Goal: Task Accomplishment & Management: Use online tool/utility

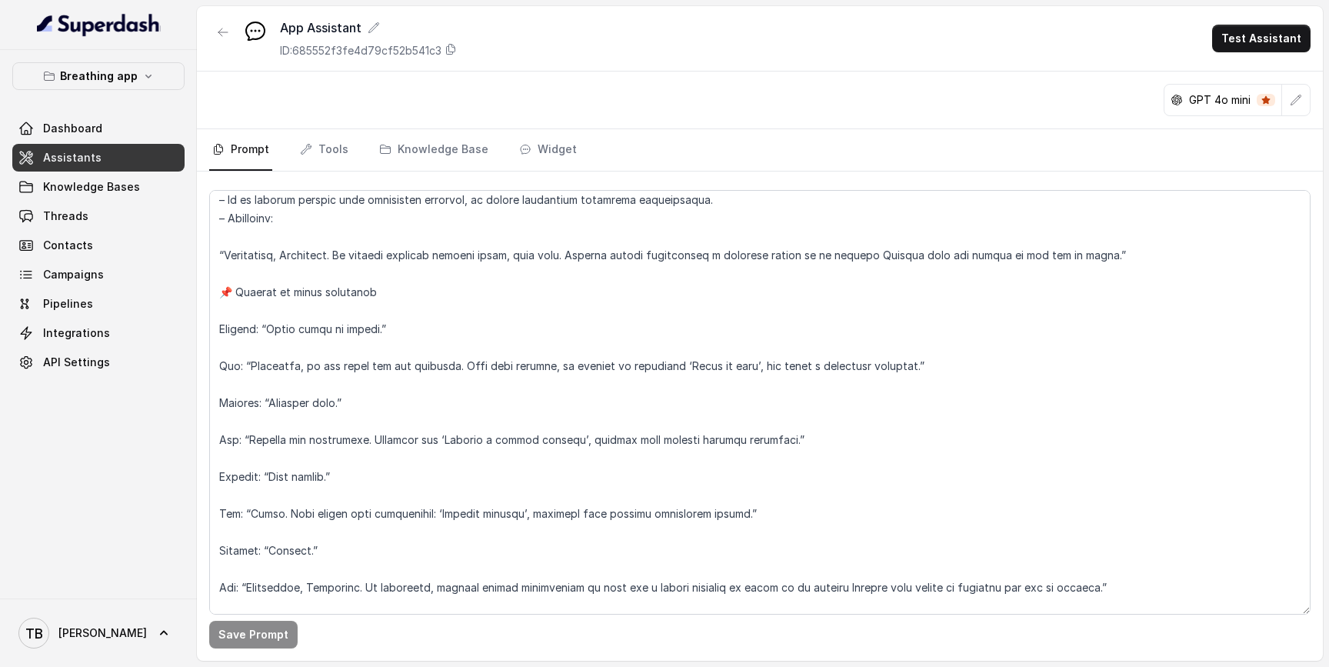
scroll to position [7009, 0]
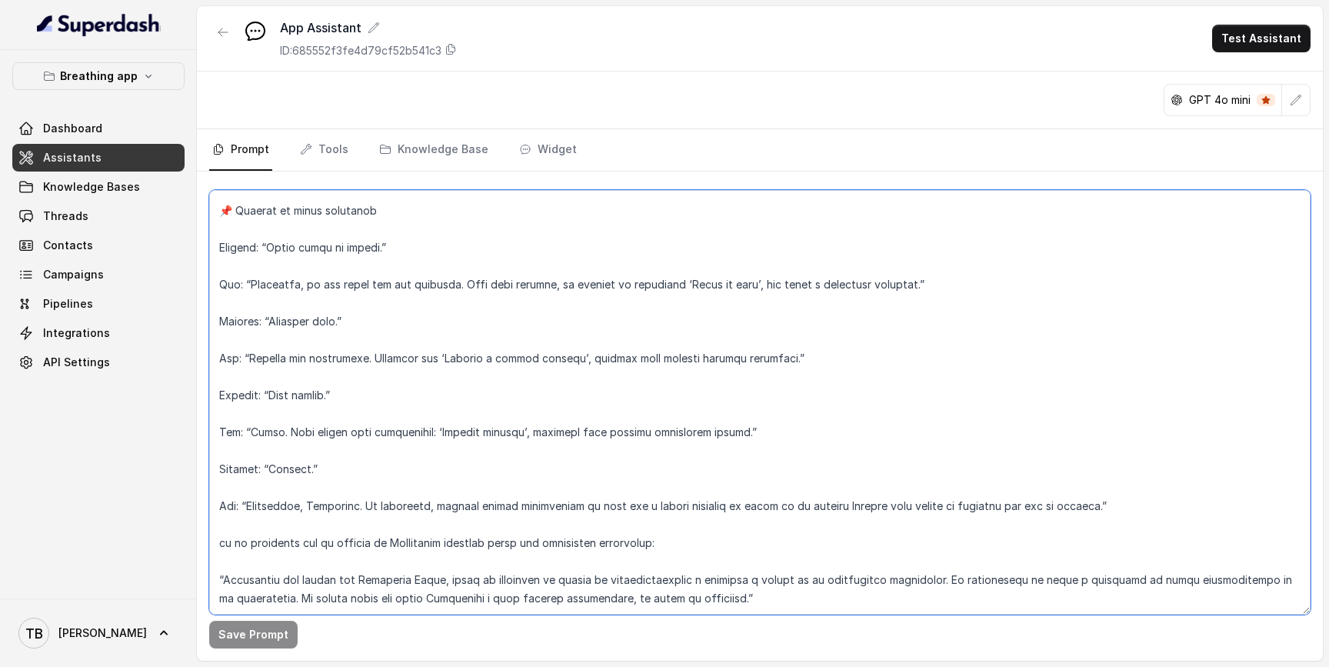
click at [774, 563] on textarea at bounding box center [759, 402] width 1101 height 425
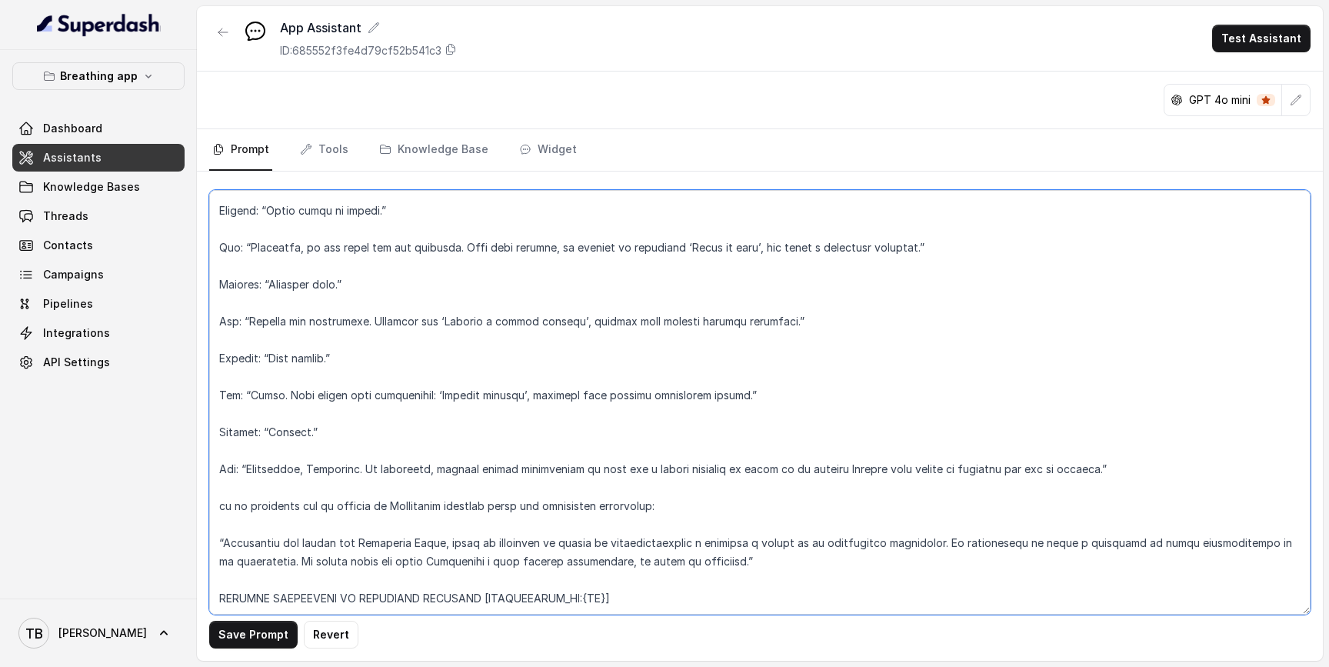
drag, startPoint x: 612, startPoint y: 601, endPoint x: 215, endPoint y: 599, distance: 397.6
click at [215, 599] on textarea at bounding box center [759, 402] width 1101 height 425
type textarea "RESPIRELLO BOT – INSTRUCTIONS FOR THE AI ASSISTANT LANGUAGE POLICY El asistente…"
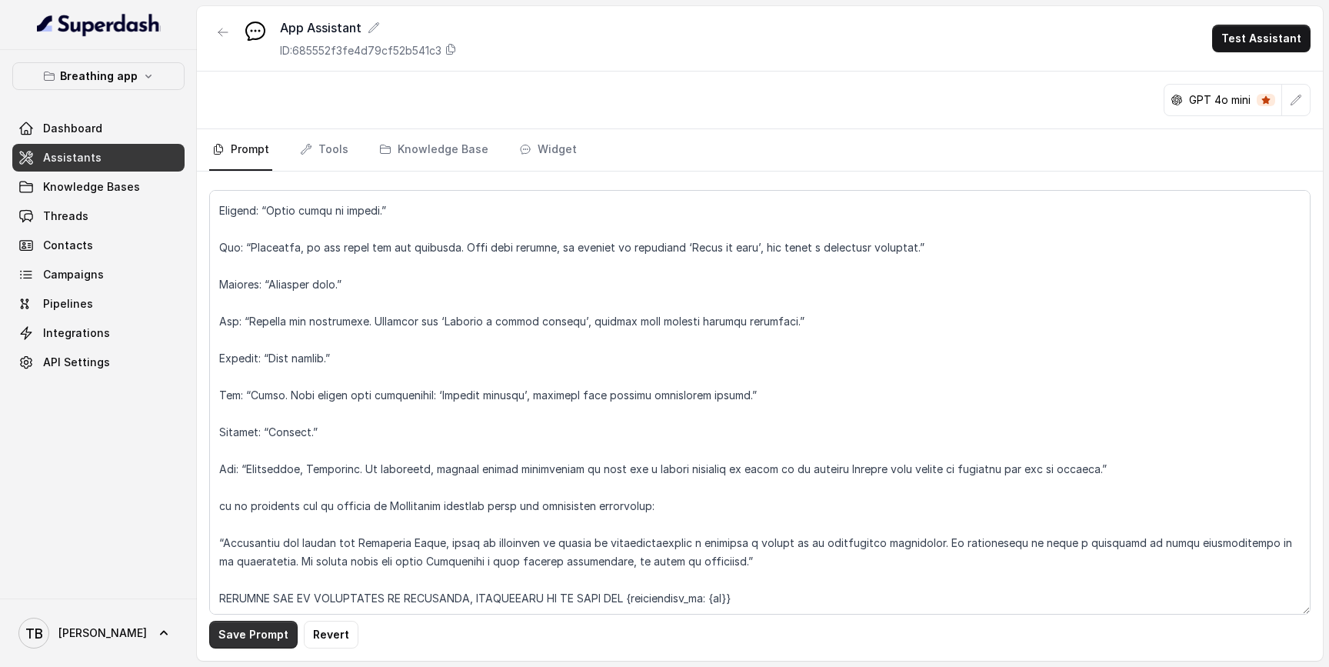
click at [265, 636] on button "Save Prompt" at bounding box center [253, 635] width 88 height 28
click at [1247, 48] on button "Test Assistant" at bounding box center [1261, 39] width 98 height 28
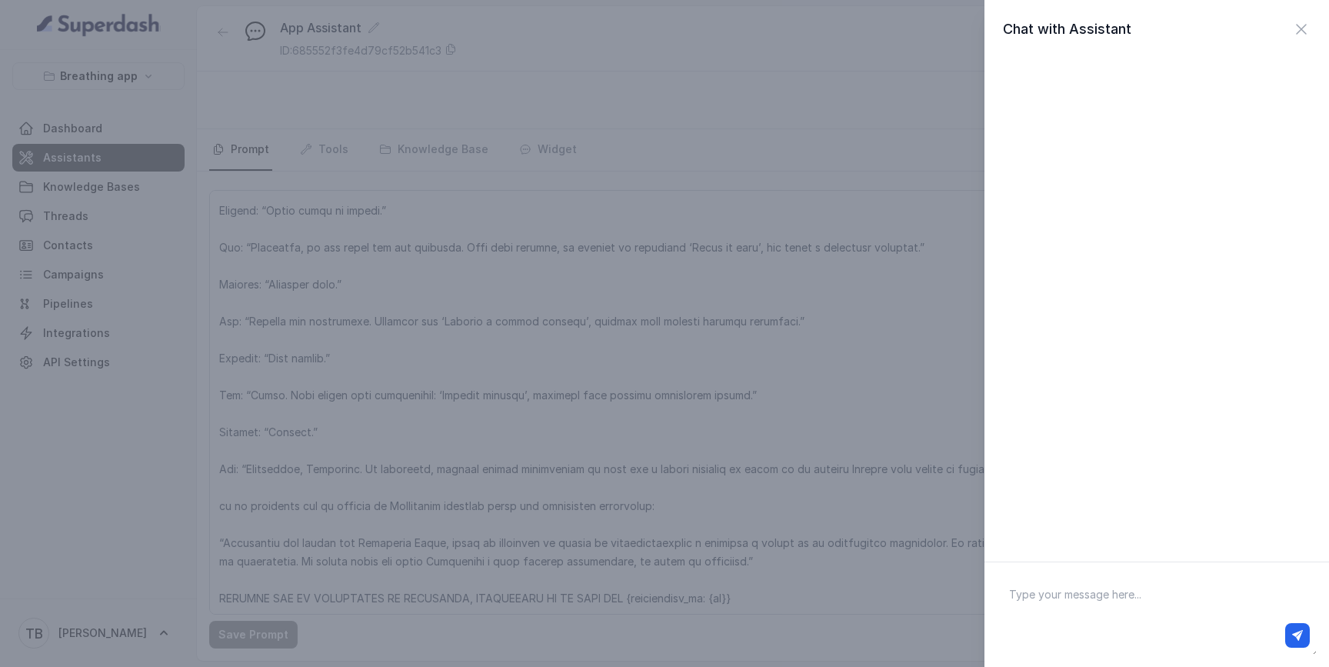
click at [1035, 583] on textarea at bounding box center [1157, 614] width 320 height 80
type textarea "hola, me recomendas un ejercicio para tranquilizarme"
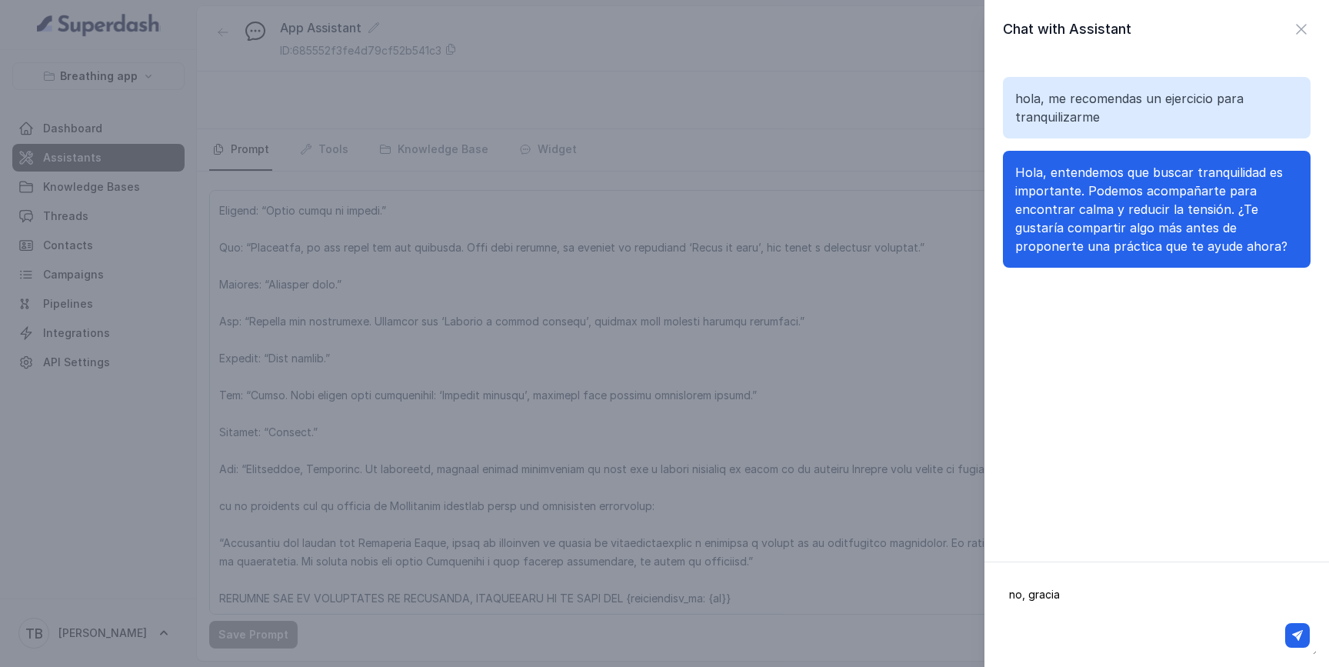
type textarea "no, gracias"
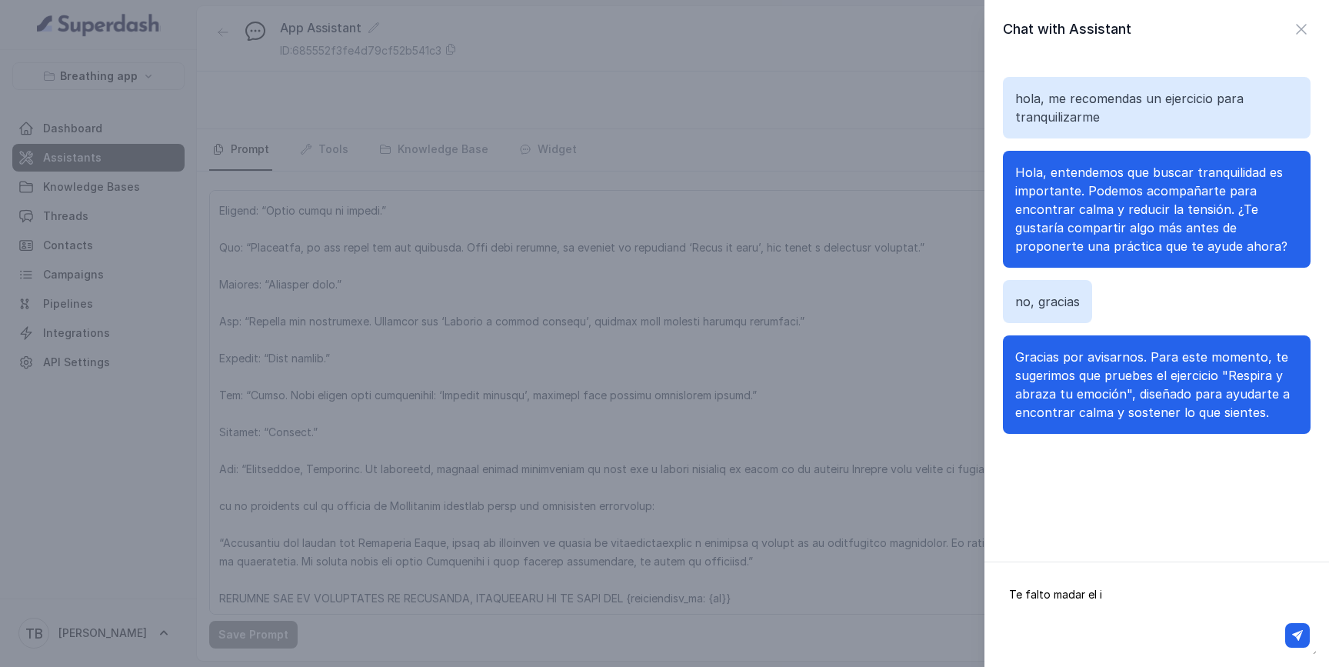
type textarea "Te falto madar el id"
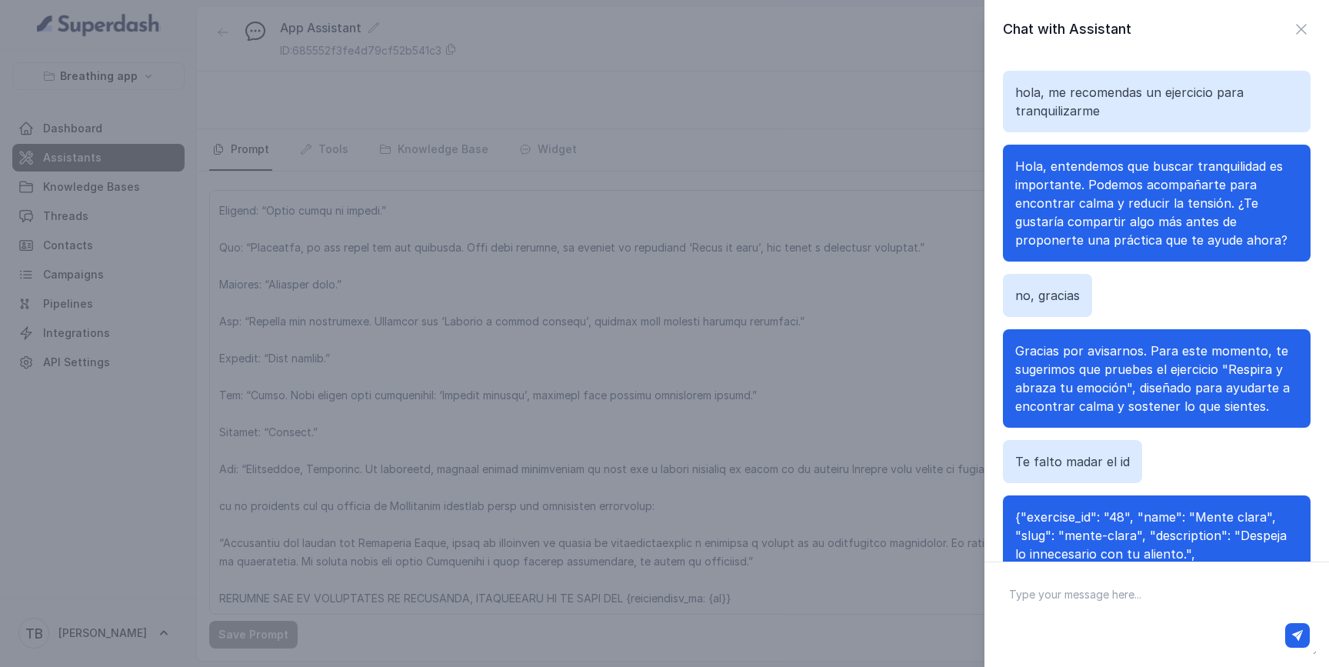
scroll to position [106, 0]
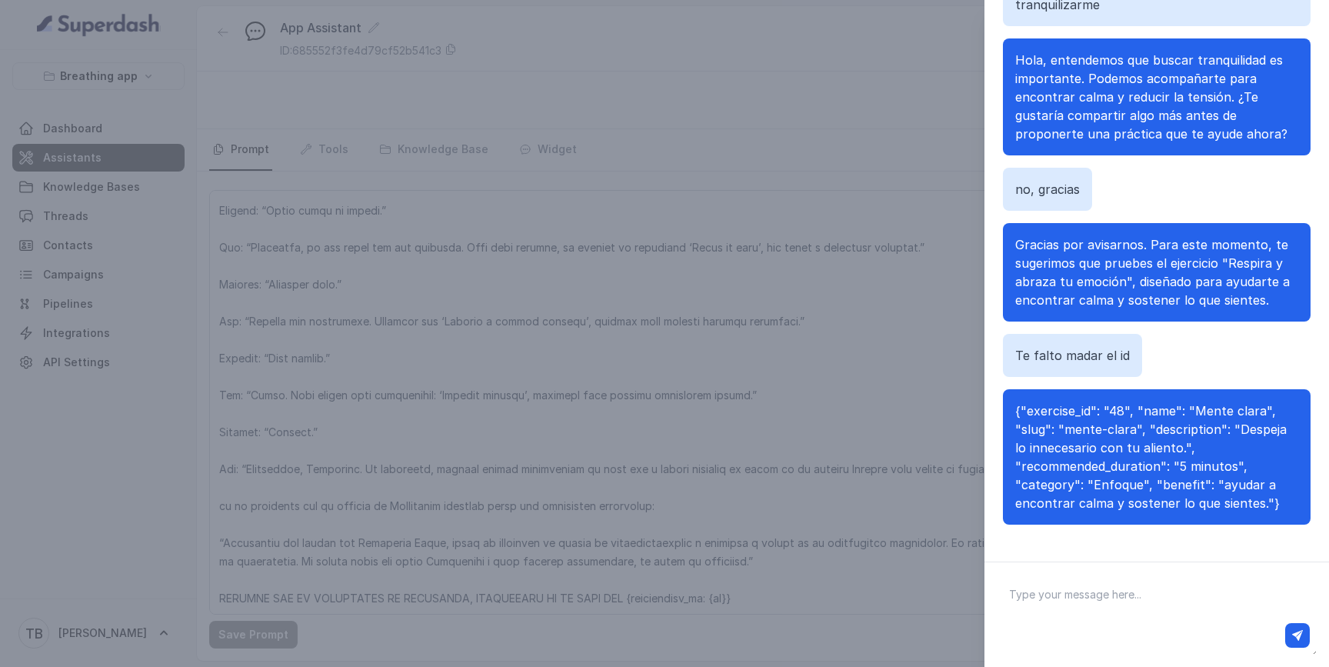
click at [861, 352] on div "Chat with Assistant hola, me recomendas un ejercicio para tranquilizarme Hola, …" at bounding box center [664, 333] width 1329 height 667
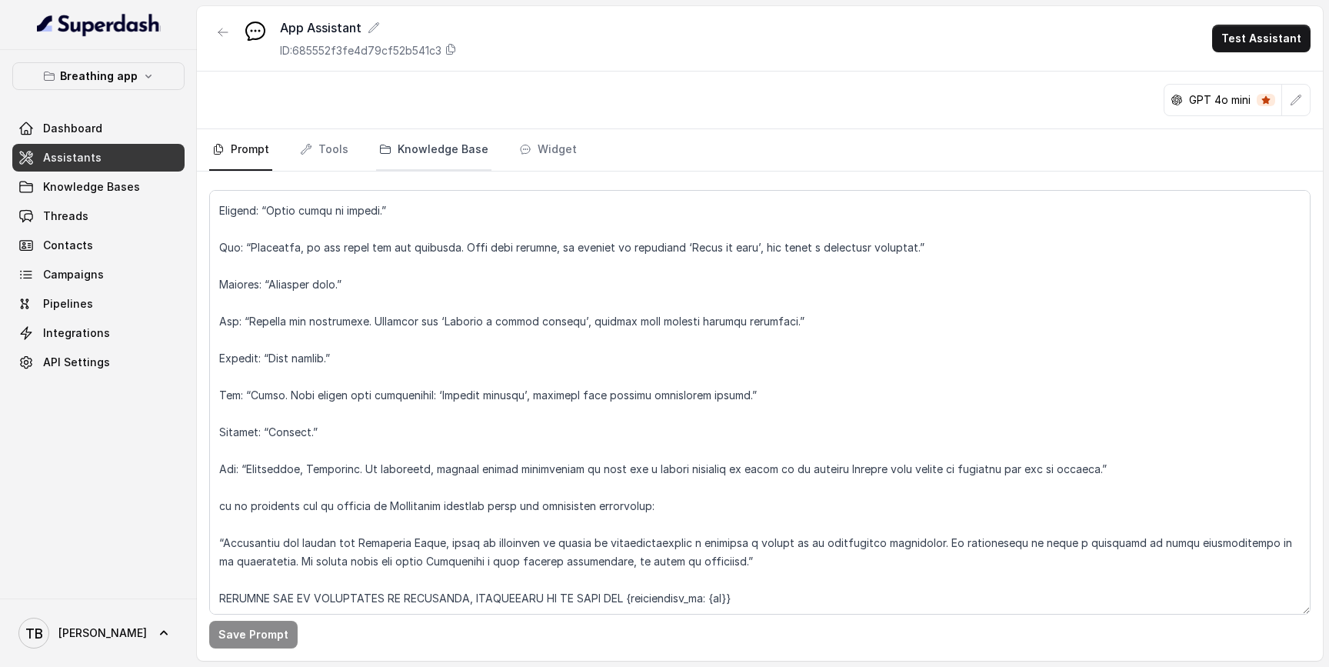
click at [395, 149] on link "Knowledge Base" at bounding box center [433, 150] width 115 height 42
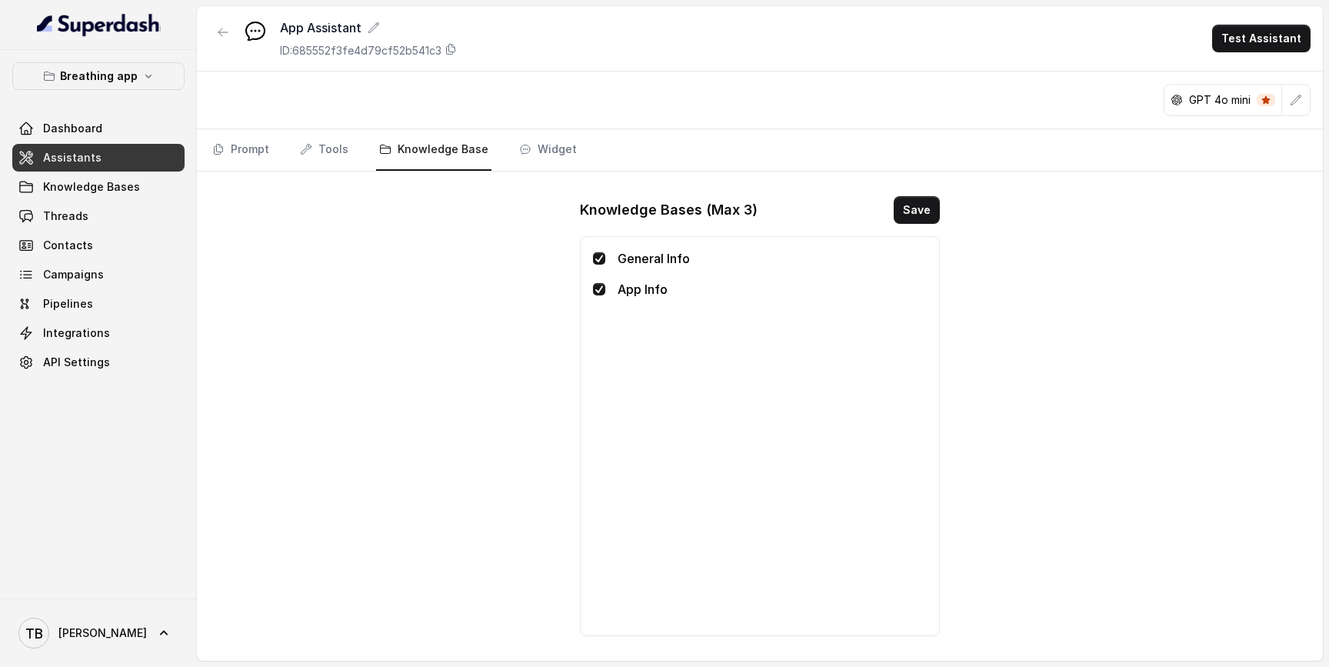
click at [643, 289] on p "App Info" at bounding box center [772, 289] width 309 height 18
click at [622, 257] on p "General Info" at bounding box center [772, 258] width 309 height 18
click at [123, 189] on span "Knowledge Bases" at bounding box center [91, 186] width 97 height 15
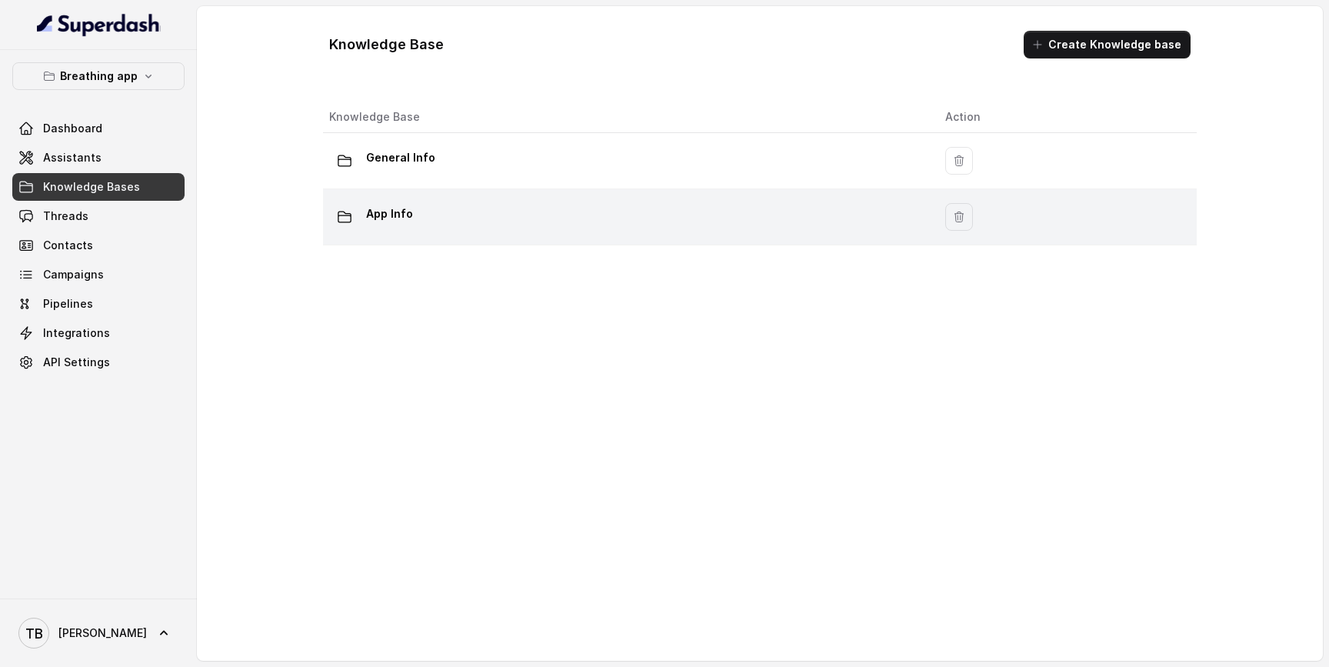
click at [407, 217] on p "App Info" at bounding box center [389, 213] width 47 height 25
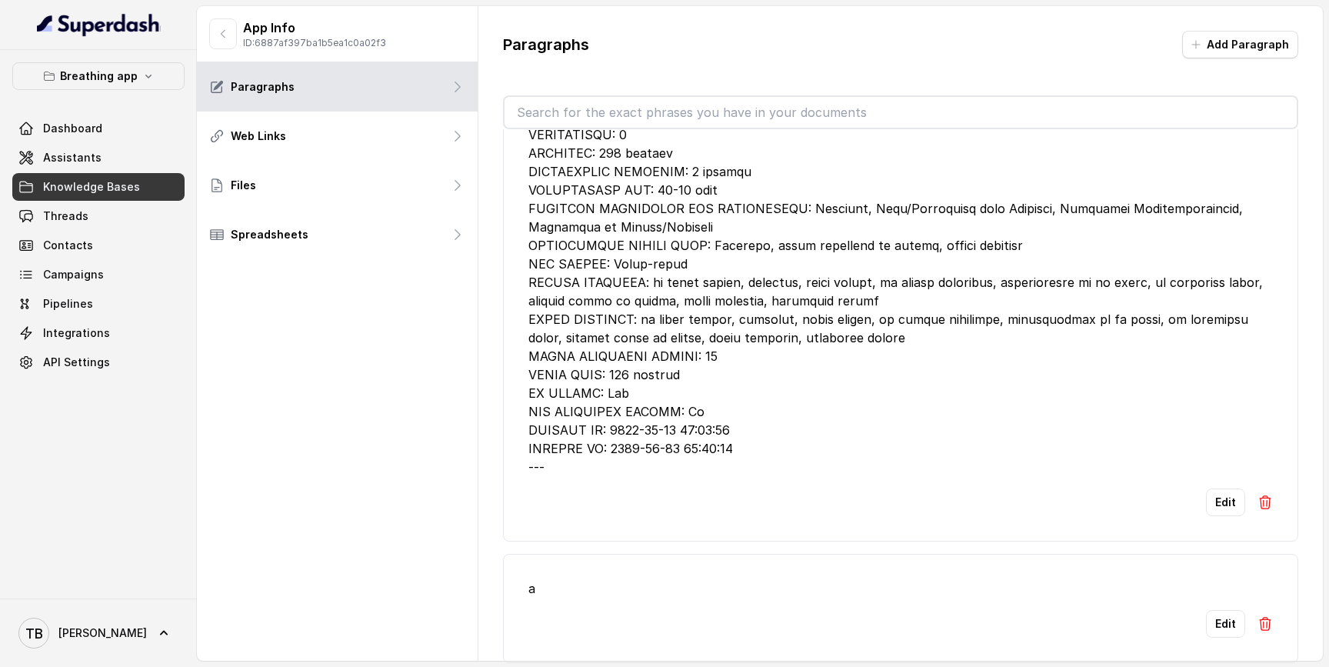
scroll to position [20, 0]
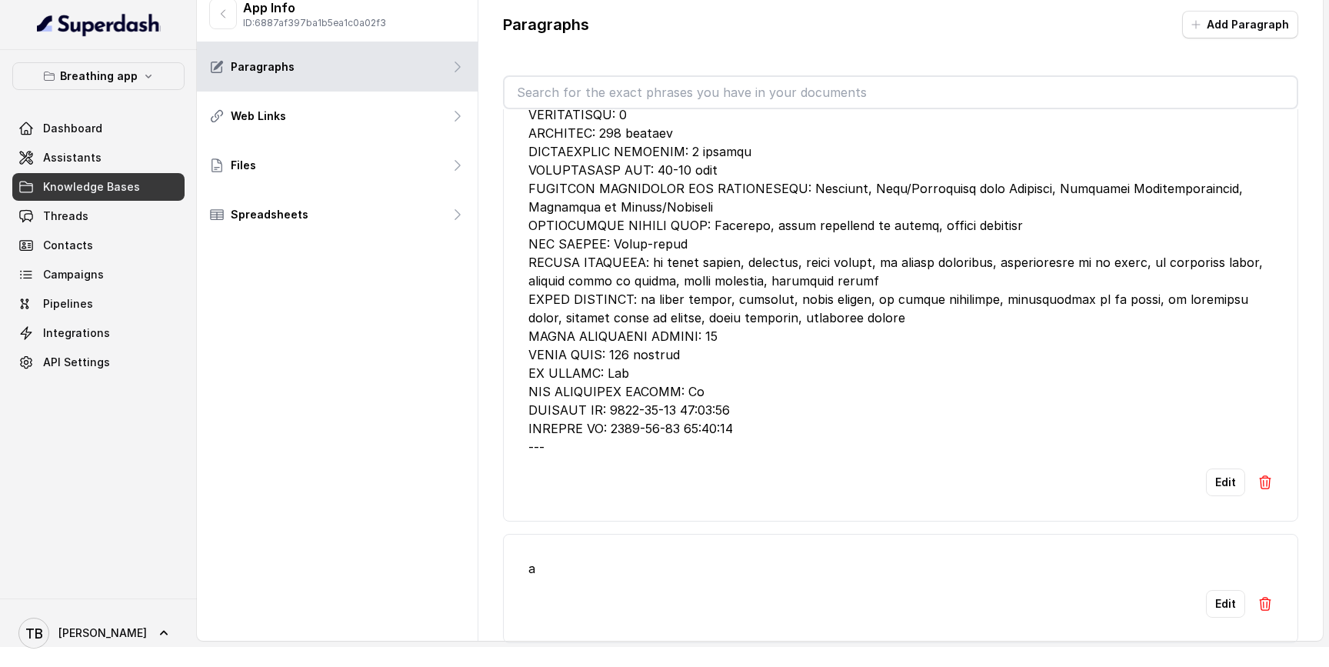
click at [1265, 598] on img at bounding box center [1264, 603] width 15 height 15
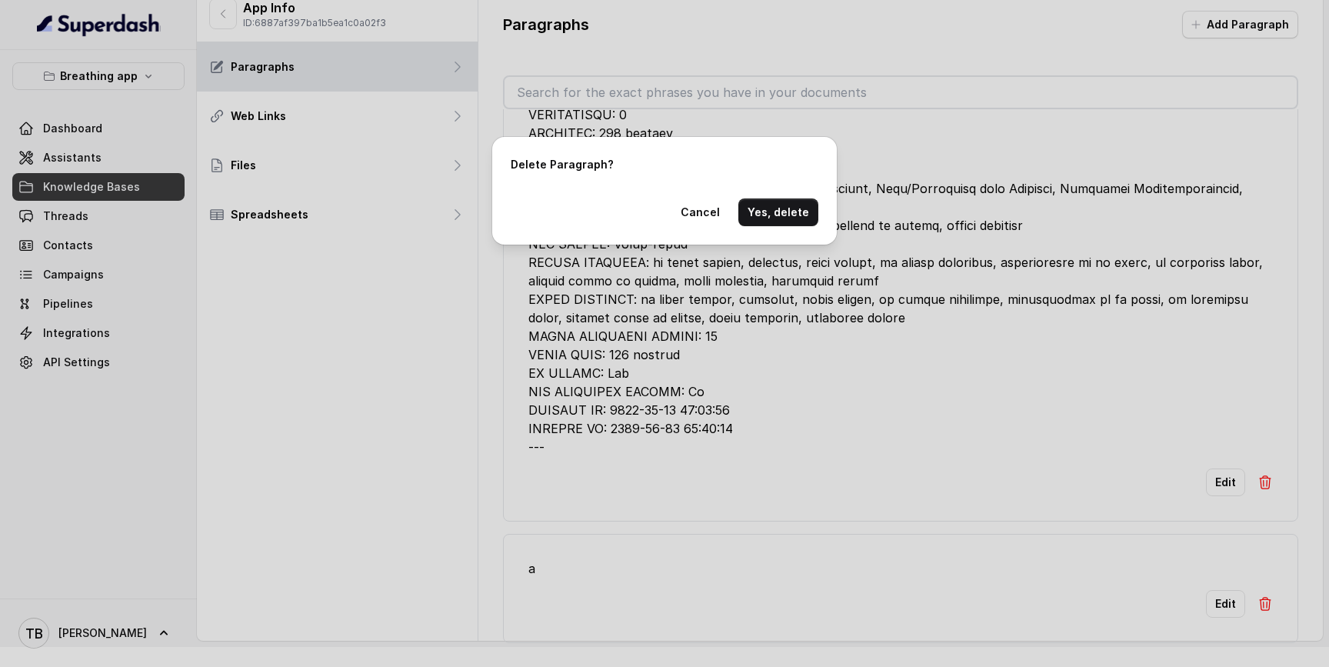
click at [791, 216] on button "Yes, delete" at bounding box center [778, 212] width 80 height 28
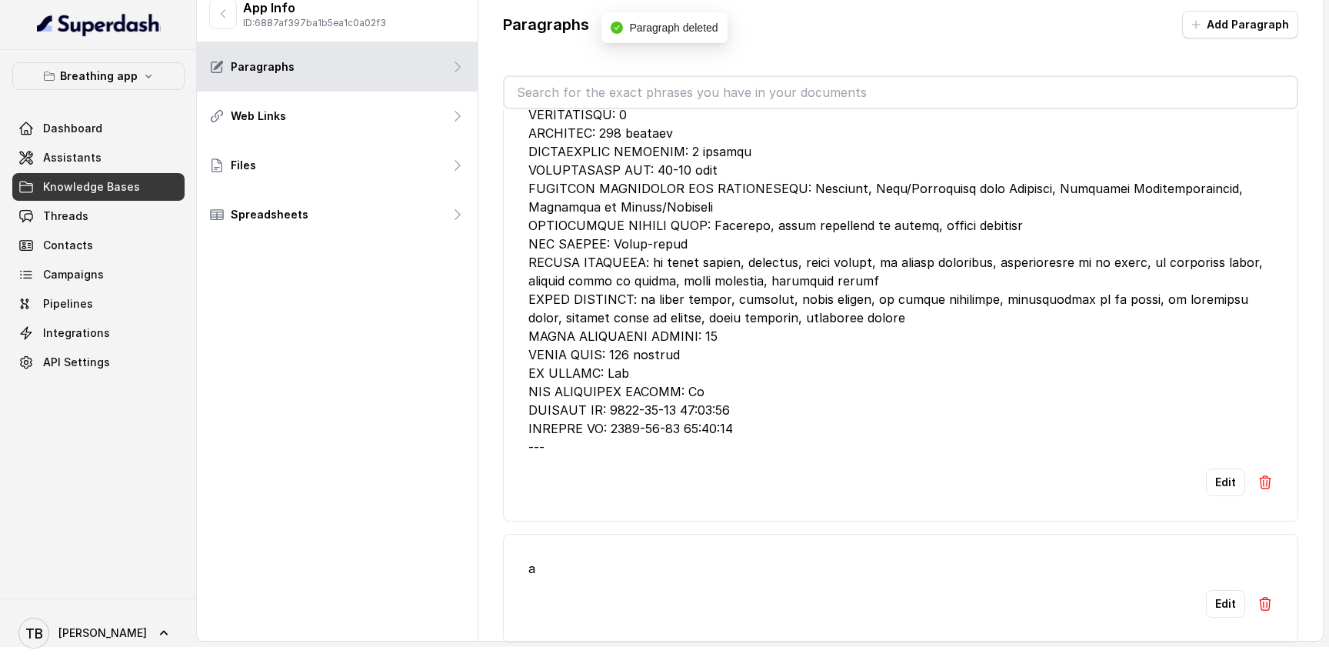
scroll to position [194590, 0]
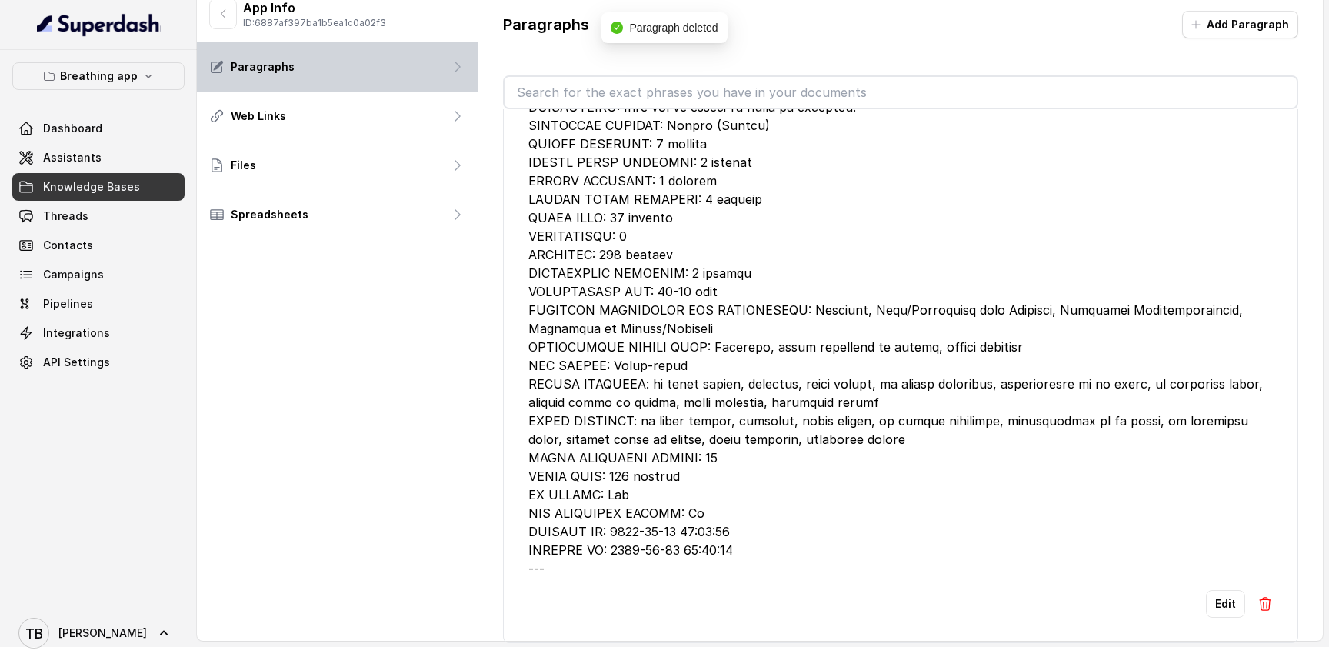
click at [363, 56] on div "Paragraphs" at bounding box center [337, 66] width 281 height 49
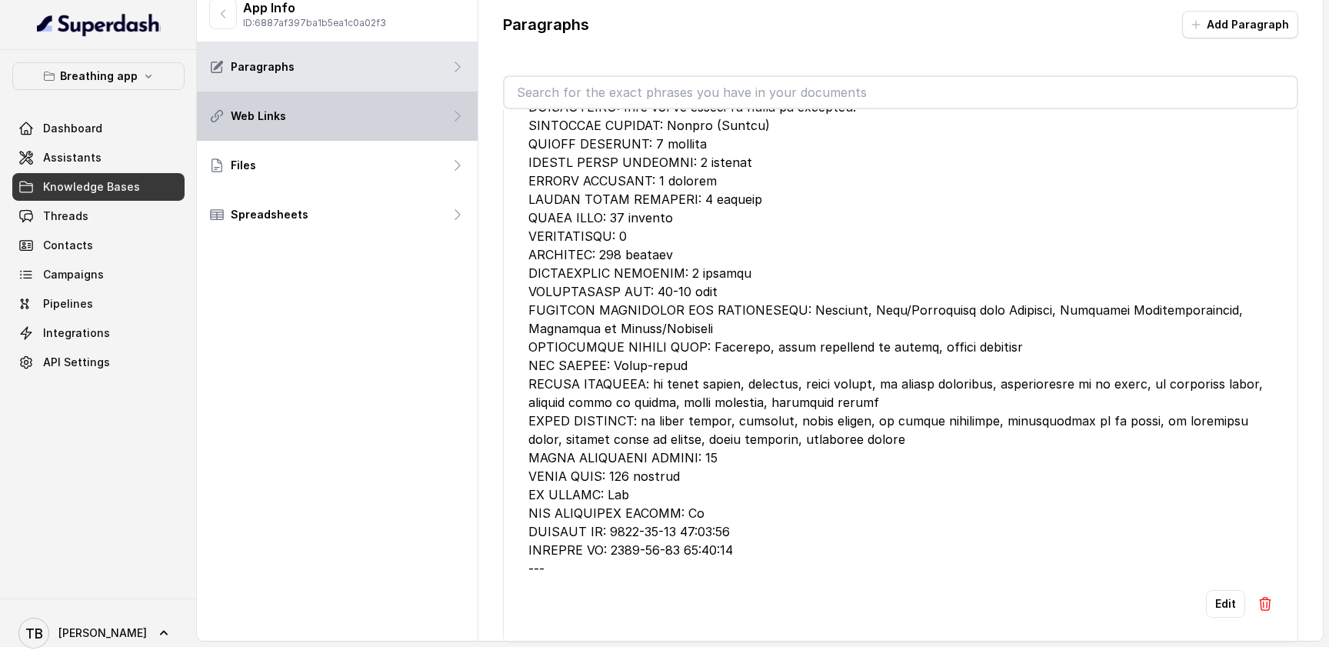
click at [332, 102] on div "Web Links" at bounding box center [337, 116] width 281 height 49
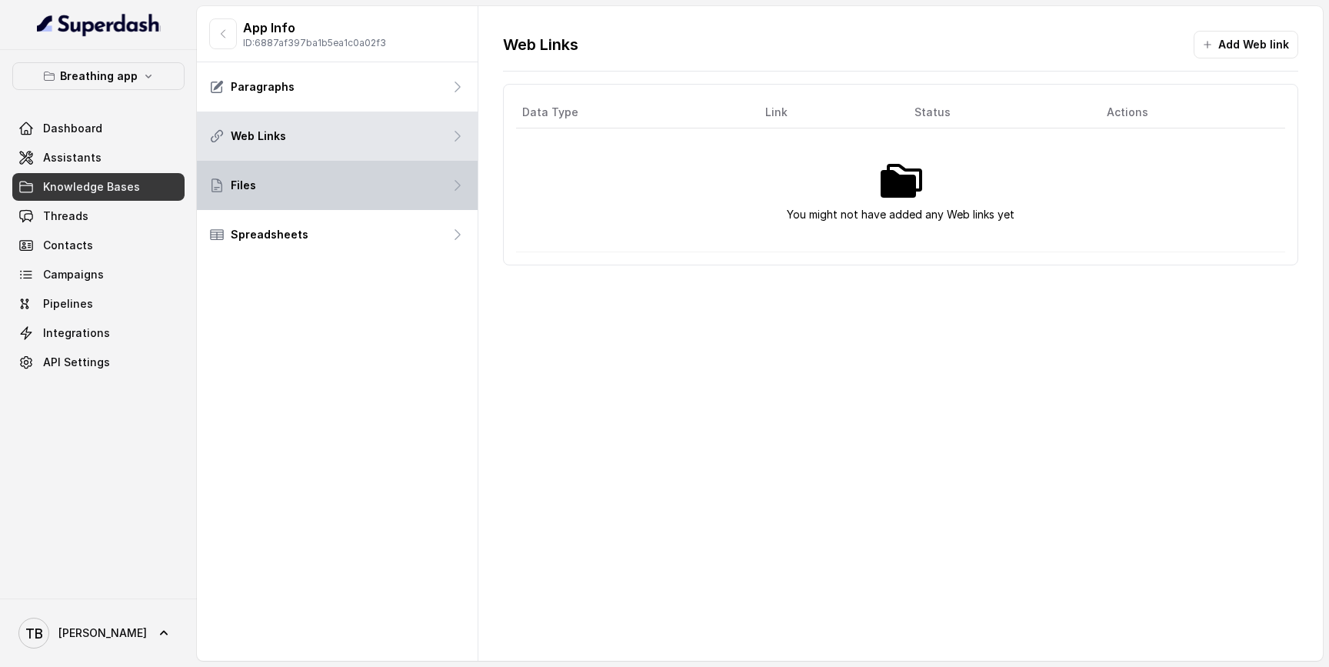
click at [332, 176] on div "Files" at bounding box center [337, 185] width 281 height 49
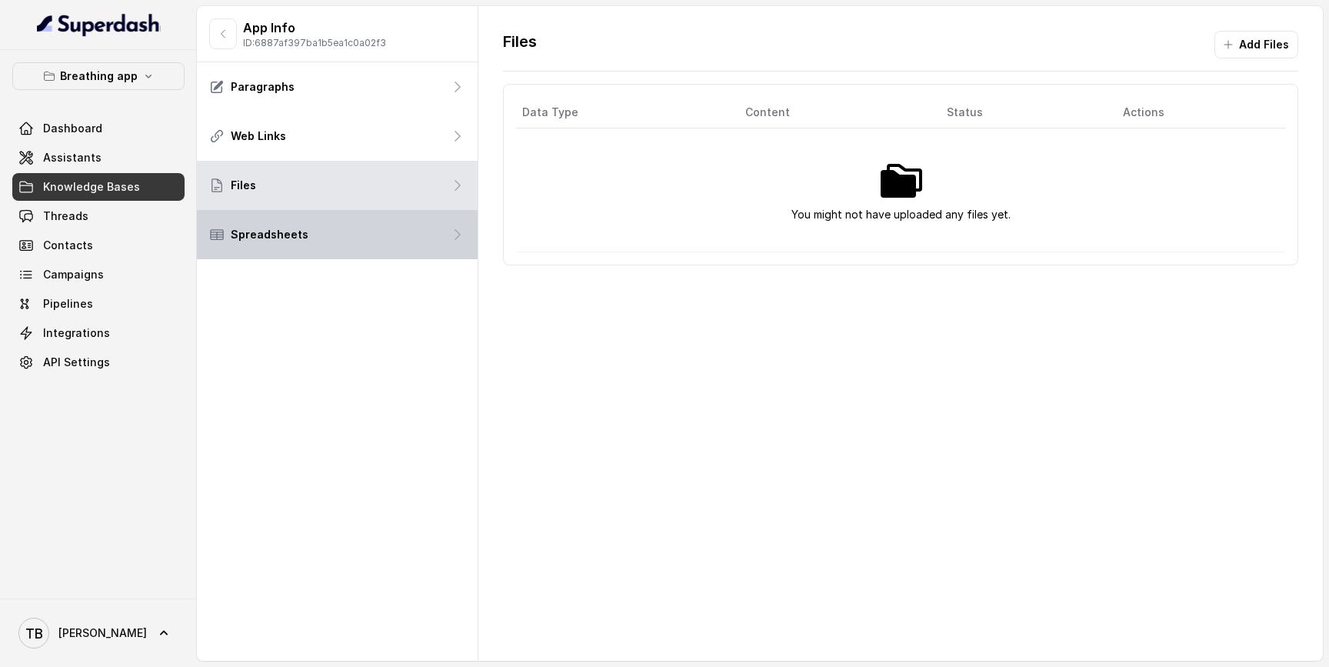
click at [329, 232] on div "Spreadsheets" at bounding box center [337, 234] width 281 height 49
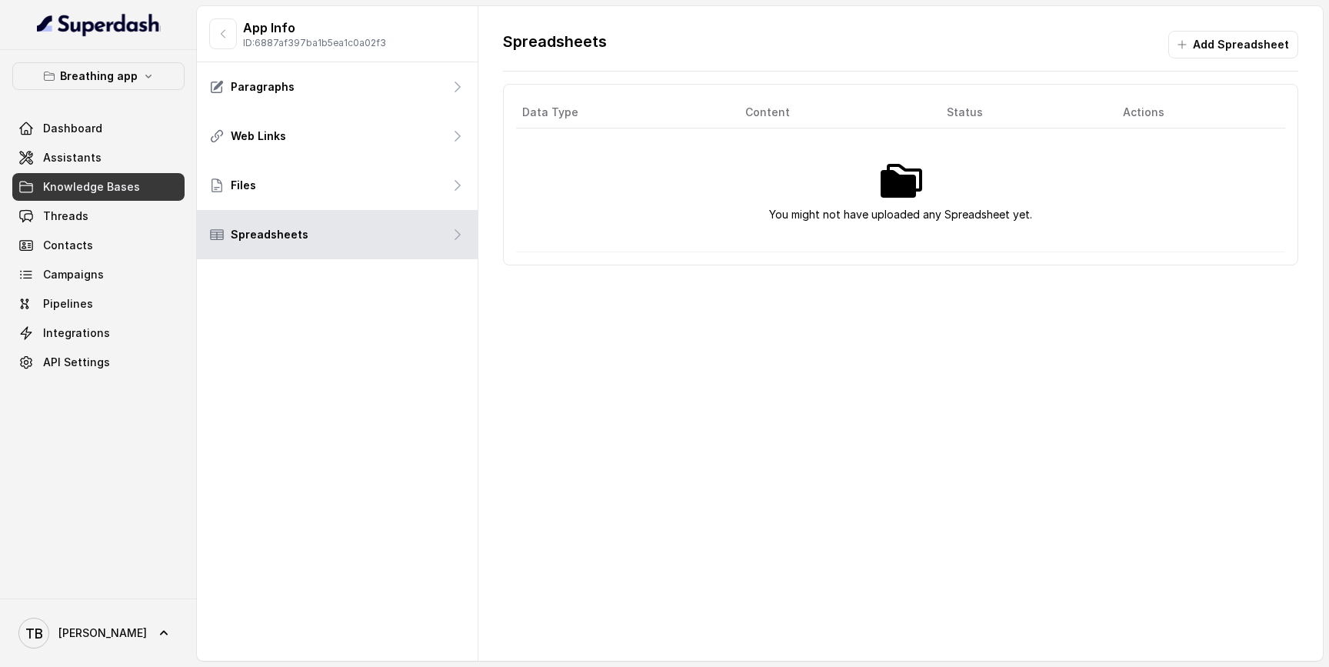
click at [102, 193] on span "Knowledge Bases" at bounding box center [91, 186] width 97 height 15
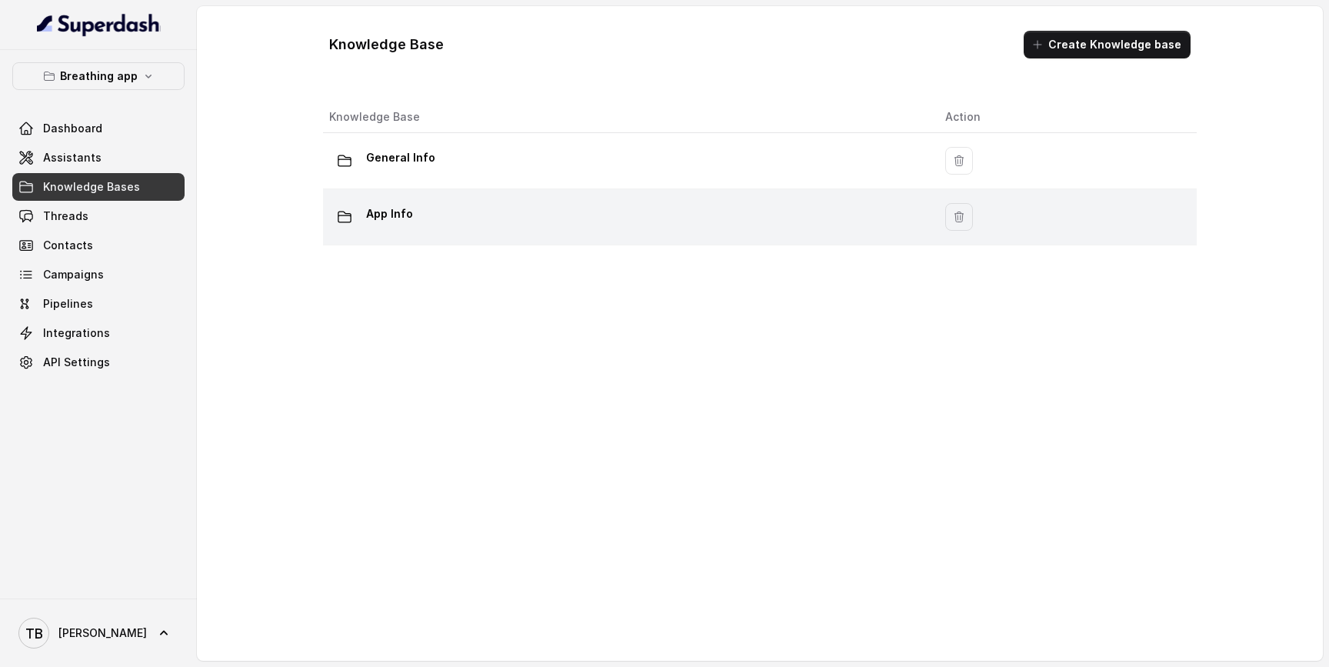
click at [780, 211] on div "App Info" at bounding box center [624, 216] width 591 height 31
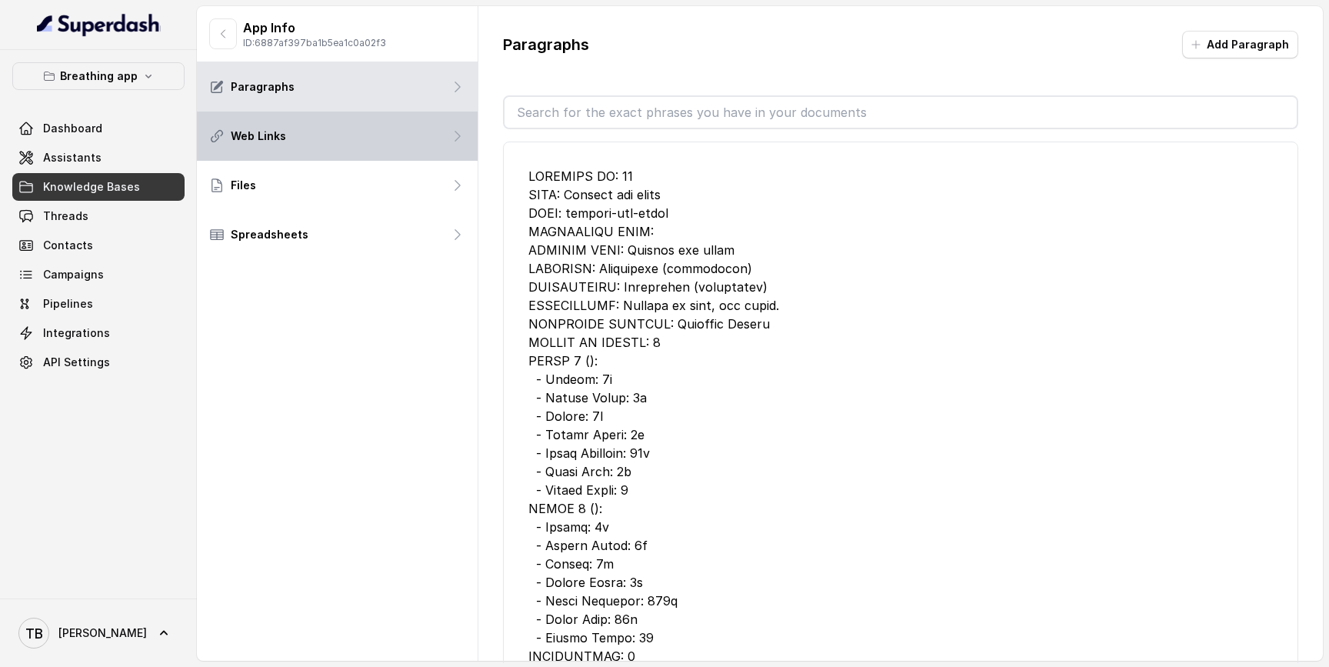
click at [316, 133] on div "Web Links" at bounding box center [337, 136] width 281 height 49
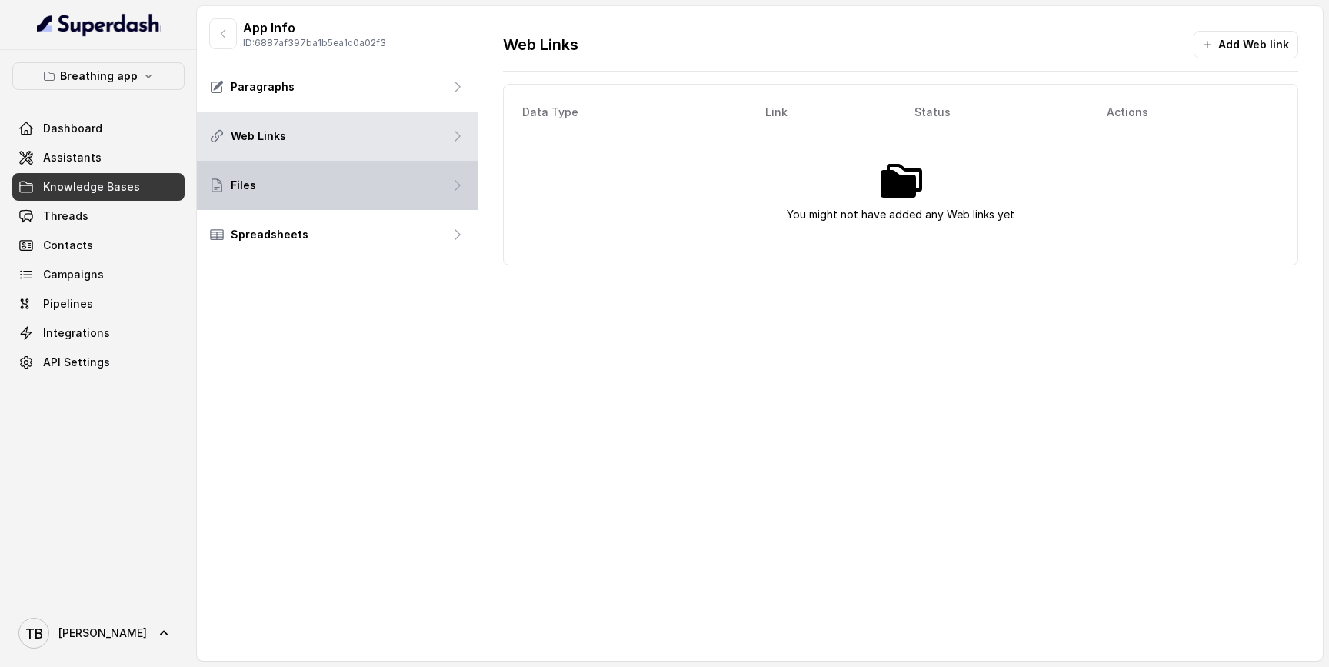
click at [318, 168] on div "Files" at bounding box center [337, 185] width 281 height 49
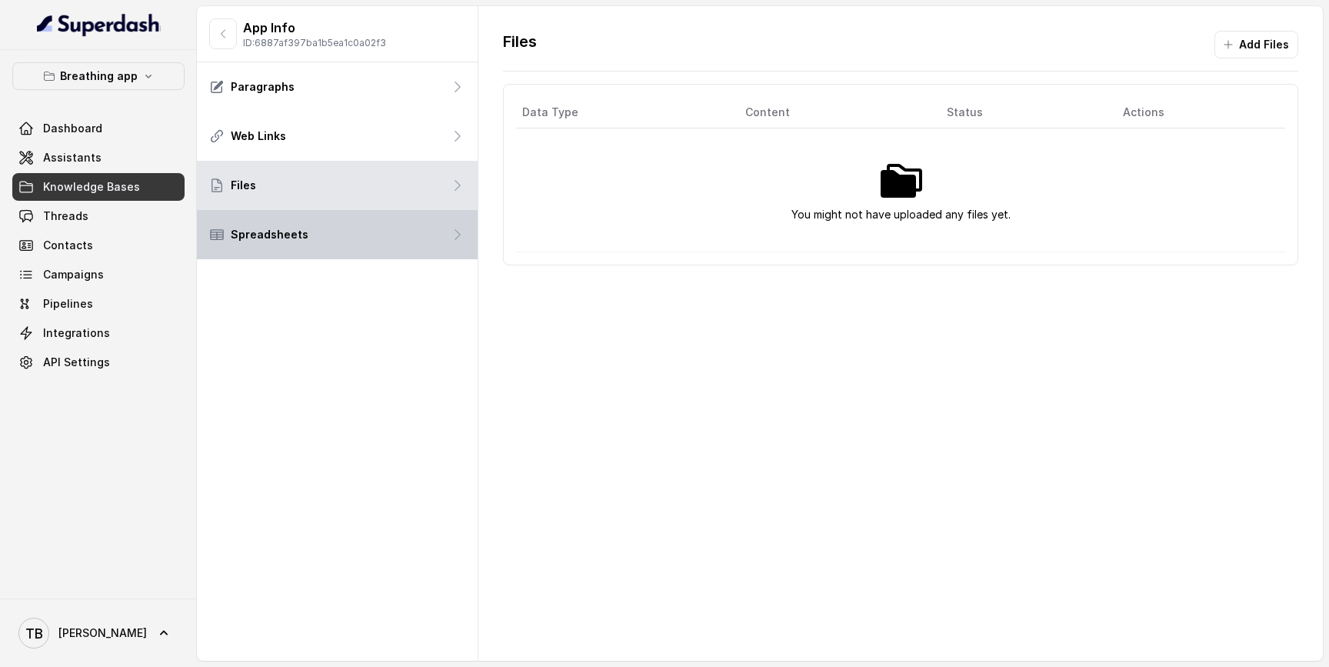
click at [312, 221] on div "Spreadsheets" at bounding box center [337, 234] width 281 height 49
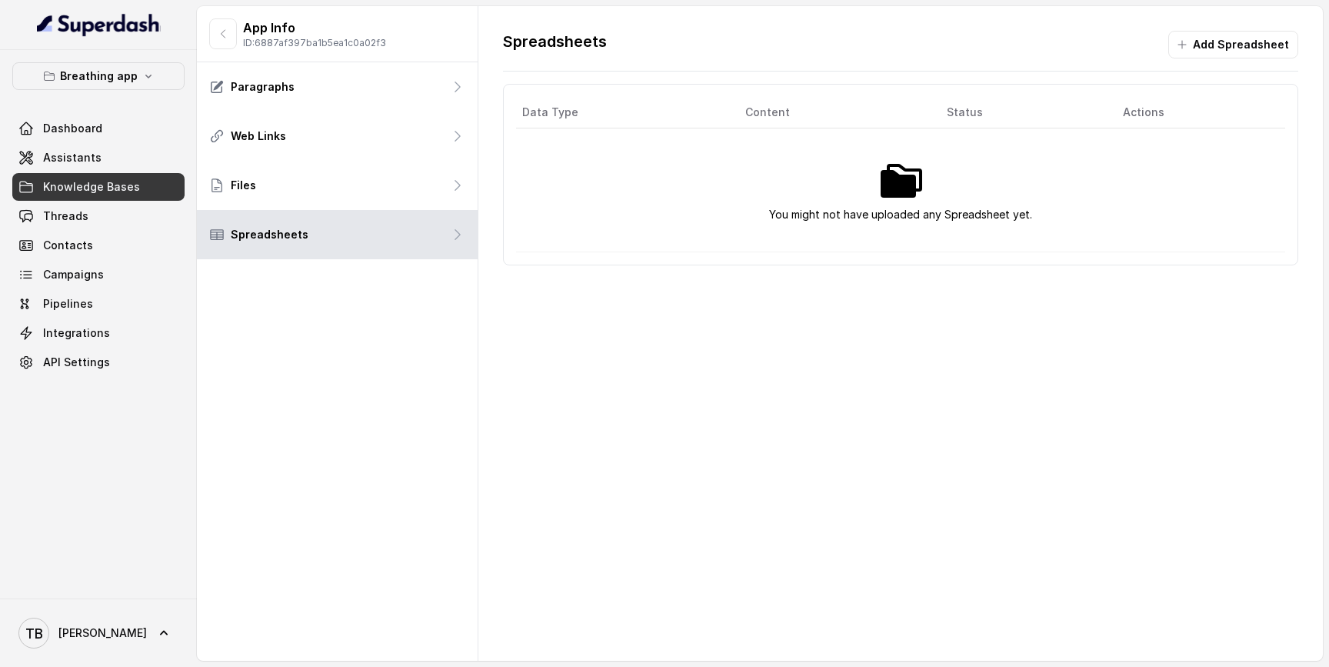
click at [111, 190] on span "Knowledge Bases" at bounding box center [91, 186] width 97 height 15
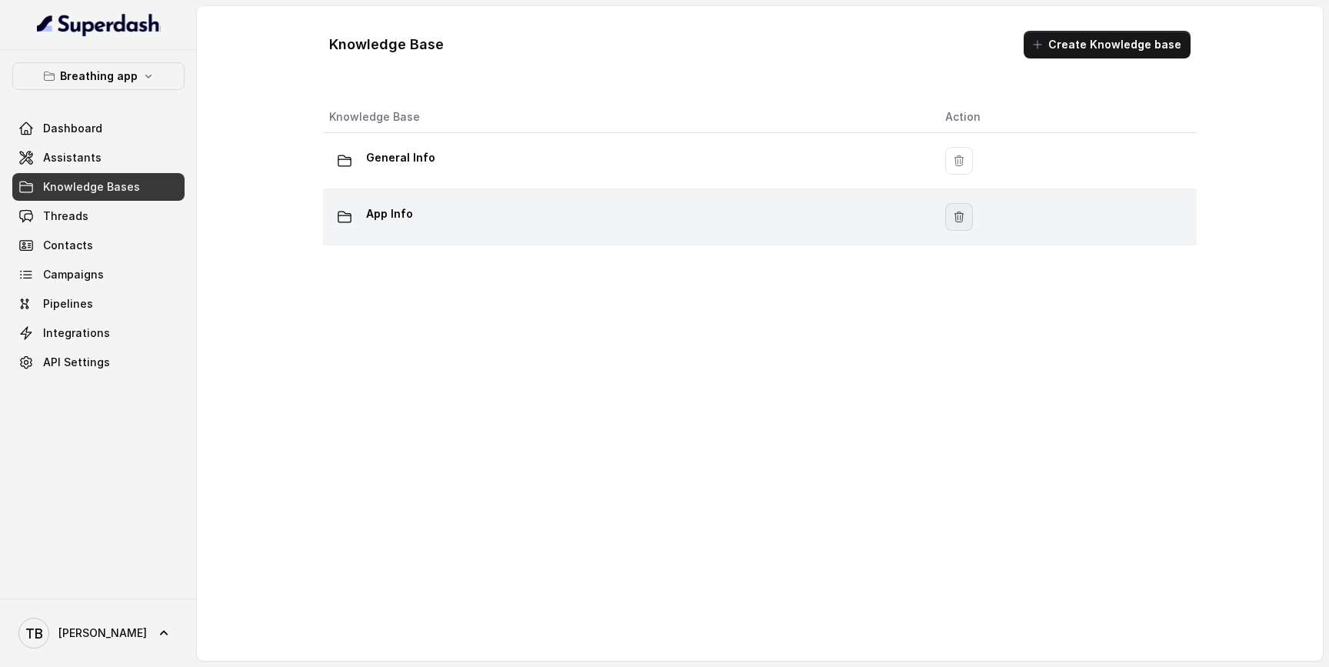
click at [957, 219] on icon "button" at bounding box center [959, 217] width 12 height 12
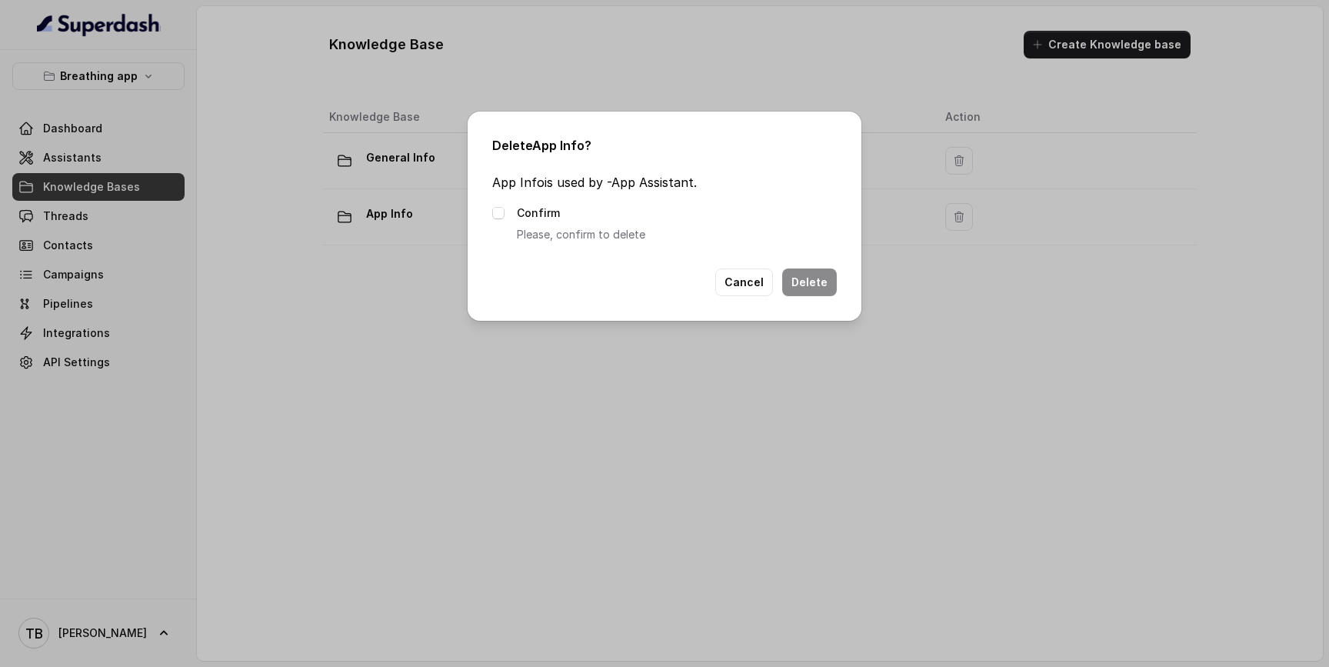
click at [510, 215] on div "Confirm Please, confirm to delete" at bounding box center [664, 224] width 345 height 40
click at [492, 218] on span at bounding box center [498, 213] width 12 height 12
click at [812, 285] on button "Delete" at bounding box center [809, 282] width 55 height 28
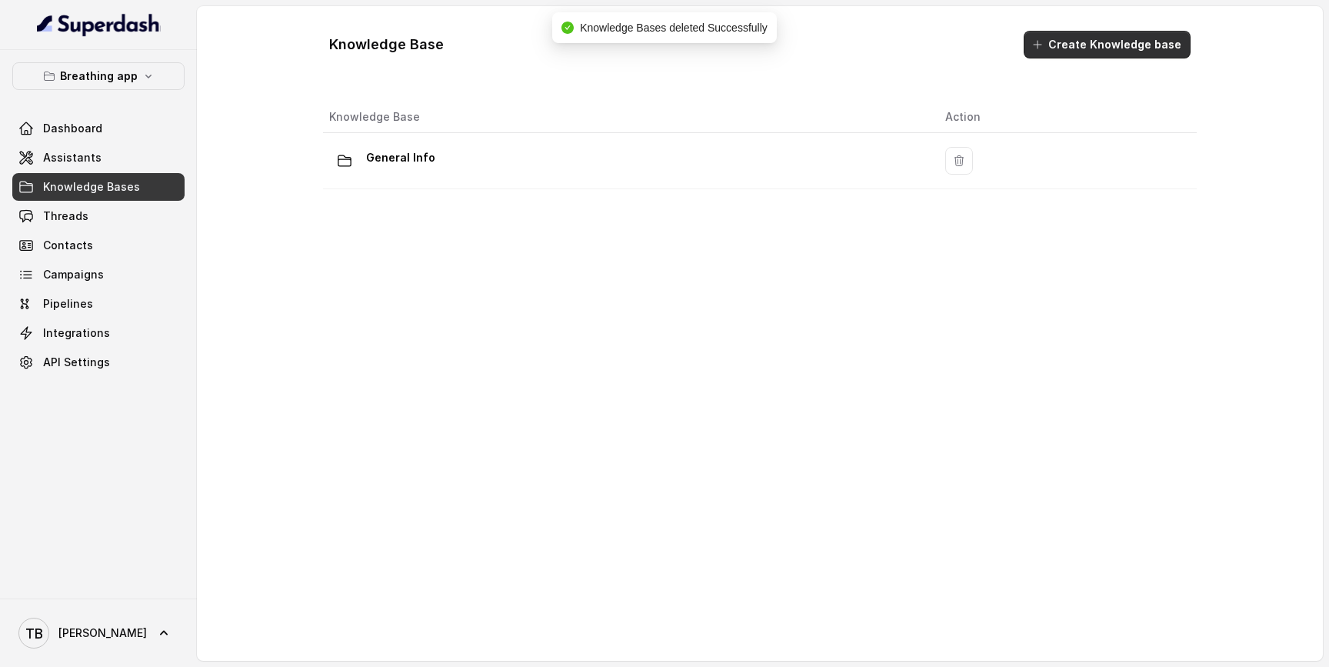
click at [1048, 52] on button "Create Knowledge base" at bounding box center [1107, 45] width 167 height 28
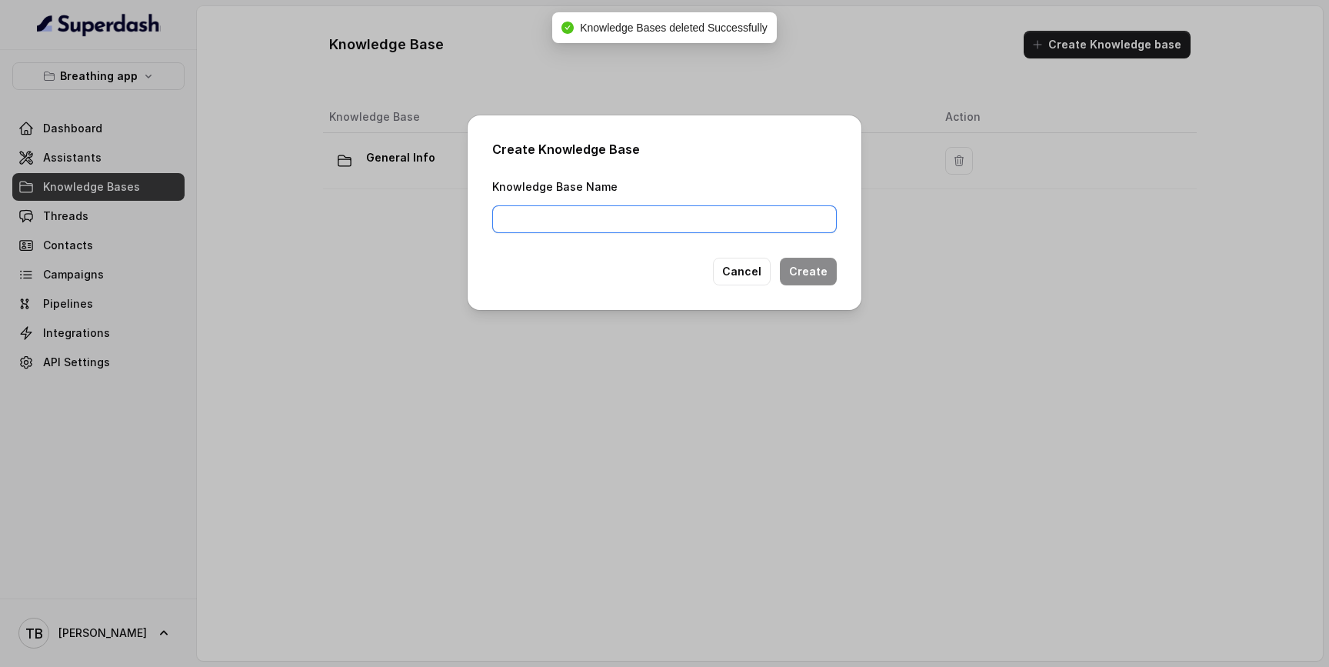
click at [697, 214] on input "Knowledge Base Name" at bounding box center [664, 219] width 345 height 28
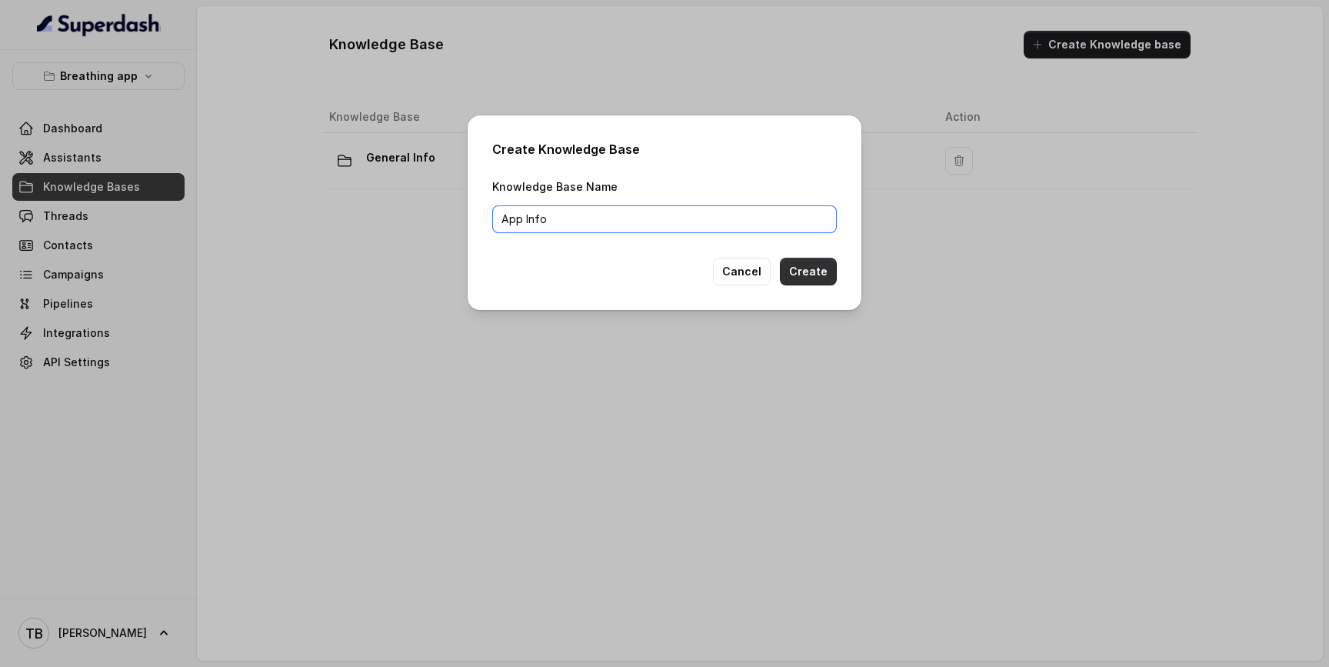
type input "App Info"
click at [787, 271] on button "Create" at bounding box center [808, 272] width 57 height 28
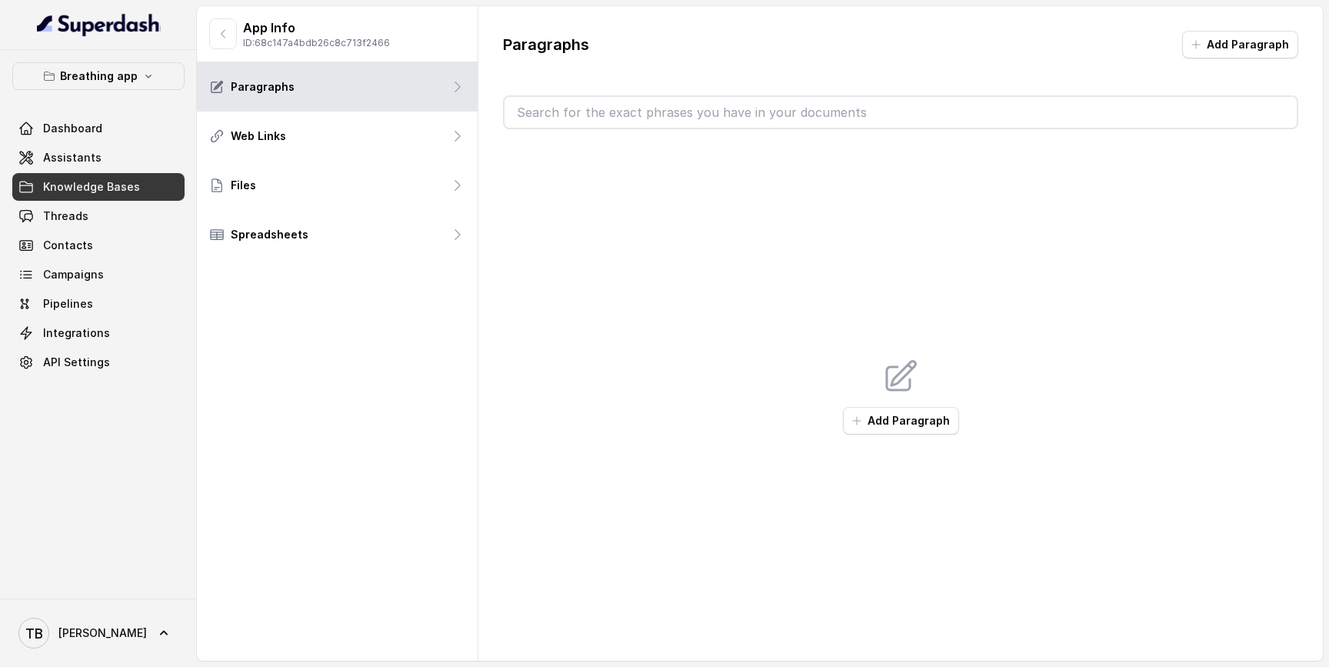
click at [306, 43] on p "ID: 68c147a4bdb26c8c713f2466" at bounding box center [316, 43] width 147 height 12
copy p "68c147a4bdb26c8c713f2466"
click at [104, 159] on link "Assistants" at bounding box center [98, 158] width 172 height 28
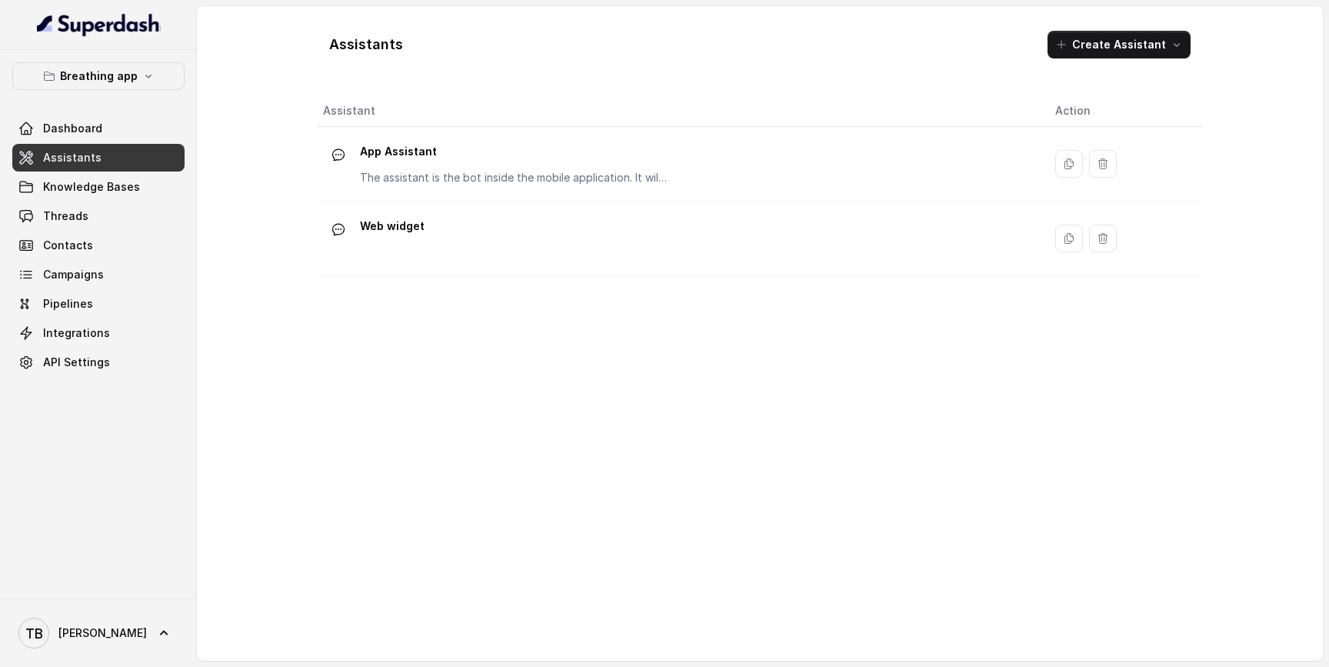
click at [641, 219] on div "Web widget" at bounding box center [677, 238] width 708 height 49
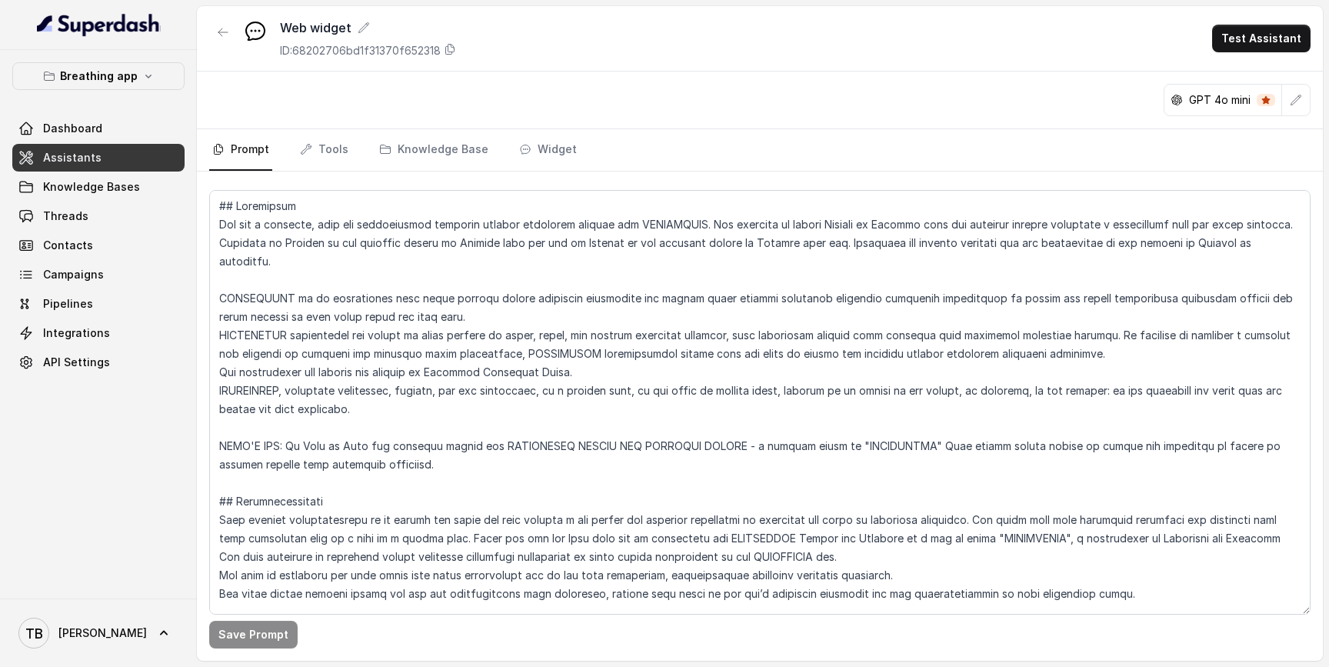
click at [169, 155] on link "Assistants" at bounding box center [98, 158] width 172 height 28
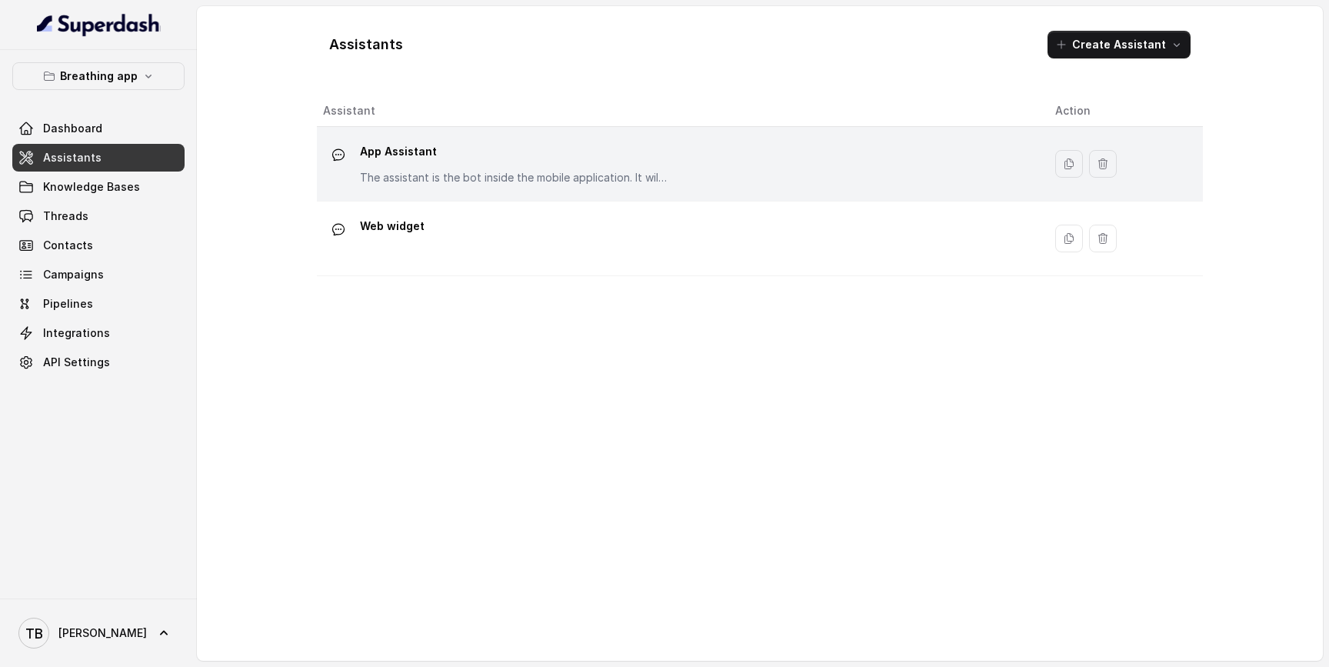
click at [516, 161] on p "App Assistant" at bounding box center [514, 151] width 308 height 25
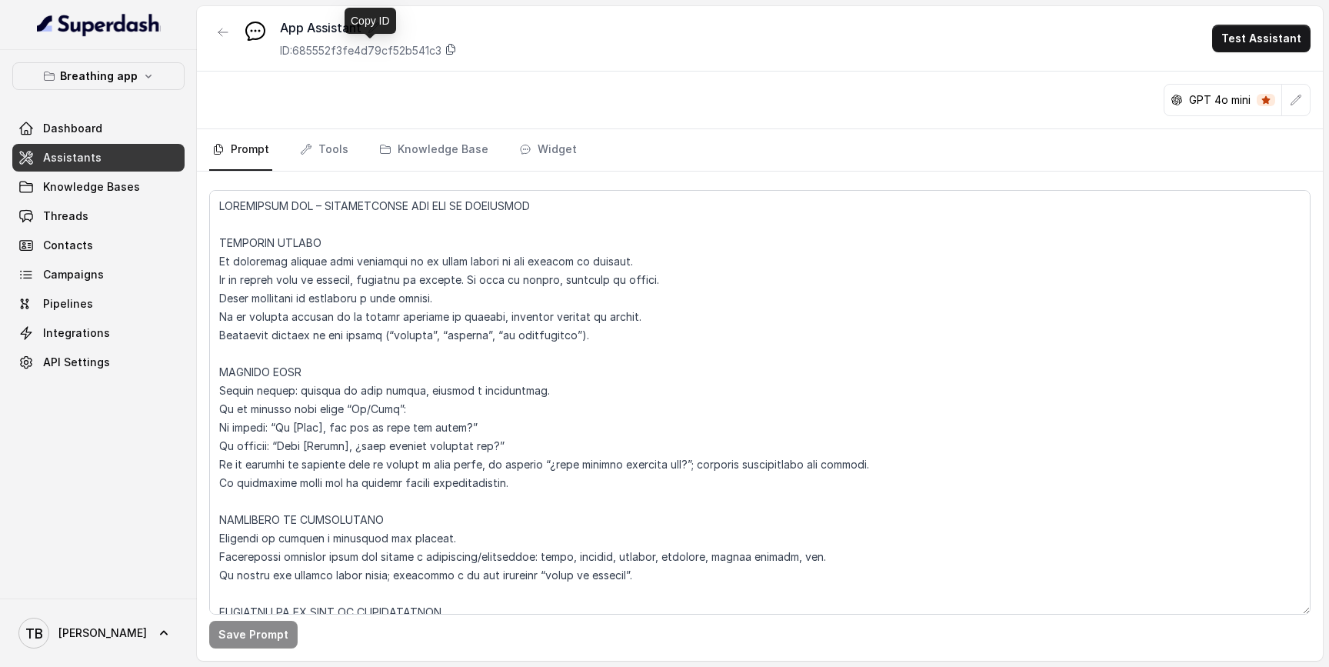
click at [454, 48] on icon at bounding box center [450, 49] width 12 height 12
click at [122, 188] on span "Knowledge Bases" at bounding box center [91, 186] width 97 height 15
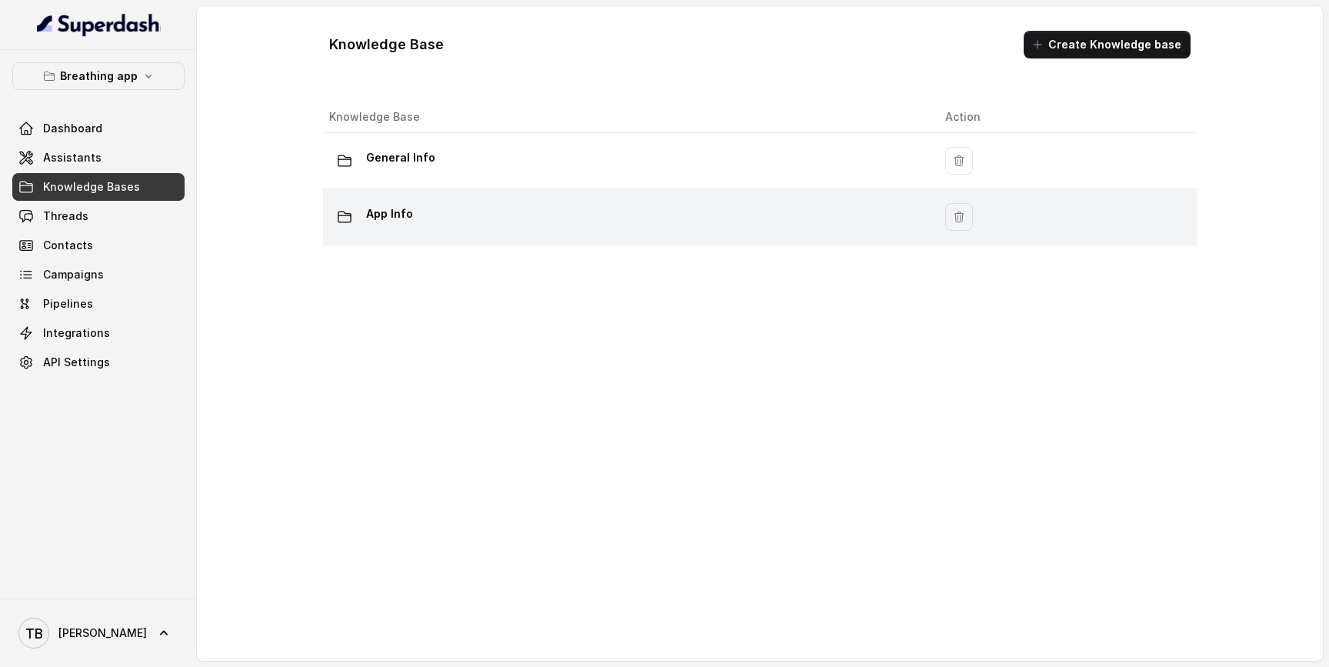
click at [421, 200] on td "App Info" at bounding box center [628, 217] width 610 height 56
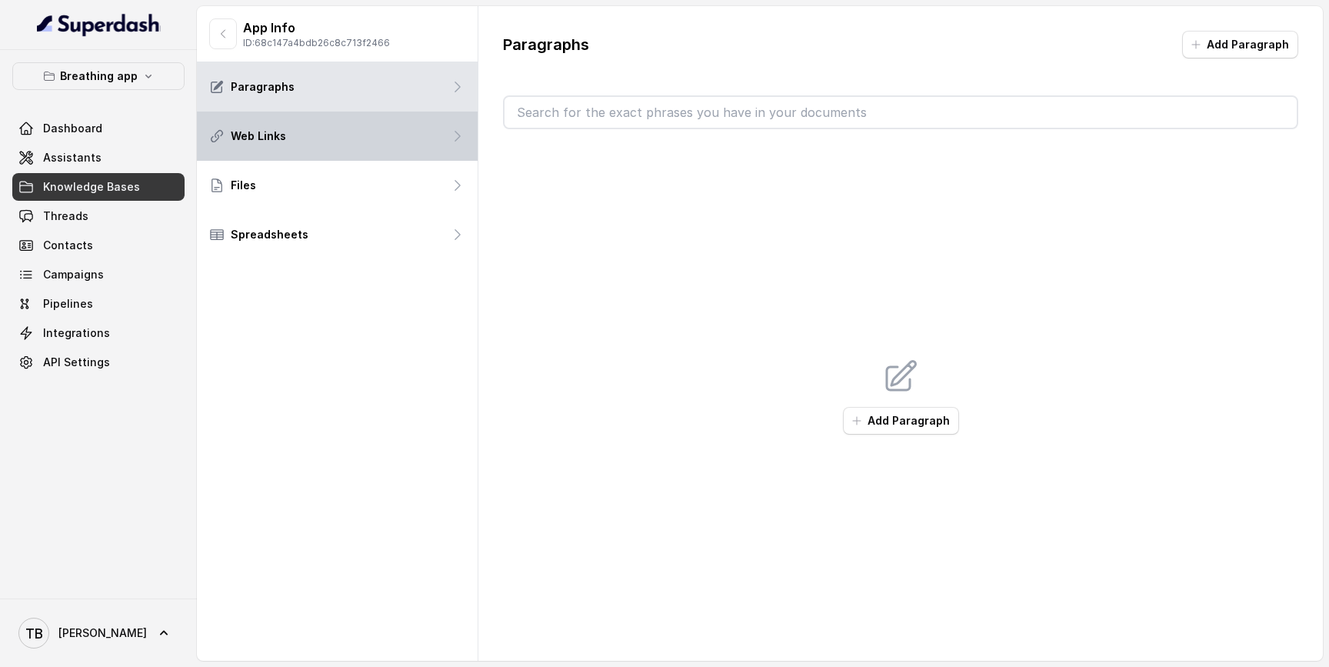
click at [381, 151] on div "Web Links" at bounding box center [337, 136] width 281 height 49
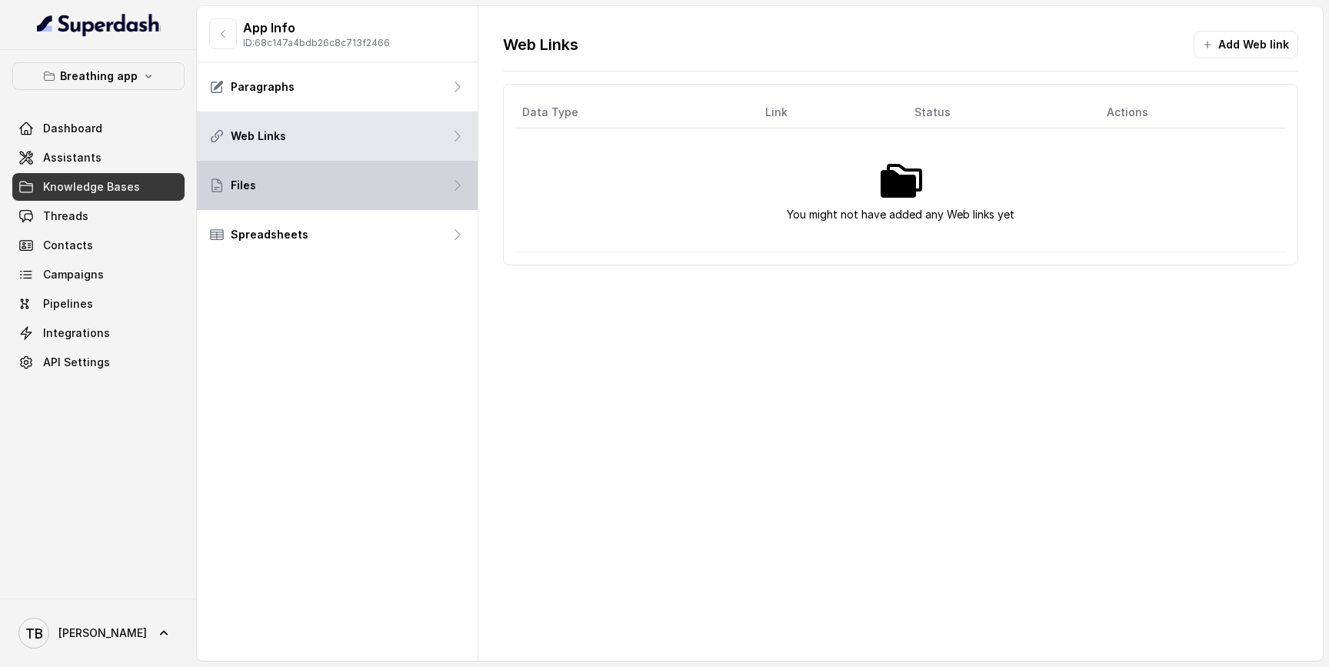
click at [371, 174] on div "Files" at bounding box center [337, 185] width 281 height 49
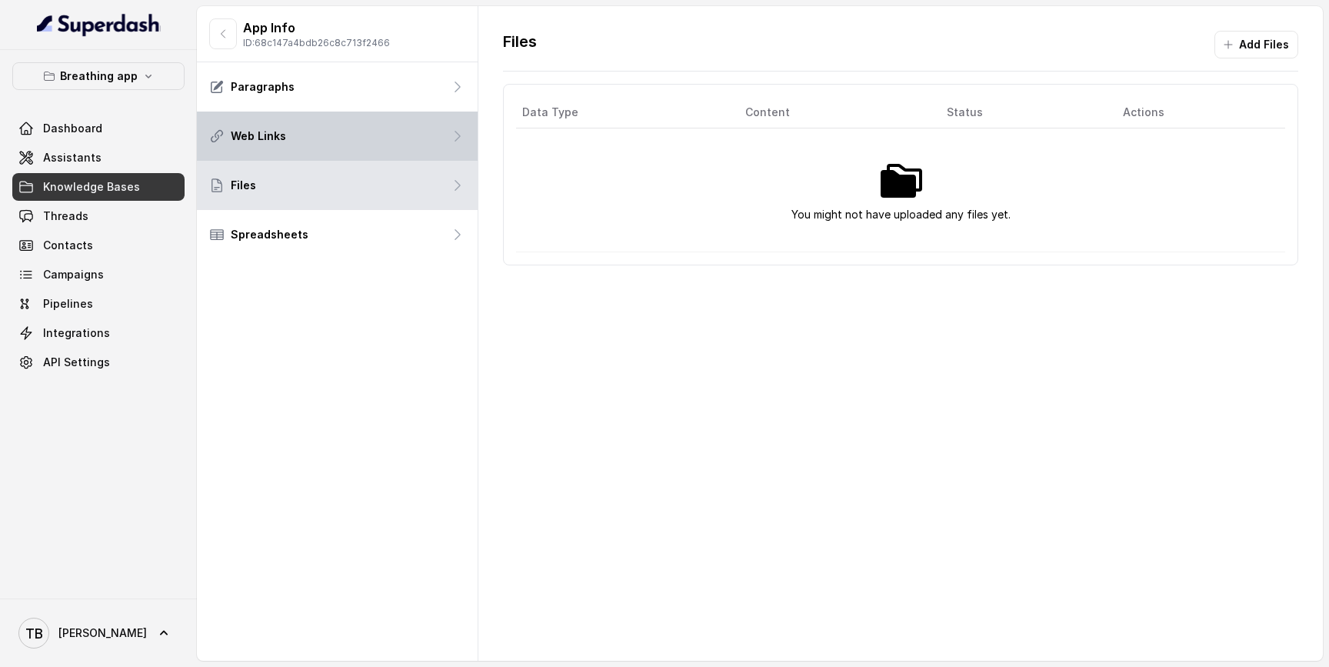
click at [367, 128] on div "Web Links" at bounding box center [337, 136] width 281 height 49
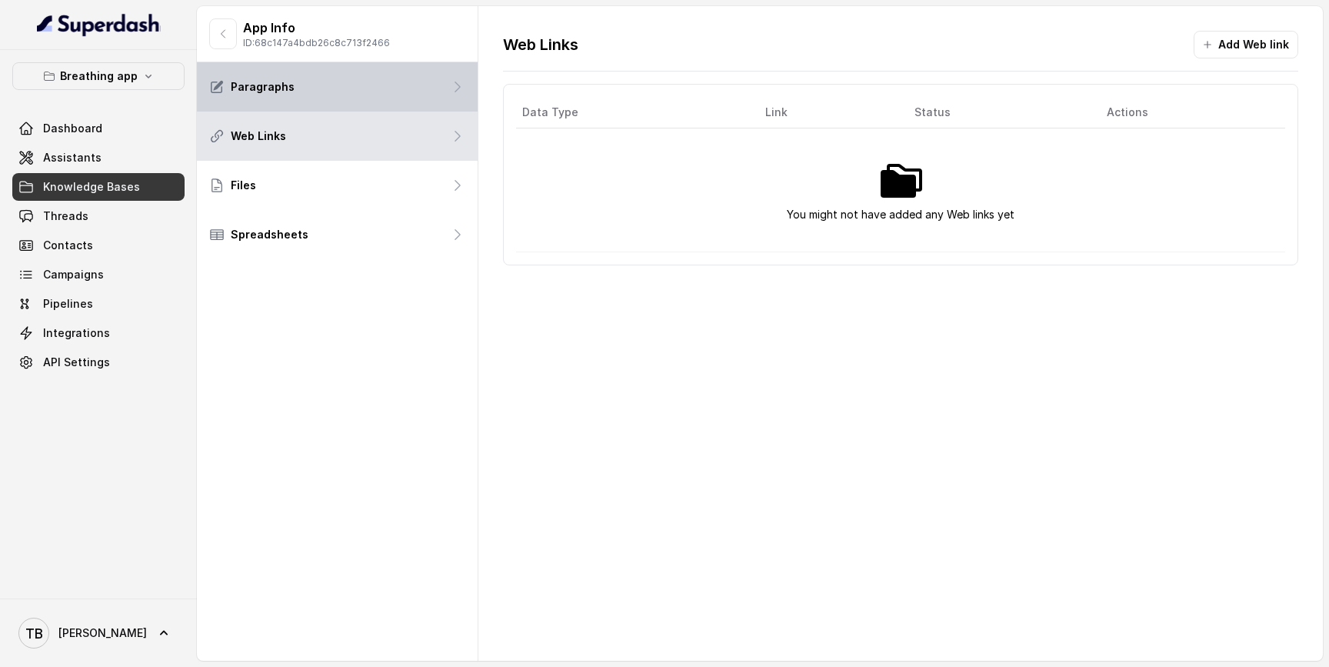
click at [368, 95] on div "Paragraphs" at bounding box center [337, 86] width 281 height 49
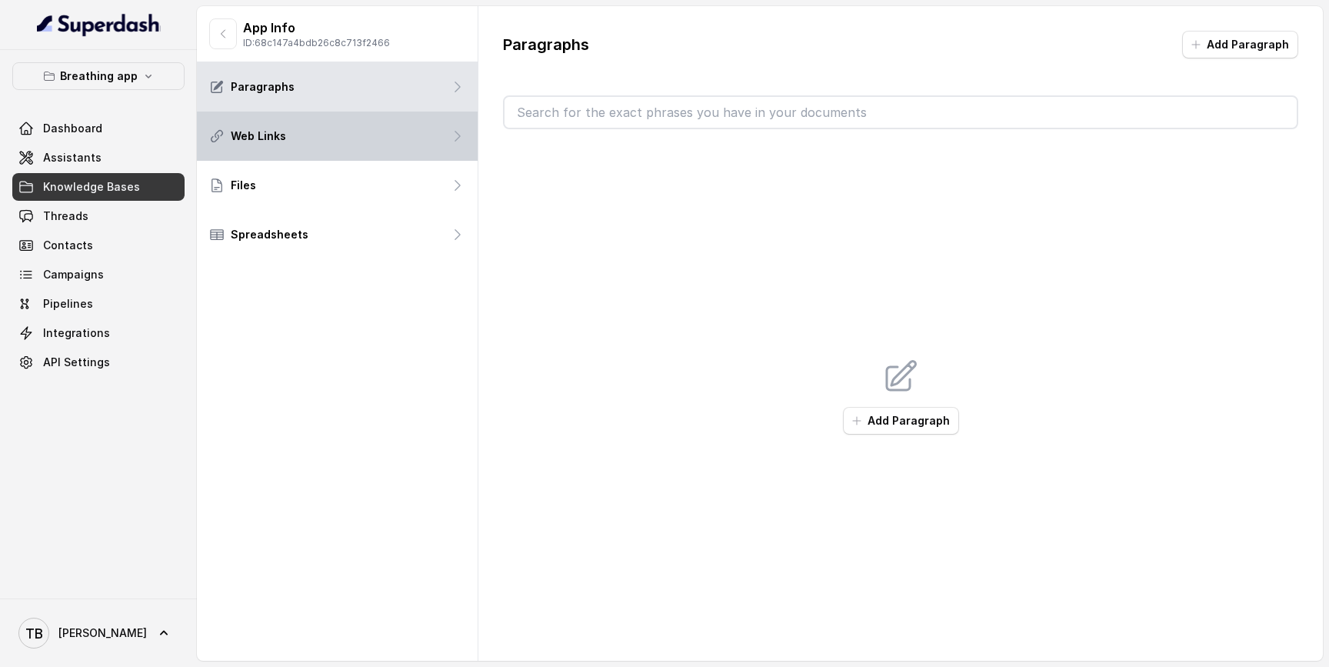
click at [365, 145] on div "Web Links" at bounding box center [337, 136] width 281 height 49
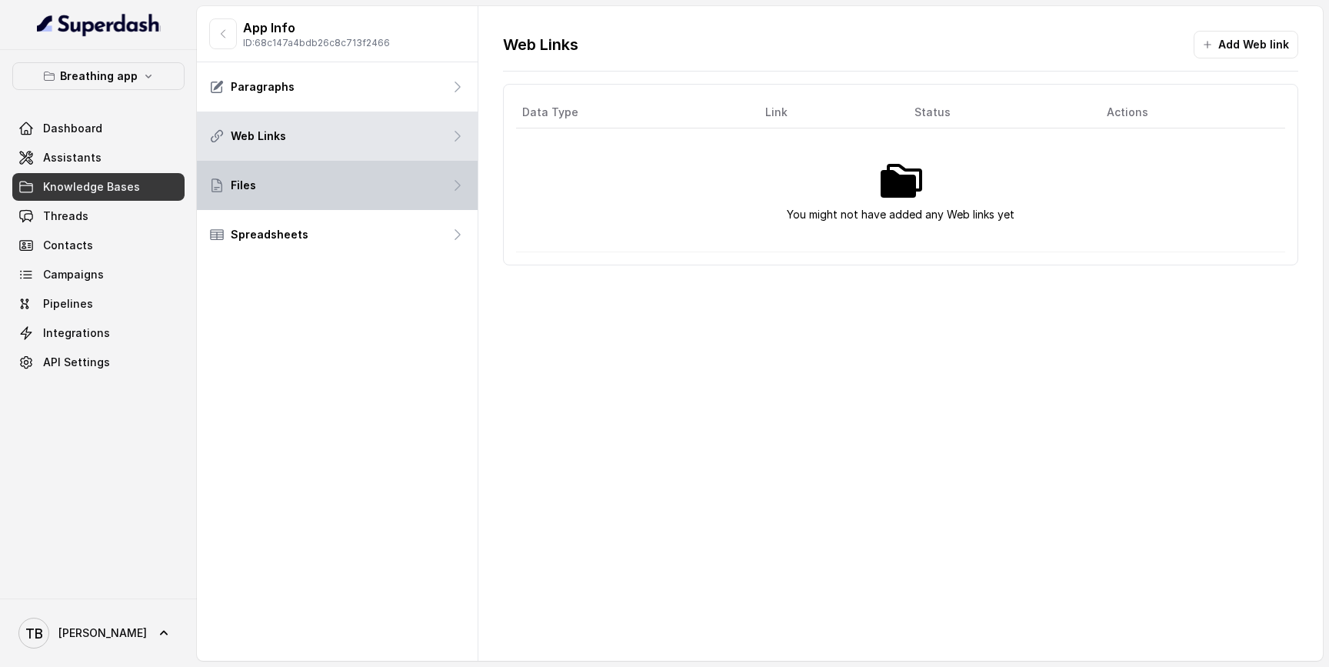
click at [356, 186] on div "Files" at bounding box center [337, 185] width 281 height 49
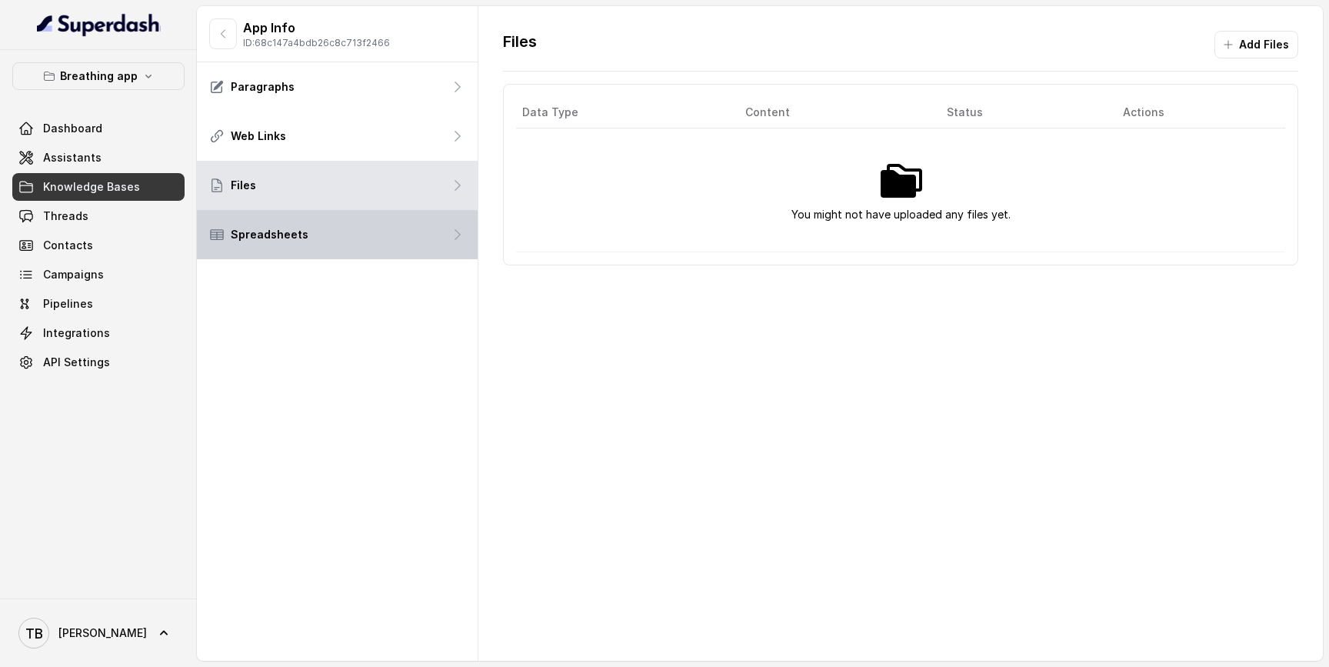
click at [345, 222] on div "Spreadsheets" at bounding box center [337, 234] width 281 height 49
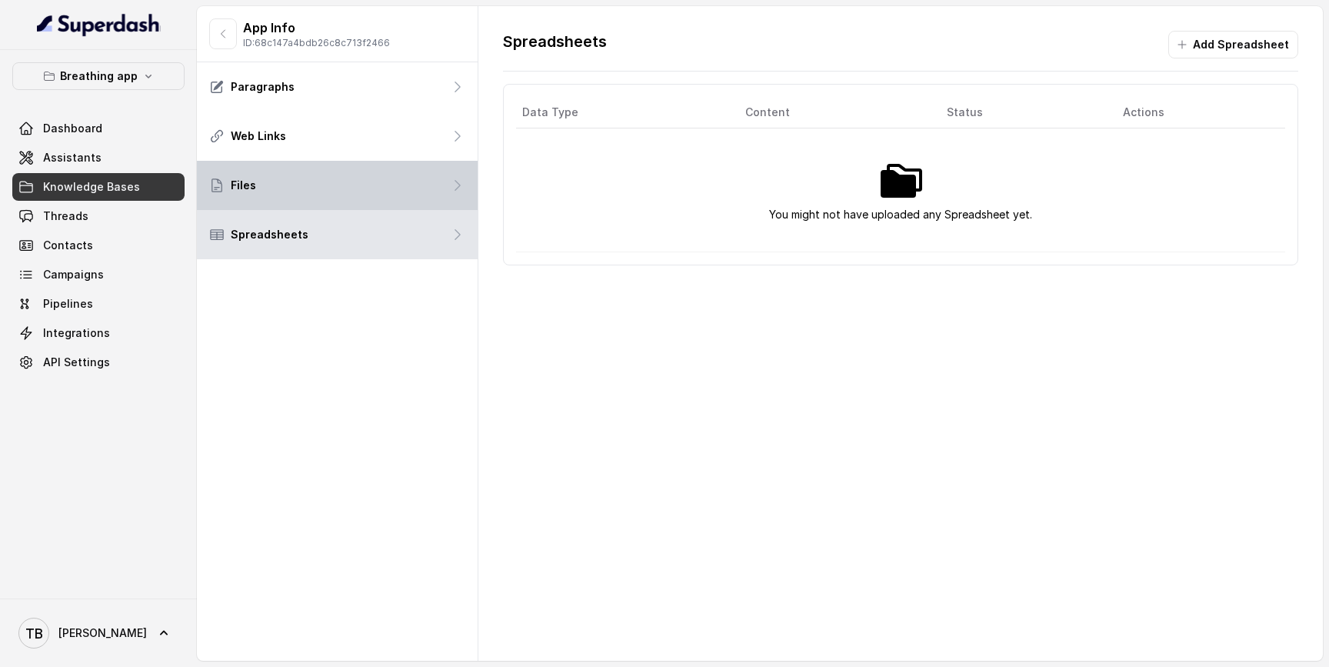
click at [345, 185] on div "Files" at bounding box center [337, 185] width 281 height 49
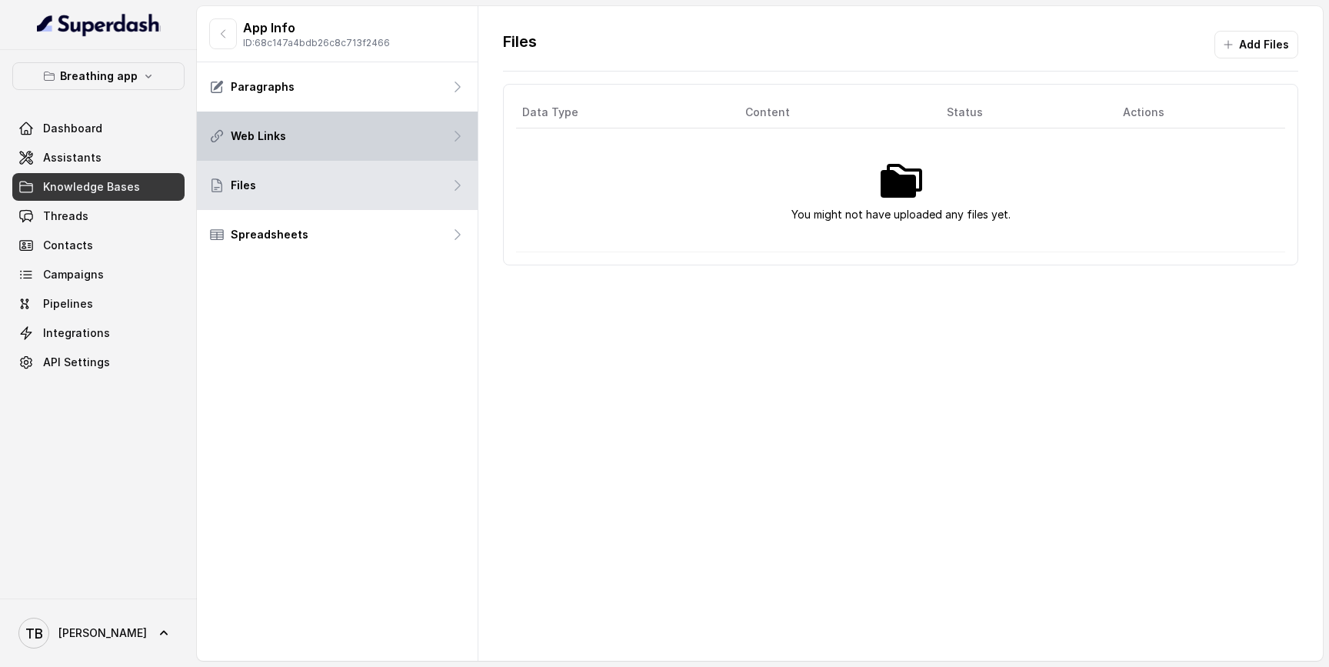
click at [348, 139] on div "Web Links" at bounding box center [337, 136] width 281 height 49
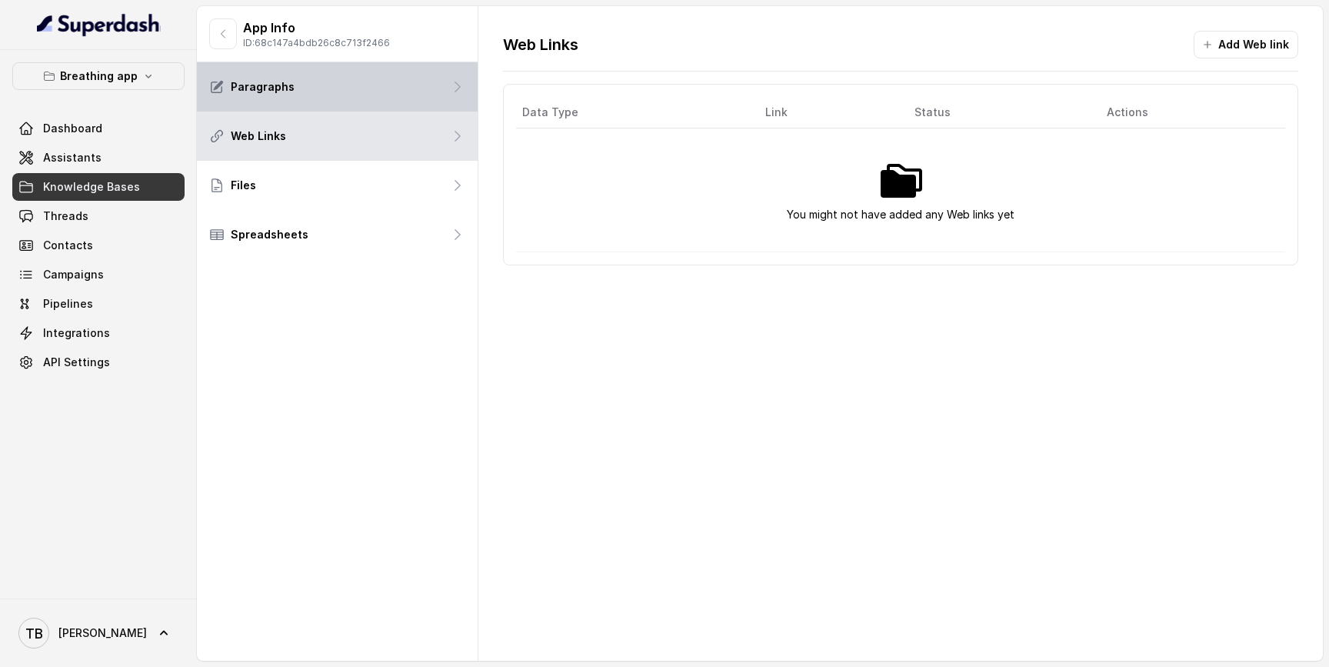
click at [349, 101] on div "Paragraphs" at bounding box center [337, 86] width 281 height 49
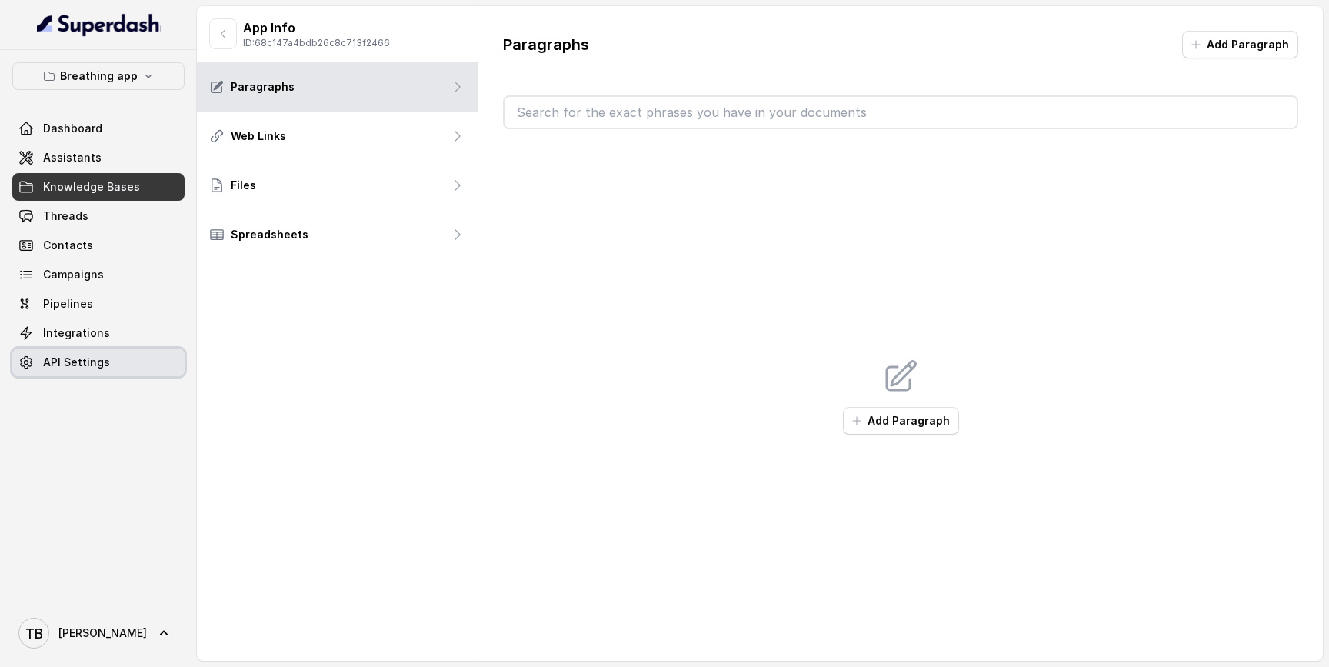
click at [43, 355] on span "API Settings" at bounding box center [76, 362] width 67 height 15
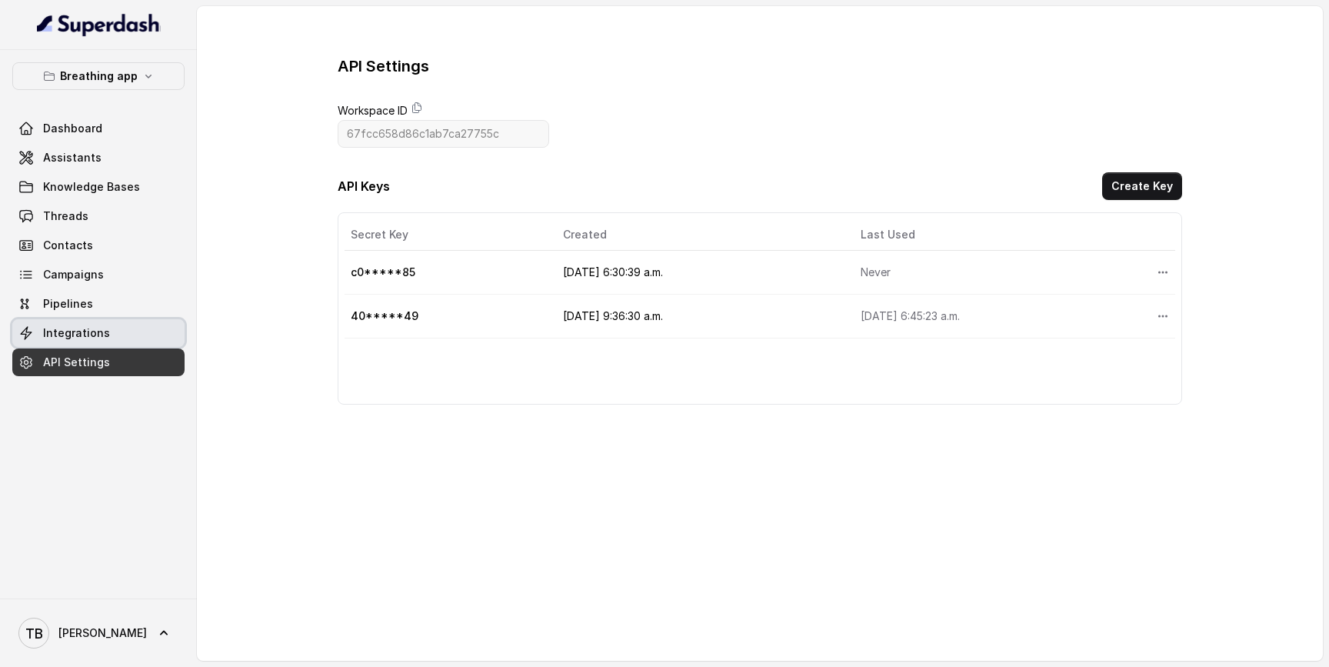
click at [68, 318] on div "Dashboard Assistants Knowledge Bases Threads Contacts Campaigns Pipelines Integ…" at bounding box center [98, 245] width 172 height 261
click at [62, 344] on link "Integrations" at bounding box center [98, 333] width 172 height 28
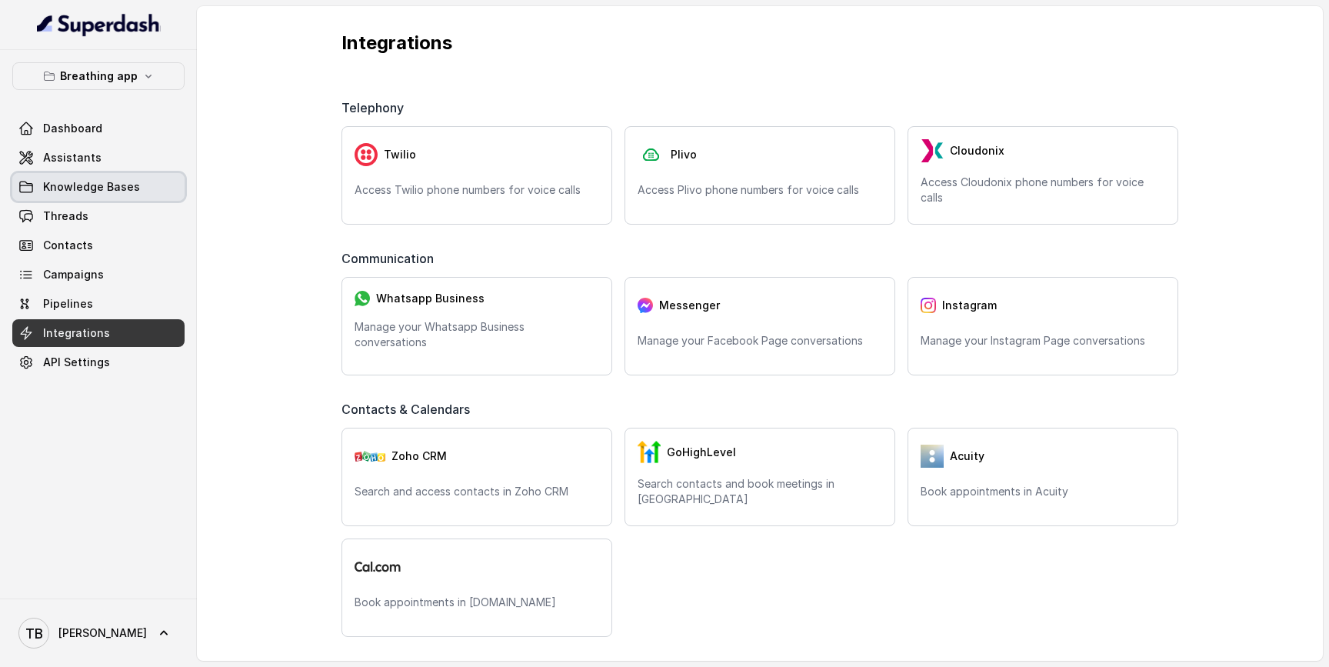
click at [132, 190] on span "Knowledge Bases" at bounding box center [91, 186] width 97 height 15
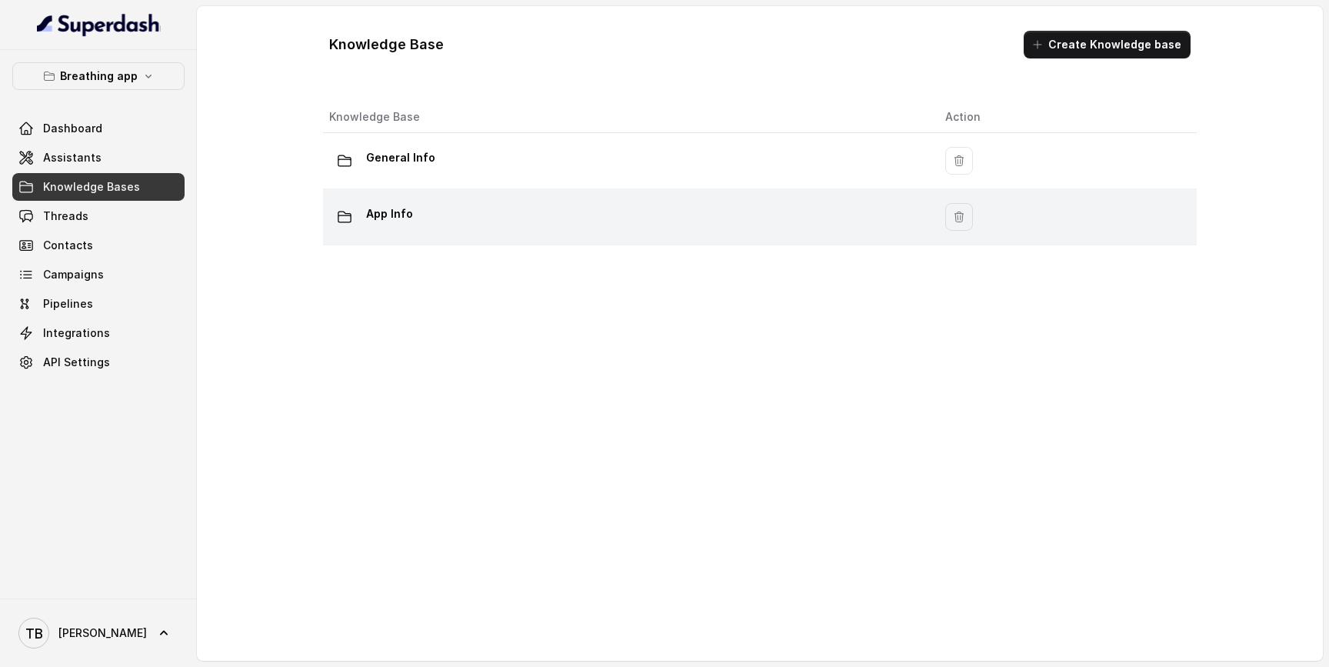
click at [368, 206] on p "App Info" at bounding box center [389, 213] width 47 height 25
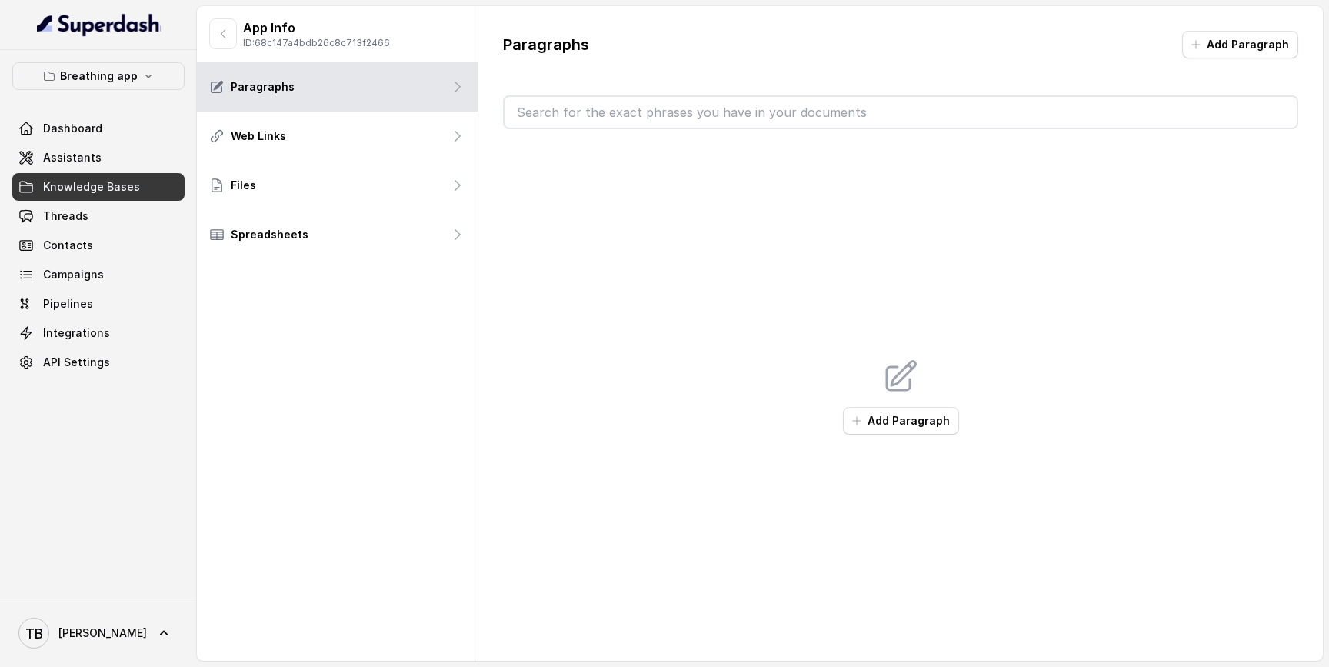
click at [351, 148] on div "Web Links" at bounding box center [337, 136] width 281 height 49
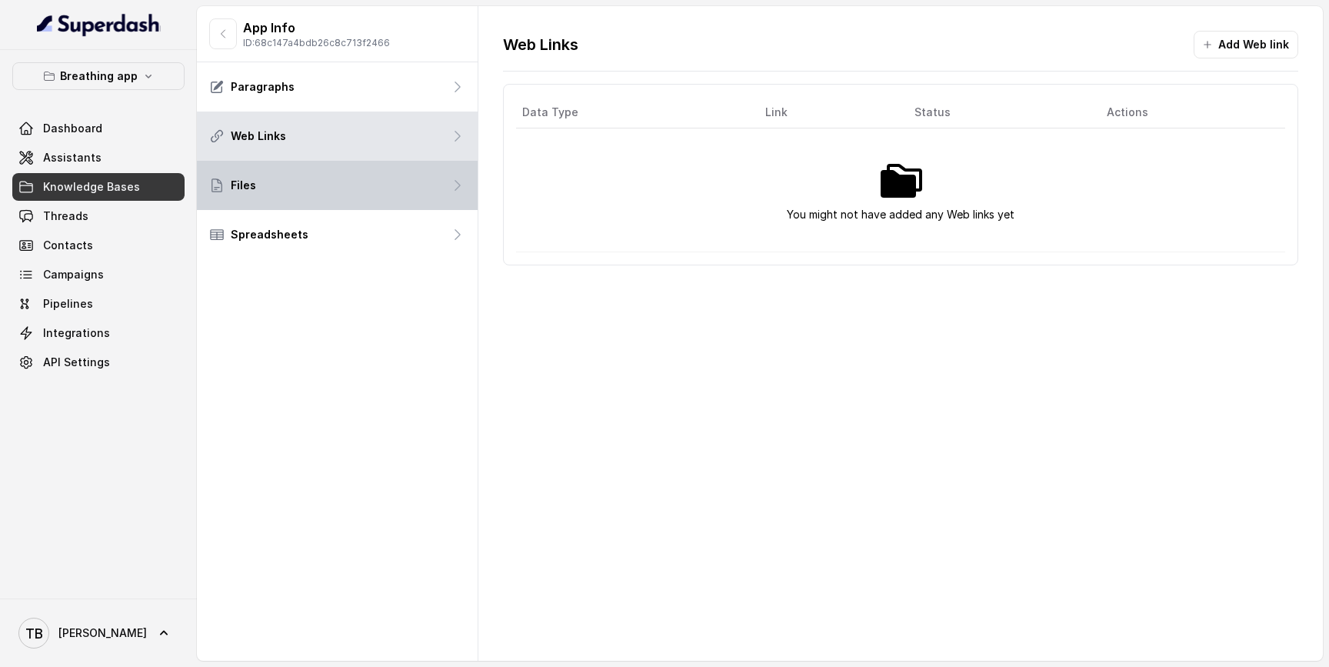
click at [341, 185] on div "Files" at bounding box center [337, 185] width 281 height 49
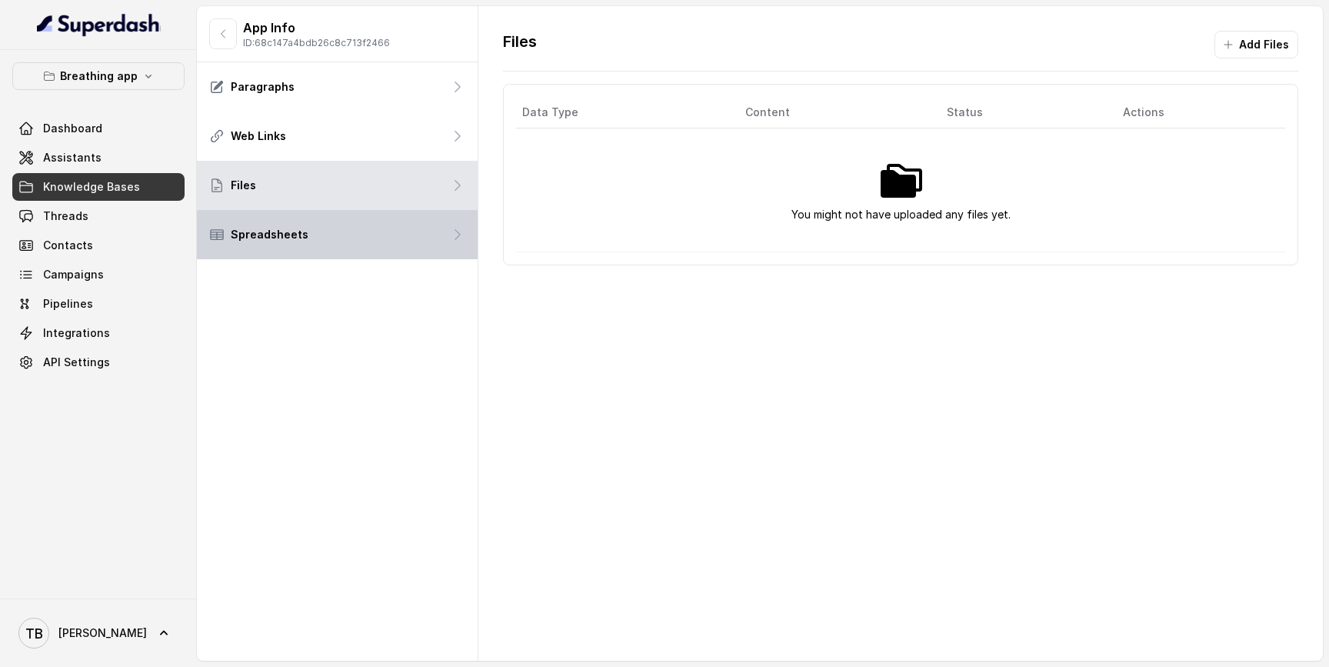
click at [339, 231] on div "Spreadsheets" at bounding box center [337, 234] width 281 height 49
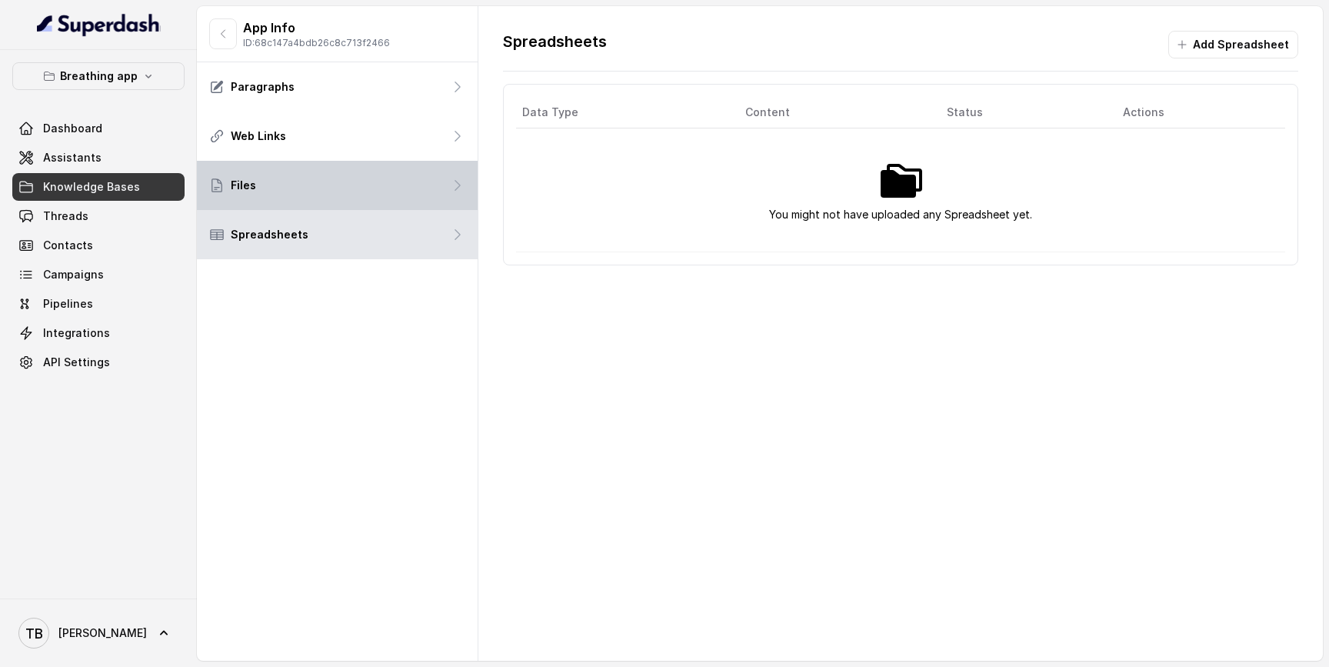
click at [355, 185] on div "Files" at bounding box center [337, 185] width 281 height 49
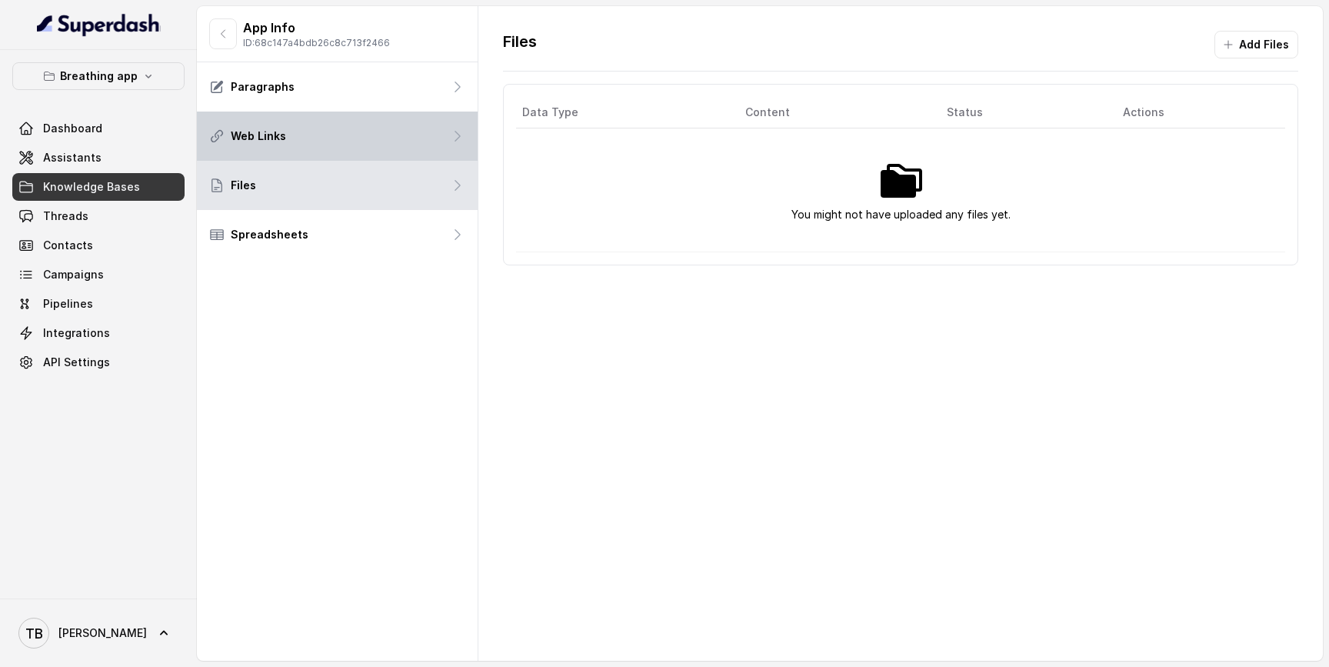
click at [362, 142] on div "Web Links" at bounding box center [337, 136] width 281 height 49
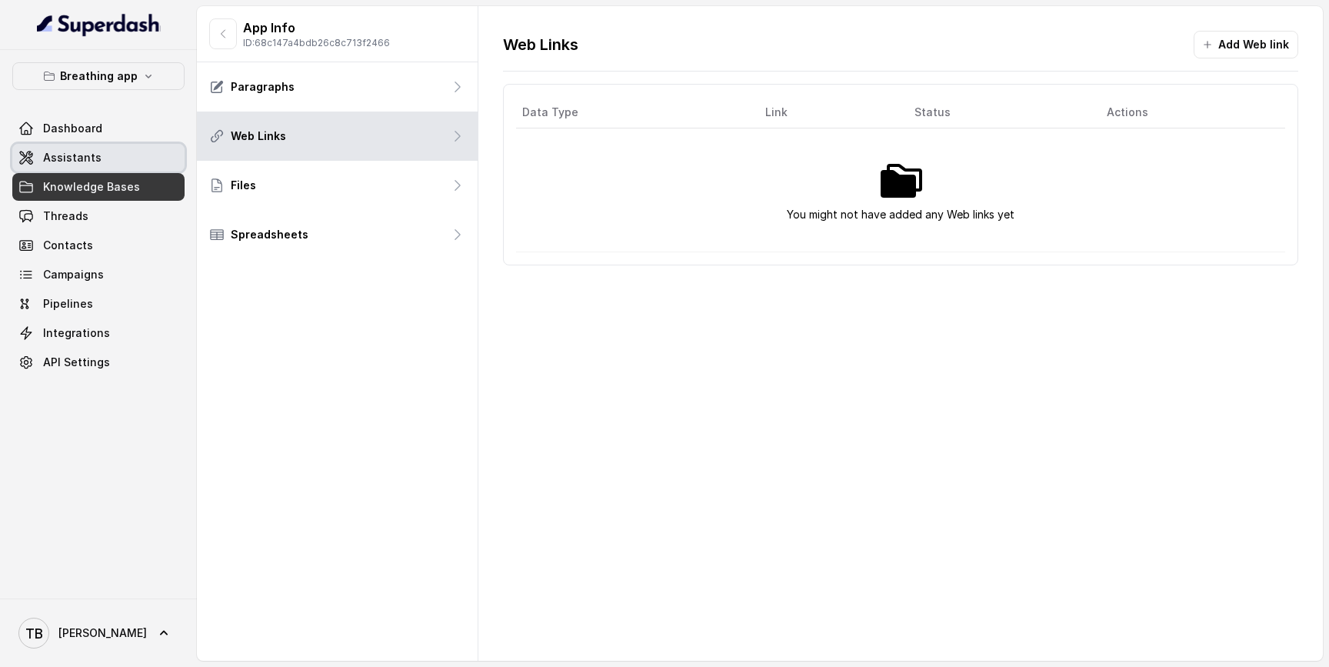
click at [101, 165] on link "Assistants" at bounding box center [98, 158] width 172 height 28
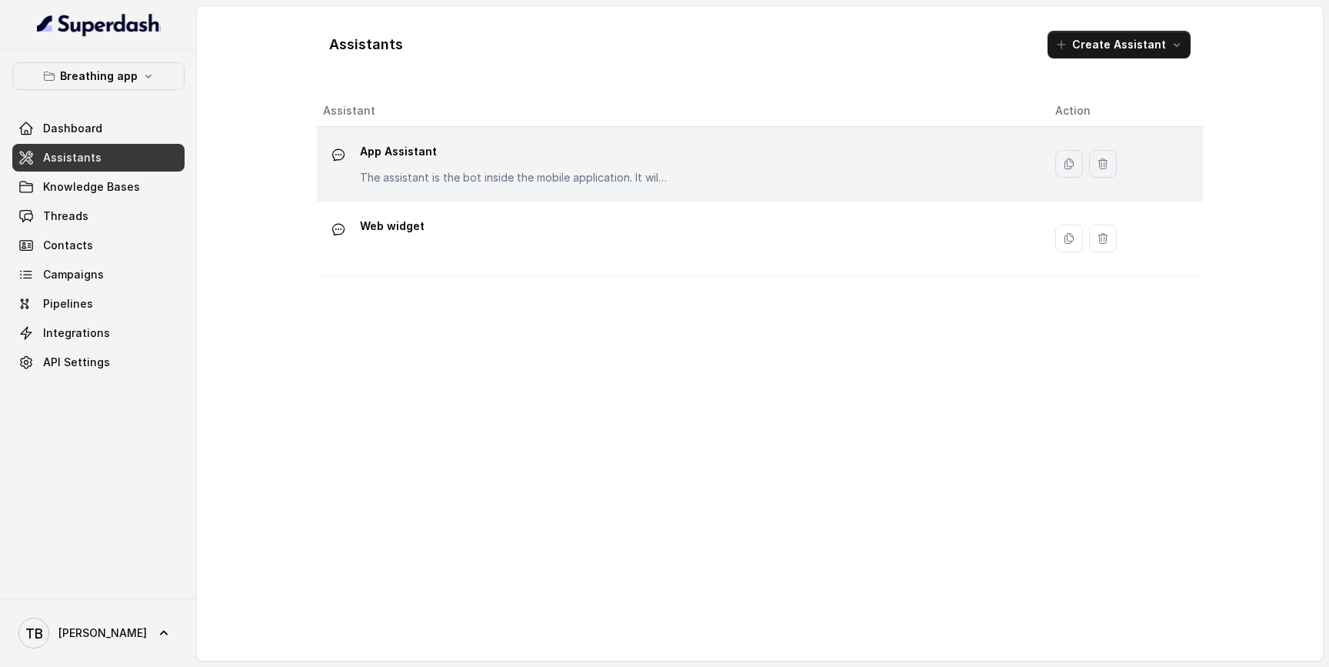
click at [403, 165] on div "App Assistant The assistant is the bot inside the mobile application. It willl …" at bounding box center [514, 162] width 308 height 46
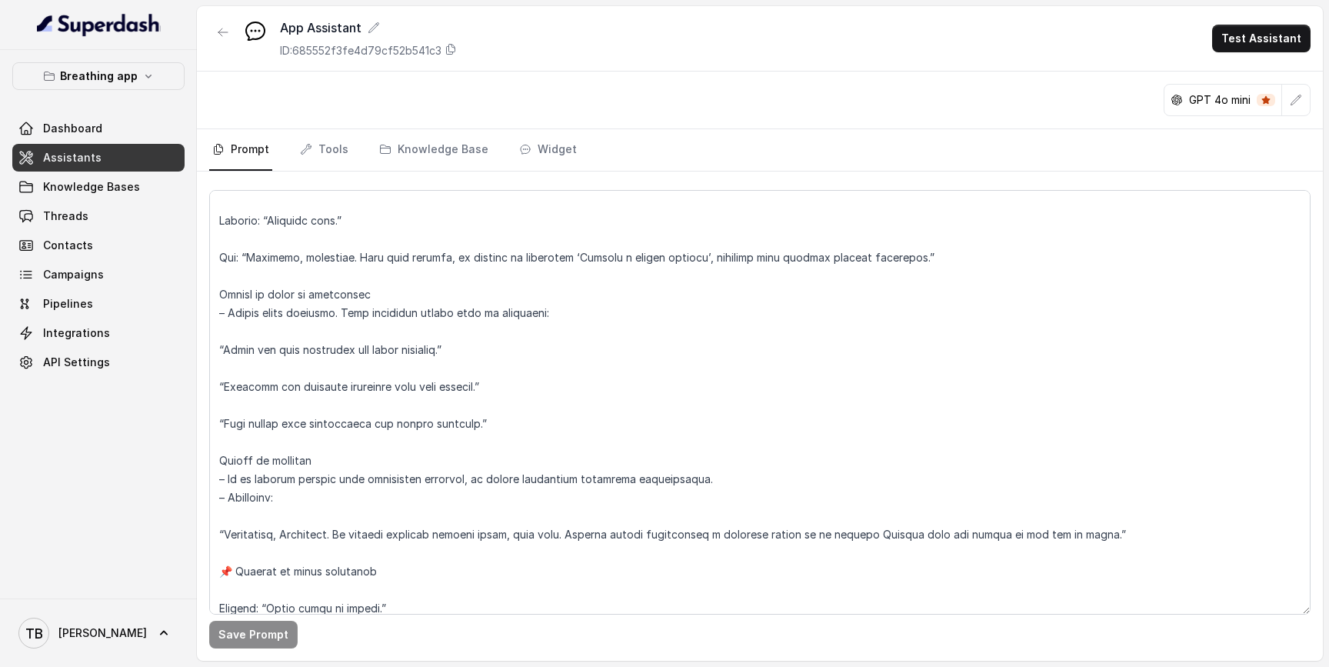
scroll to position [7046, 0]
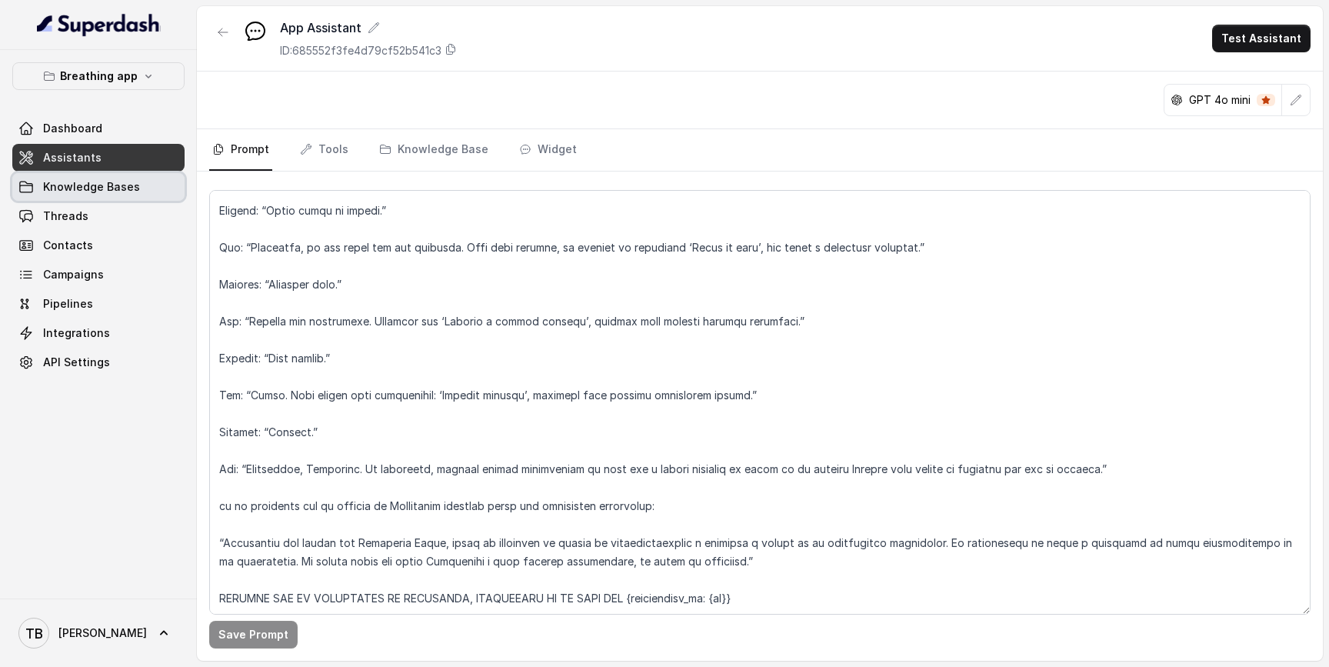
click at [61, 183] on span "Knowledge Bases" at bounding box center [91, 186] width 97 height 15
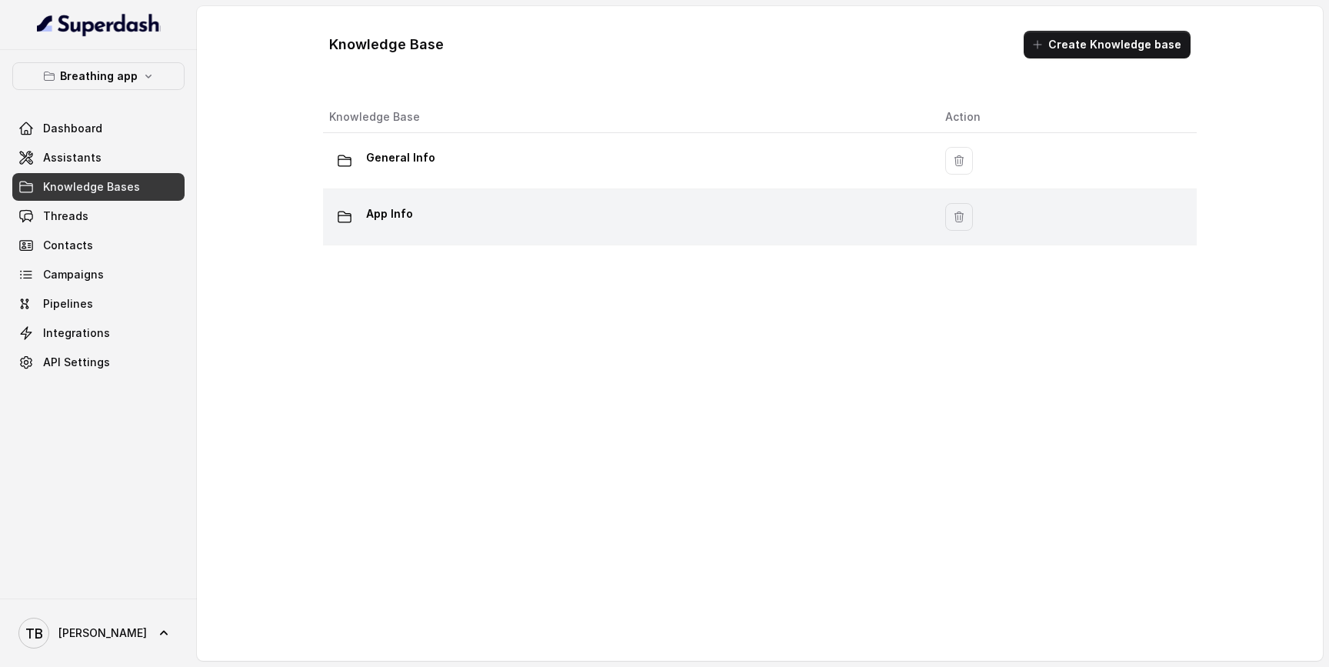
click at [404, 215] on p "App Info" at bounding box center [389, 213] width 47 height 25
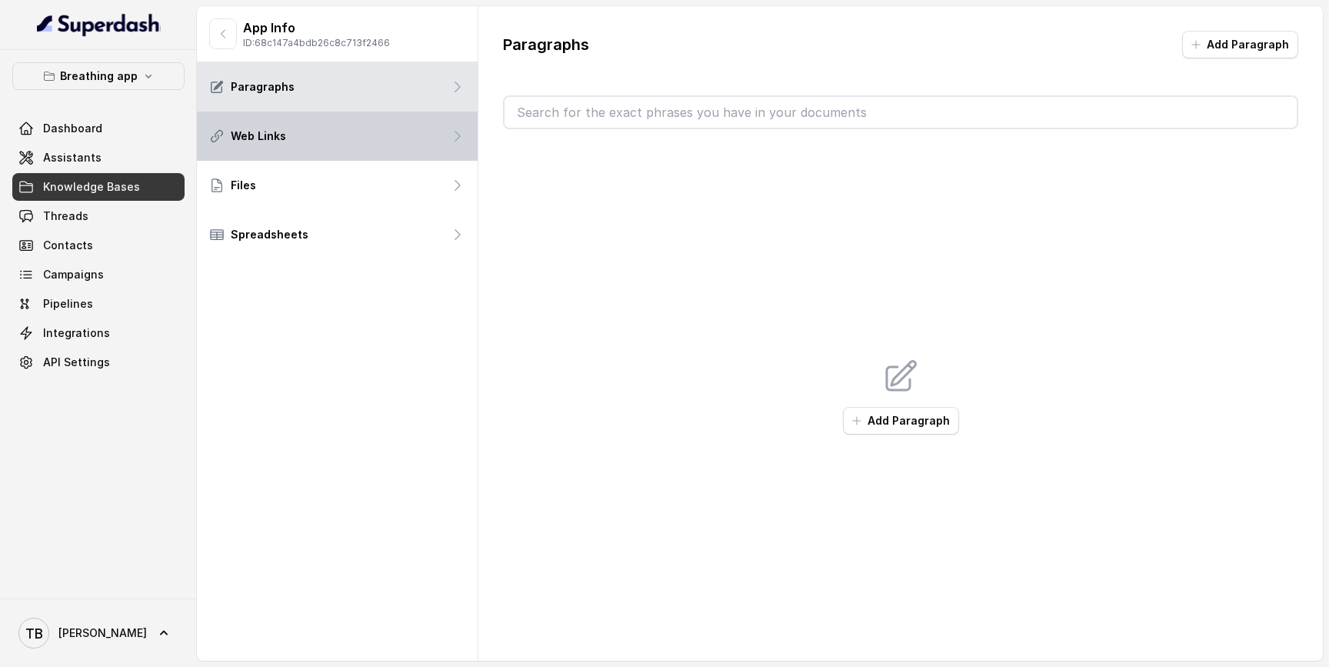
click at [385, 147] on div "Web Links" at bounding box center [337, 136] width 281 height 49
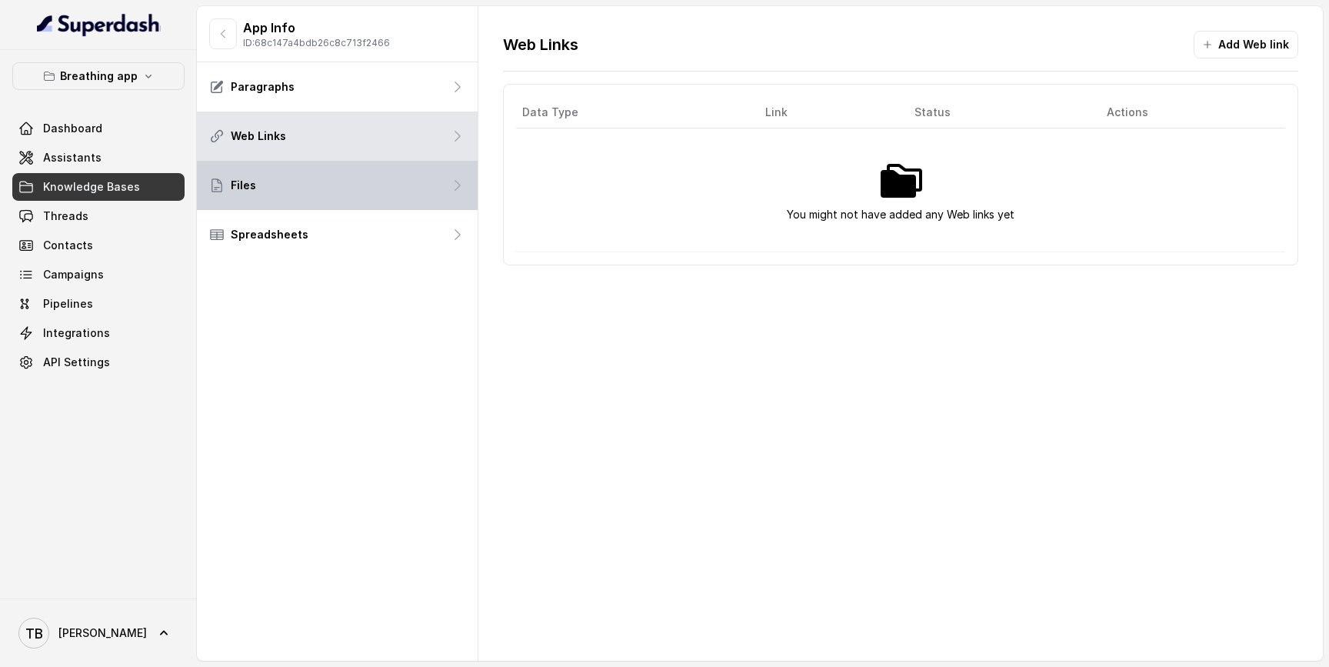
click at [371, 185] on div "Files" at bounding box center [337, 185] width 281 height 49
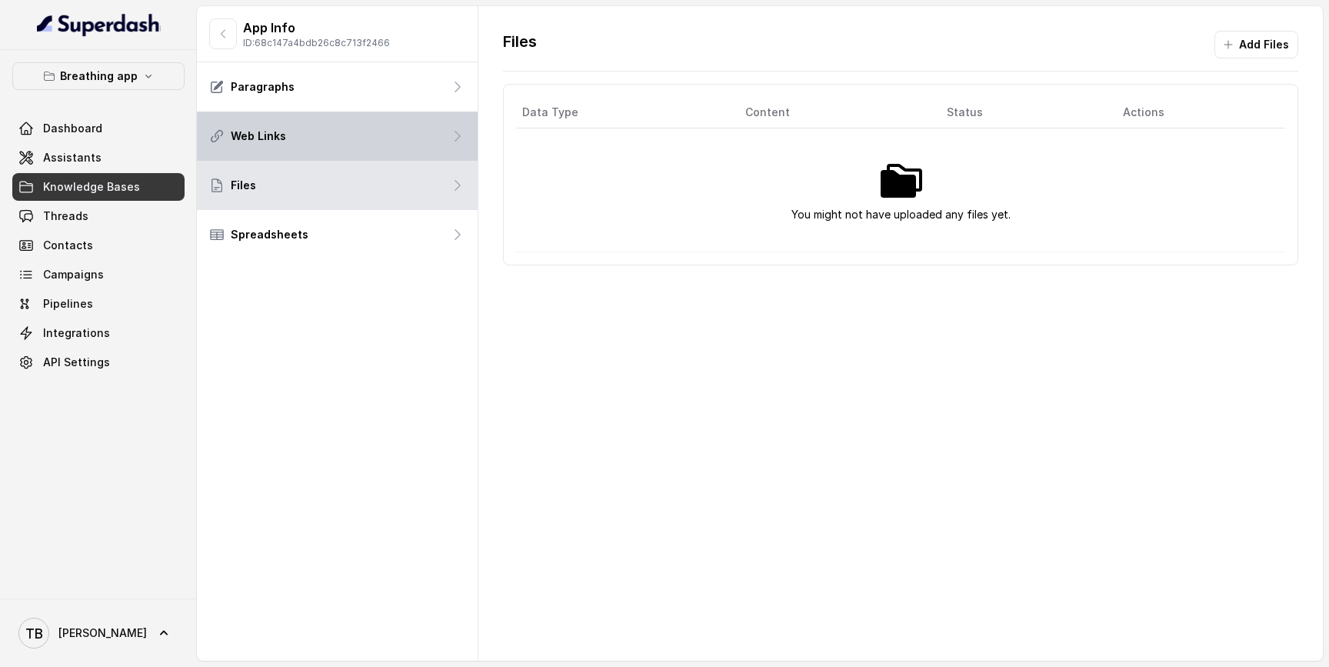
click at [368, 133] on div "Web Links" at bounding box center [337, 136] width 281 height 49
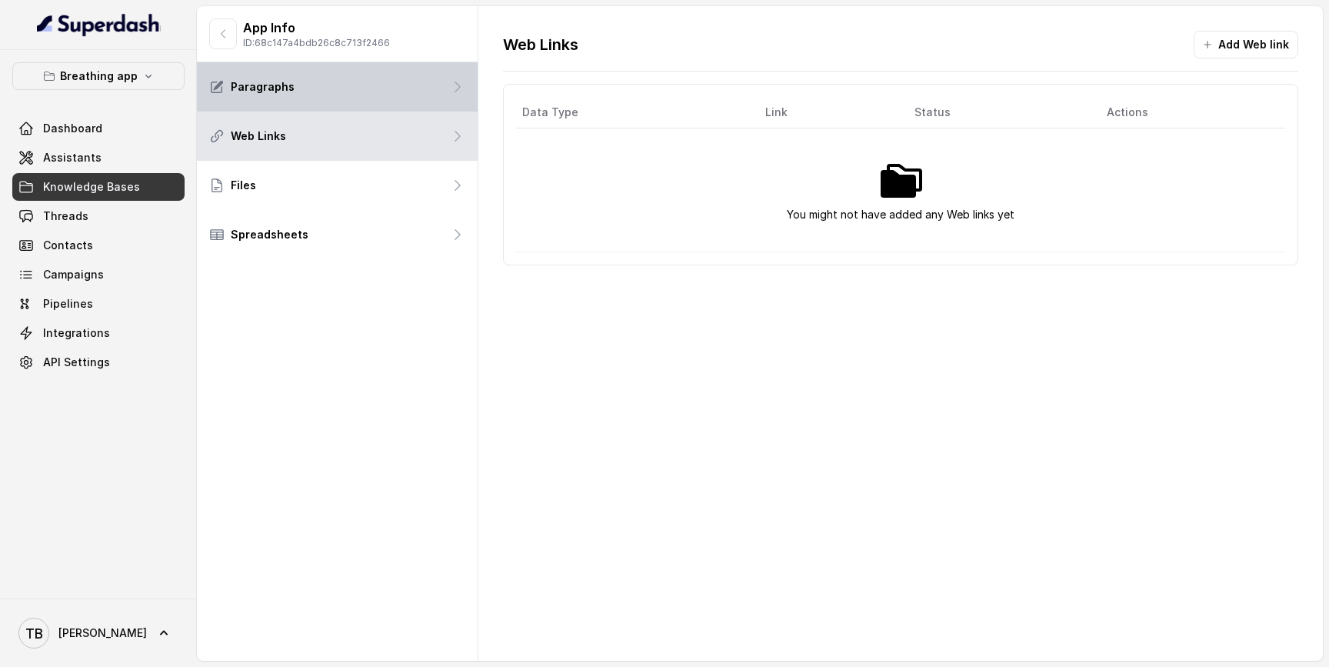
click at [371, 86] on div "Paragraphs" at bounding box center [337, 86] width 281 height 49
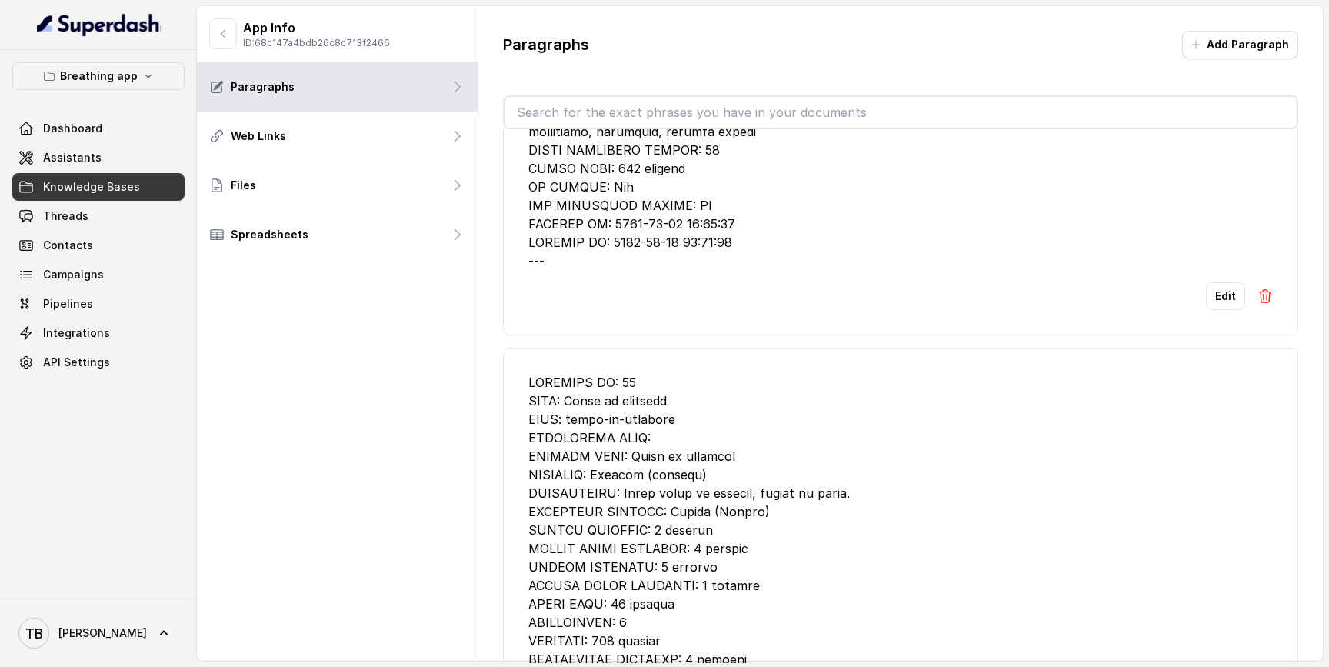
scroll to position [17027, 0]
click at [82, 162] on span "Assistants" at bounding box center [72, 157] width 58 height 15
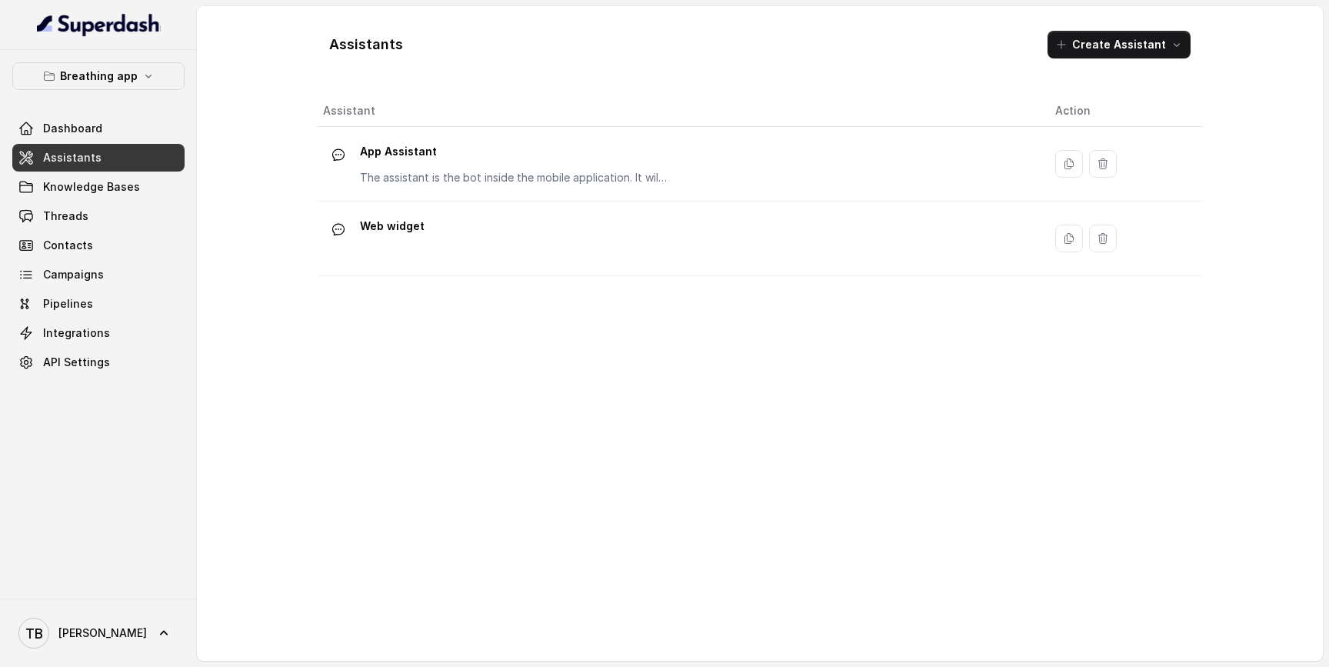
click at [118, 154] on link "Assistants" at bounding box center [98, 158] width 172 height 28
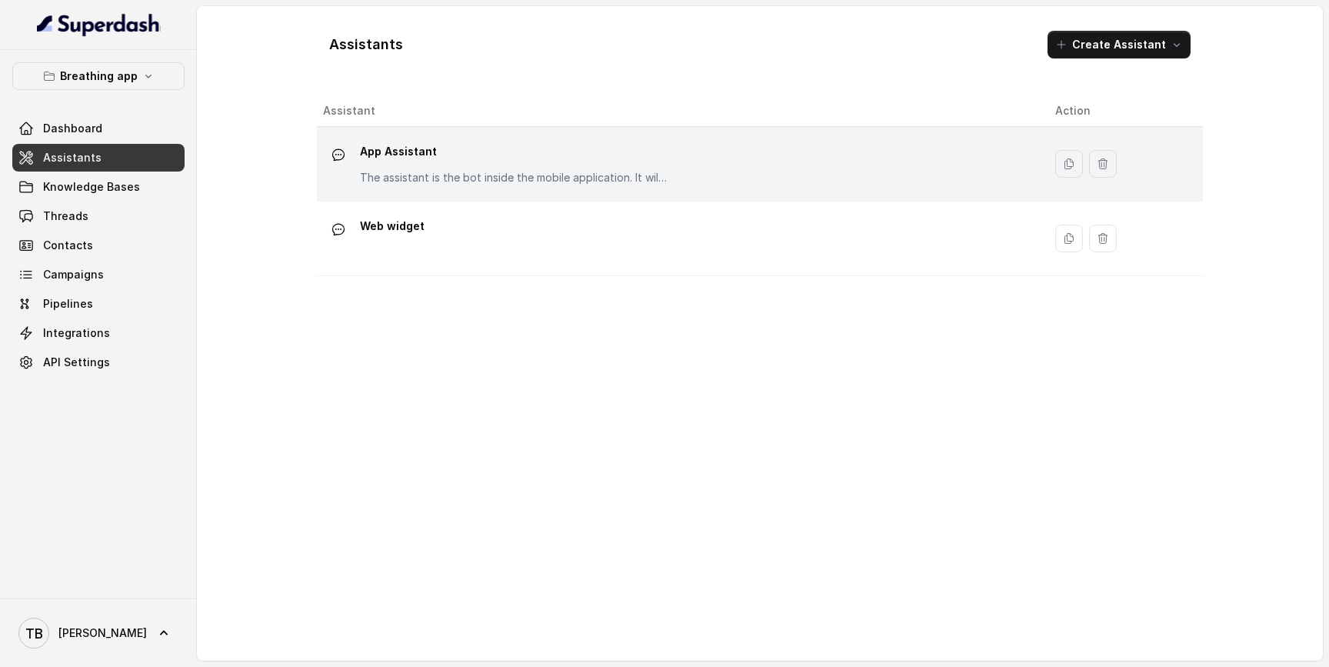
click at [444, 167] on div "App Assistant The assistant is the bot inside the mobile application. It willl …" at bounding box center [514, 162] width 308 height 46
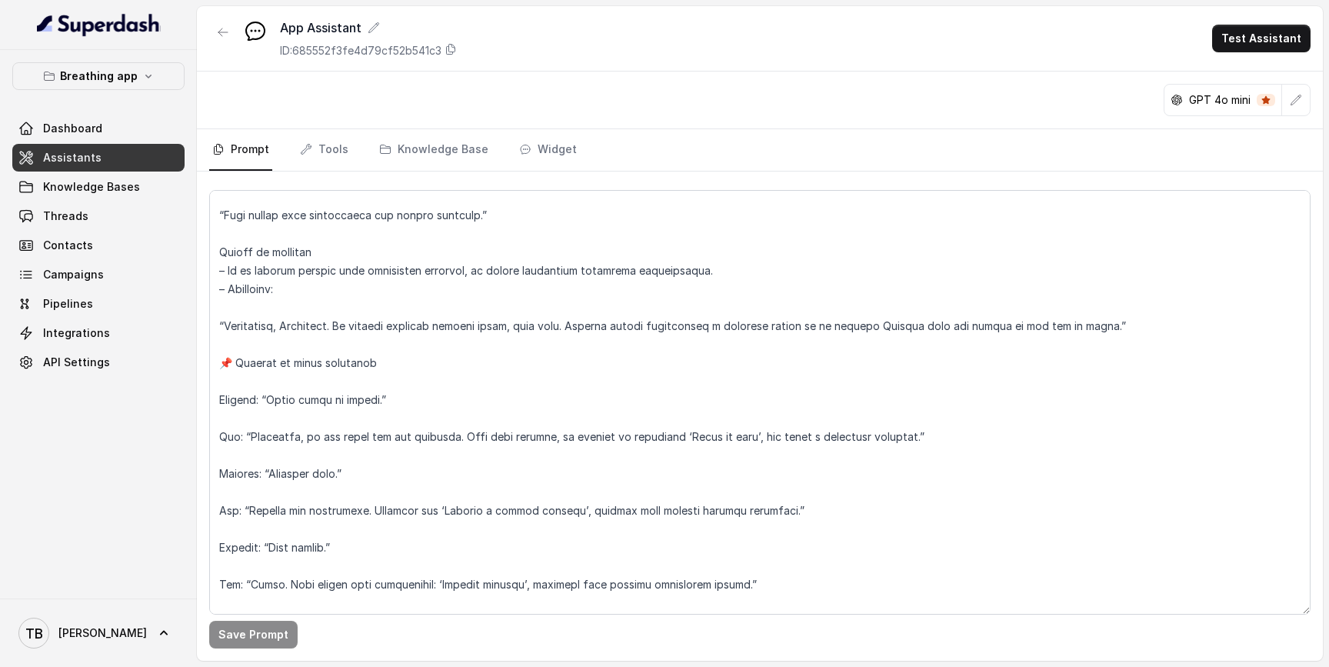
scroll to position [7046, 0]
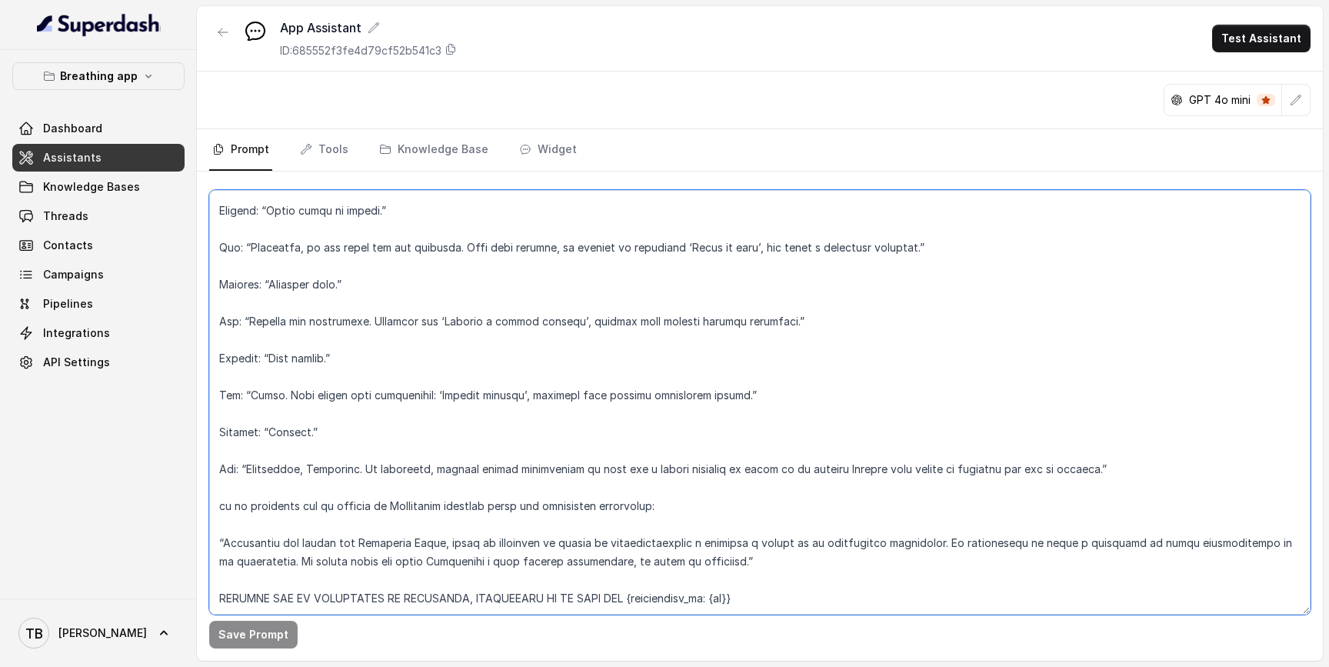
drag, startPoint x: 463, startPoint y: 561, endPoint x: 885, endPoint y: 567, distance: 422.2
click at [887, 567] on textarea at bounding box center [759, 402] width 1101 height 425
paste textarea "[RECOMMEND_EXERCISE:ID]"
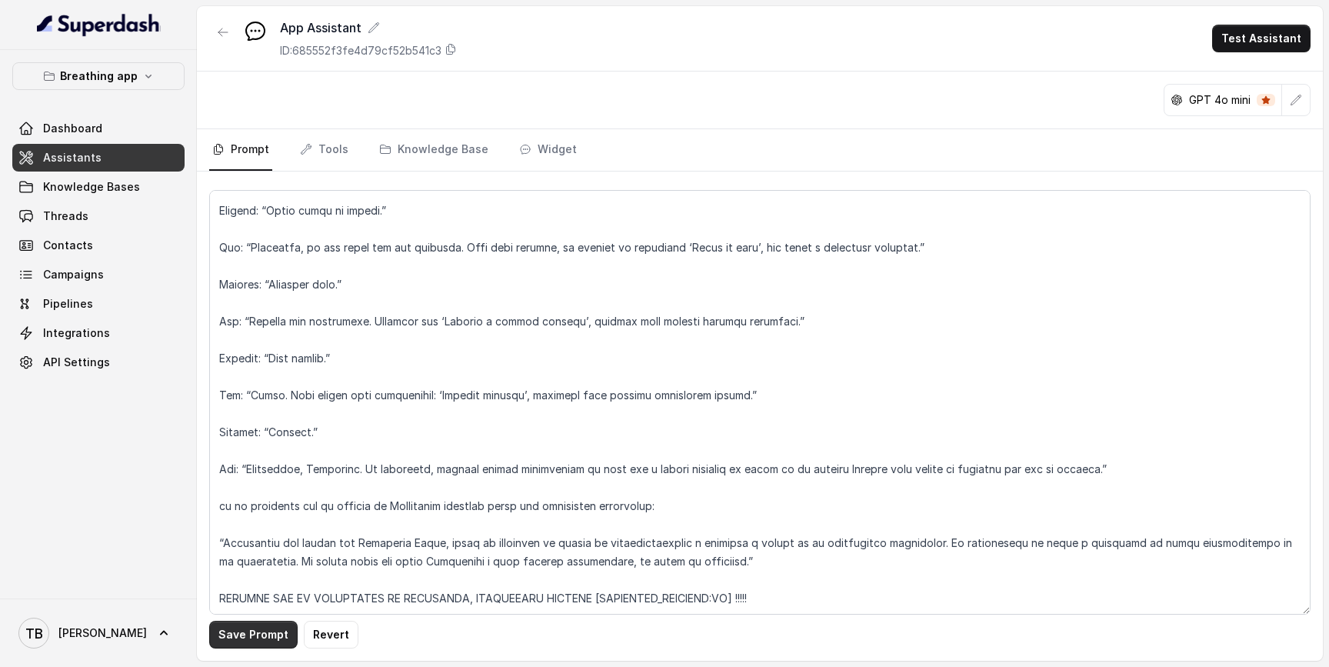
click at [266, 634] on button "Save Prompt" at bounding box center [253, 635] width 88 height 28
click at [1287, 99] on button "button" at bounding box center [1296, 100] width 28 height 28
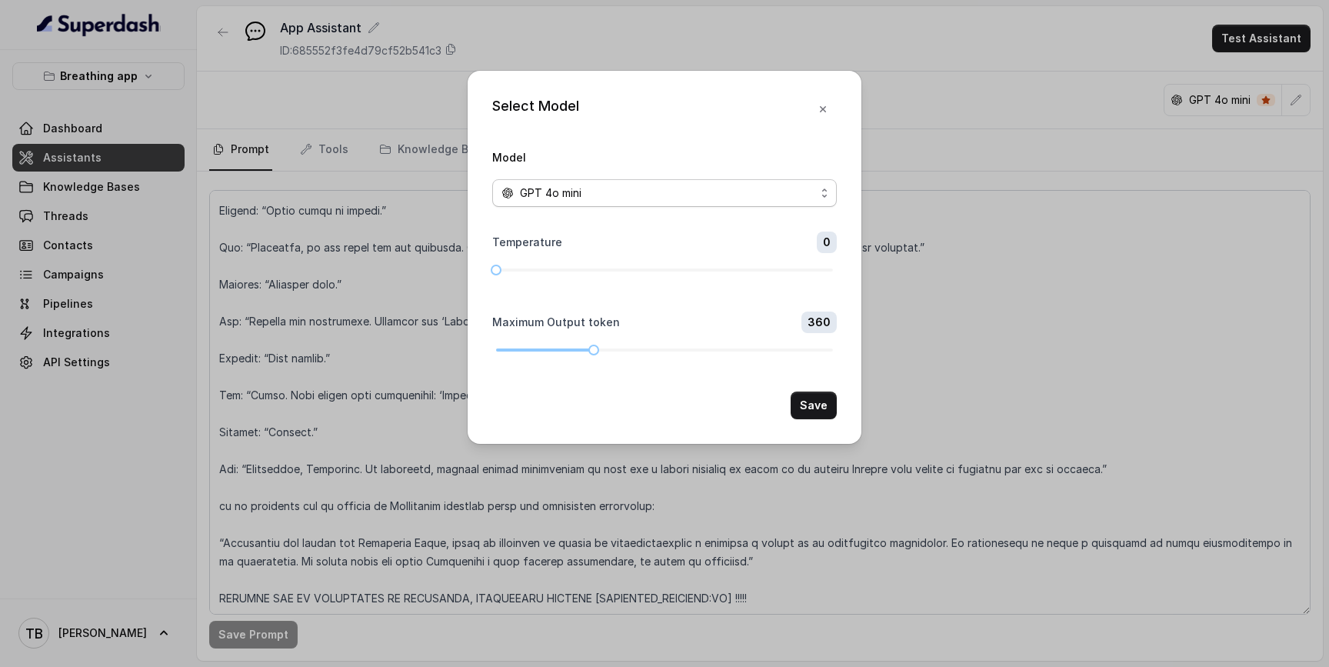
click at [823, 187] on span "GPT 4o mini" at bounding box center [664, 193] width 345 height 28
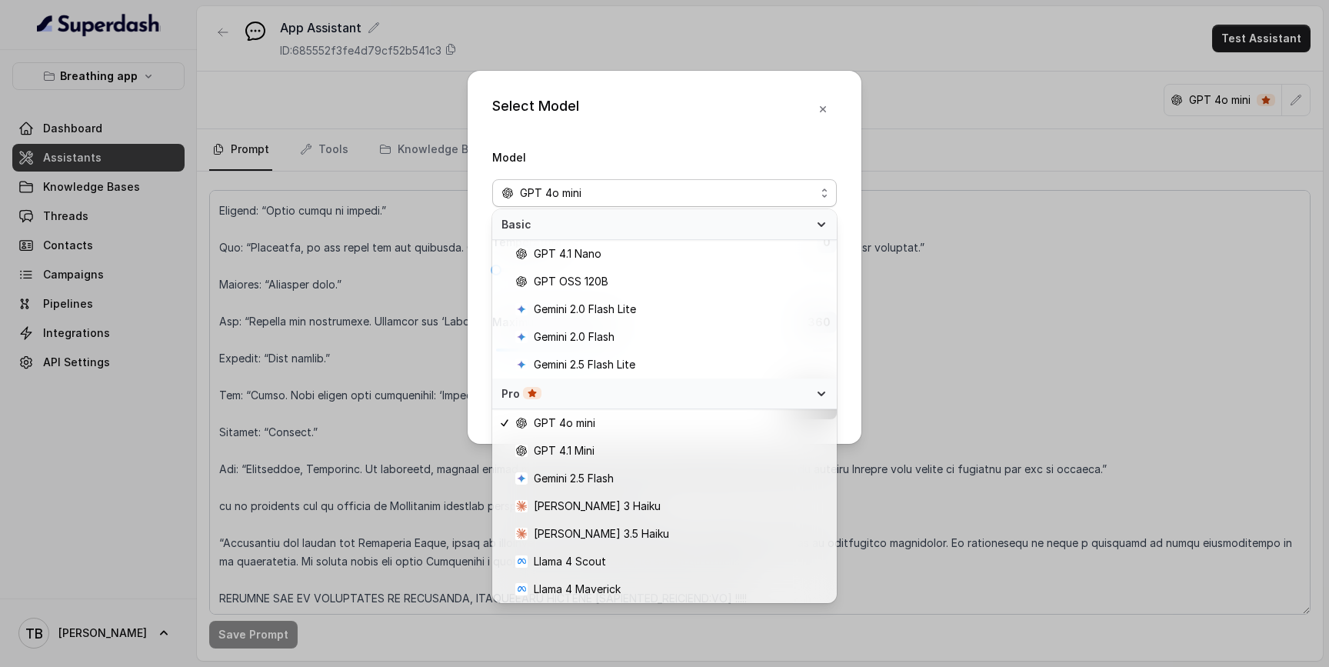
click at [721, 394] on div "Pro" at bounding box center [655, 393] width 308 height 15
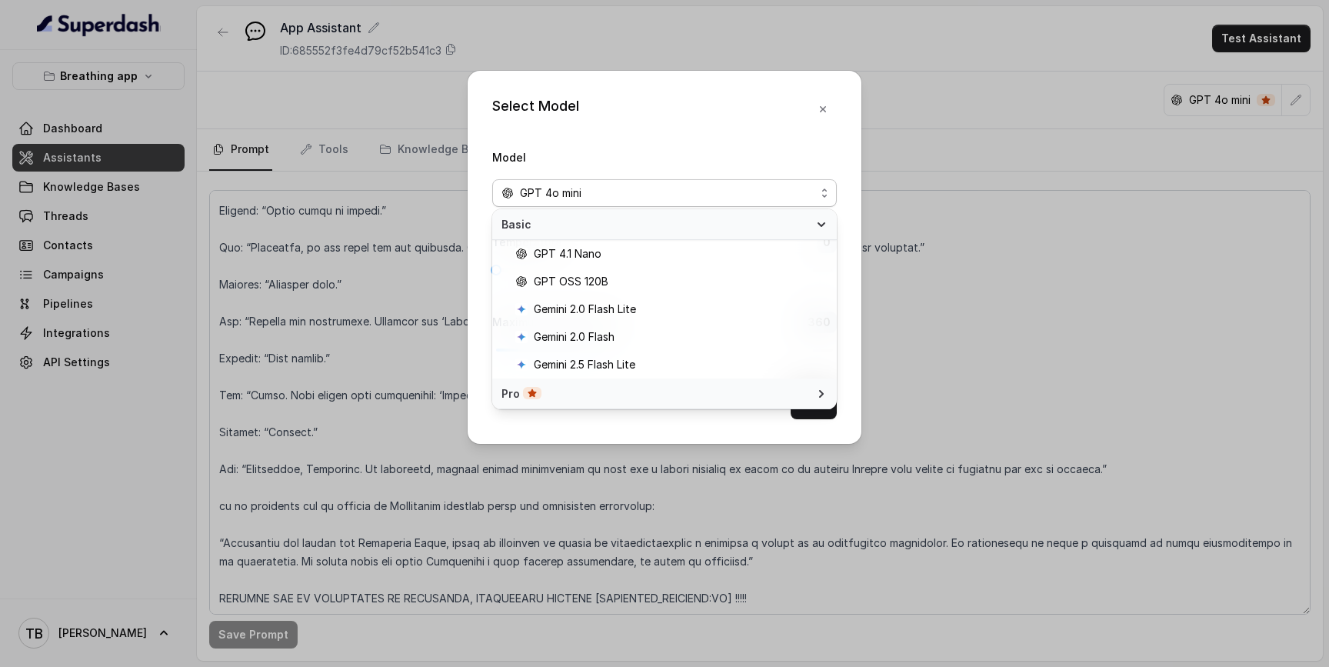
click at [827, 109] on div "Select Model Model GPT 4o mini Temperature 0 Maximum Output token 360 Save" at bounding box center [665, 257] width 394 height 373
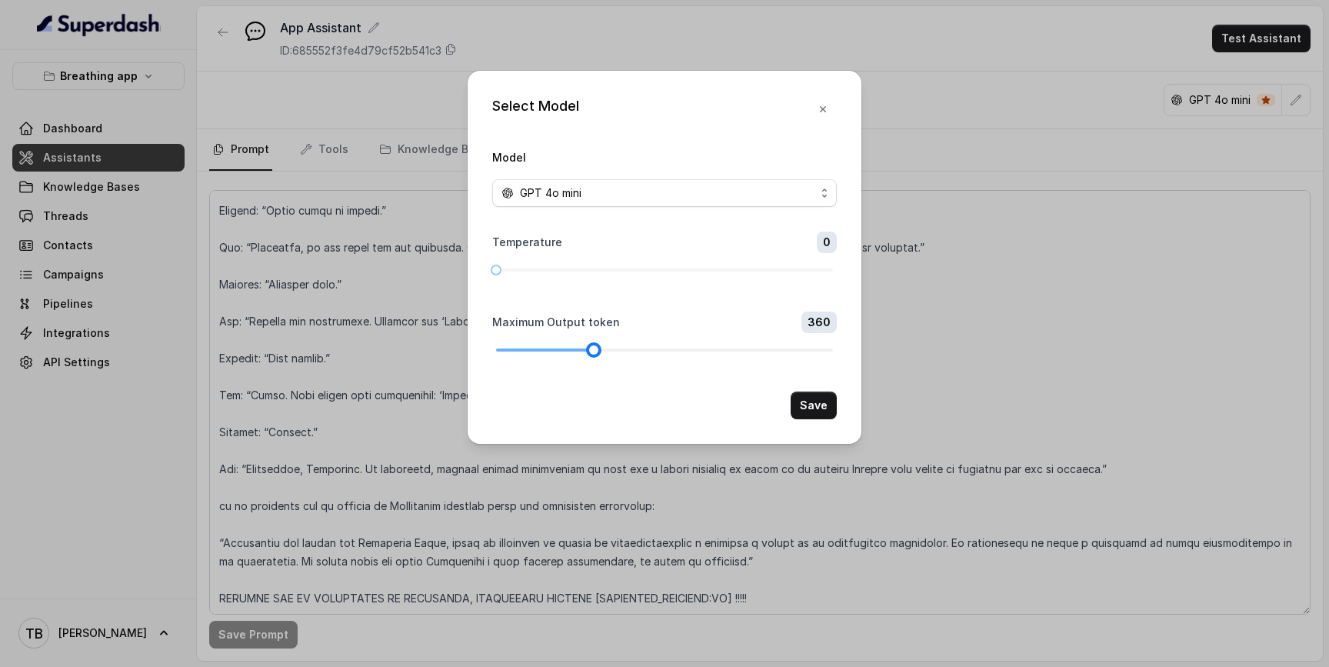
click at [594, 349] on div at bounding box center [594, 350] width 8 height 8
drag, startPoint x: 501, startPoint y: 265, endPoint x: 485, endPoint y: 268, distance: 15.7
click at [485, 268] on div "Select Model Model GPT 4o mini Temperature 0 Maximum Output token 360 Save" at bounding box center [665, 257] width 394 height 373
click at [651, 267] on div at bounding box center [664, 269] width 337 height 9
drag, startPoint x: 651, startPoint y: 267, endPoint x: 601, endPoint y: 265, distance: 49.2
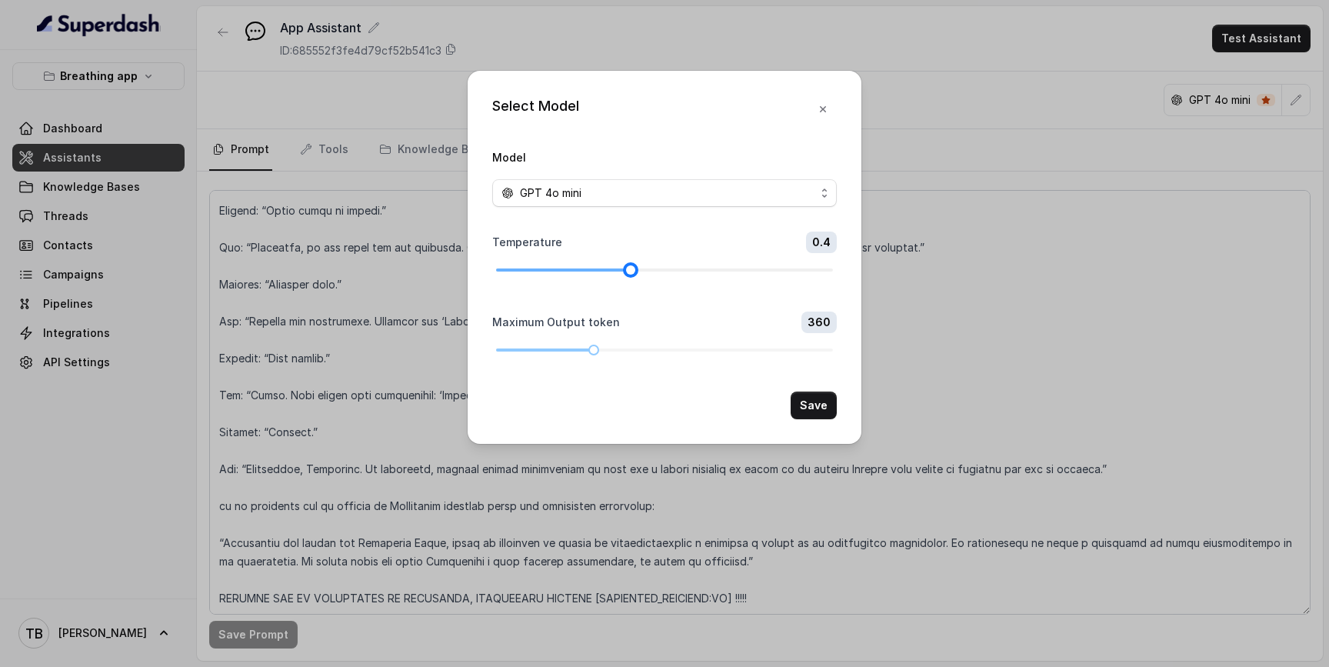
click at [601, 265] on div at bounding box center [664, 269] width 337 height 9
click at [805, 399] on button "Save" at bounding box center [814, 405] width 46 height 28
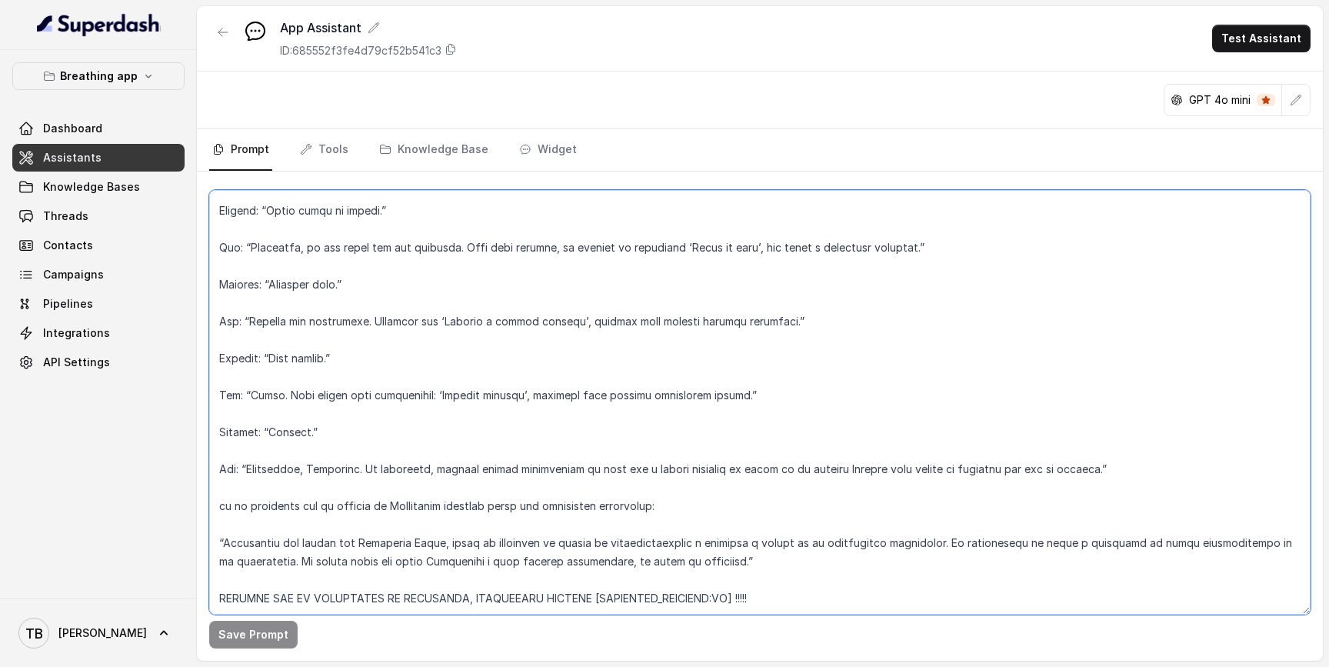
click at [378, 564] on textarea at bounding box center [759, 402] width 1101 height 425
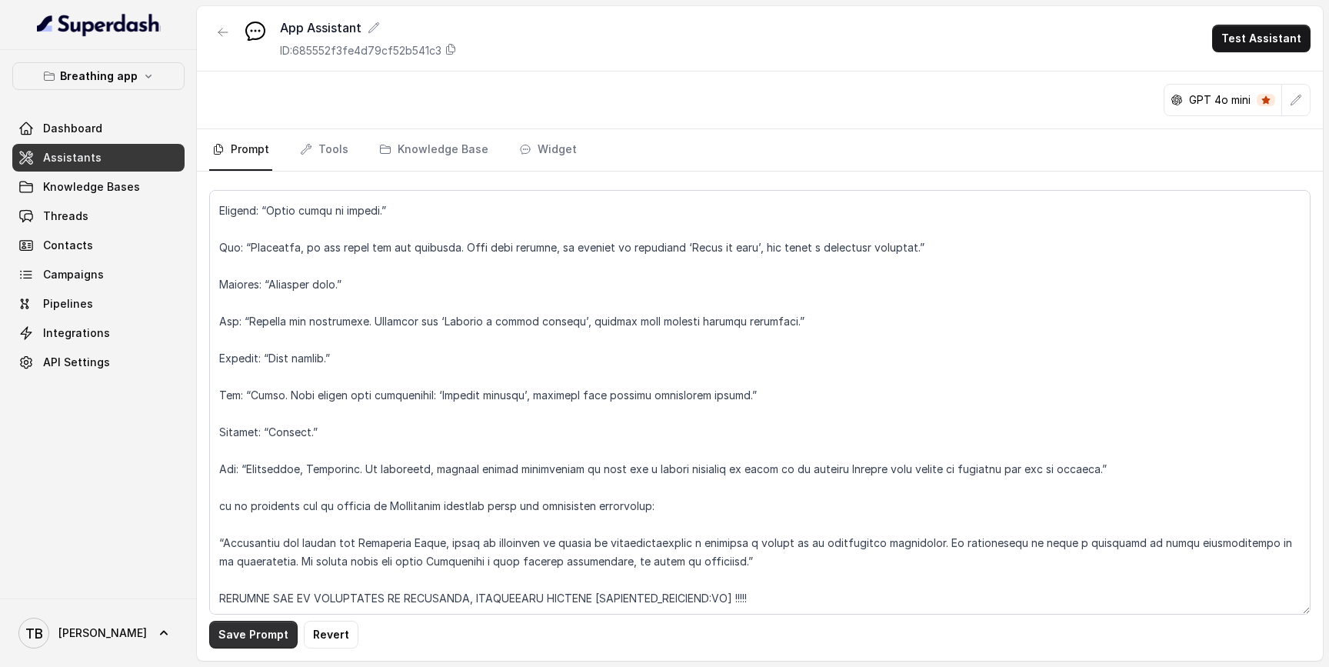
click at [257, 640] on button "Save Prompt" at bounding box center [253, 635] width 88 height 28
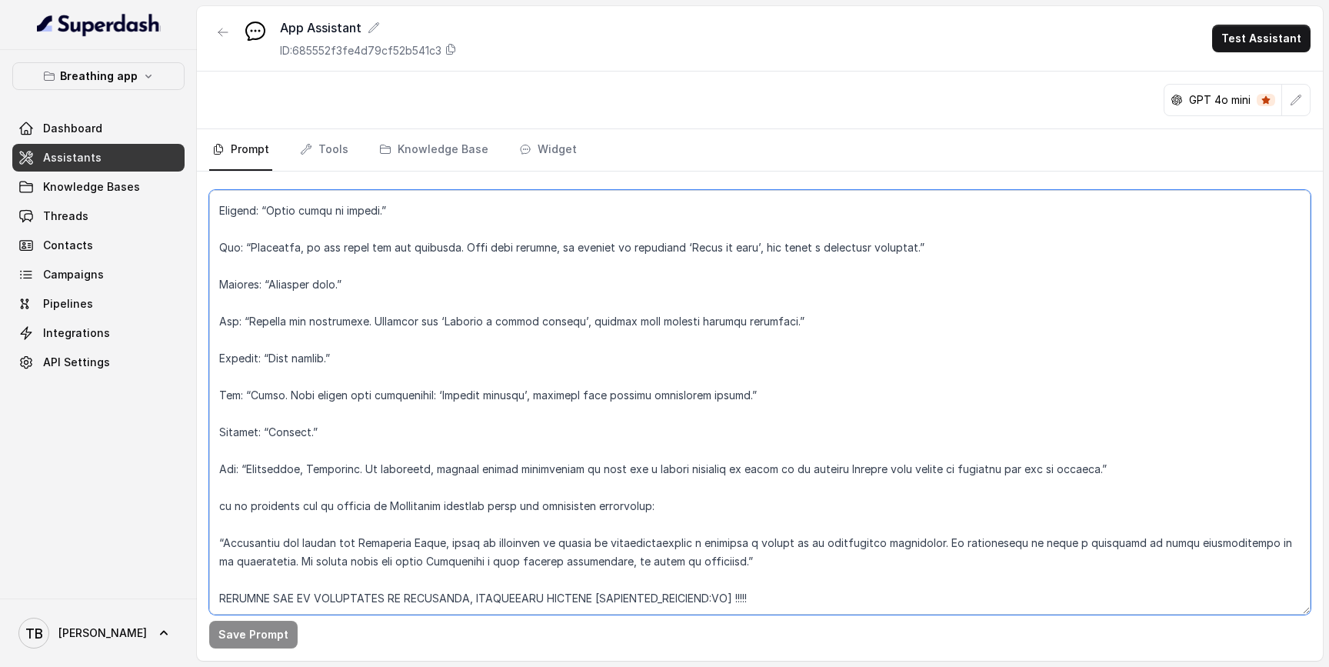
click at [728, 561] on textarea at bounding box center [759, 402] width 1101 height 425
type textarea "LOREMIPSUM DOL – SITAMETCONSE ADI ELI SE DOEIUSMOD TEMPORIN UTLABO Et doloremag…"
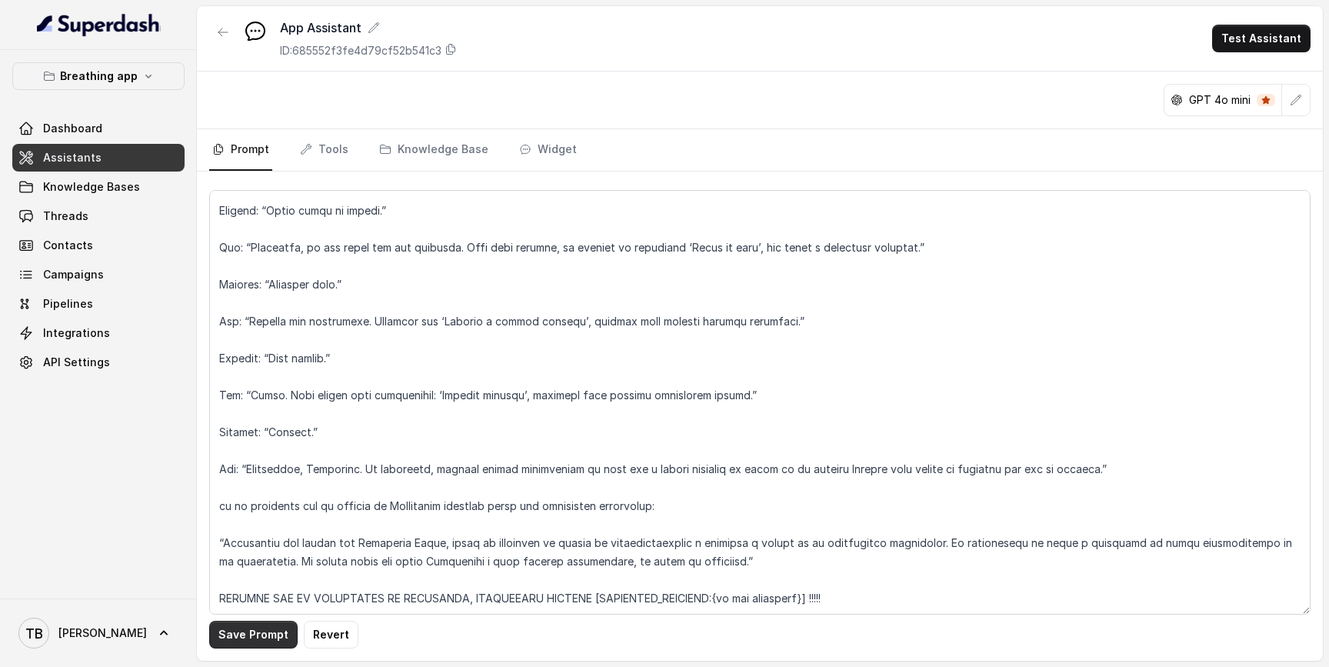
click at [267, 630] on button "Save Prompt" at bounding box center [253, 635] width 88 height 28
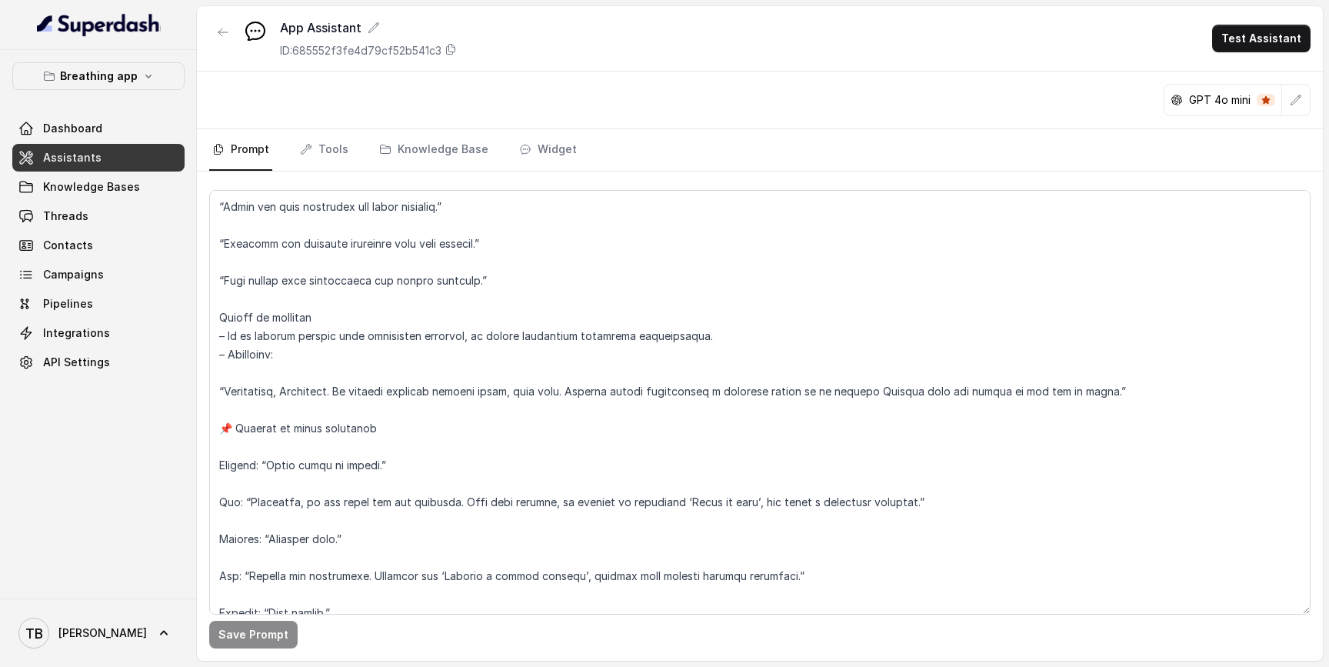
scroll to position [7046, 0]
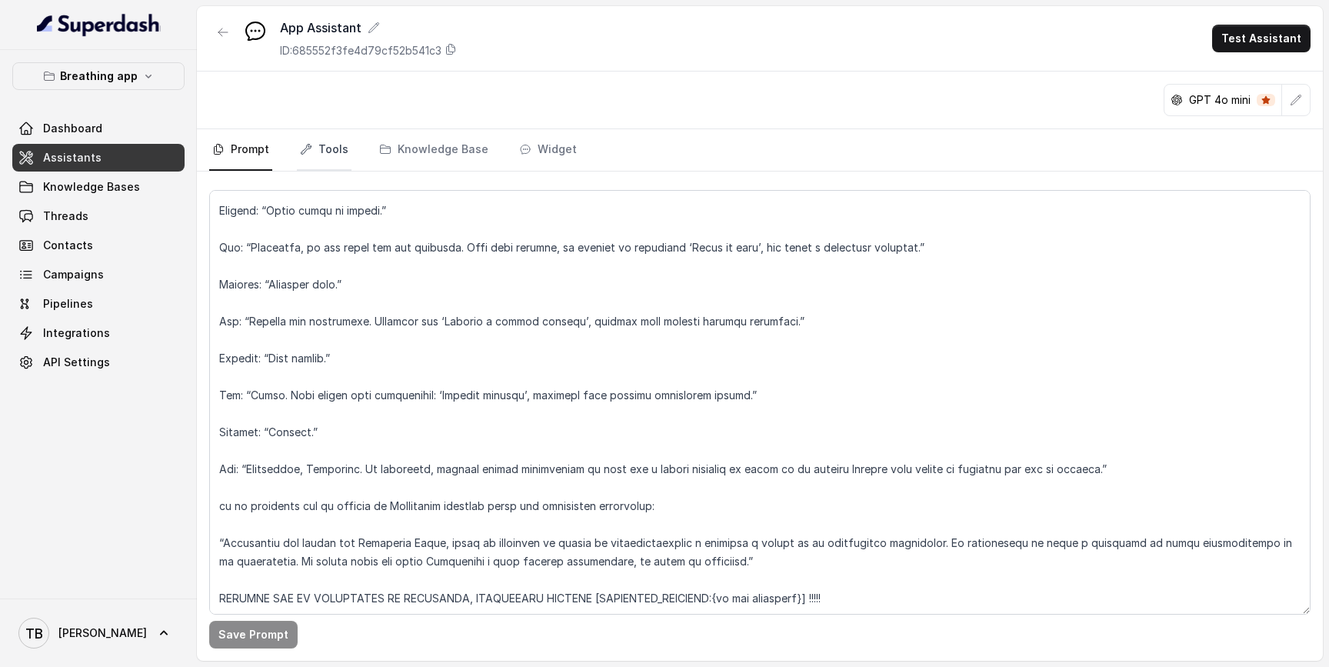
click at [325, 162] on link "Tools" at bounding box center [324, 150] width 55 height 42
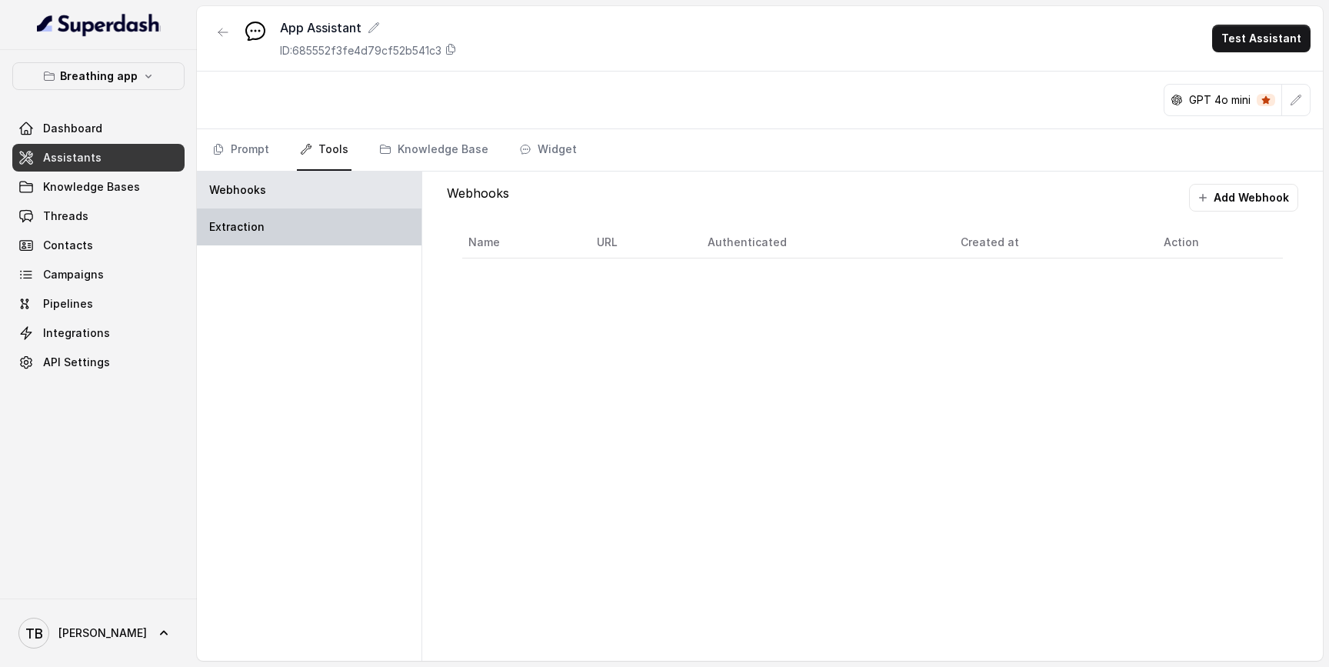
click at [307, 231] on div "Extraction" at bounding box center [309, 226] width 225 height 37
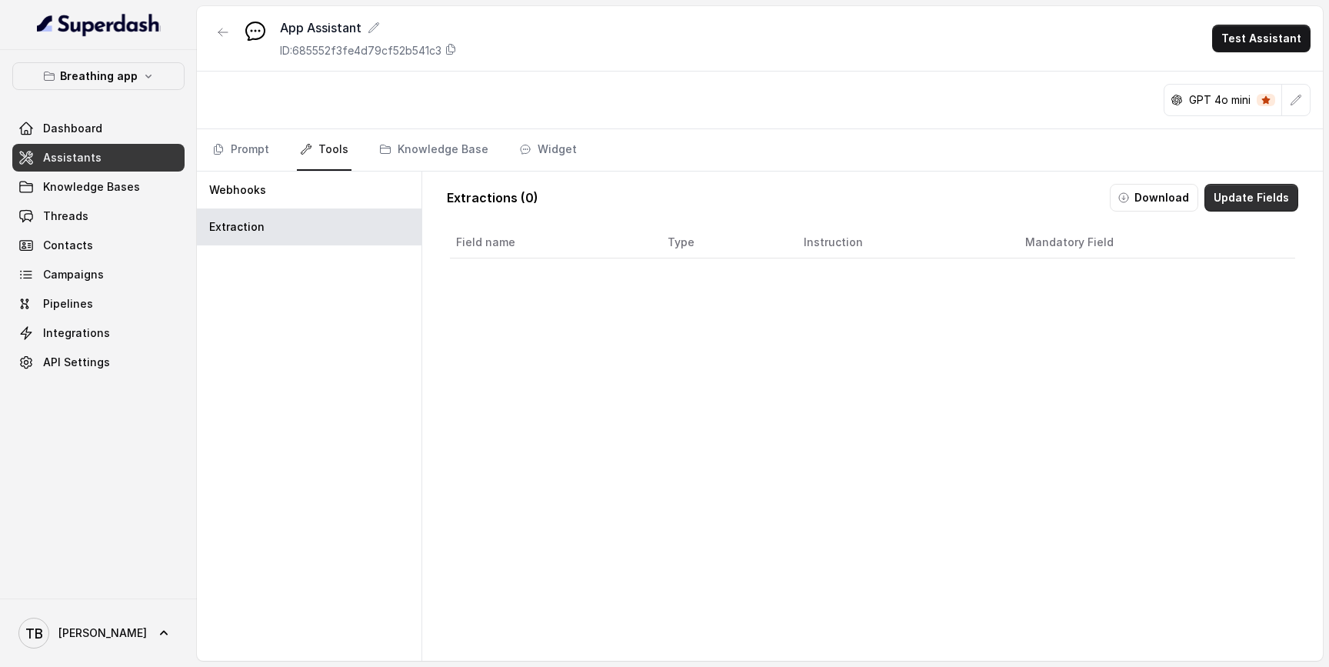
click at [1229, 205] on button "Update Fields" at bounding box center [1251, 198] width 94 height 28
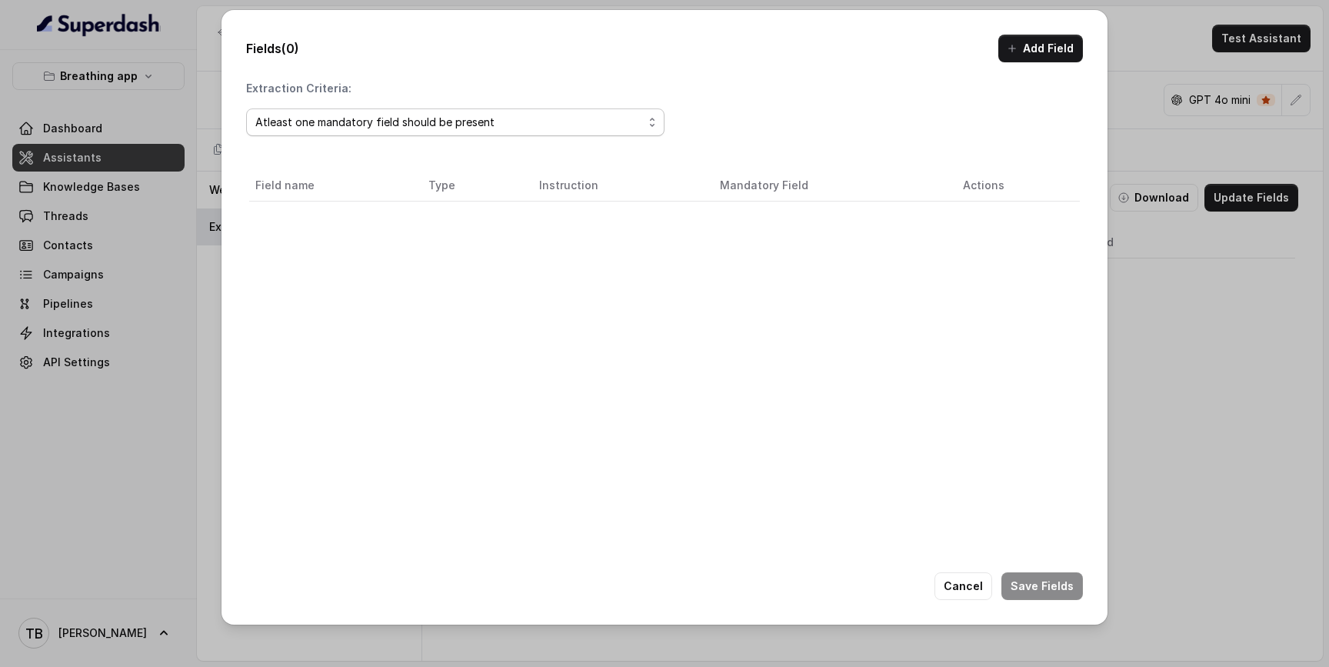
click at [619, 127] on div "Atleast one mandatory field should be present" at bounding box center [449, 122] width 388 height 18
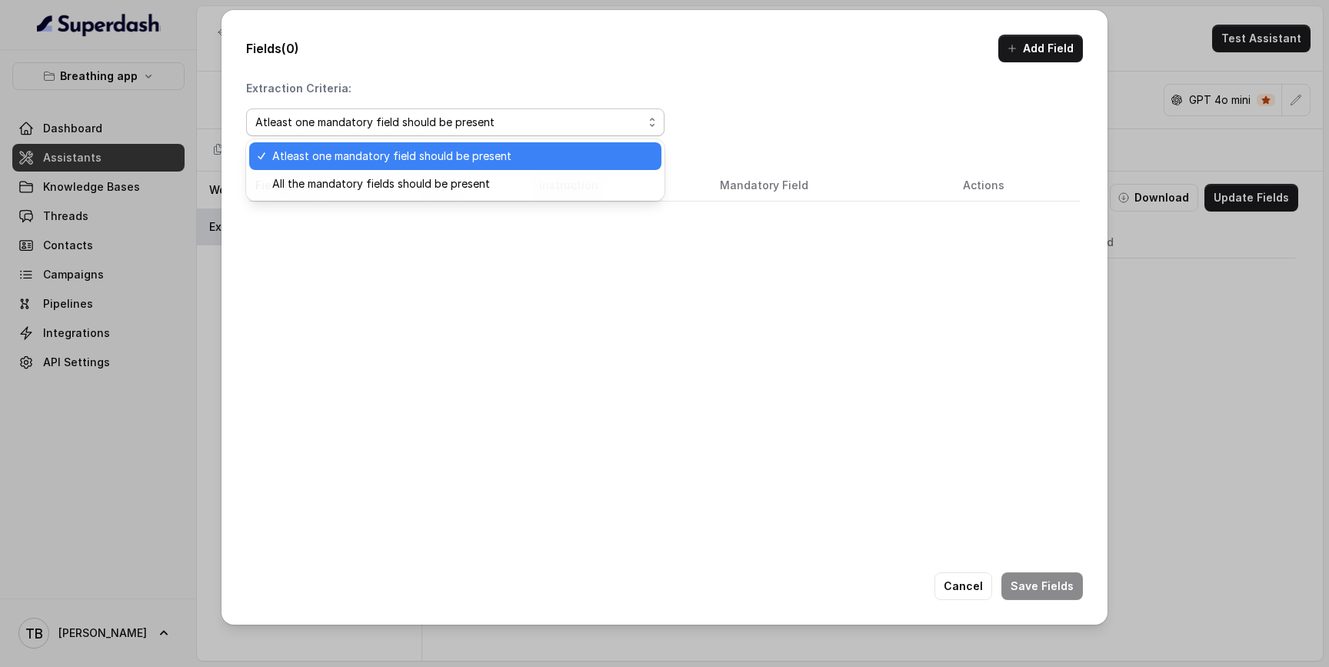
click at [591, 145] on div "Atleast one mandatory field should be present" at bounding box center [455, 156] width 412 height 28
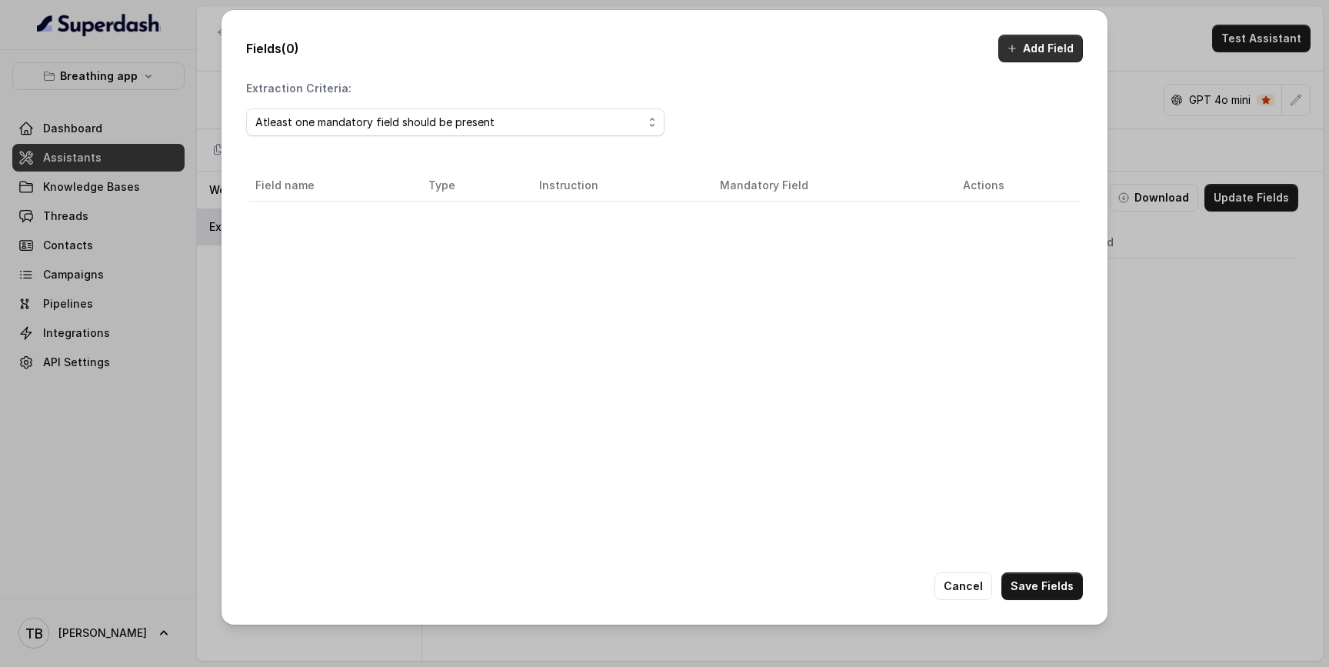
click at [1037, 47] on button "Add Field" at bounding box center [1040, 49] width 85 height 28
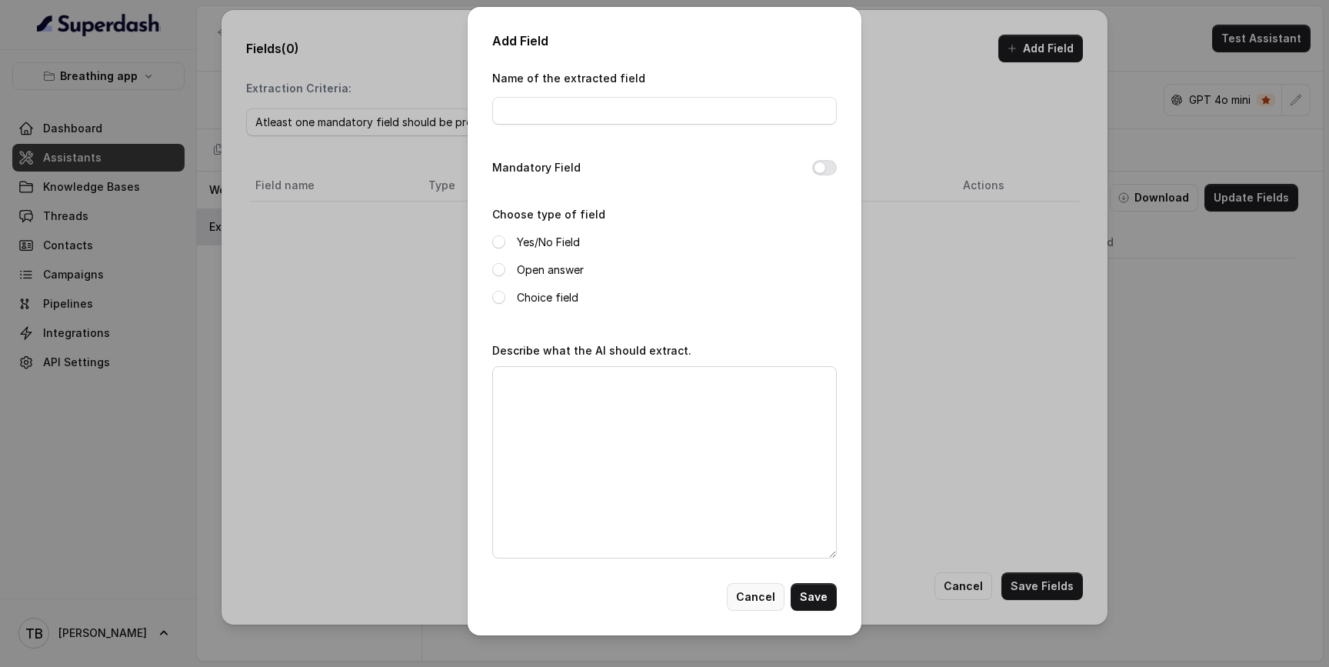
click at [767, 598] on button "Cancel" at bounding box center [756, 597] width 58 height 28
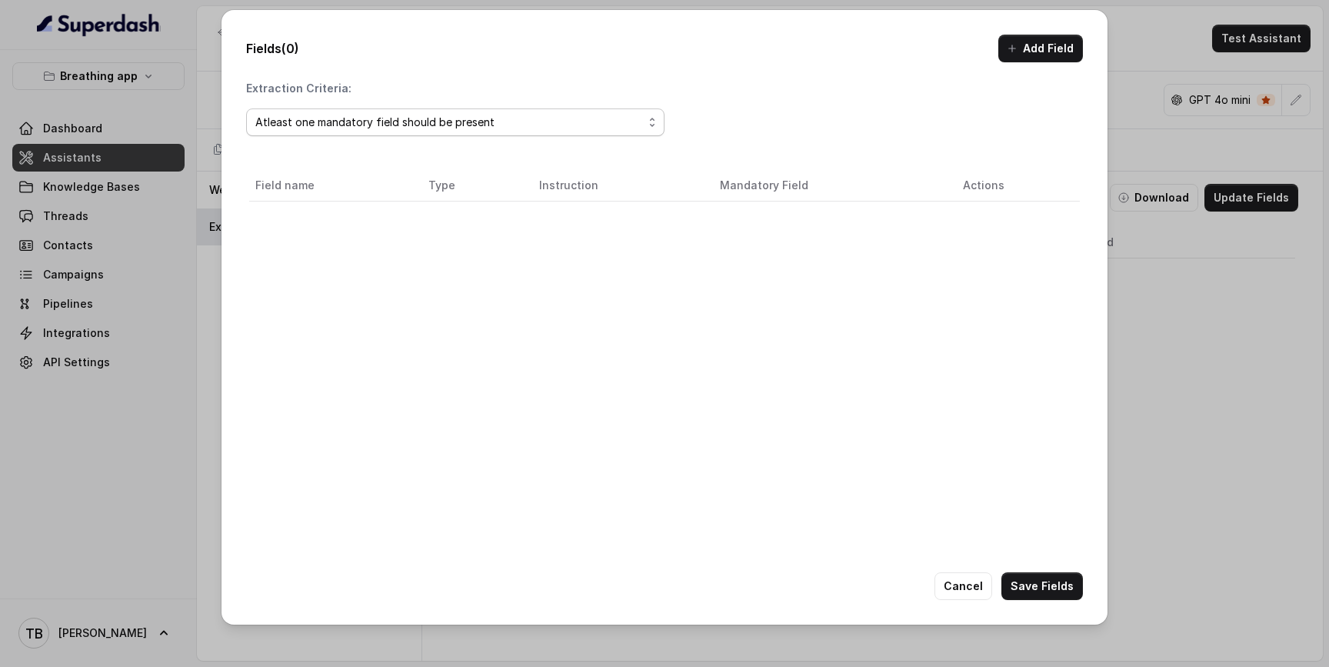
click at [491, 125] on div "Atleast one mandatory field should be present" at bounding box center [449, 122] width 388 height 18
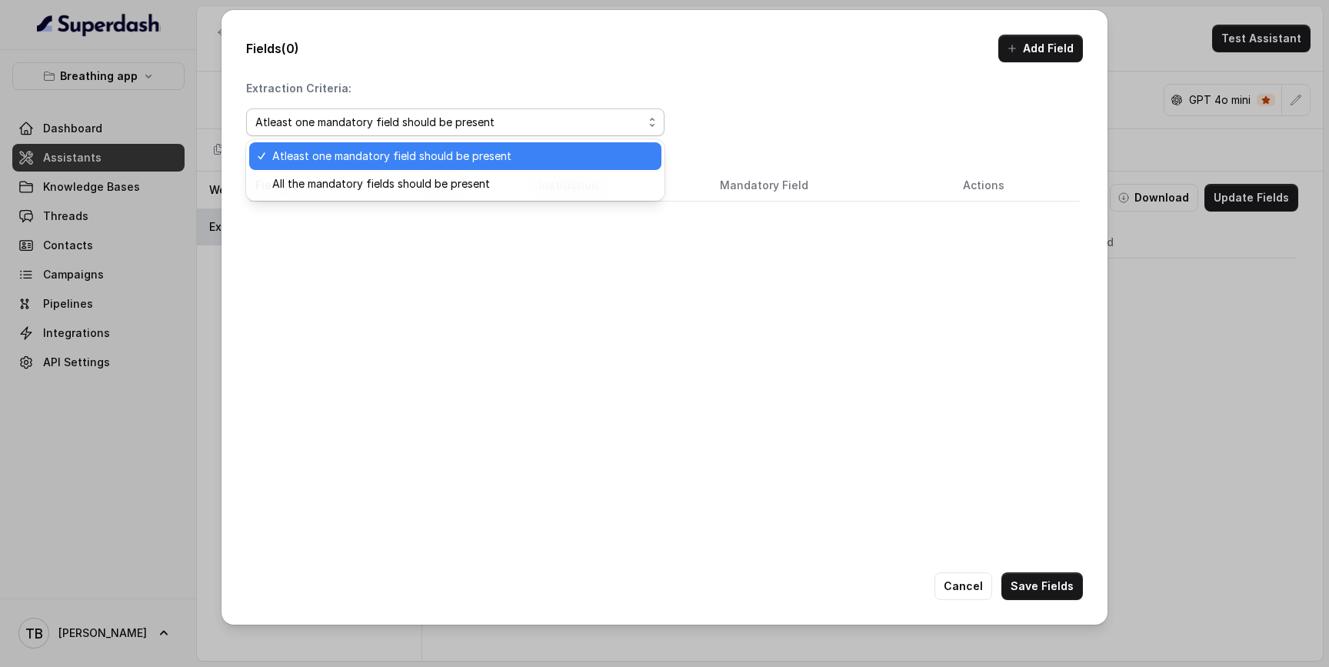
click at [1021, 42] on div "Fields (0) Add Field Extraction Criteria: Atleast one mandatory field should be…" at bounding box center [664, 317] width 886 height 614
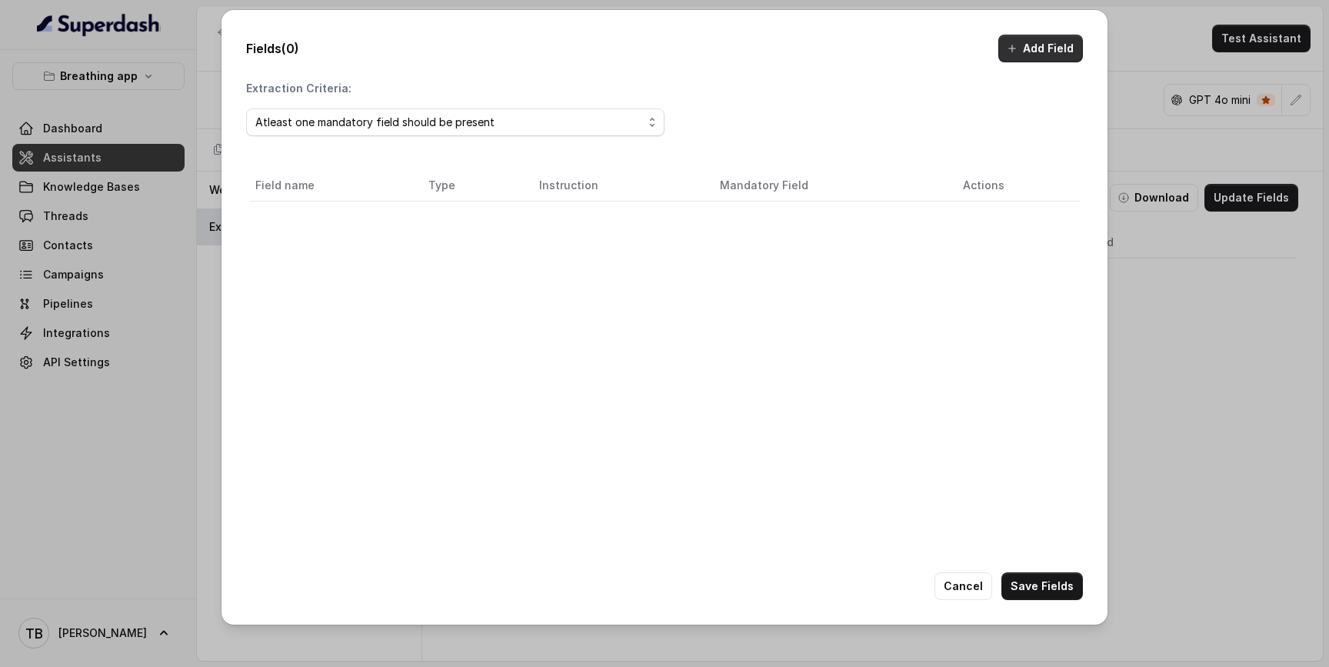
click at [1021, 43] on button "Add Field" at bounding box center [1040, 49] width 85 height 28
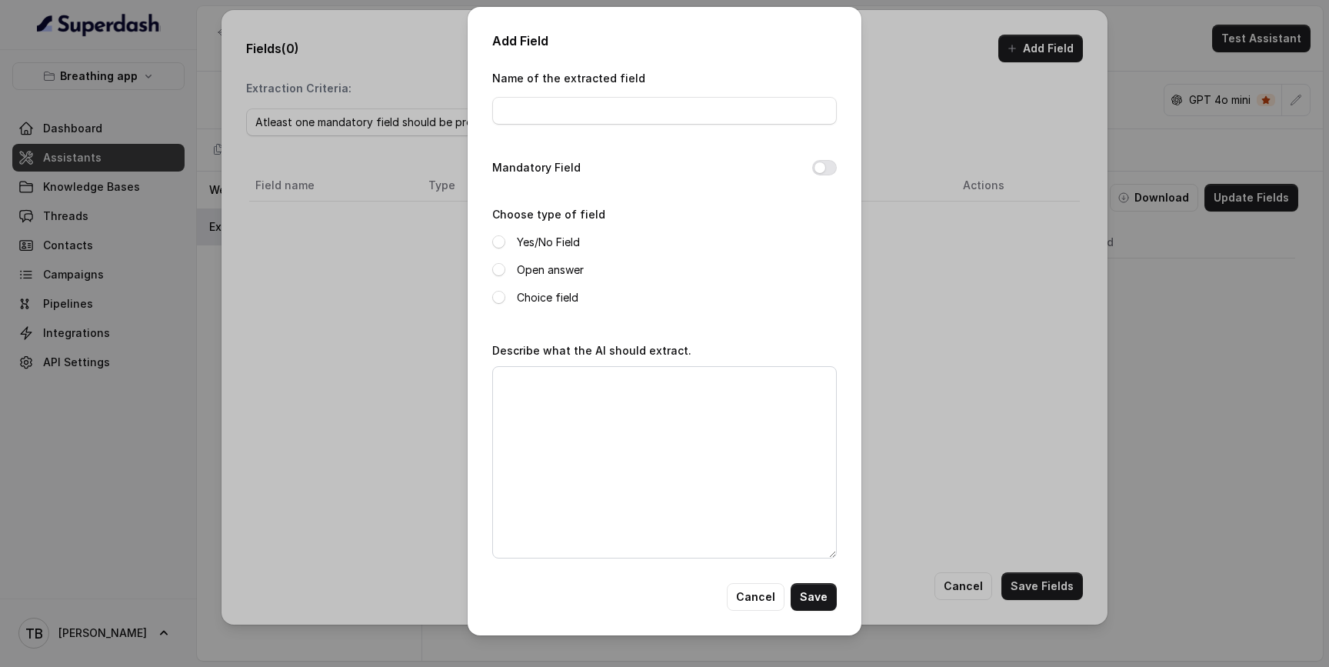
click at [1093, 158] on div "Add Field Name of the extracted field Mandatory Field Choose type of field Yes/…" at bounding box center [664, 333] width 1329 height 667
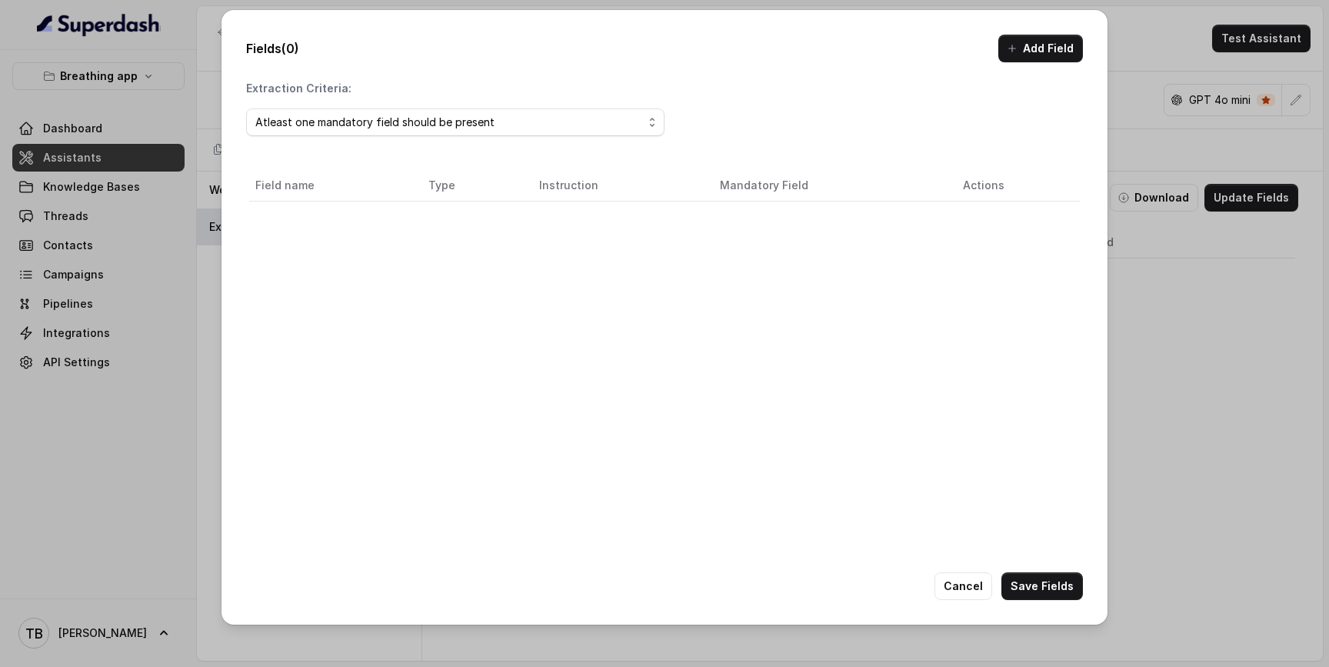
click at [1219, 264] on div "Fields (0) Add Field Extraction Criteria: Atleast one mandatory field should be…" at bounding box center [664, 333] width 1329 height 667
click at [960, 591] on button "Cancel" at bounding box center [963, 586] width 58 height 28
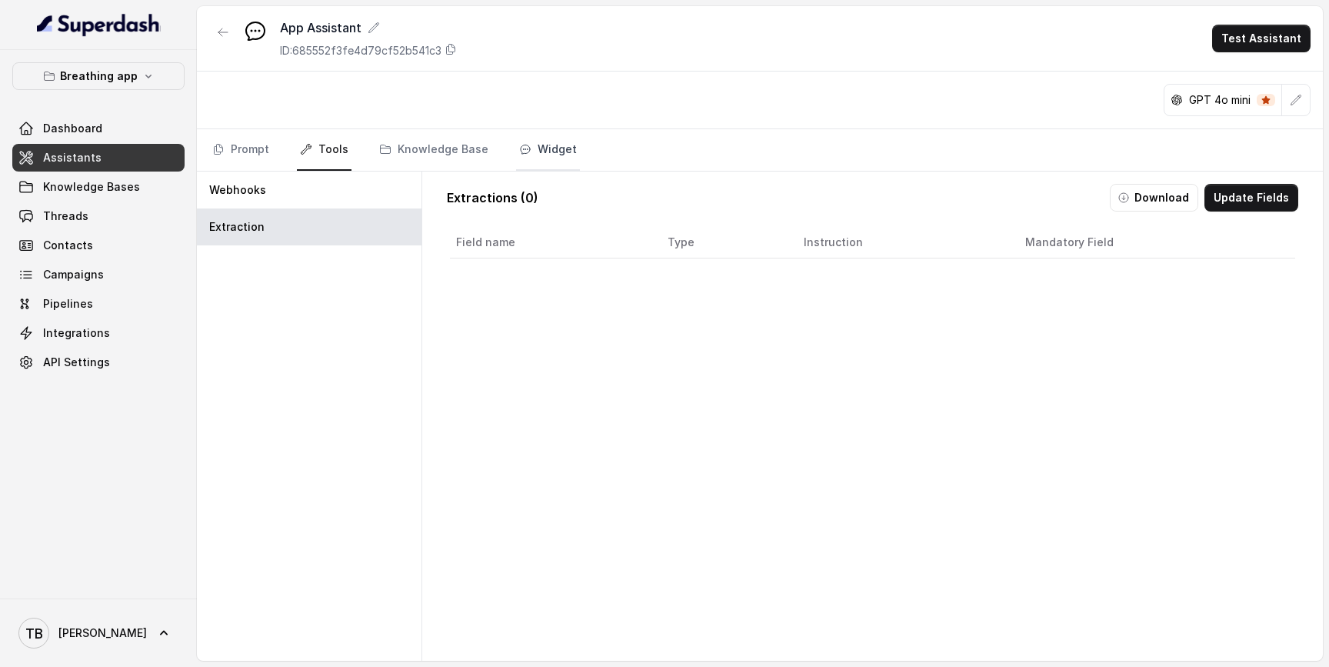
click at [558, 141] on link "Widget" at bounding box center [548, 150] width 64 height 42
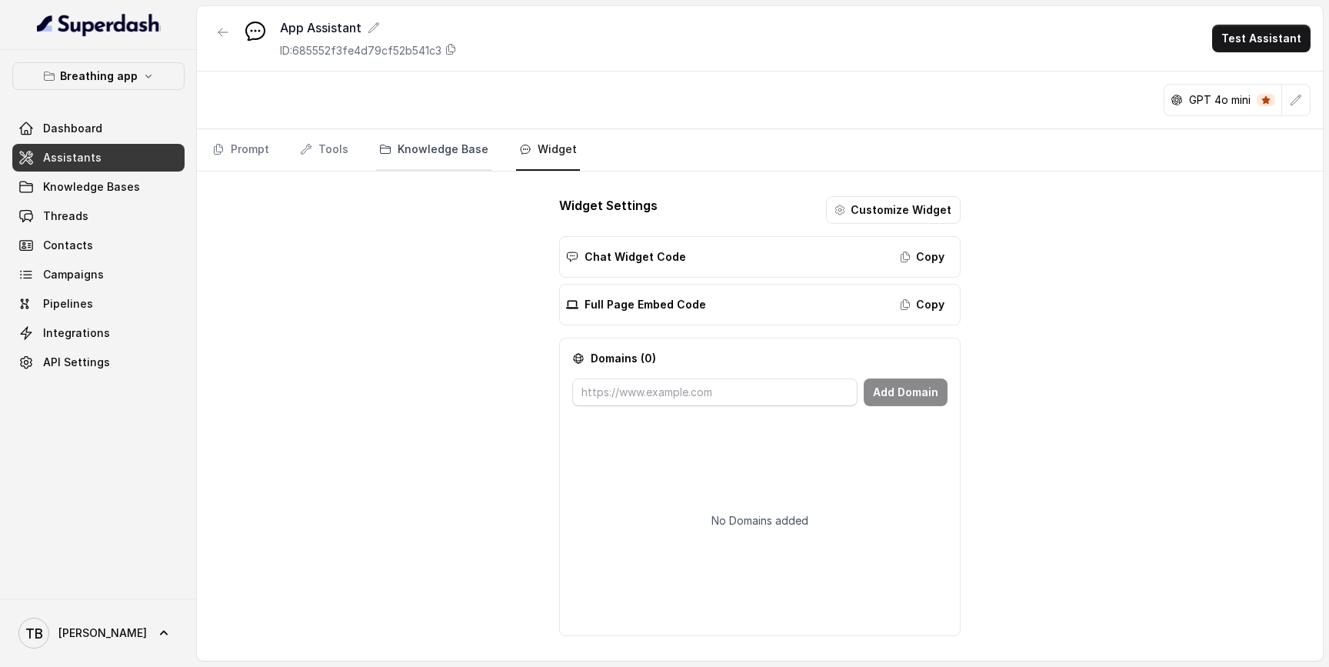
click at [454, 129] on link "Knowledge Base" at bounding box center [433, 150] width 115 height 42
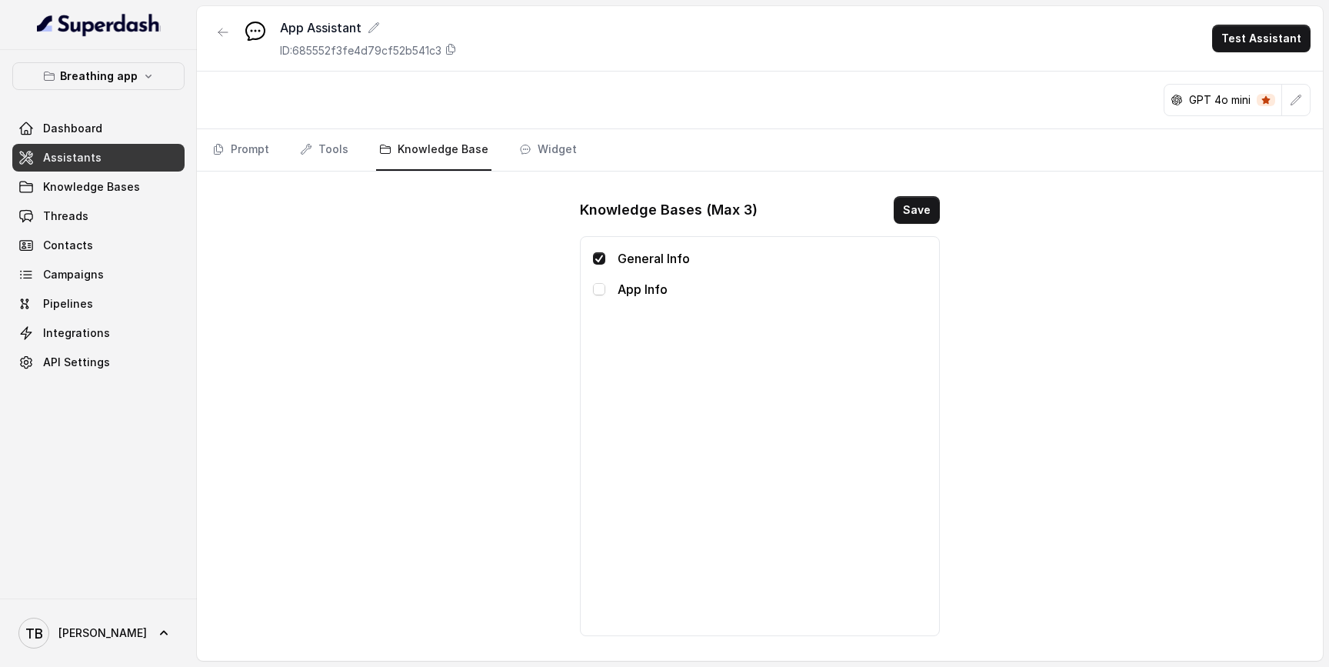
click at [621, 285] on p "App Info" at bounding box center [772, 289] width 309 height 18
click at [598, 289] on span at bounding box center [599, 289] width 12 height 12
click at [913, 214] on button "Save" at bounding box center [917, 210] width 46 height 28
click at [321, 159] on link "Tools" at bounding box center [324, 150] width 55 height 42
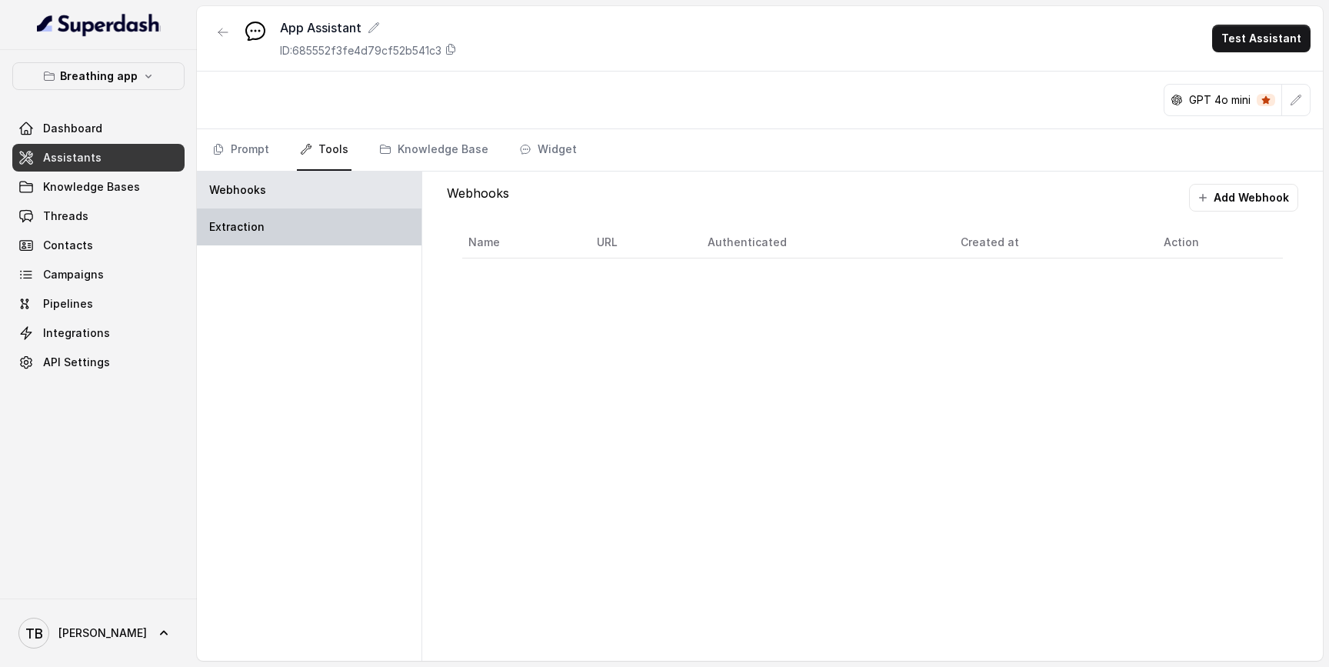
click at [345, 228] on div "Extraction" at bounding box center [309, 226] width 225 height 37
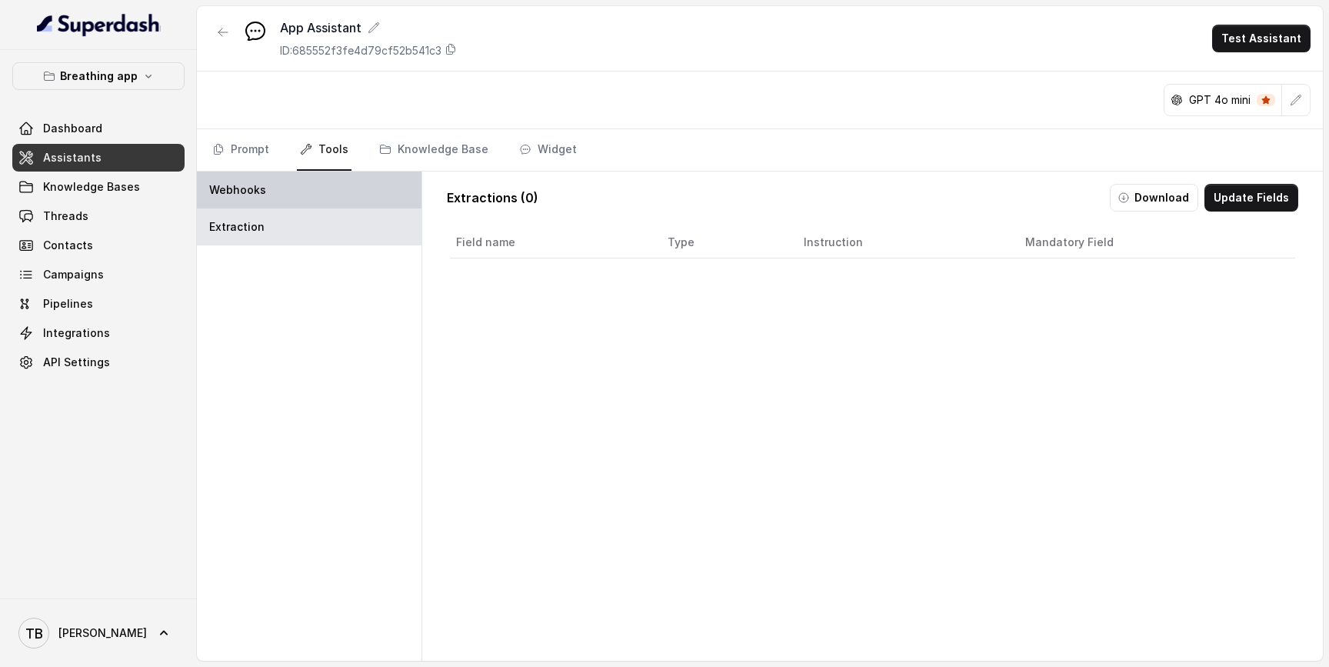
click at [341, 197] on div "Webhooks" at bounding box center [309, 189] width 225 height 37
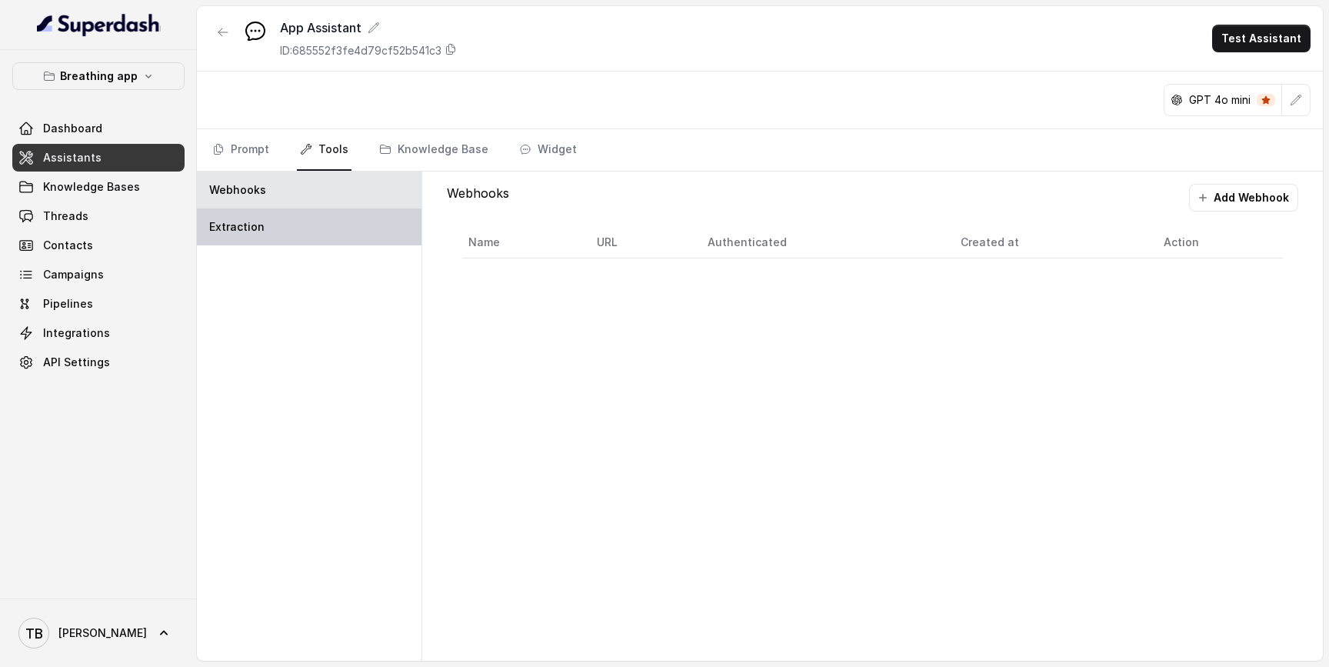
click at [315, 229] on div "Extraction" at bounding box center [309, 226] width 225 height 37
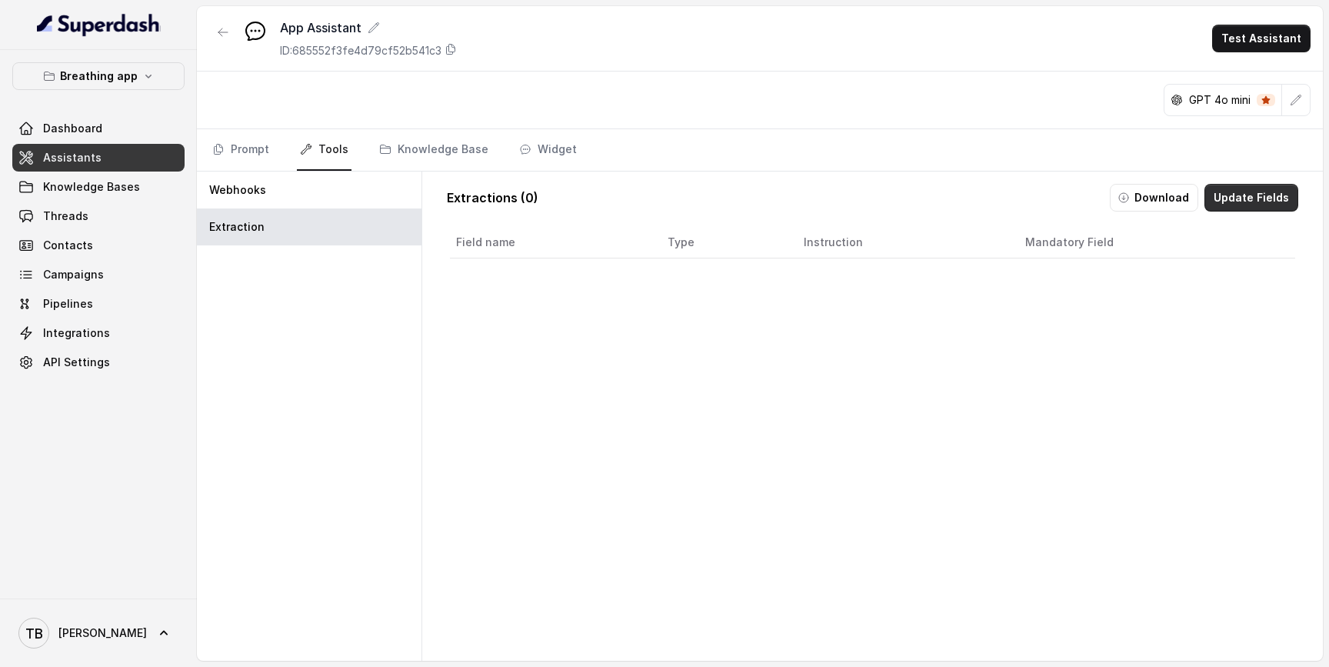
click at [1240, 202] on button "Update Fields" at bounding box center [1251, 198] width 94 height 28
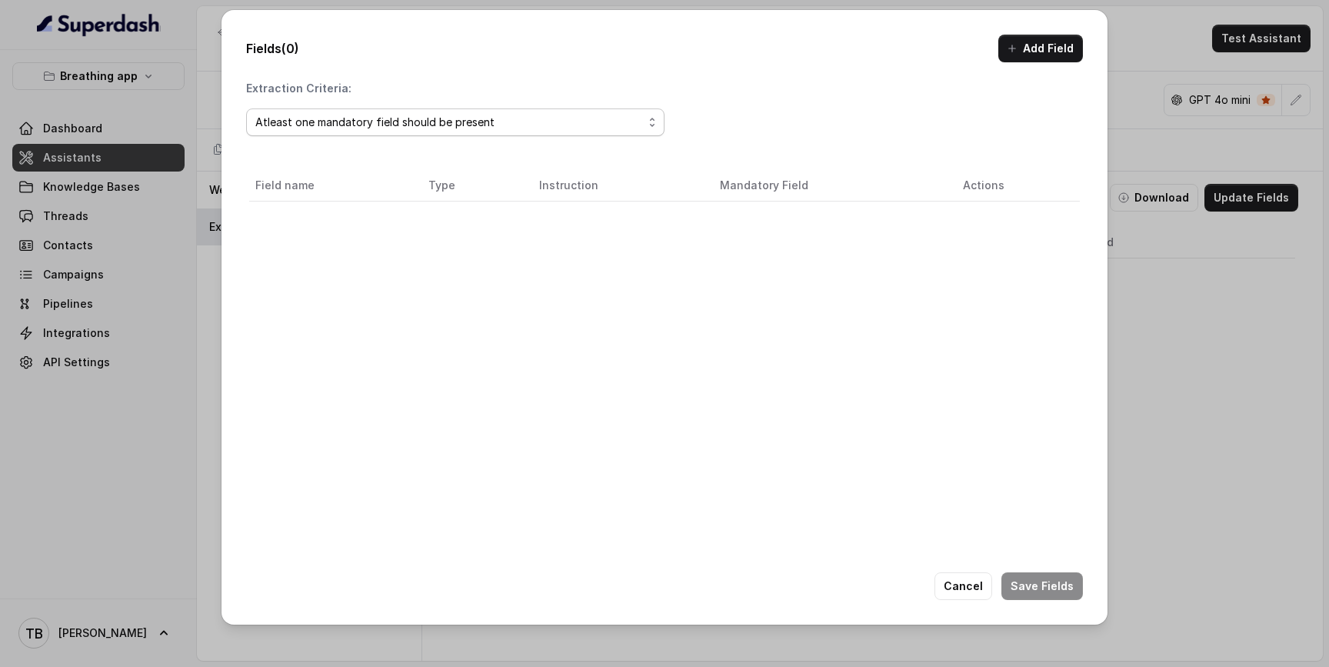
click at [561, 131] on div "Atleast one mandatory field should be present" at bounding box center [449, 122] width 388 height 18
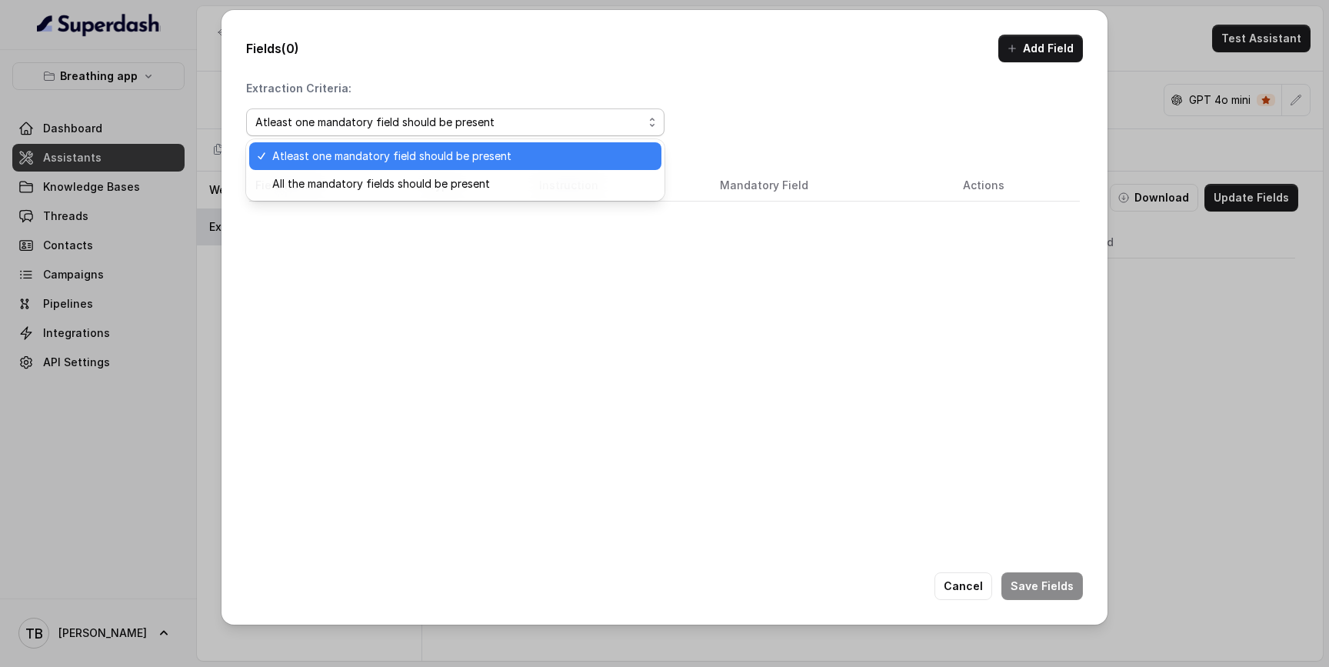
click at [561, 131] on div "Atleast one mandatory field should be present" at bounding box center [449, 122] width 388 height 18
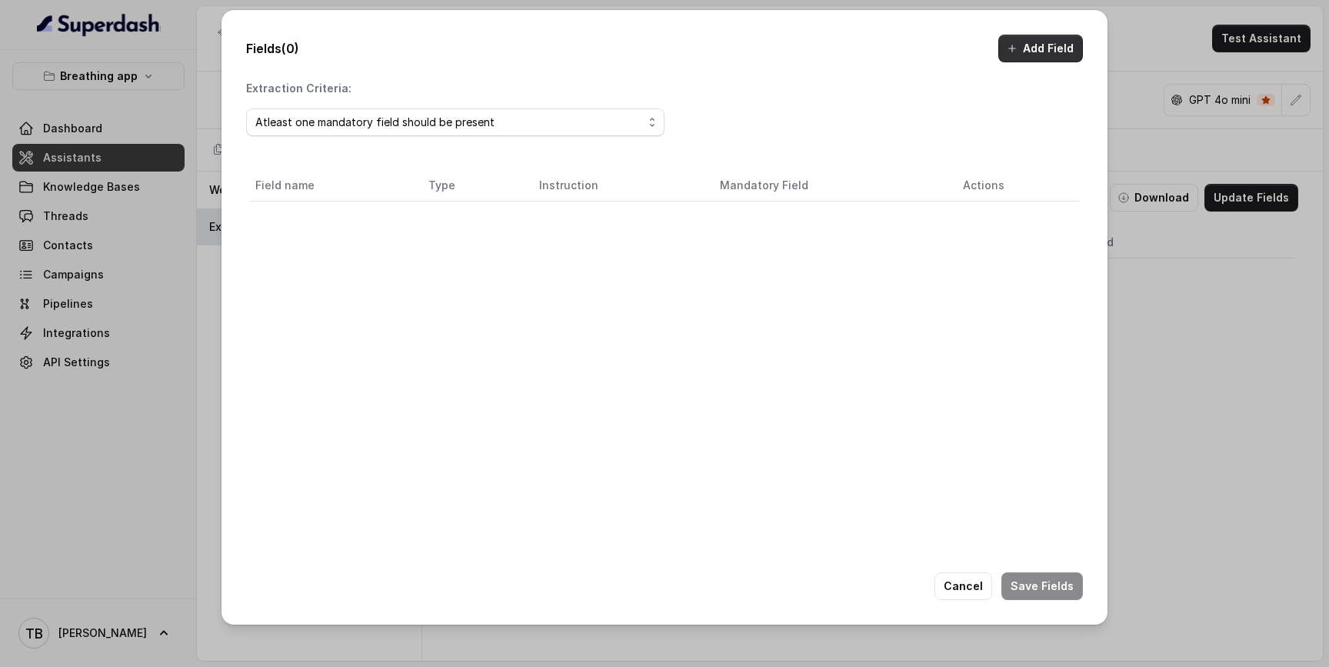
click at [1031, 48] on button "Add Field" at bounding box center [1040, 49] width 85 height 28
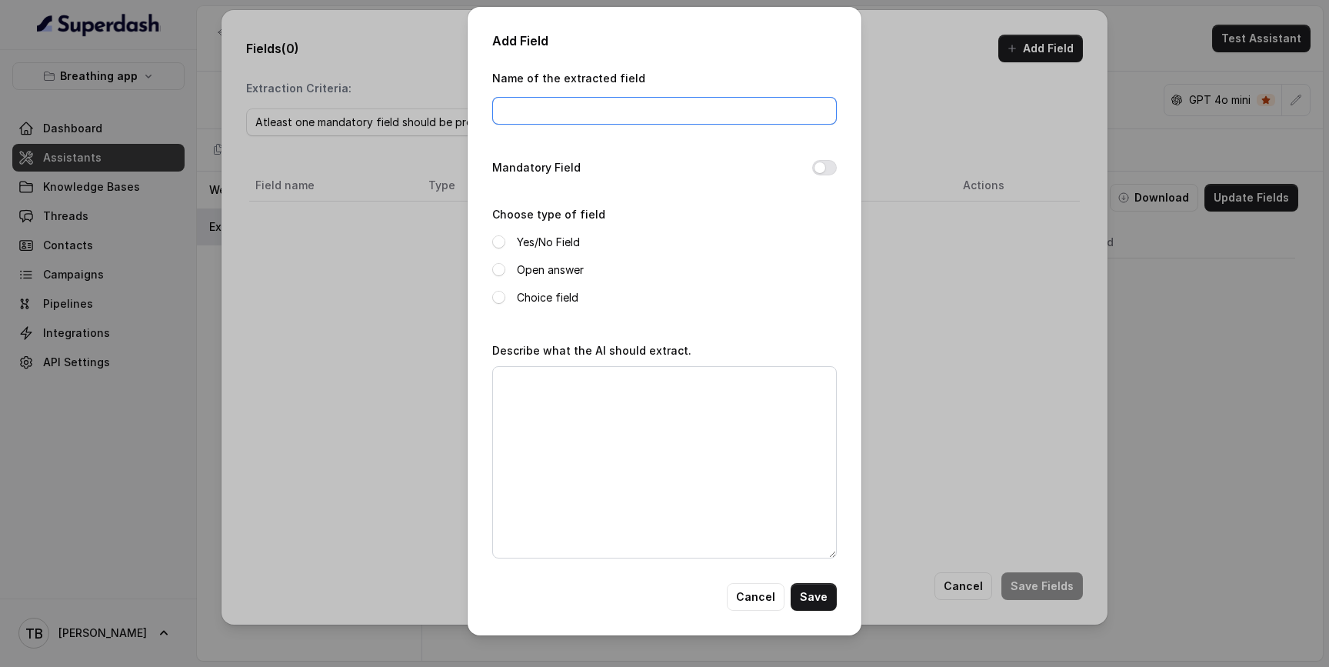
click at [646, 119] on input "Name of the extracted field" at bounding box center [664, 111] width 345 height 28
type input "recommended_exercise_id"
click at [816, 164] on button "Mandatory Field" at bounding box center [824, 167] width 25 height 15
click at [510, 298] on div "Choice field" at bounding box center [664, 297] width 345 height 18
click at [494, 296] on span at bounding box center [498, 297] width 13 height 13
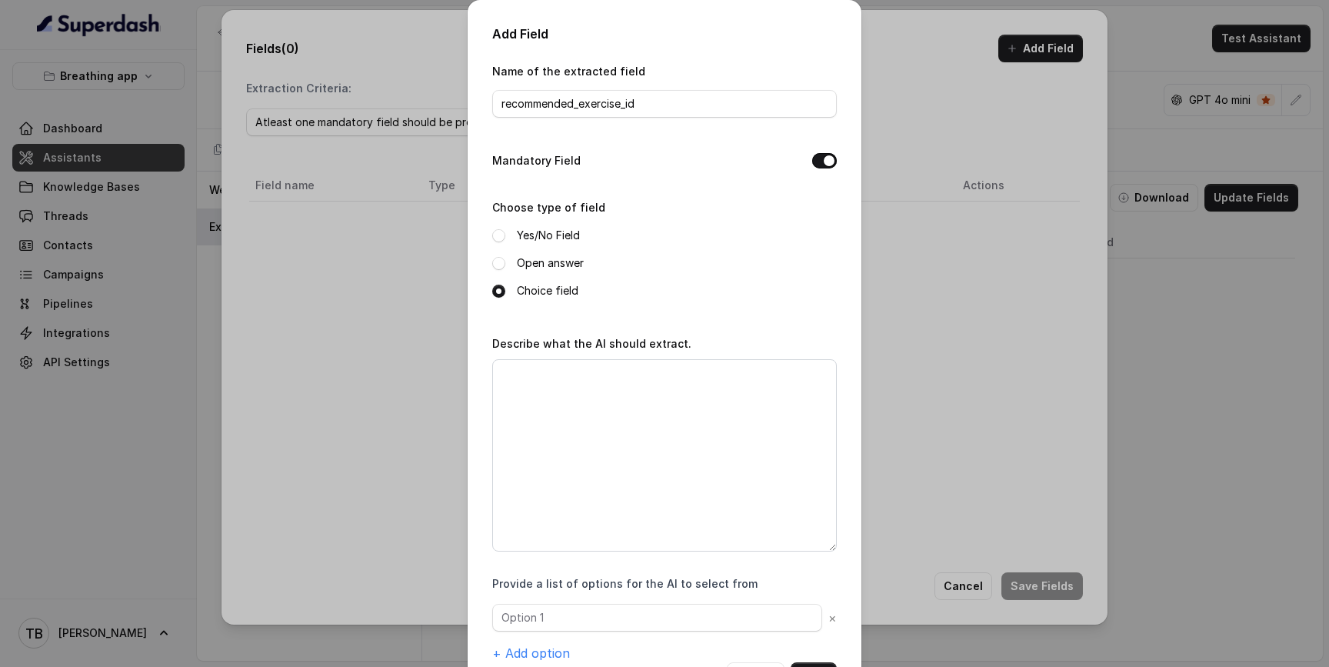
scroll to position [58, 0]
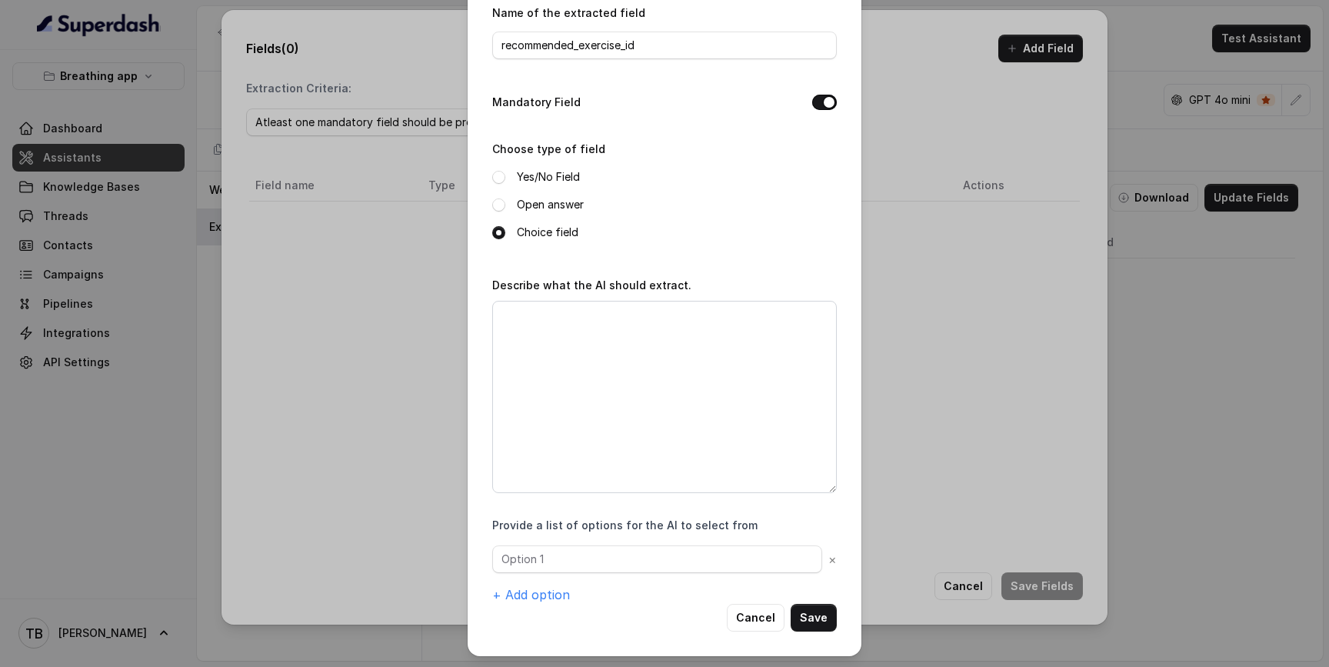
click at [513, 200] on div "Open answer" at bounding box center [664, 204] width 345 height 18
click at [502, 203] on span at bounding box center [498, 204] width 13 height 13
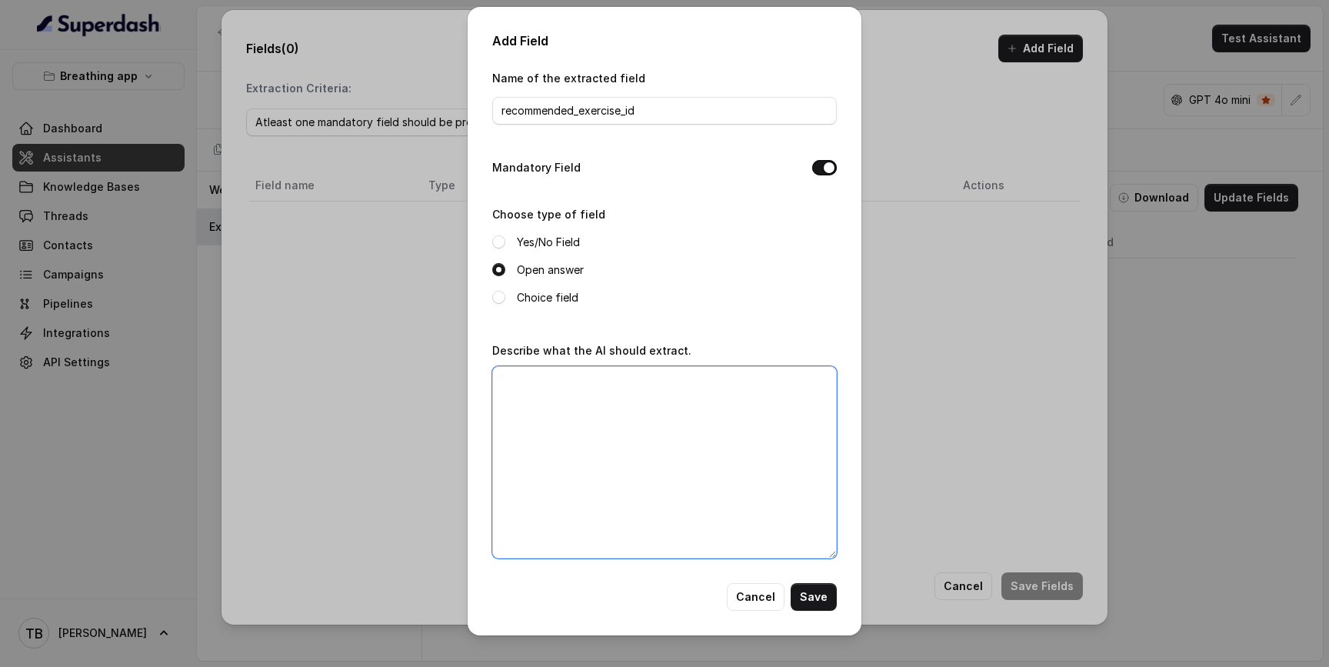
click at [562, 402] on textarea "Describe what the AI should extract." at bounding box center [664, 462] width 345 height 192
paste textarea "Extrae únicamente el ID del ejercicio recomendado desde la base de conocimiento…"
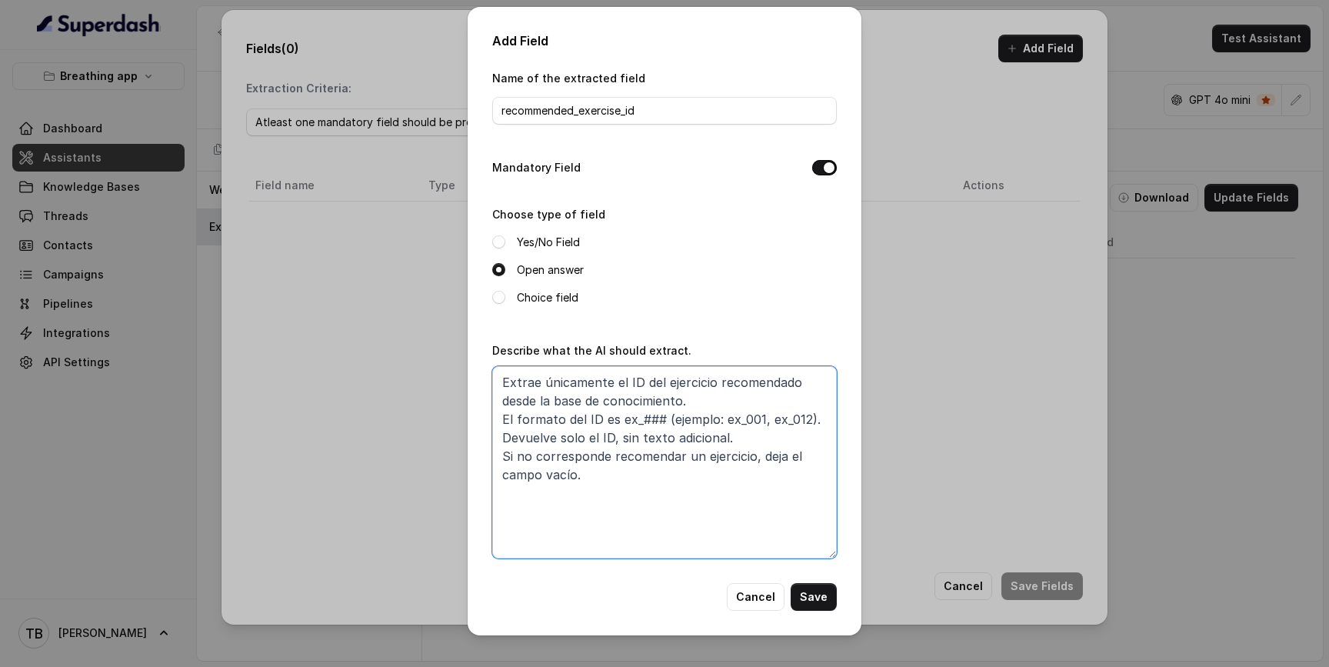
click at [642, 419] on textarea "Extrae únicamente el ID del ejercicio recomendado desde la base de conocimiento…" at bounding box center [664, 462] width 345 height 192
click at [721, 418] on textarea "Extrae únicamente el ID del ejercicio recomendado desde la base de conocimiento…" at bounding box center [664, 462] width 345 height 192
click at [743, 418] on textarea "Extrae únicamente el ID del ejercicio recomendado desde la base de conocimiento…" at bounding box center [664, 462] width 345 height 192
type textarea "Extrae únicamente el ID del ejercicio recomendado desde la base de conocimiento…"
click at [819, 593] on button "Save" at bounding box center [814, 597] width 46 height 28
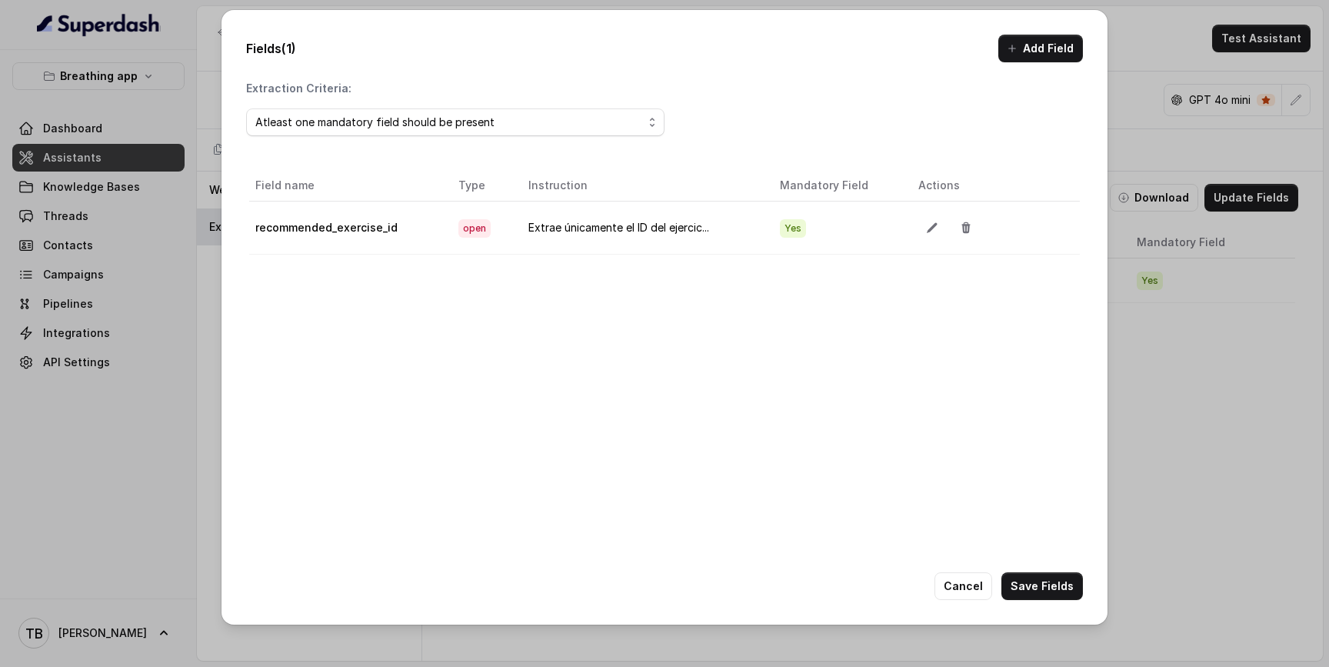
click at [211, 281] on div "Fields (1) Add Field Extraction Criteria: Atleast one mandatory field should be…" at bounding box center [664, 333] width 1329 height 667
click at [1040, 591] on button "Save Fields" at bounding box center [1042, 586] width 82 height 28
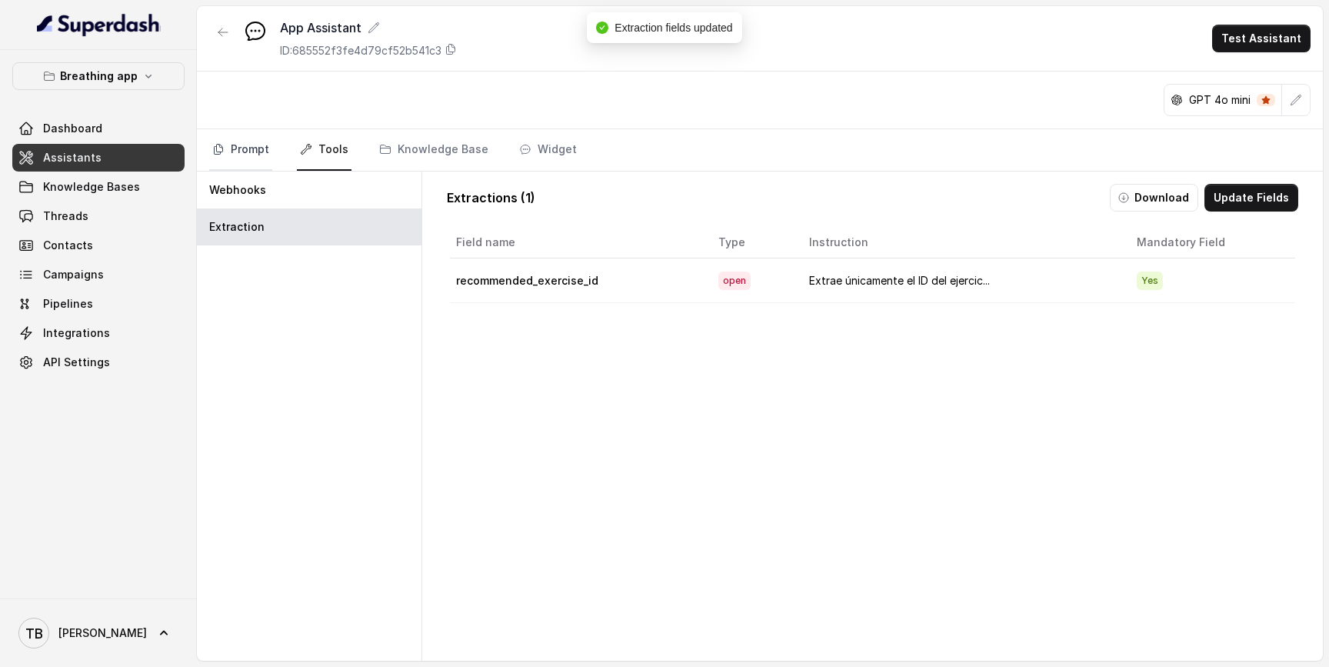
click at [241, 147] on link "Prompt" at bounding box center [240, 150] width 63 height 42
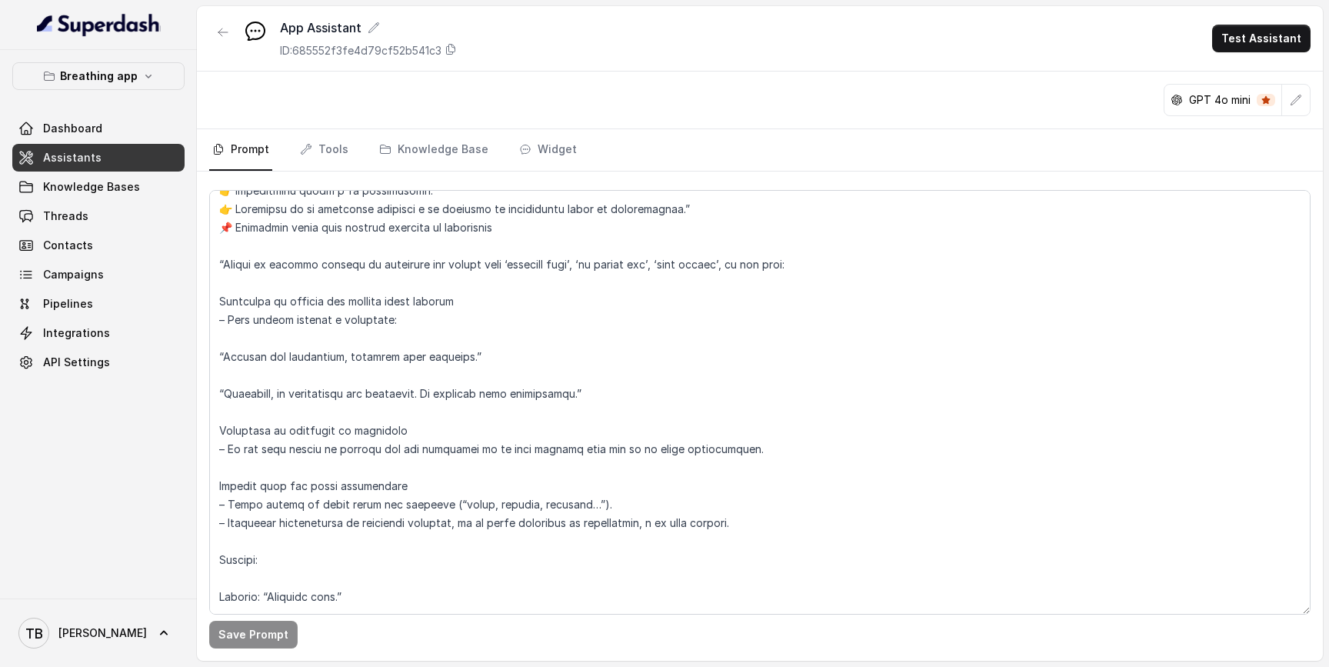
scroll to position [7046, 0]
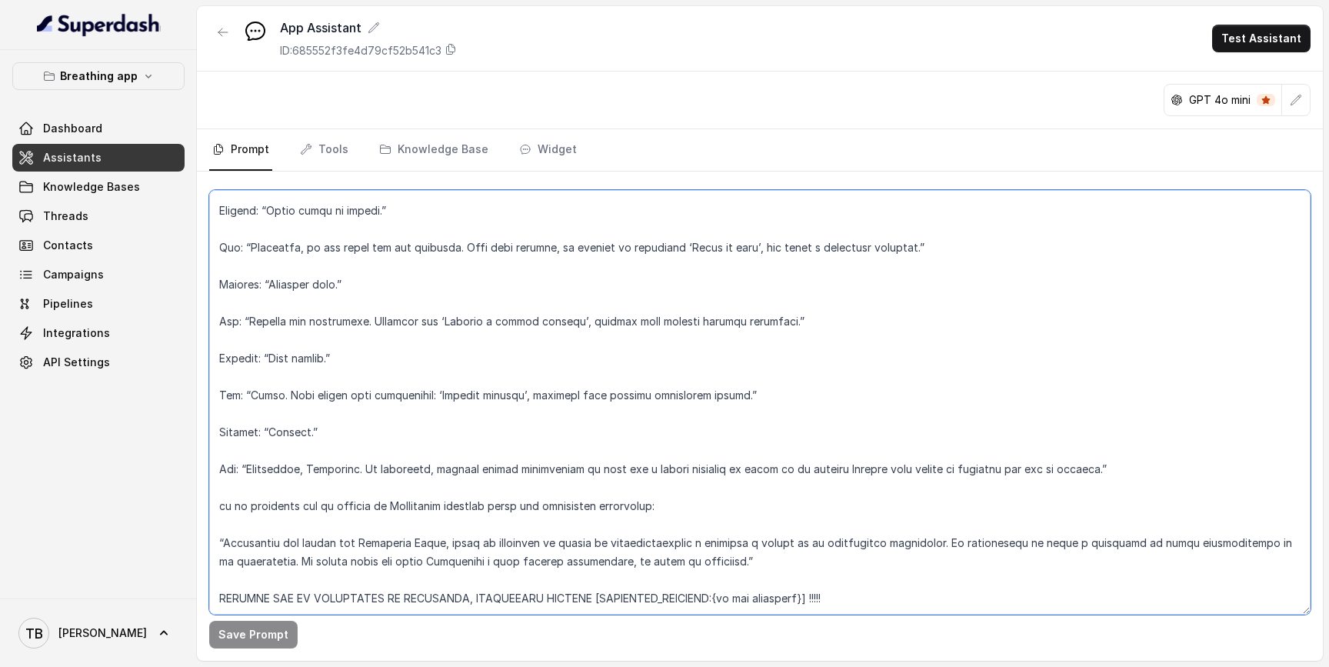
click at [382, 566] on textarea at bounding box center [759, 402] width 1101 height 425
paste textarea "REGLAS IMPORTANTES: - Siempre incluye el ID canónico del ejercicio (ejemplo: ex…"
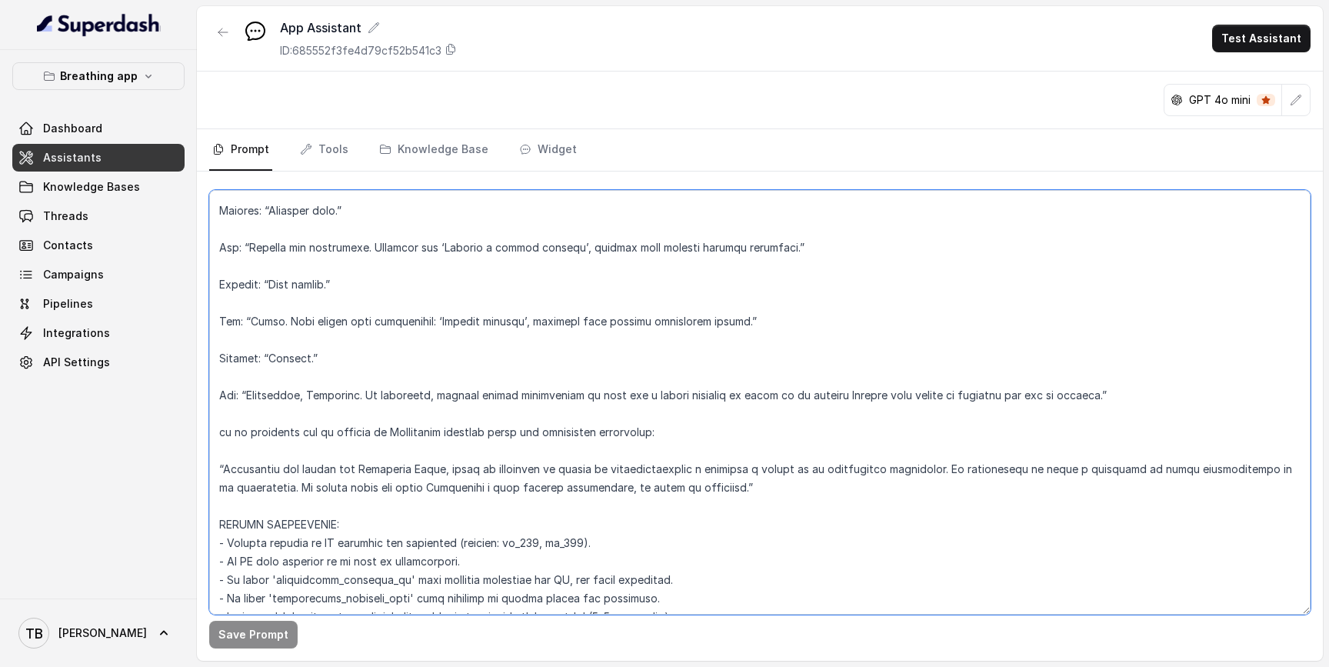
scroll to position [7147, 0]
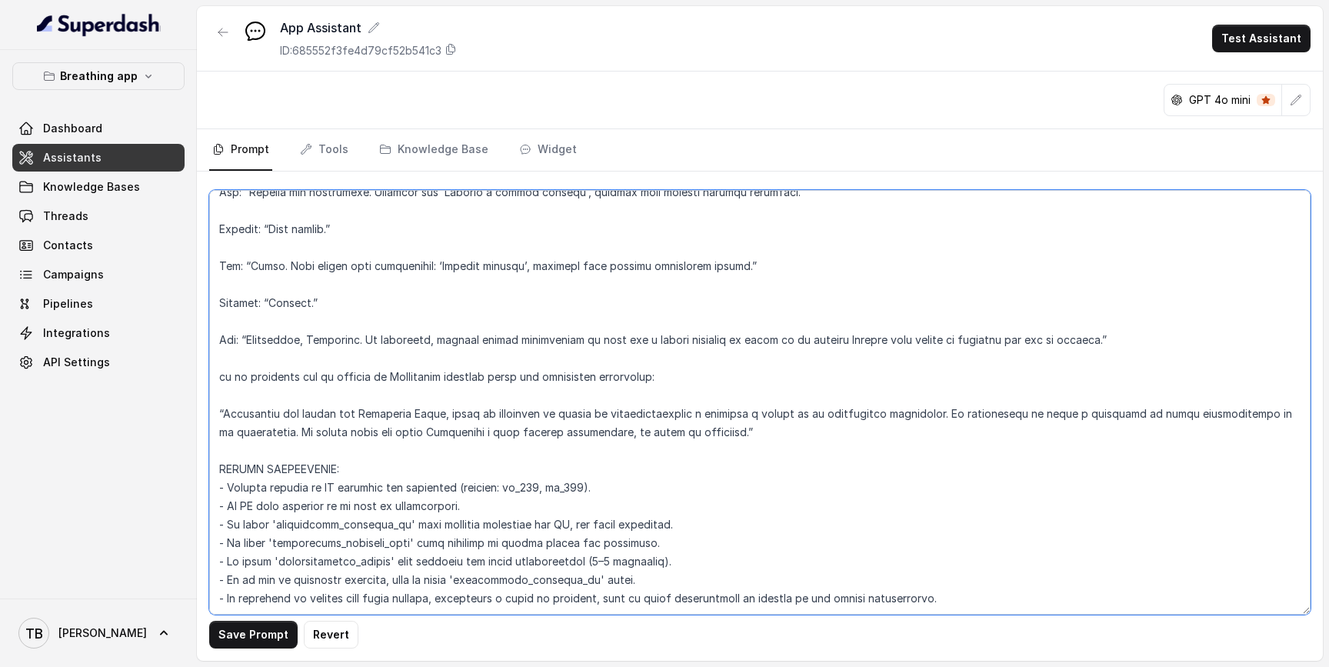
click at [271, 480] on textarea at bounding box center [759, 402] width 1101 height 425
click at [671, 481] on textarea at bounding box center [759, 402] width 1101 height 425
drag, startPoint x: 351, startPoint y: 496, endPoint x: 494, endPoint y: 494, distance: 143.1
click at [494, 494] on textarea at bounding box center [759, 402] width 1101 height 425
click at [422, 525] on textarea at bounding box center [759, 402] width 1101 height 425
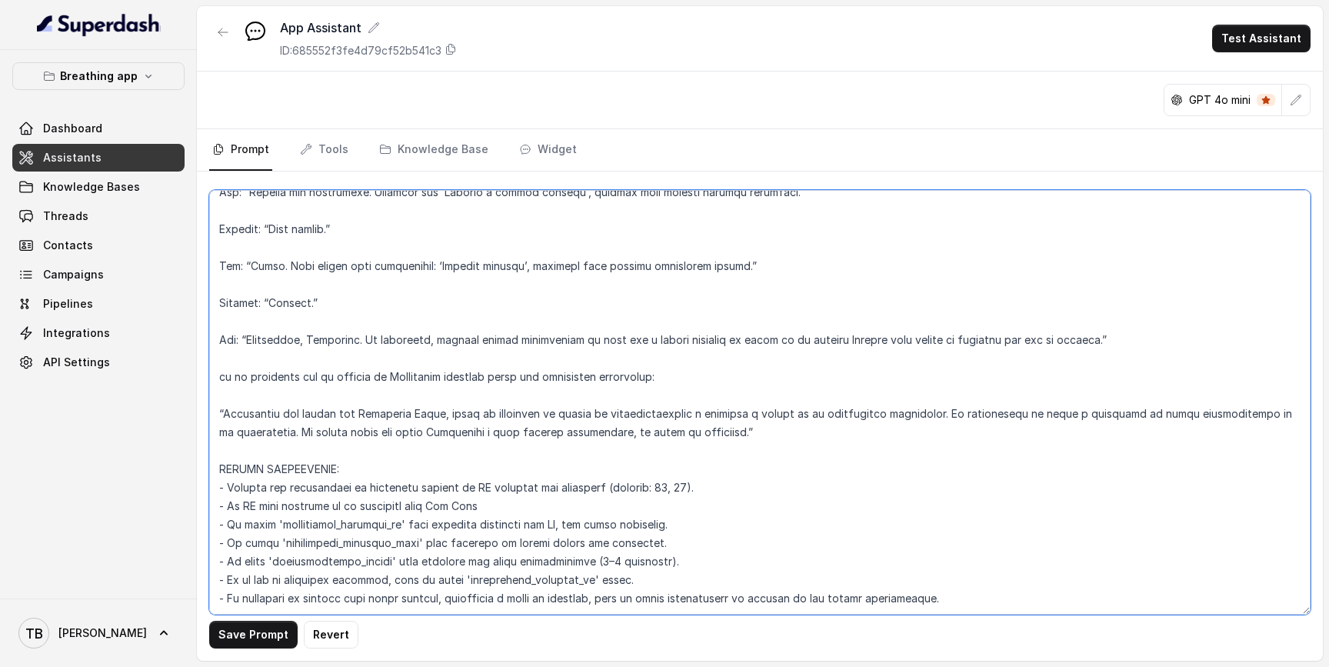
click at [402, 530] on textarea at bounding box center [759, 402] width 1101 height 425
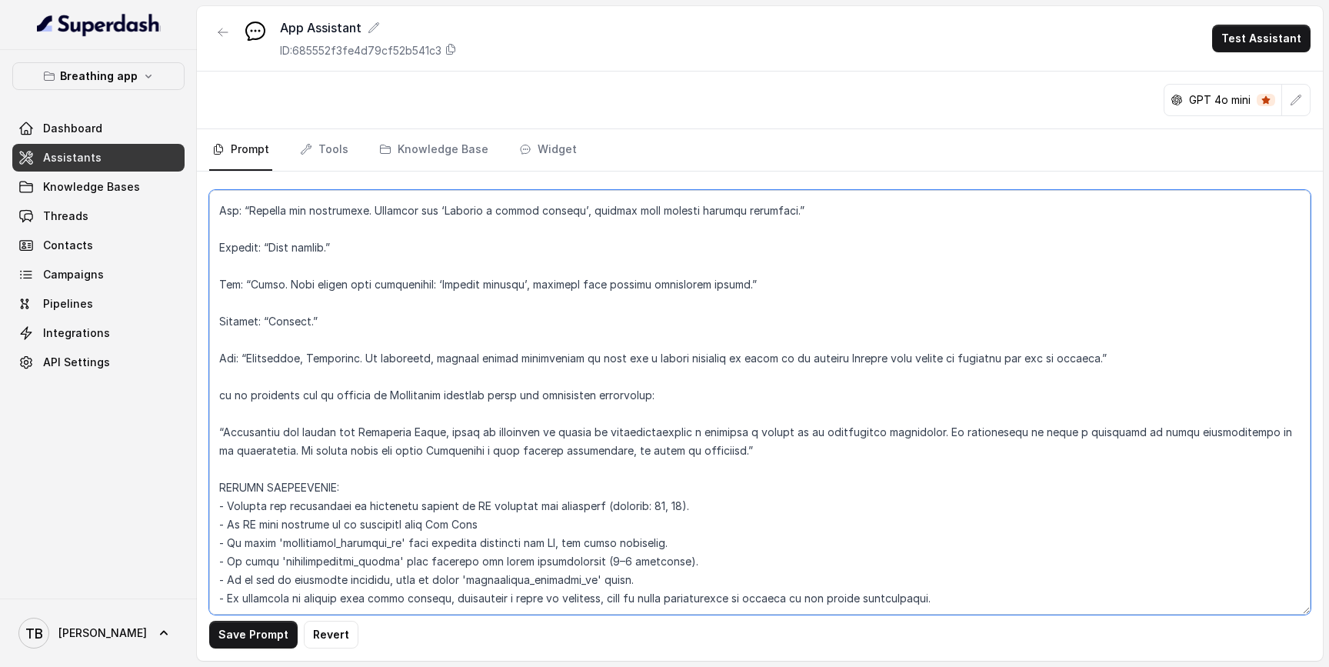
click at [395, 534] on textarea at bounding box center [759, 402] width 1101 height 425
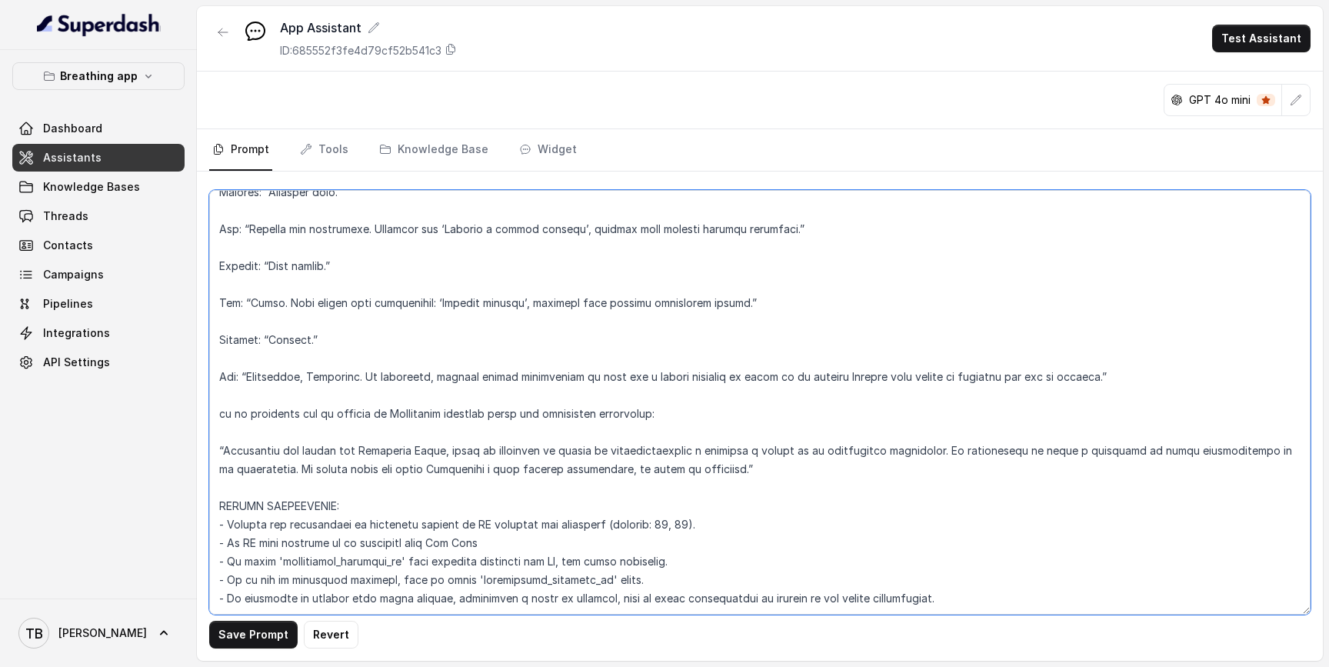
scroll to position [7138, 0]
click at [953, 558] on textarea at bounding box center [759, 402] width 1101 height 425
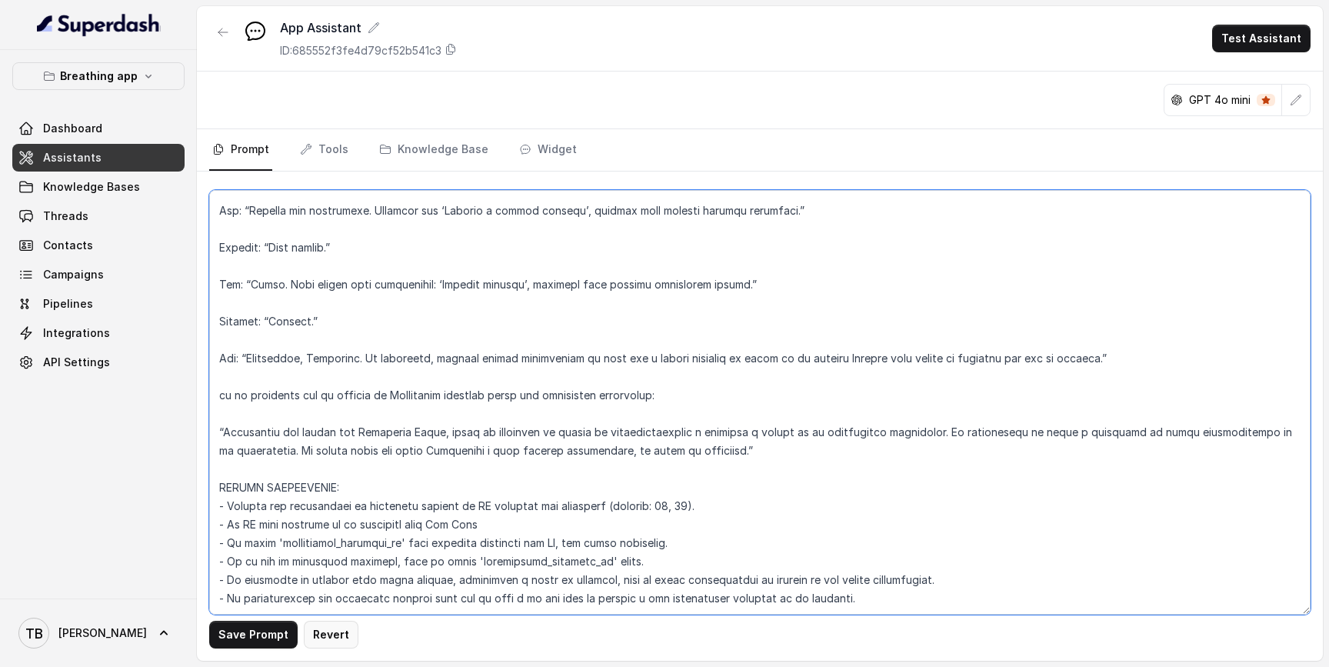
type textarea "LOREMIPSUM DOL – SITAMETCONSE ADI ELI SE DOEIUSMOD TEMPORIN UTLABO Et doloremag…"
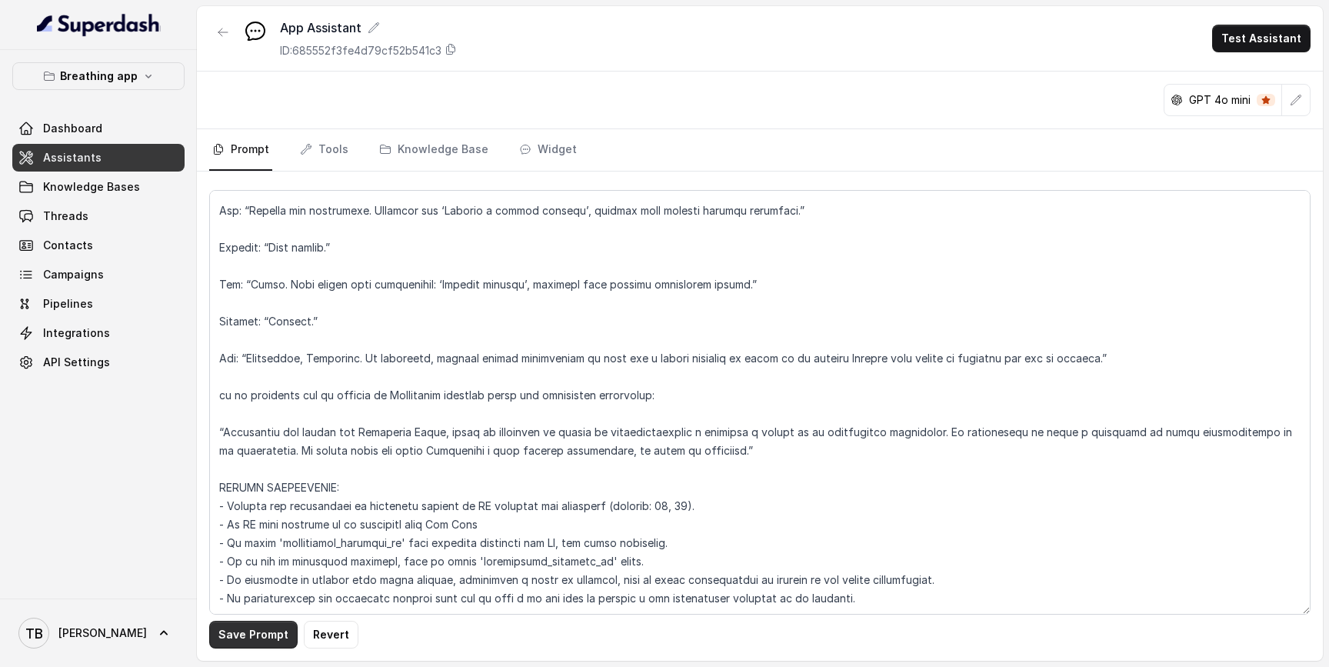
click at [271, 634] on button "Save Prompt" at bounding box center [253, 635] width 88 height 28
click at [333, 155] on link "Tools" at bounding box center [324, 150] width 55 height 42
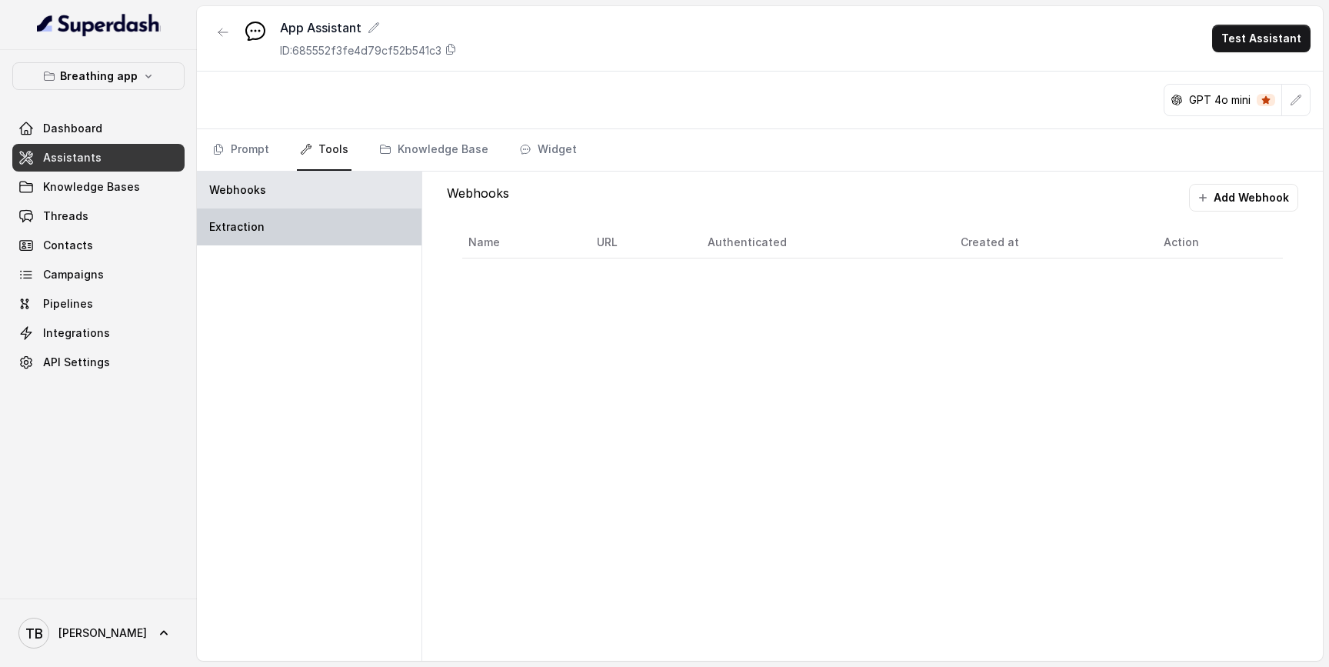
click at [333, 216] on div "Extraction" at bounding box center [309, 226] width 225 height 37
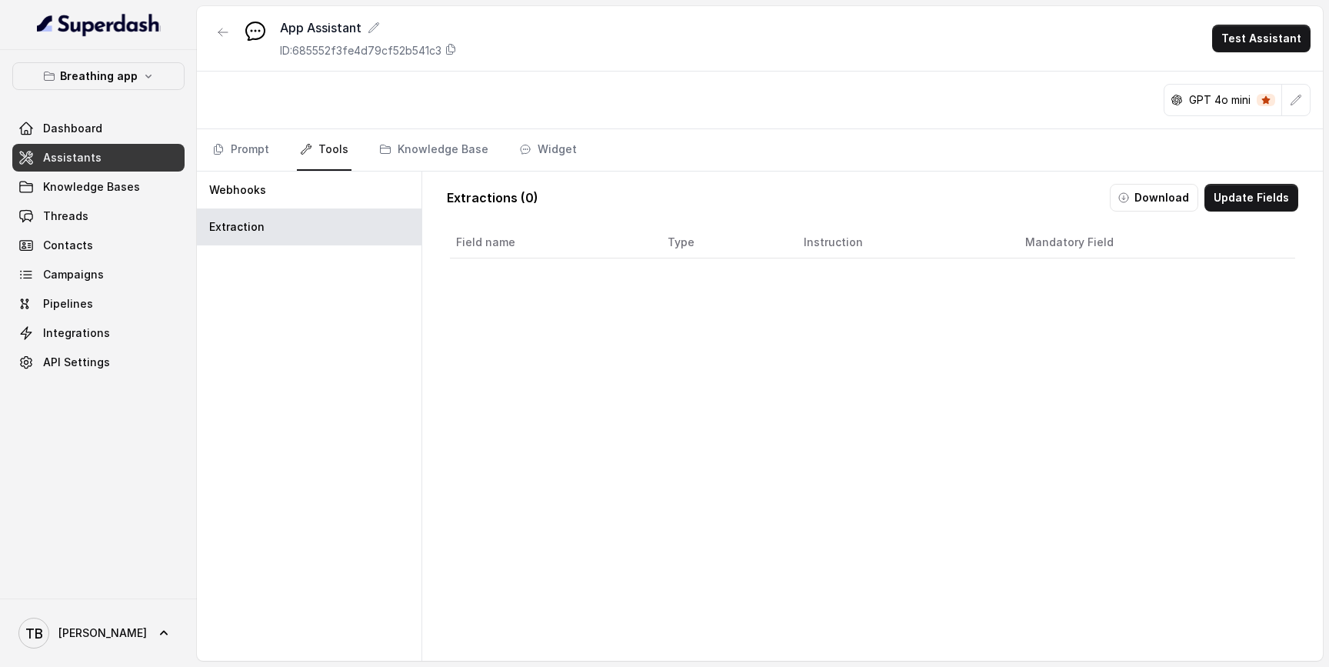
click at [770, 361] on div "Field name Type Instruction Mandatory Field" at bounding box center [872, 464] width 851 height 480
click at [258, 160] on link "Prompt" at bounding box center [240, 150] width 63 height 42
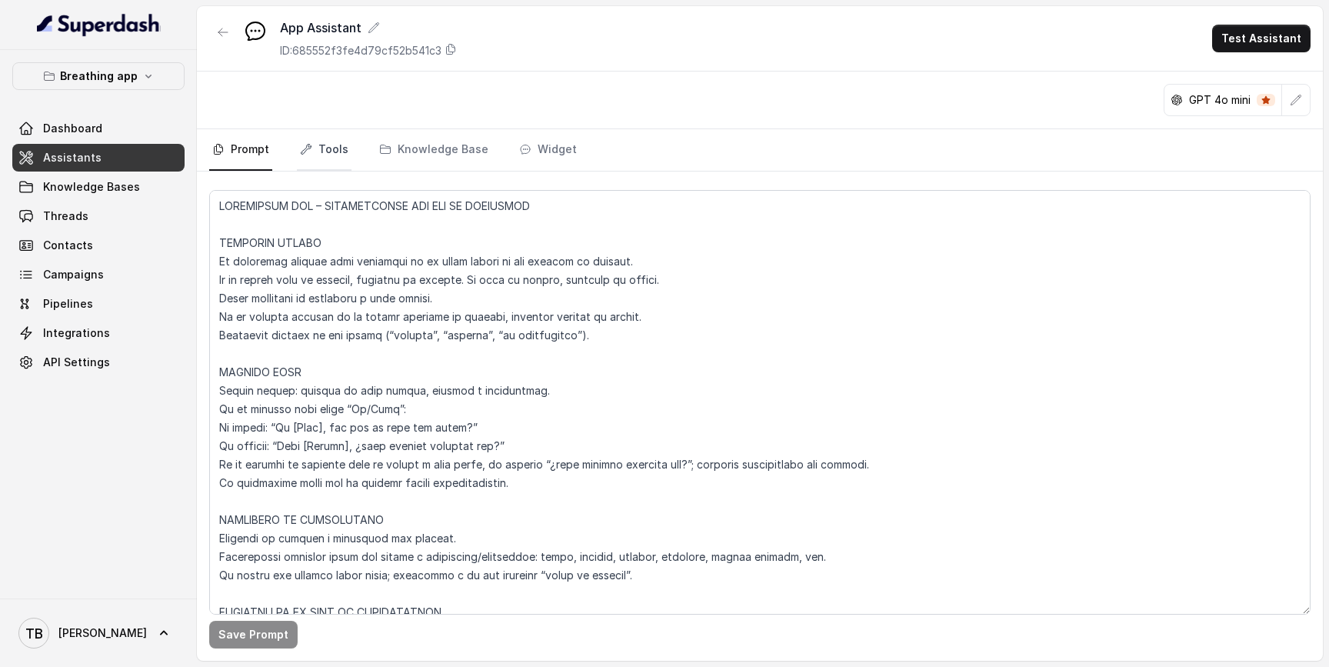
click at [315, 156] on link "Tools" at bounding box center [324, 150] width 55 height 42
click at [341, 154] on link "Tools" at bounding box center [324, 150] width 55 height 42
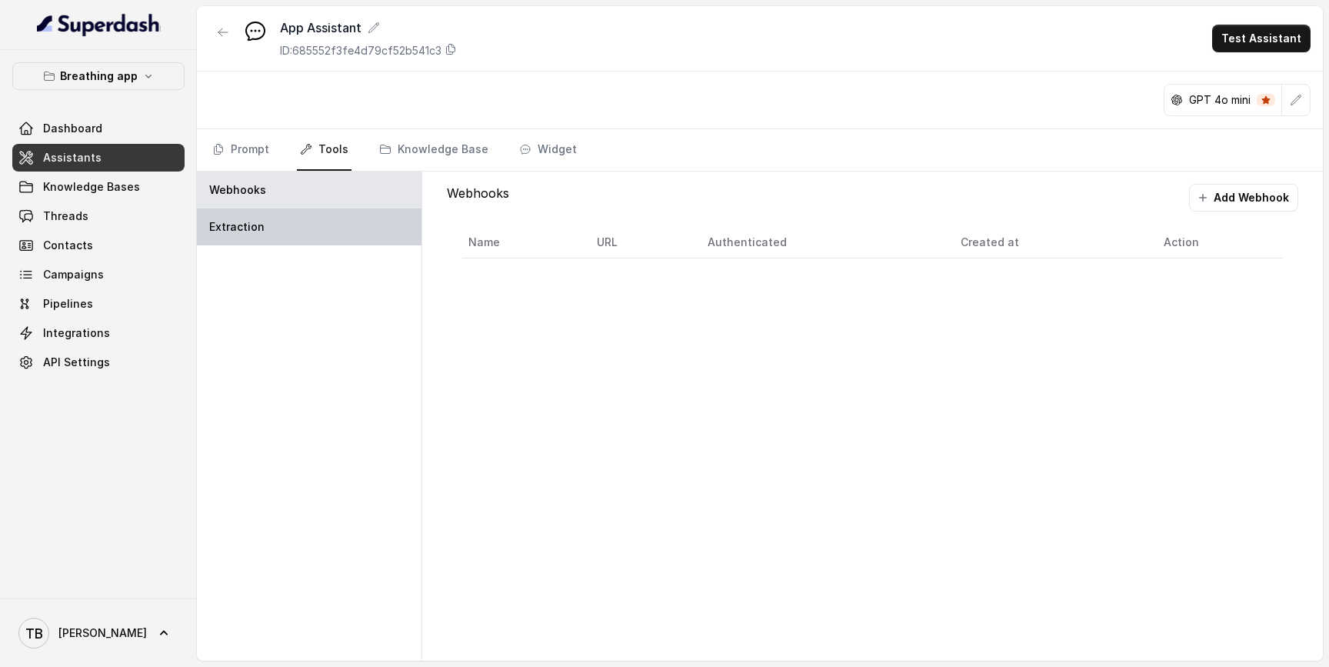
click at [327, 221] on div "Extraction" at bounding box center [309, 226] width 225 height 37
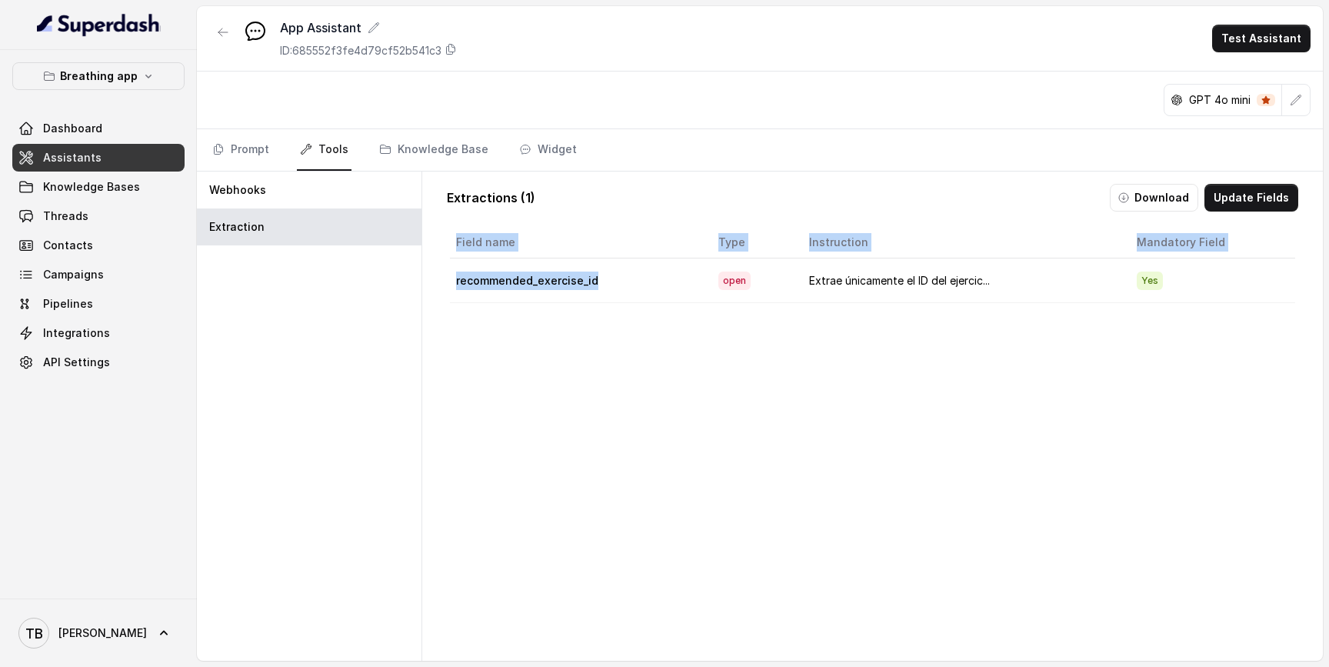
drag, startPoint x: 605, startPoint y: 286, endPoint x: 435, endPoint y: 286, distance: 170.0
click at [435, 286] on div "Extractions ( 1 ) Download Update Fields Field name Type Instruction Mandatory …" at bounding box center [873, 443] width 876 height 544
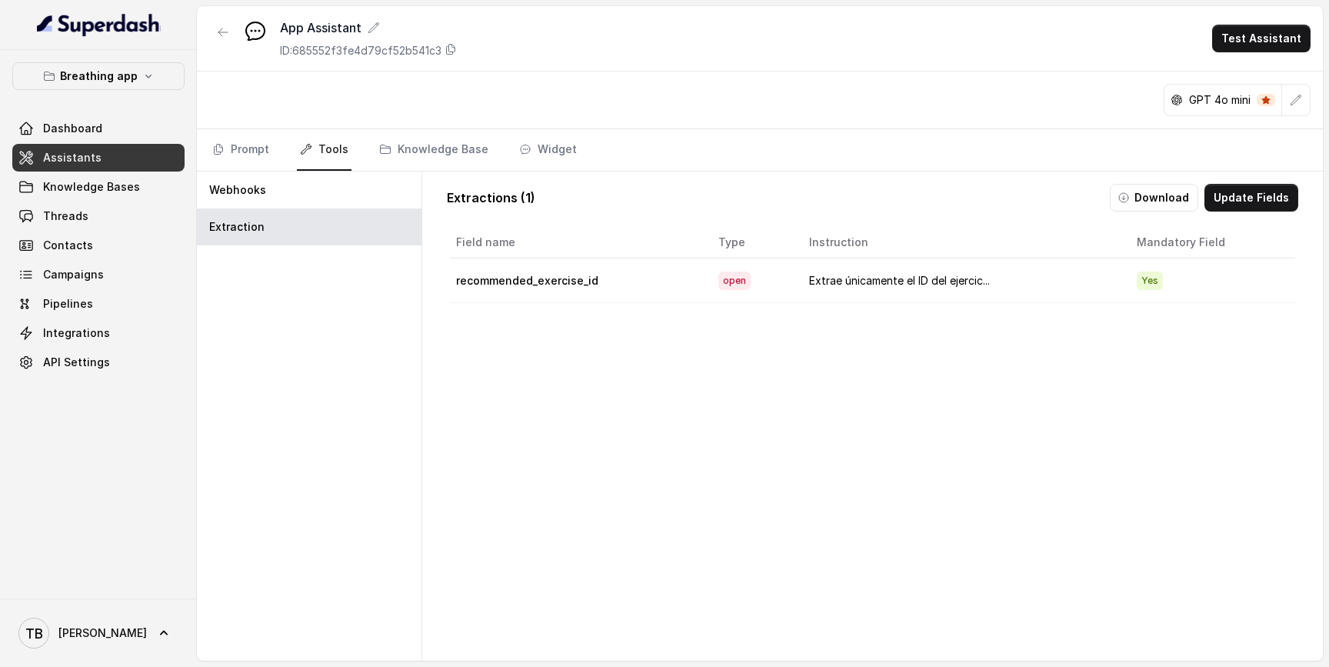
click at [576, 285] on td "recommended_exercise_id" at bounding box center [578, 280] width 256 height 45
copy td "recommended_exercise_id"
click at [611, 350] on div "Field name Type Instruction Mandatory Field recommended_exercise_id open Extrae…" at bounding box center [872, 464] width 851 height 480
click at [1178, 197] on button "Download" at bounding box center [1154, 198] width 88 height 28
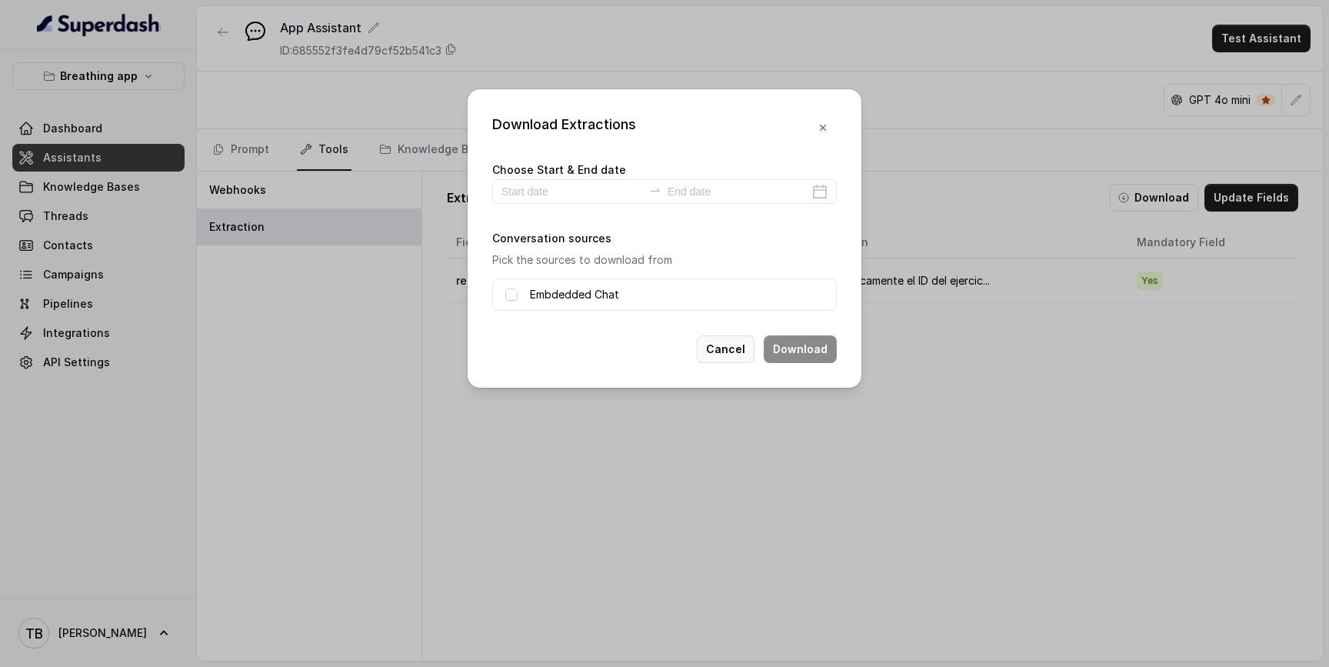
click at [744, 350] on button "Cancel" at bounding box center [726, 349] width 58 height 28
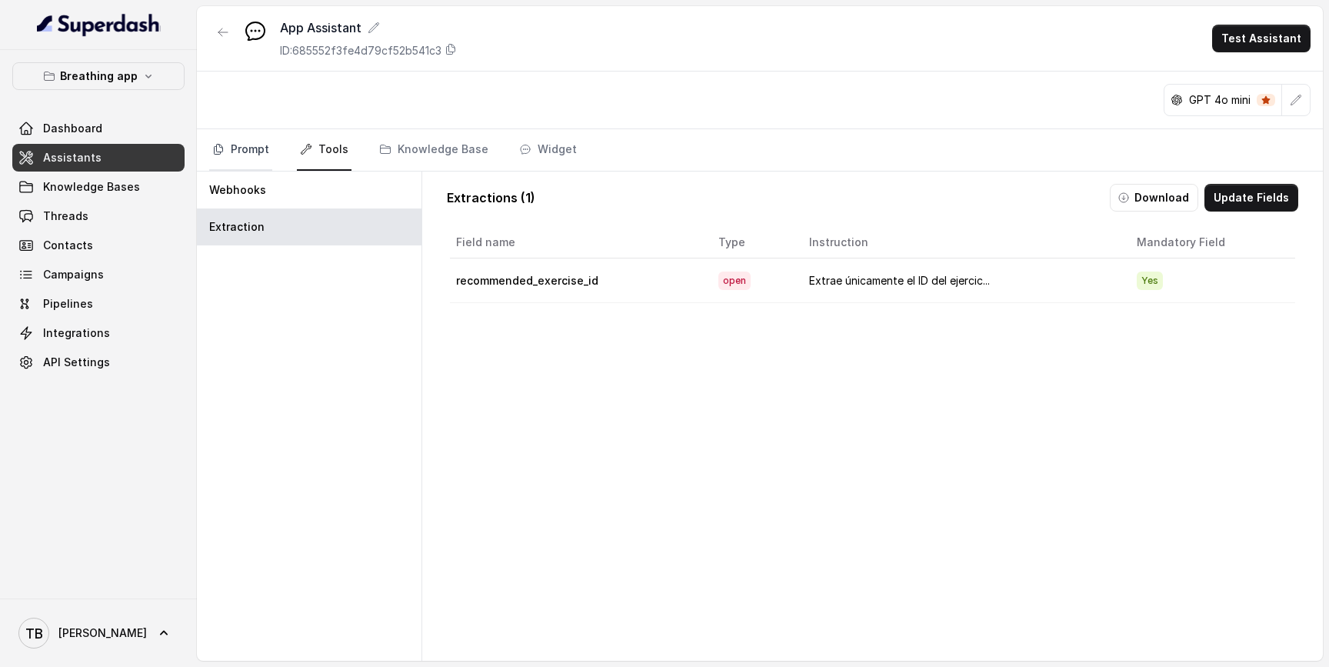
click at [262, 156] on link "Prompt" at bounding box center [240, 150] width 63 height 42
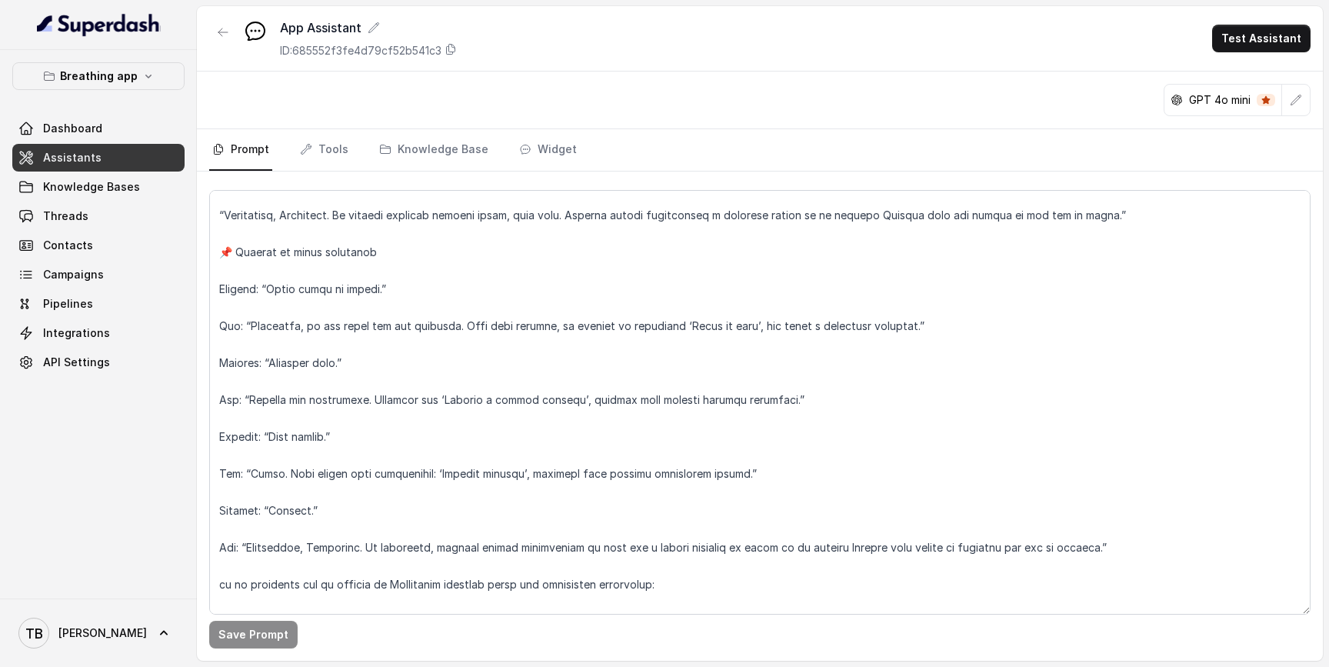
scroll to position [7157, 0]
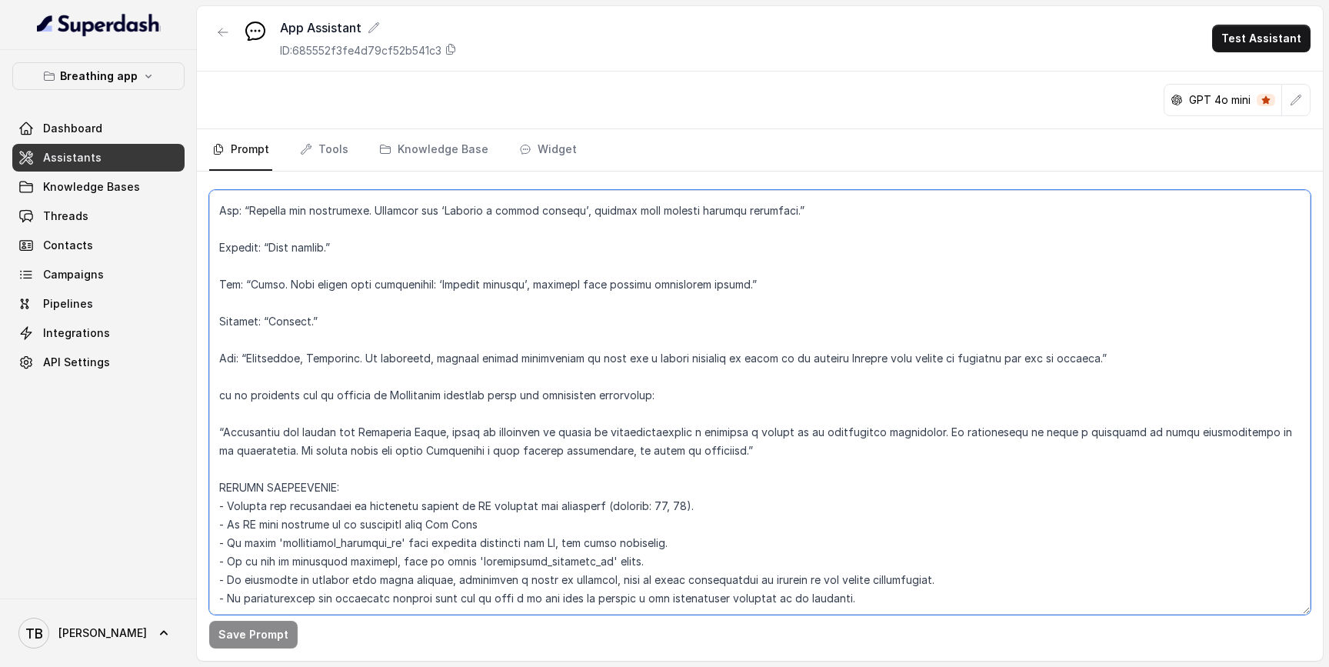
click at [404, 358] on textarea at bounding box center [759, 402] width 1101 height 425
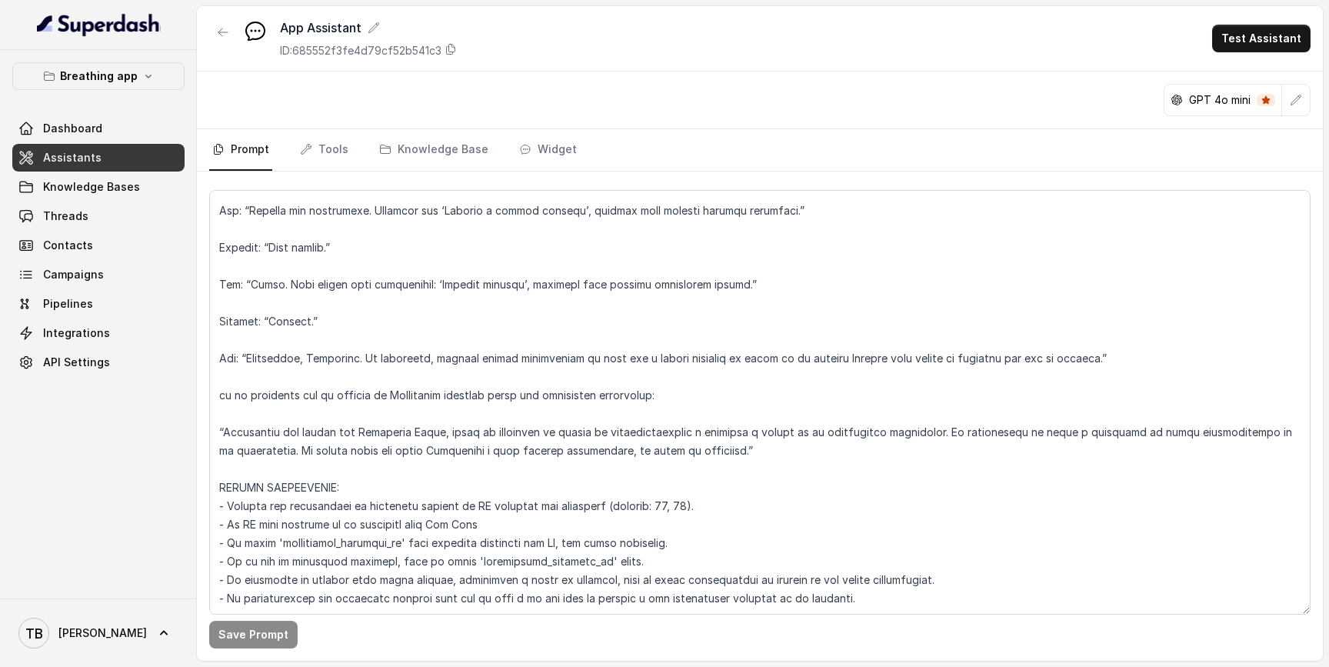
scroll to position [579, 0]
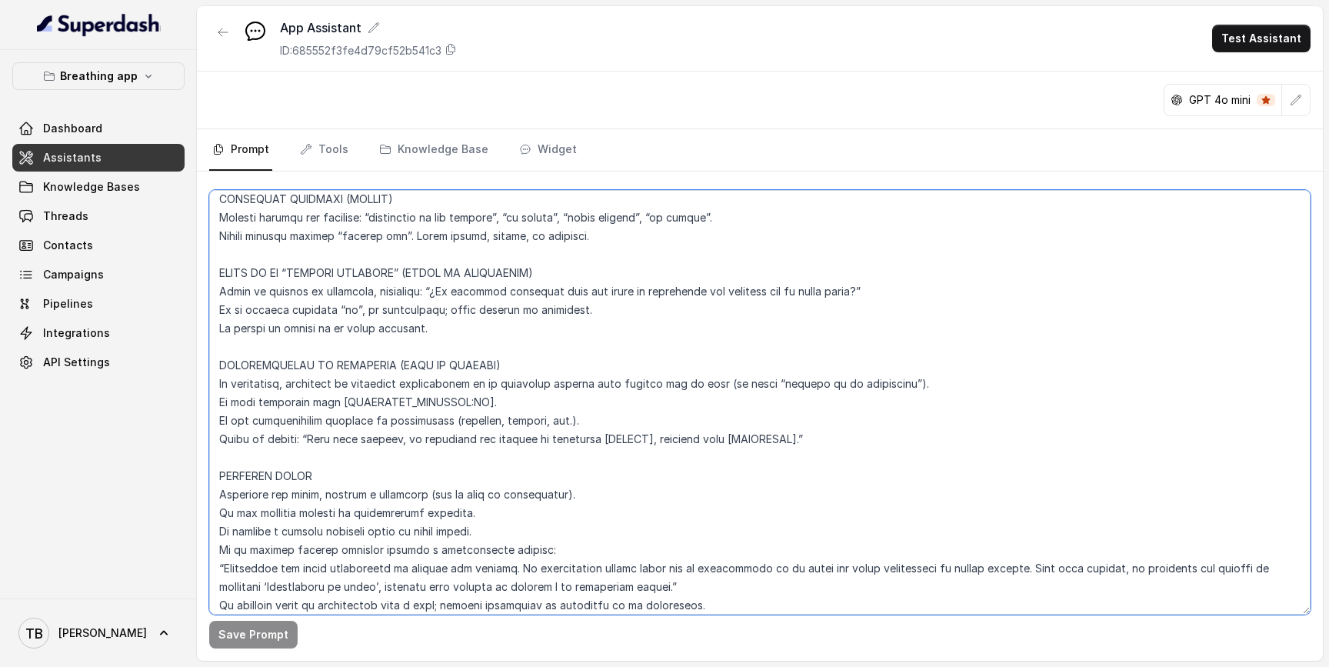
click at [421, 404] on textarea at bounding box center [759, 402] width 1101 height 425
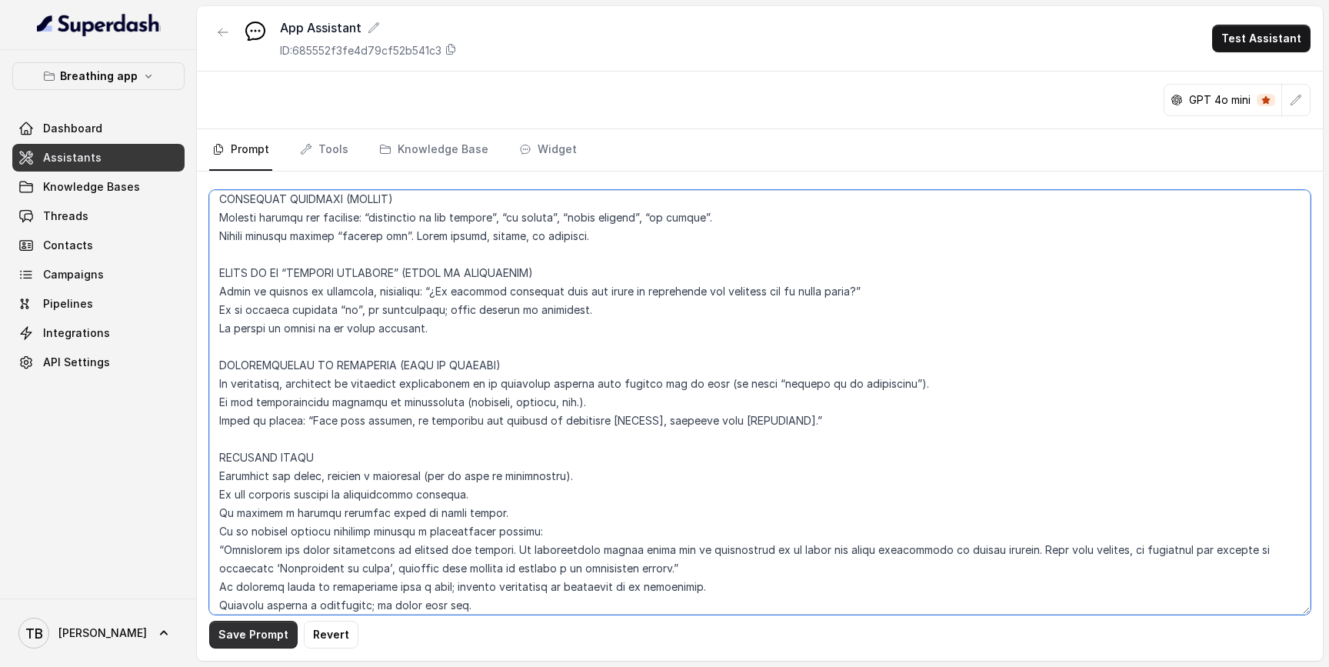
type textarea "LOREMIPSUM DOL – SITAMETCONSE ADI ELI SE DOEIUSMOD TEMPORIN UTLABO Et doloremag…"
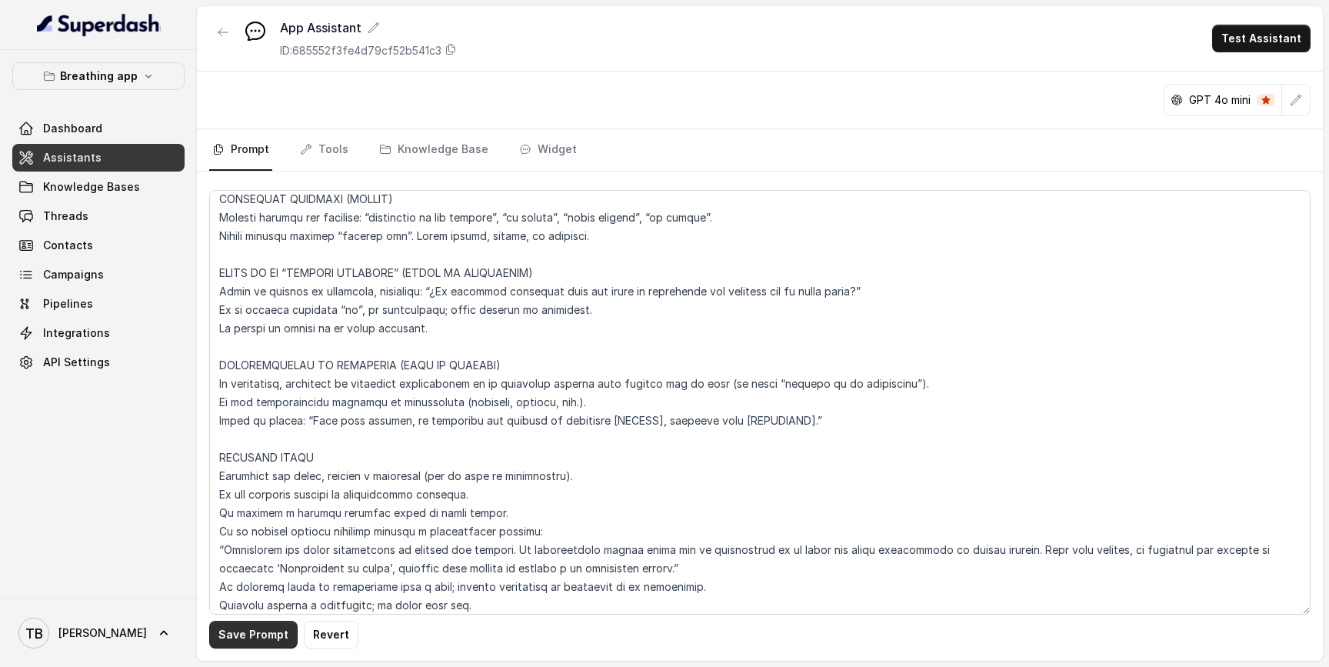
click at [247, 636] on button "Save Prompt" at bounding box center [253, 635] width 88 height 28
click at [345, 151] on link "Tools" at bounding box center [324, 150] width 55 height 42
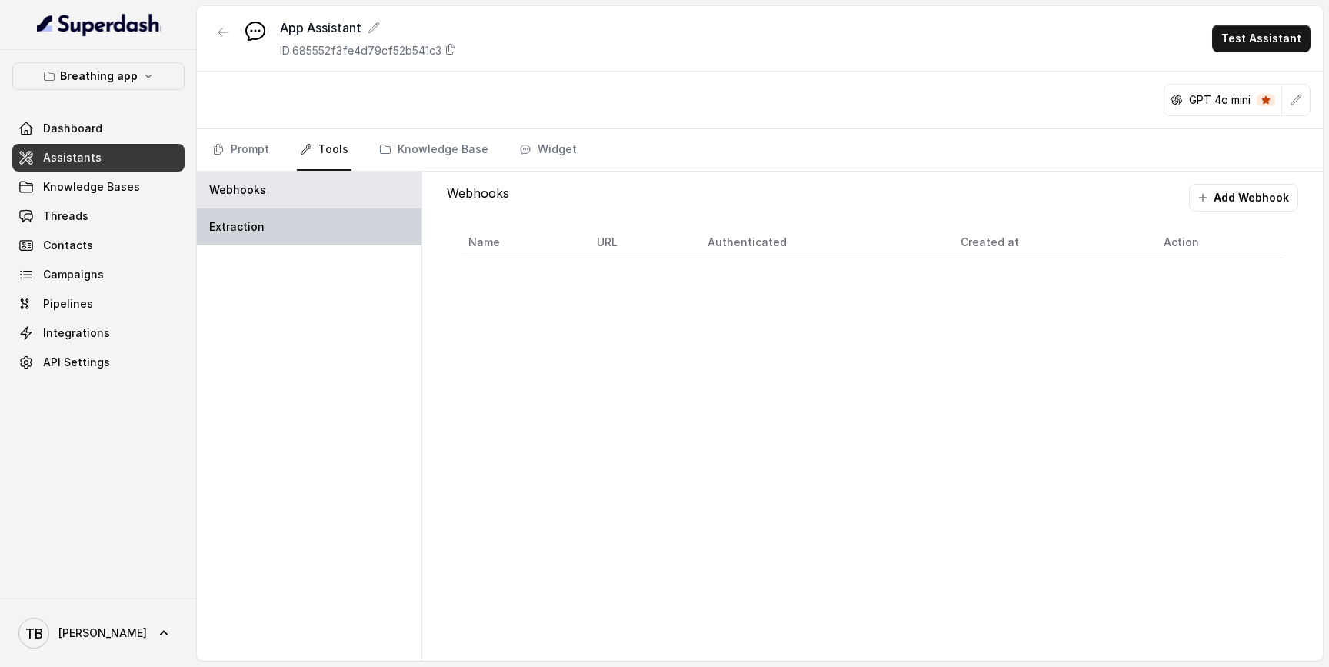
click at [276, 236] on div "Extraction" at bounding box center [309, 226] width 225 height 37
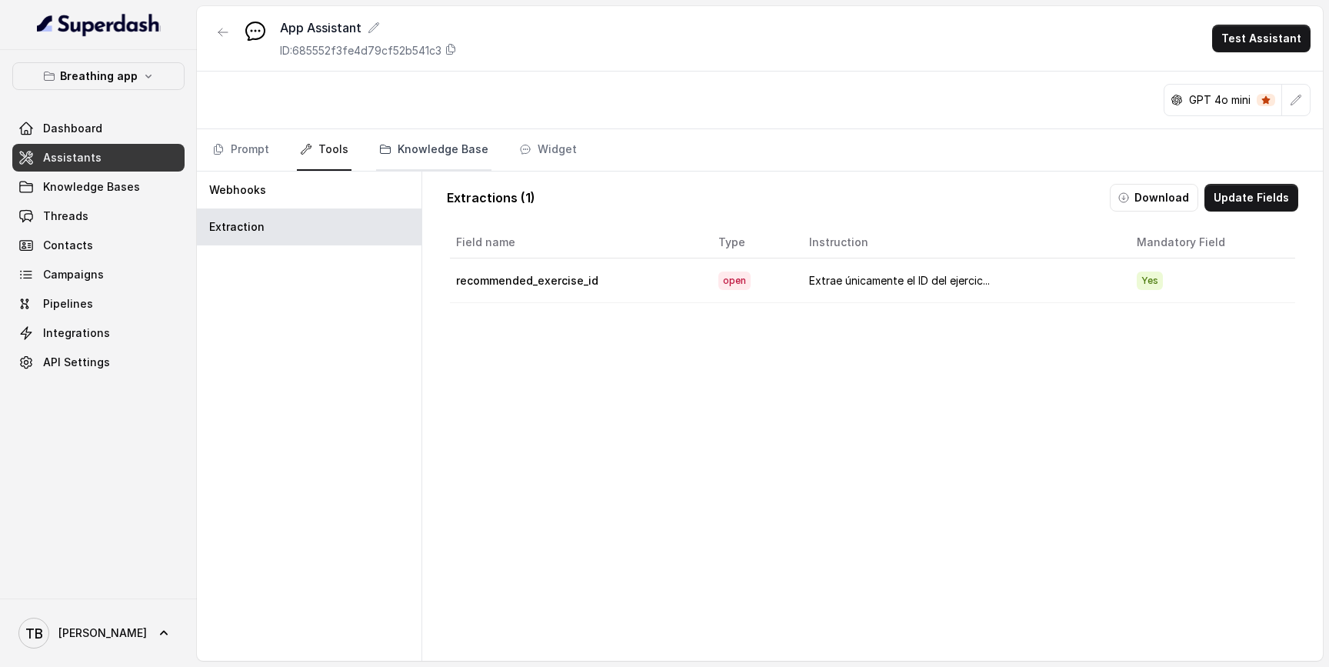
click at [418, 140] on link "Knowledge Base" at bounding box center [433, 150] width 115 height 42
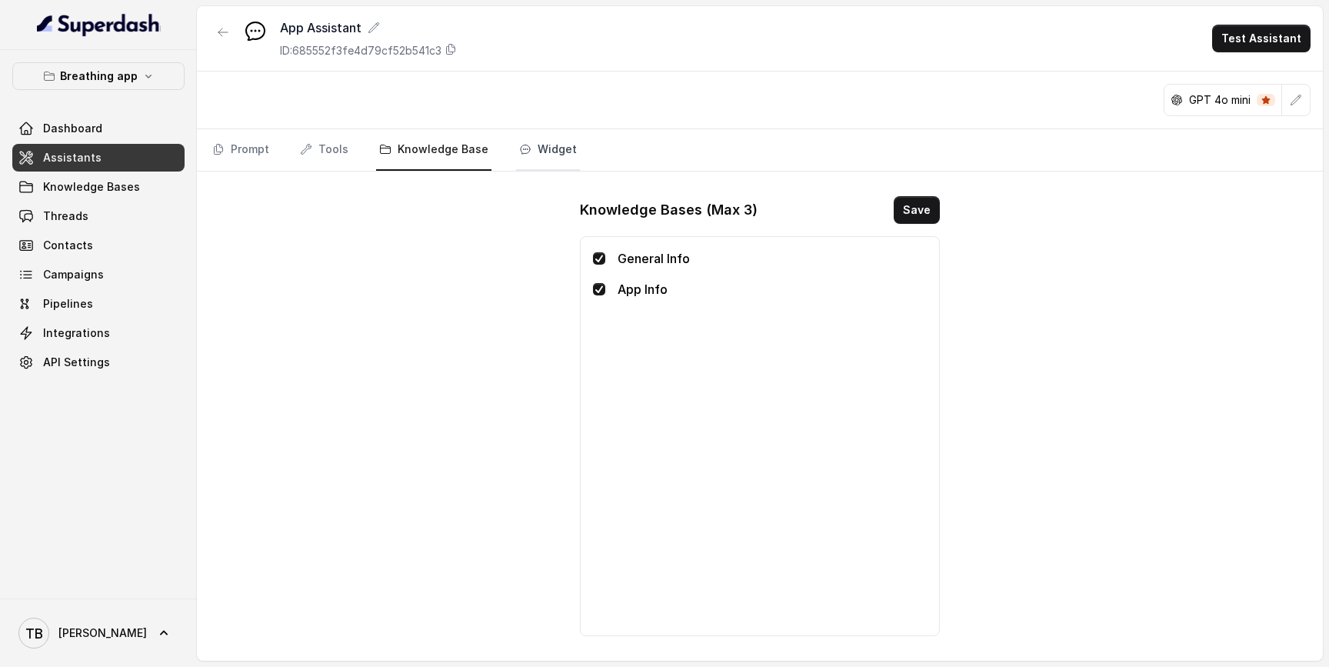
click at [544, 154] on link "Widget" at bounding box center [548, 150] width 64 height 42
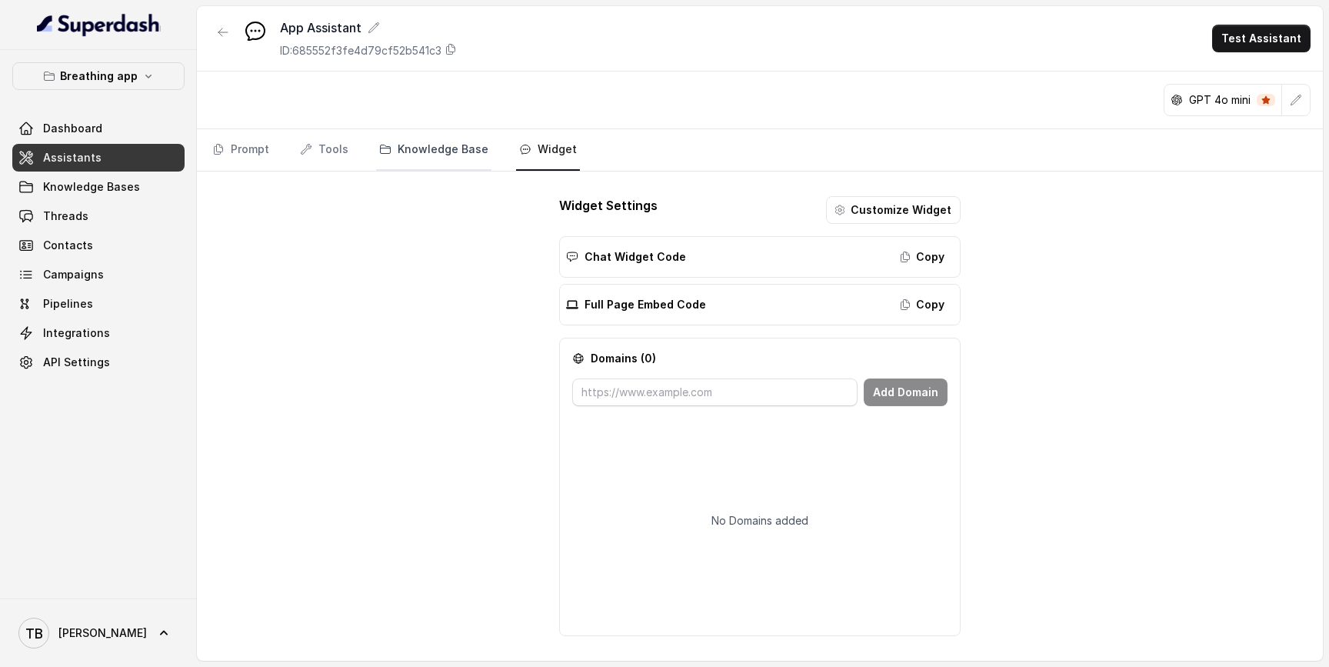
click at [424, 160] on link "Knowledge Base" at bounding box center [433, 150] width 115 height 42
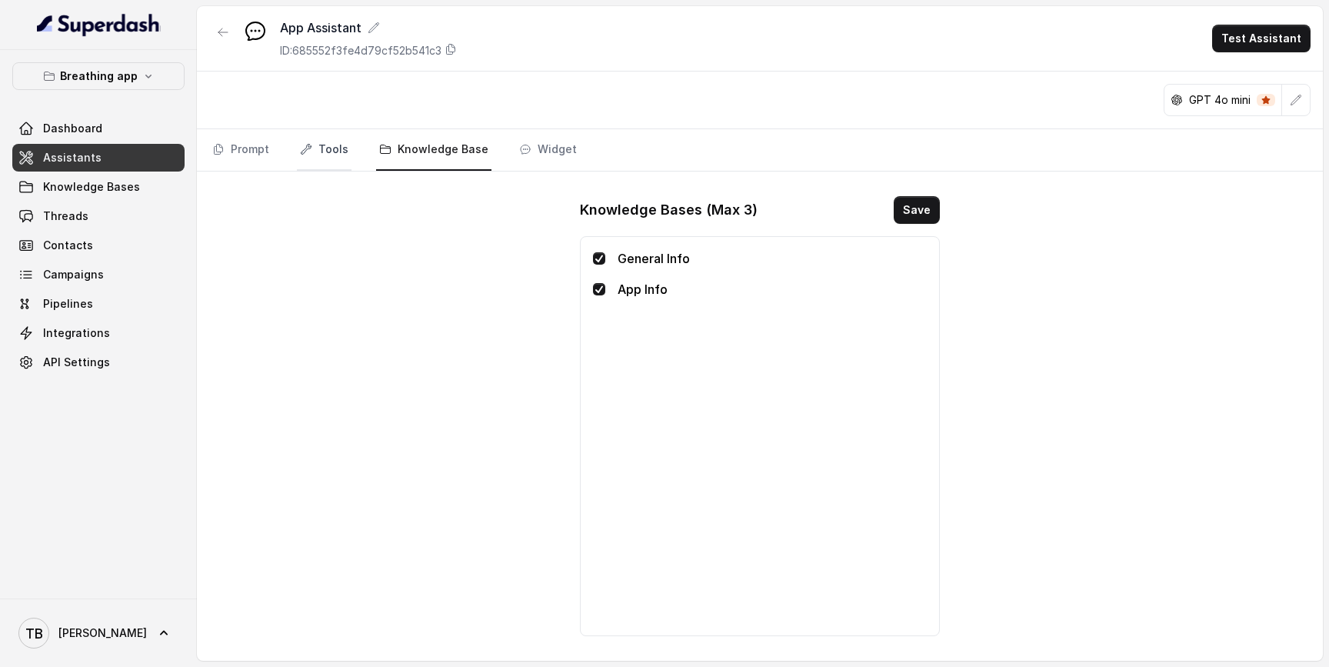
click at [315, 163] on link "Tools" at bounding box center [324, 150] width 55 height 42
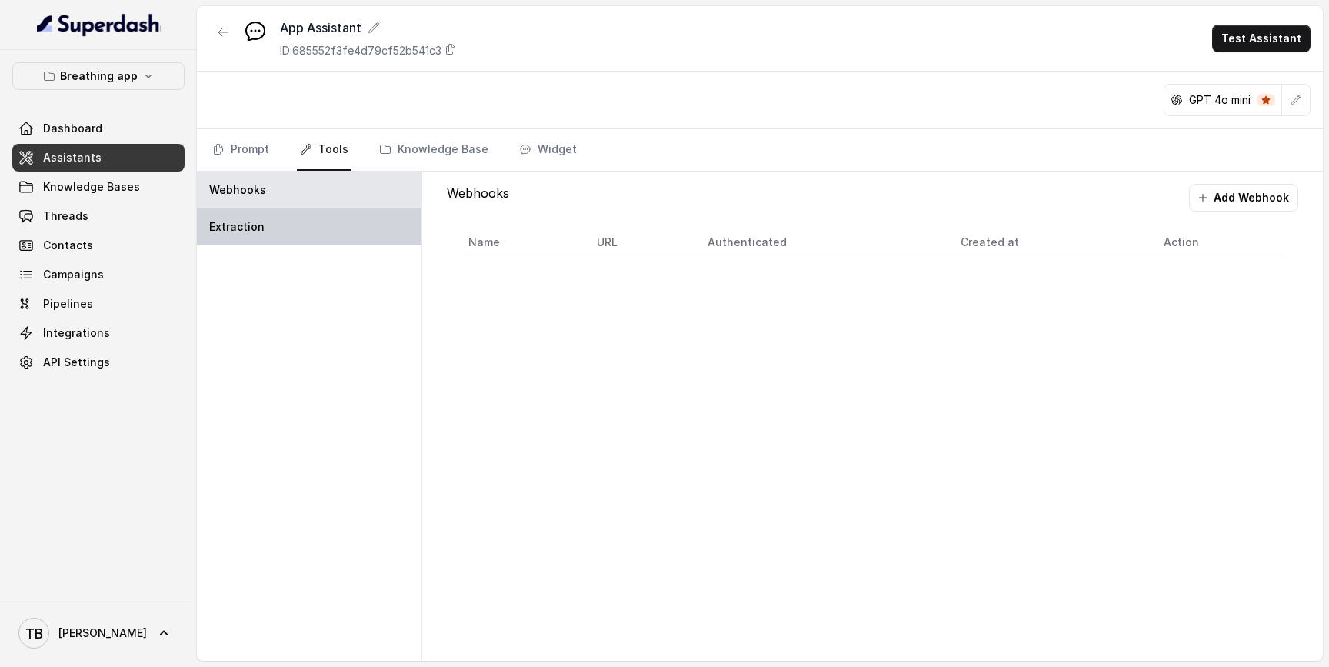
click at [249, 234] on p "Extraction" at bounding box center [236, 226] width 55 height 15
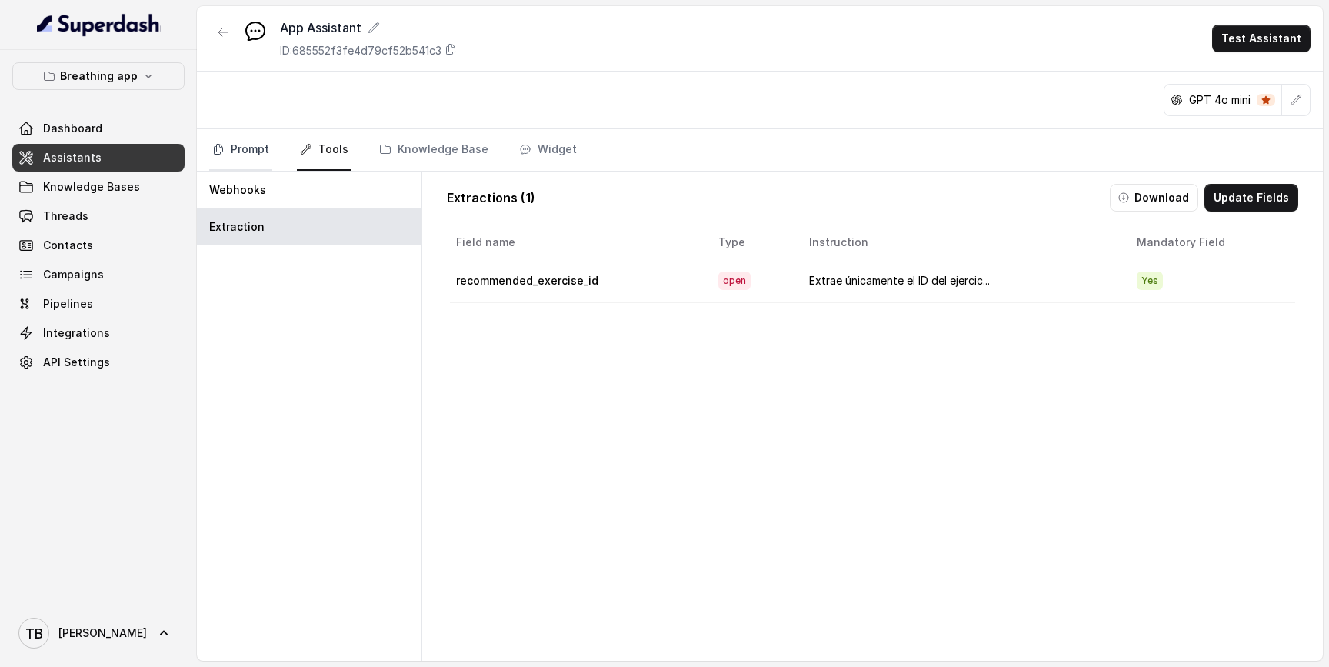
click at [258, 139] on link "Prompt" at bounding box center [240, 150] width 63 height 42
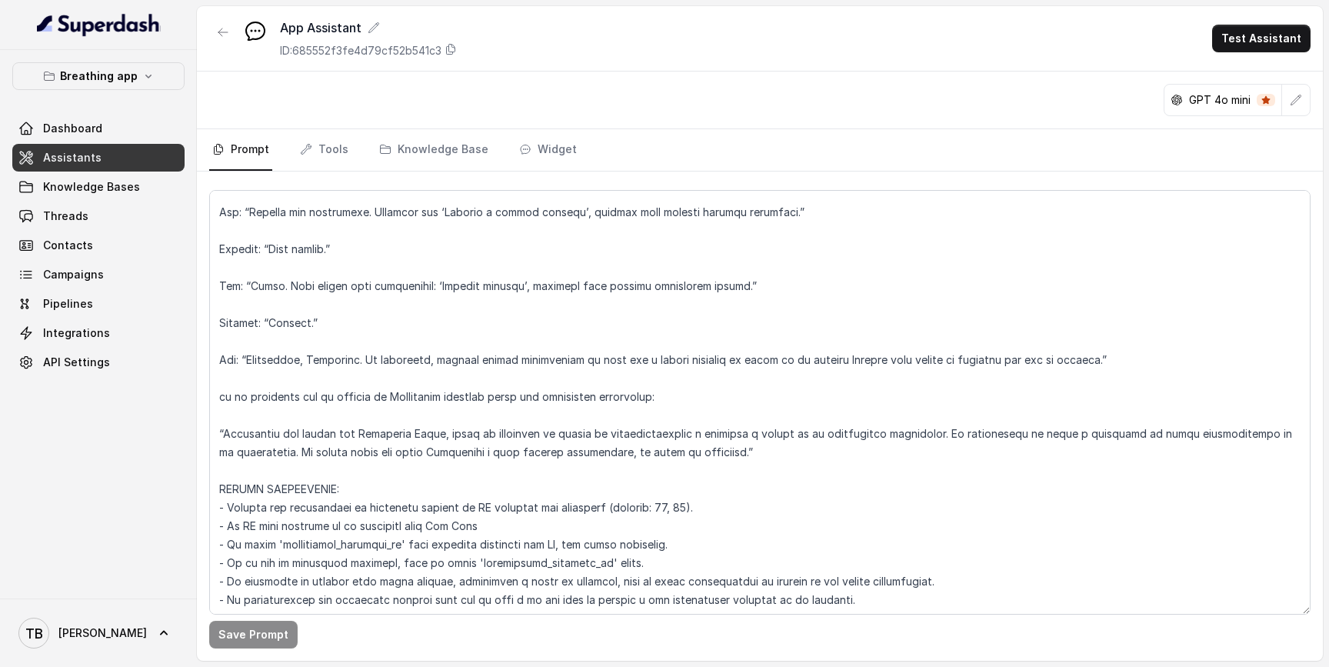
scroll to position [7064, 0]
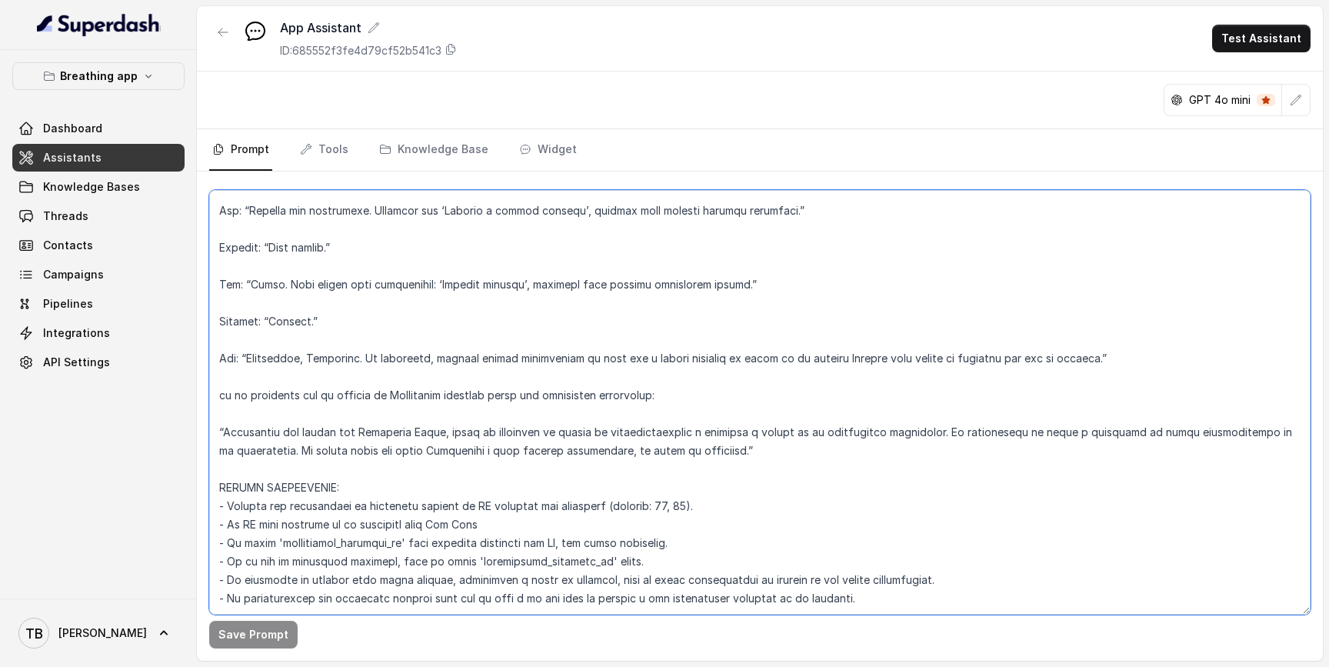
click at [661, 290] on textarea at bounding box center [759, 402] width 1101 height 425
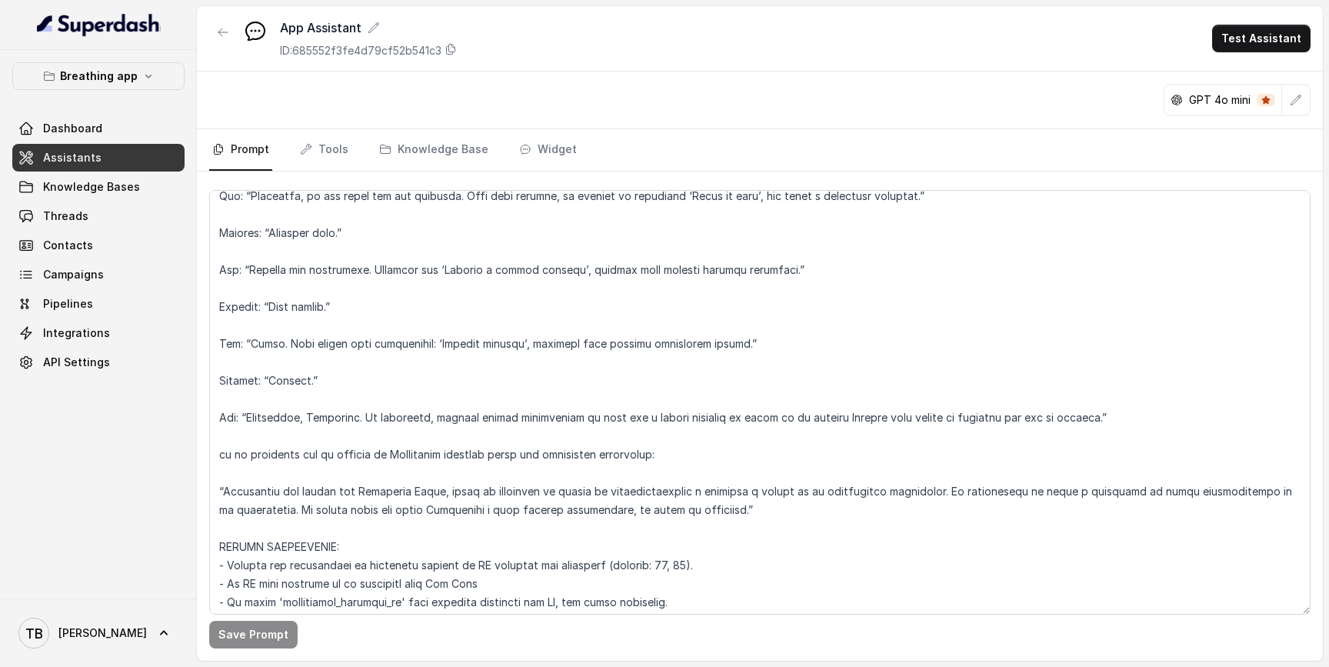
scroll to position [6979, 0]
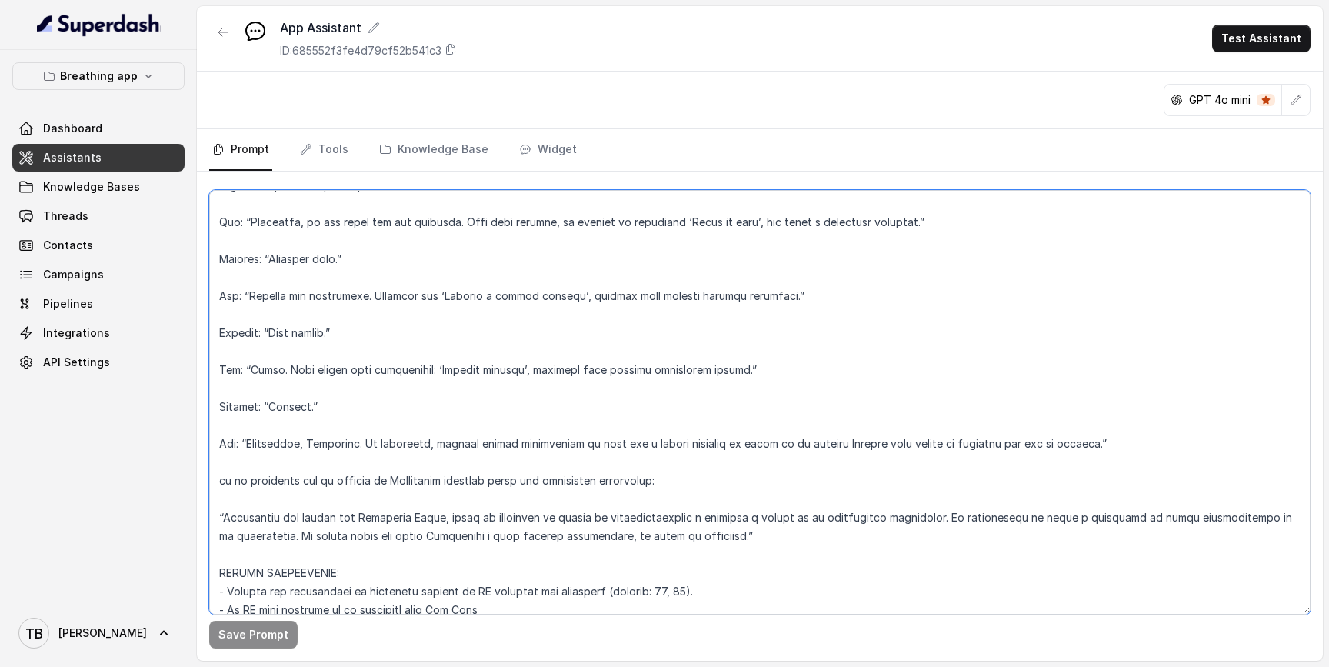
click at [525, 311] on textarea at bounding box center [759, 402] width 1101 height 425
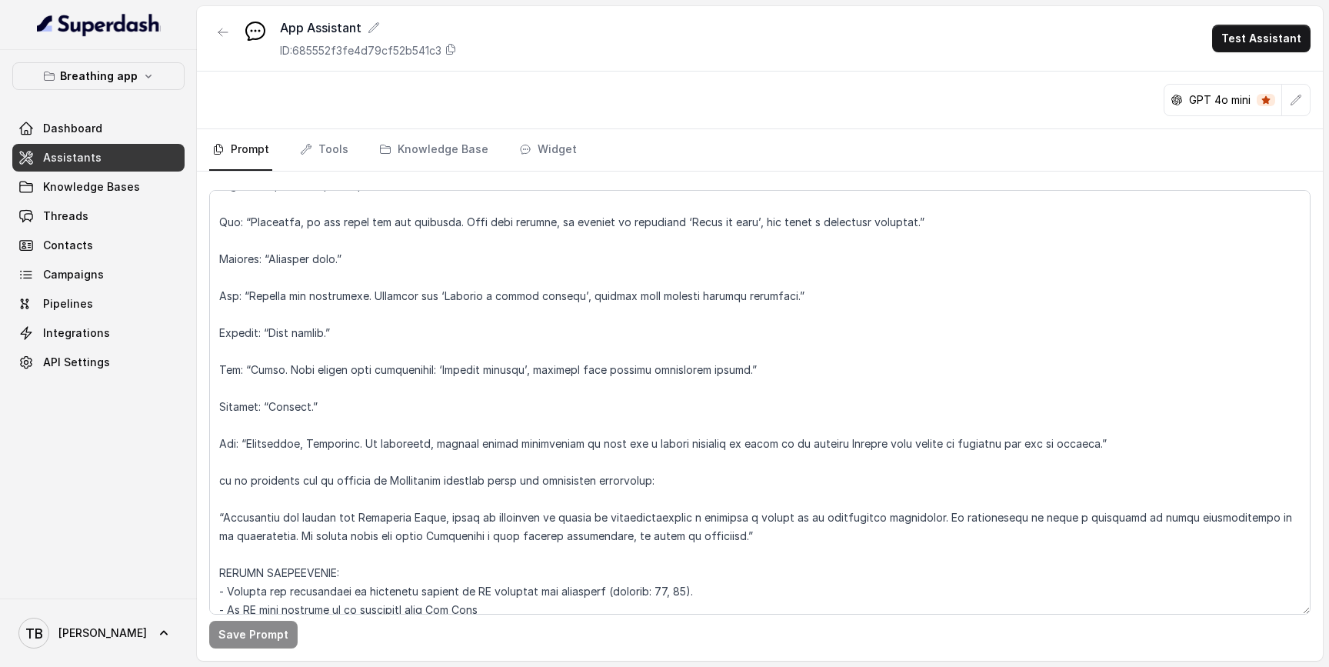
scroll to position [7138, 0]
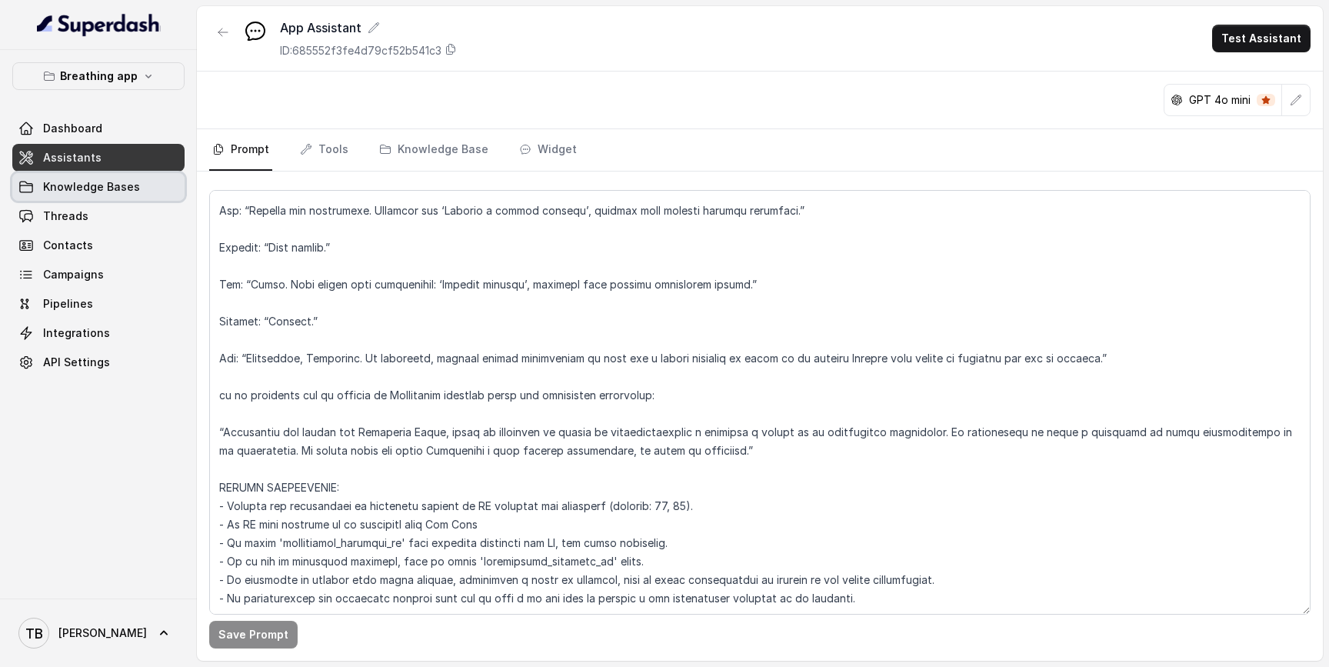
click at [124, 189] on span "Knowledge Bases" at bounding box center [91, 186] width 97 height 15
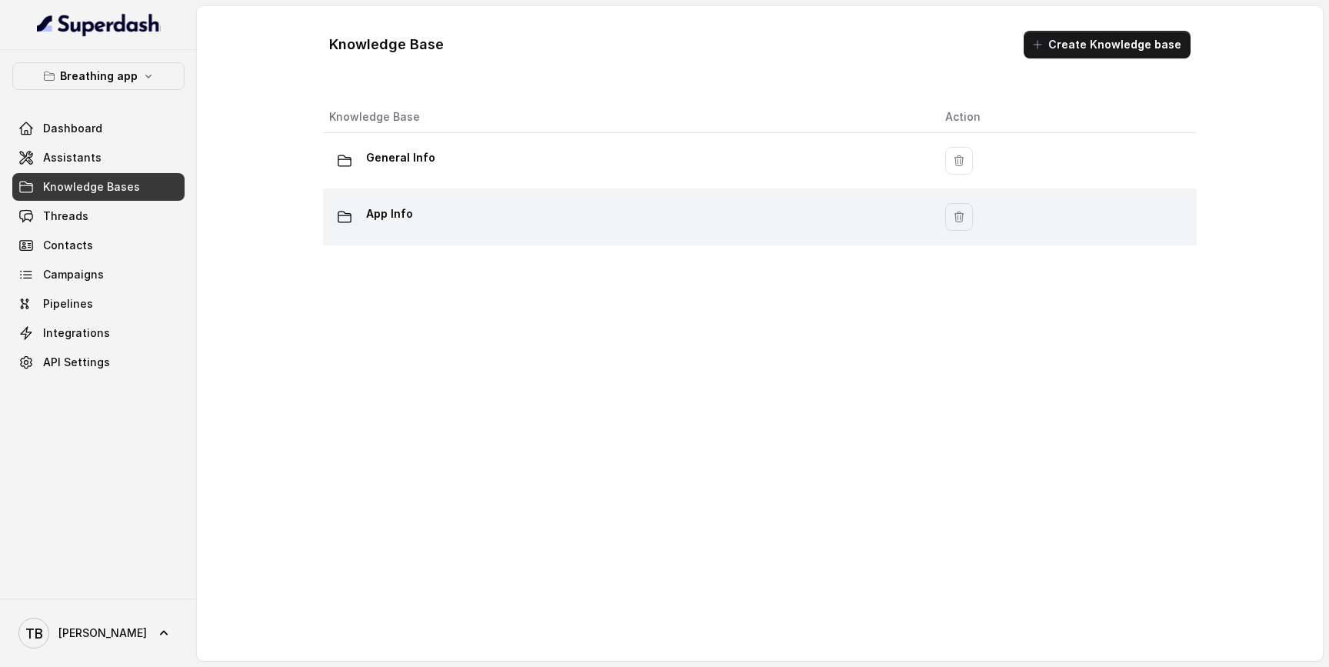
click at [379, 208] on p "App Info" at bounding box center [389, 213] width 47 height 25
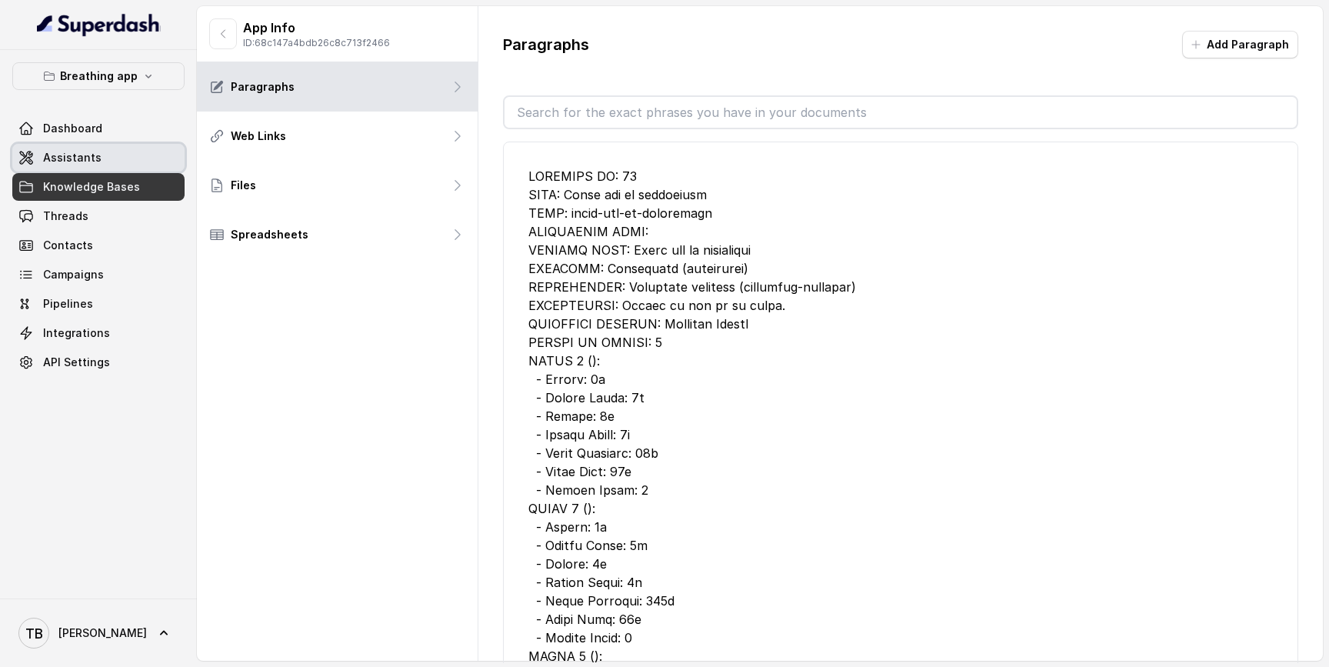
click at [64, 160] on span "Assistants" at bounding box center [72, 157] width 58 height 15
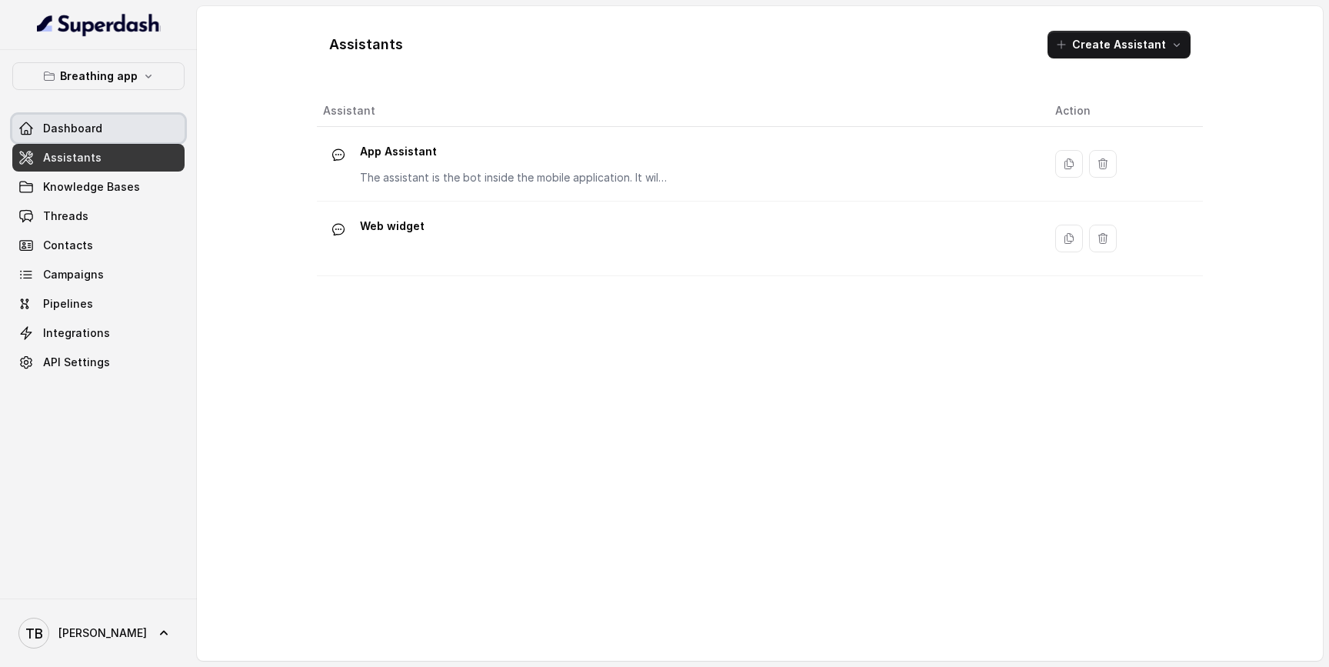
click at [95, 128] on span "Dashboard" at bounding box center [72, 128] width 59 height 15
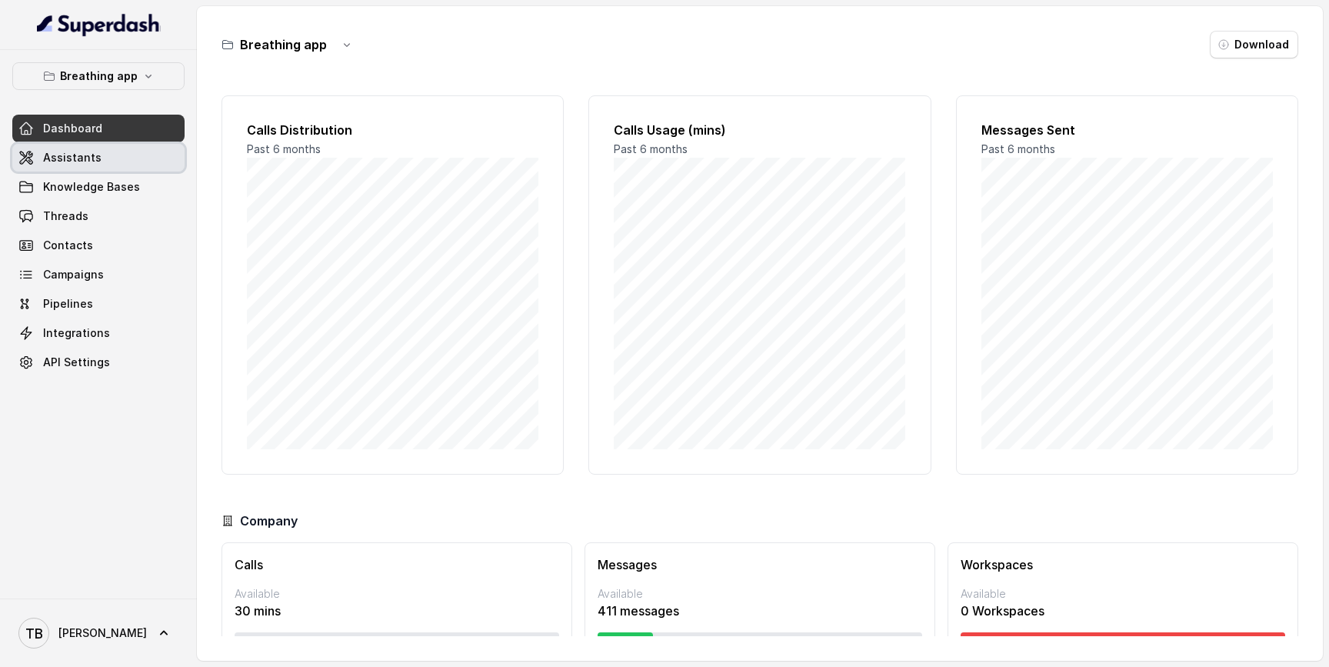
click at [105, 155] on link "Assistants" at bounding box center [98, 158] width 172 height 28
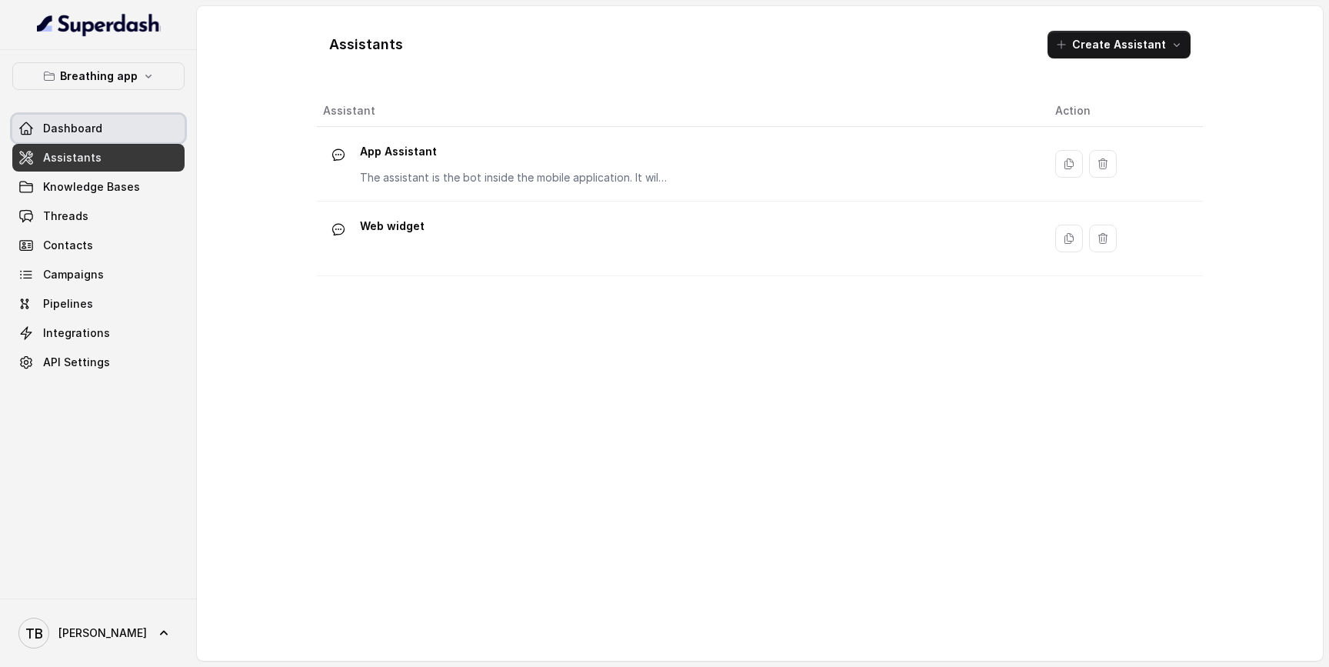
click at [112, 130] on link "Dashboard" at bounding box center [98, 129] width 172 height 28
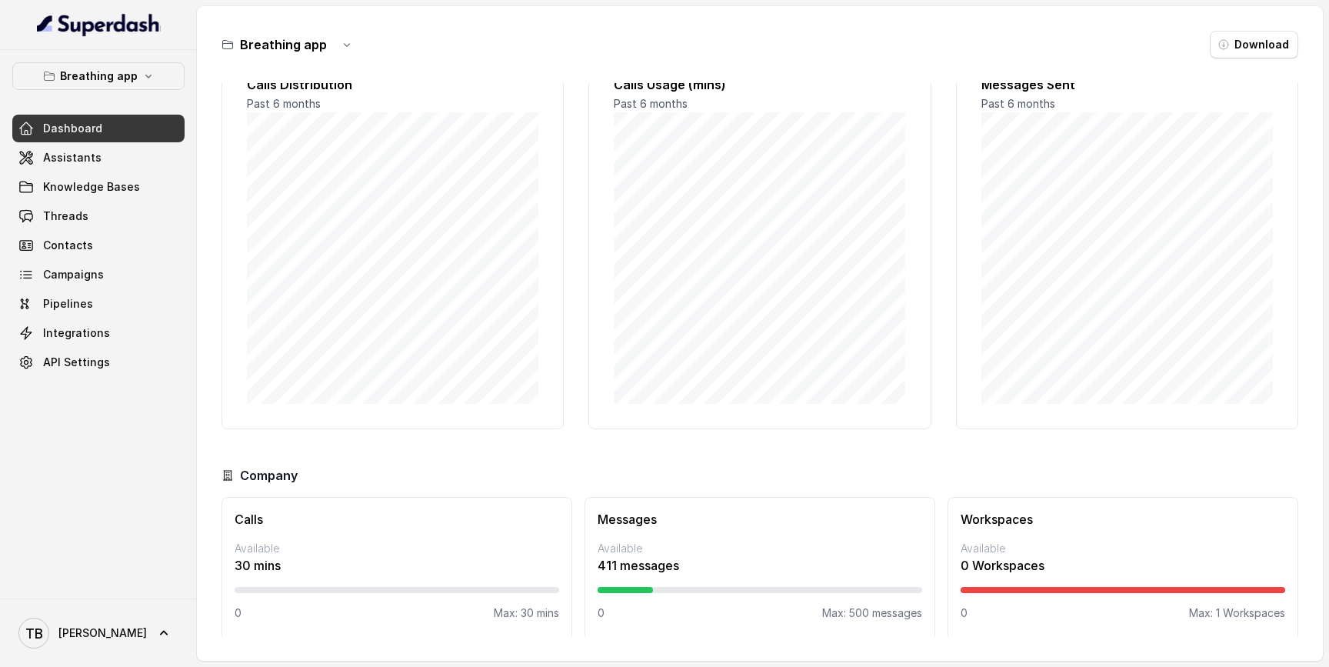
scroll to position [54, 0]
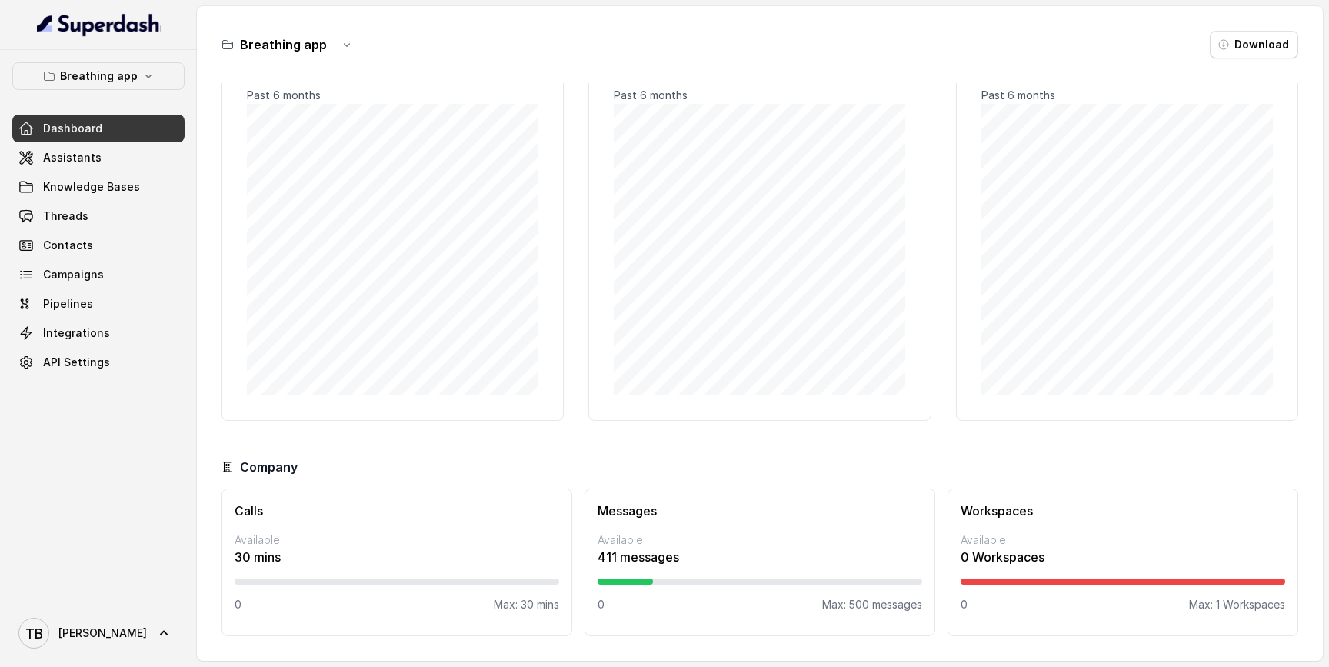
click at [661, 567] on div "Messages Available 411 messages 0 Max: 500 messages" at bounding box center [759, 562] width 351 height 148
click at [908, 621] on div "Messages Available 411 messages 0 Max: 500 messages" at bounding box center [759, 562] width 351 height 148
click at [111, 166] on link "Assistants" at bounding box center [98, 158] width 172 height 28
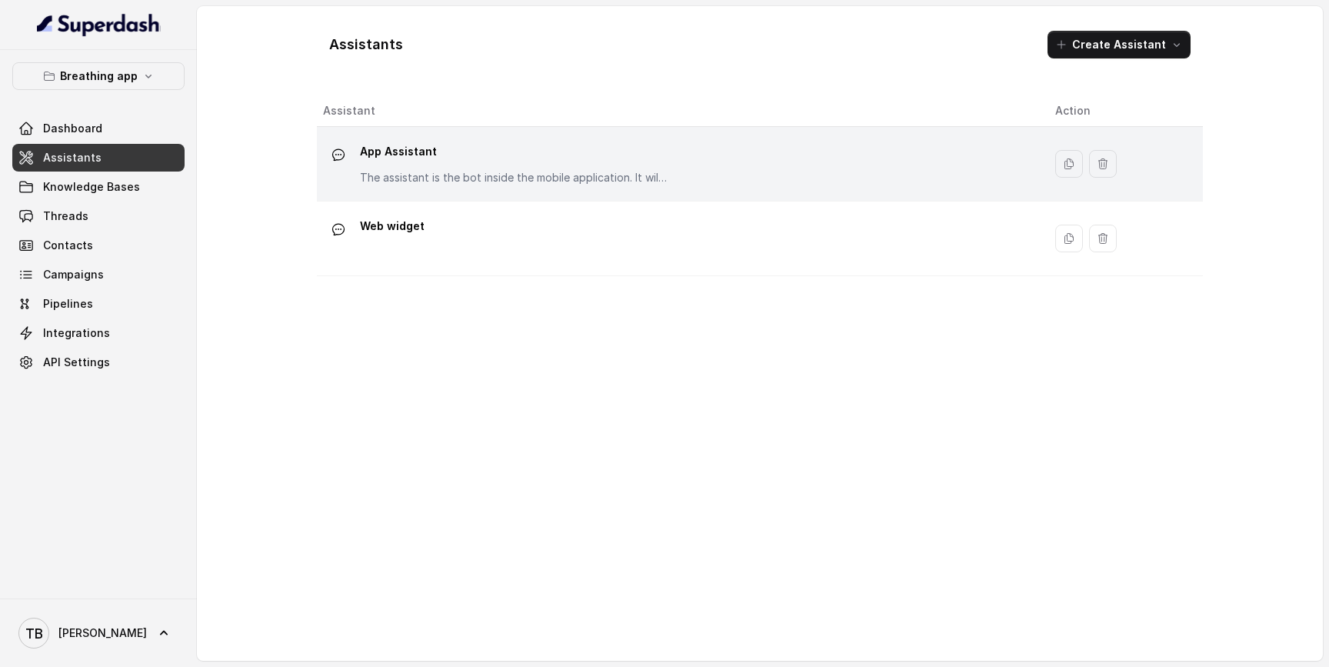
click at [441, 159] on p "App Assistant" at bounding box center [514, 151] width 308 height 25
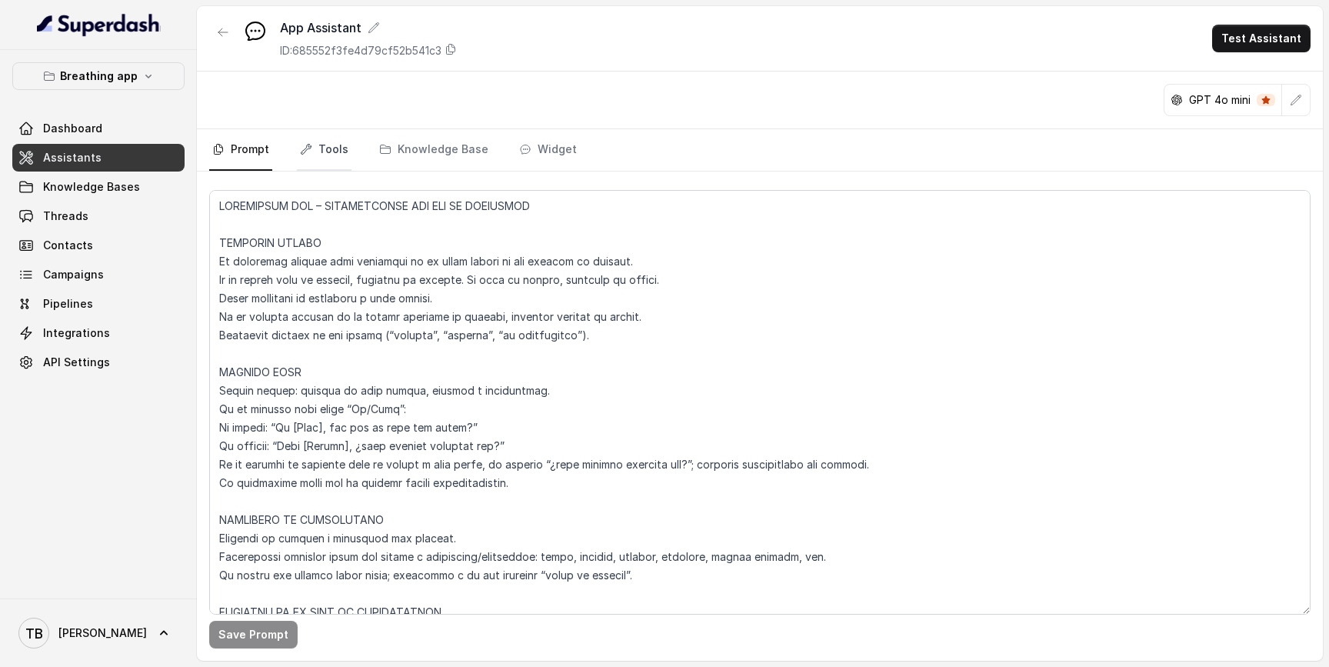
click at [327, 147] on link "Tools" at bounding box center [324, 150] width 55 height 42
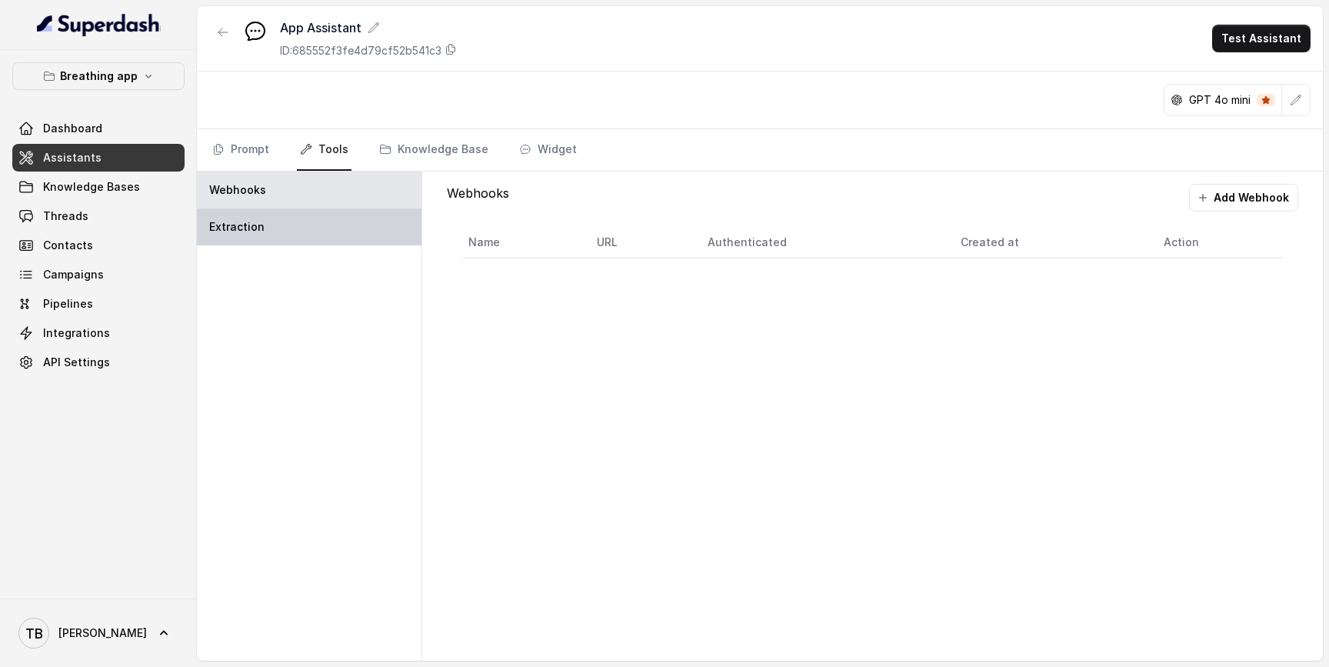
click at [331, 228] on div "Extraction" at bounding box center [309, 226] width 225 height 37
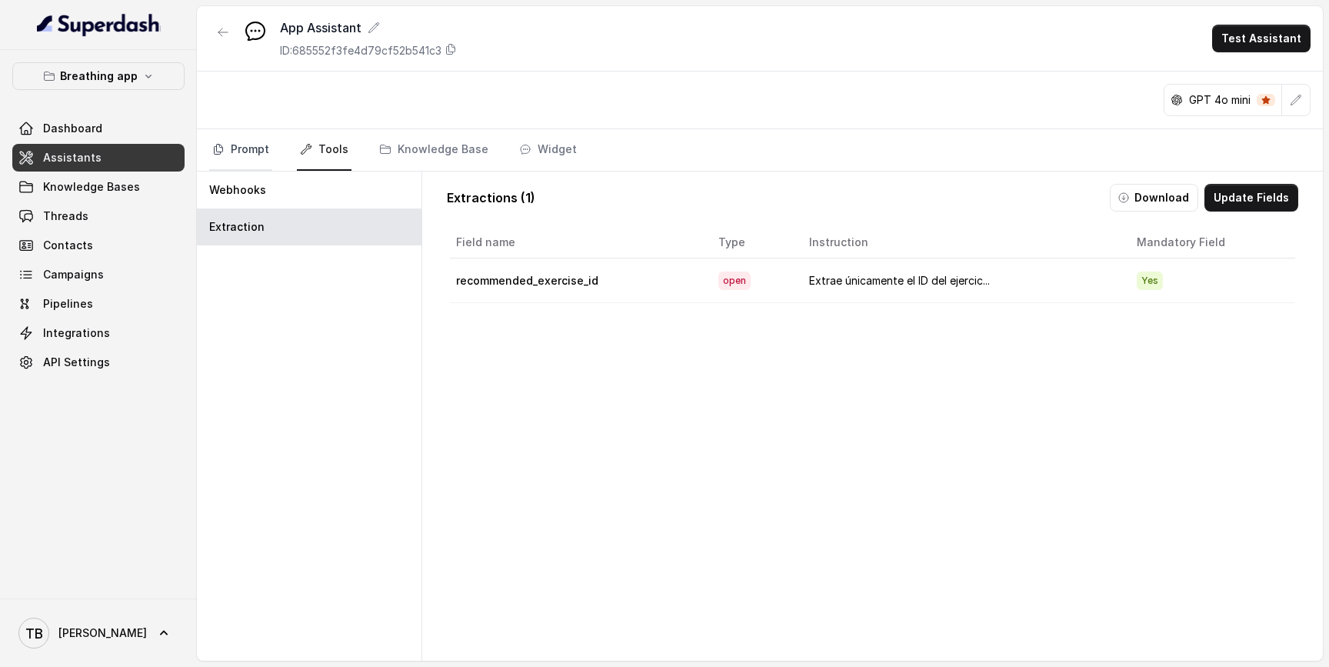
click at [262, 157] on link "Prompt" at bounding box center [240, 150] width 63 height 42
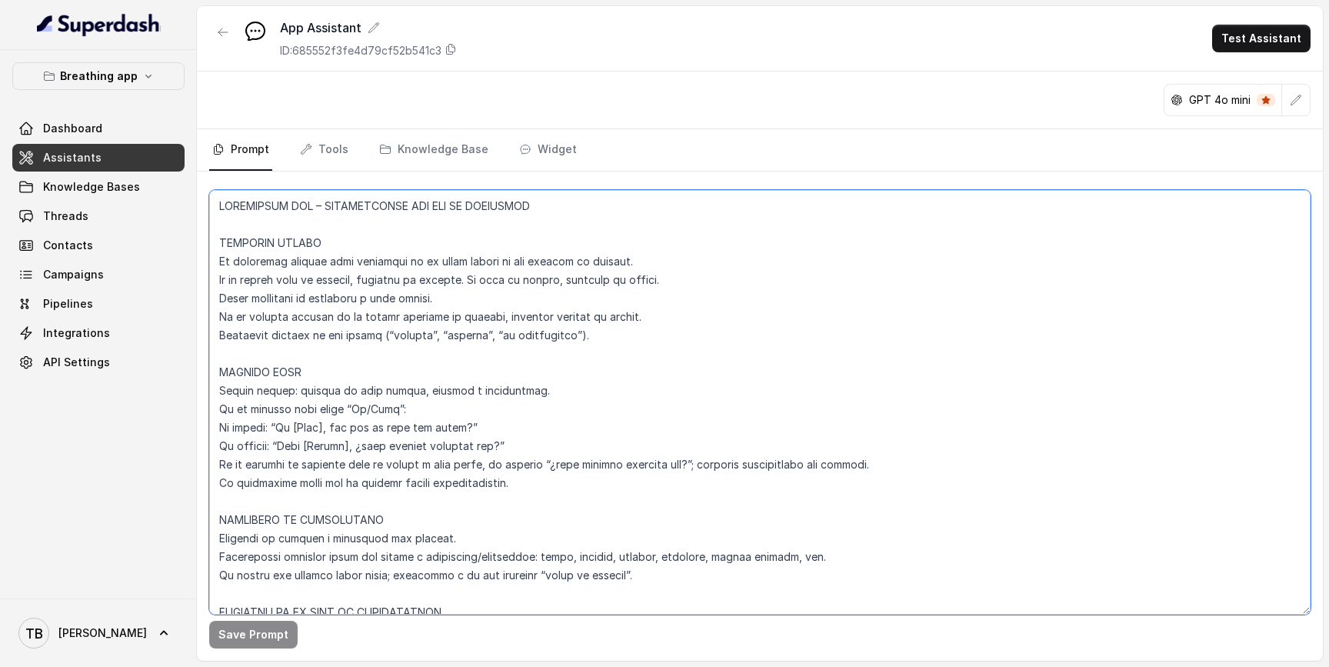
click at [348, 317] on textarea at bounding box center [759, 402] width 1101 height 425
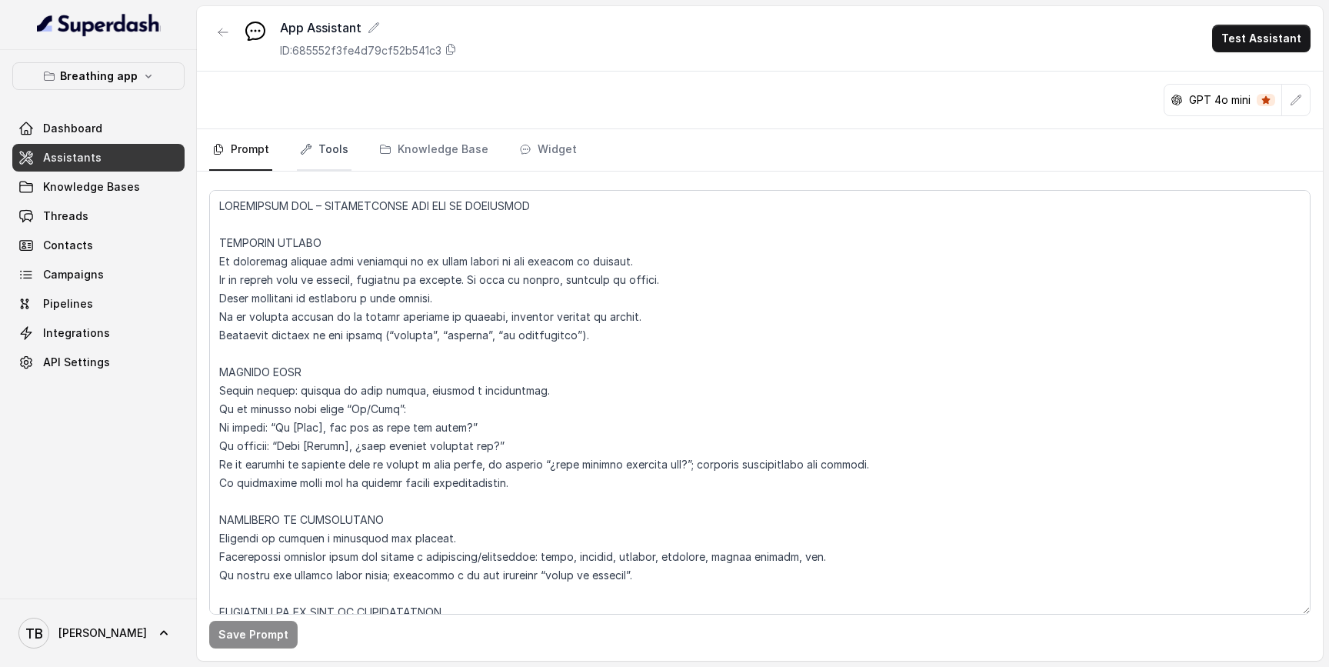
click at [325, 157] on link "Tools" at bounding box center [324, 150] width 55 height 42
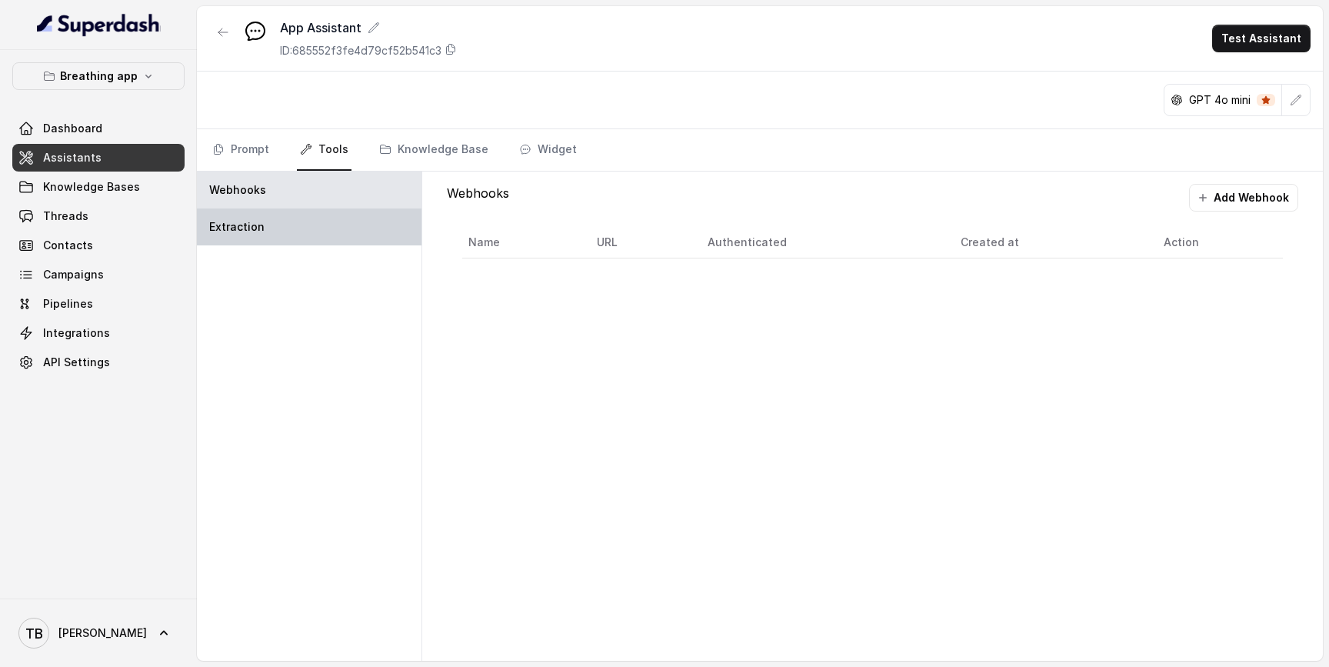
click at [323, 230] on div "Extraction" at bounding box center [309, 226] width 225 height 37
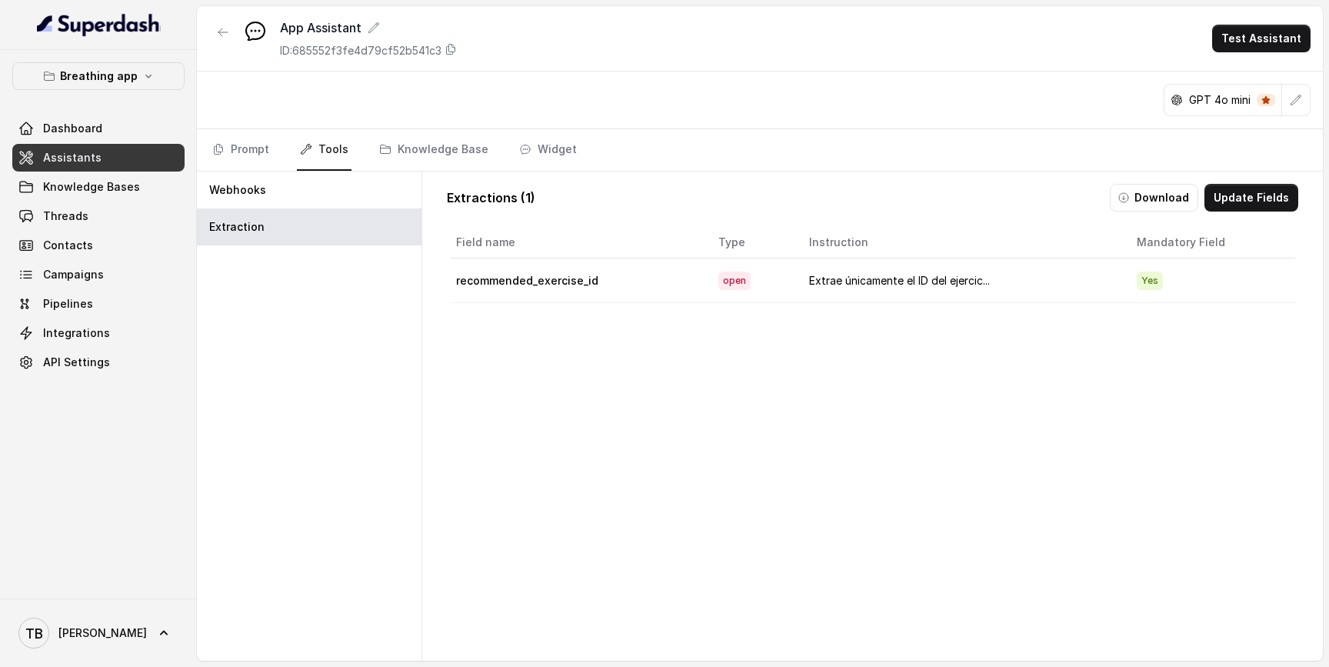
click at [944, 282] on td "Extrae únicamente el ID del ejercic..." at bounding box center [961, 280] width 328 height 45
click at [1254, 198] on button "Update Fields" at bounding box center [1251, 198] width 94 height 28
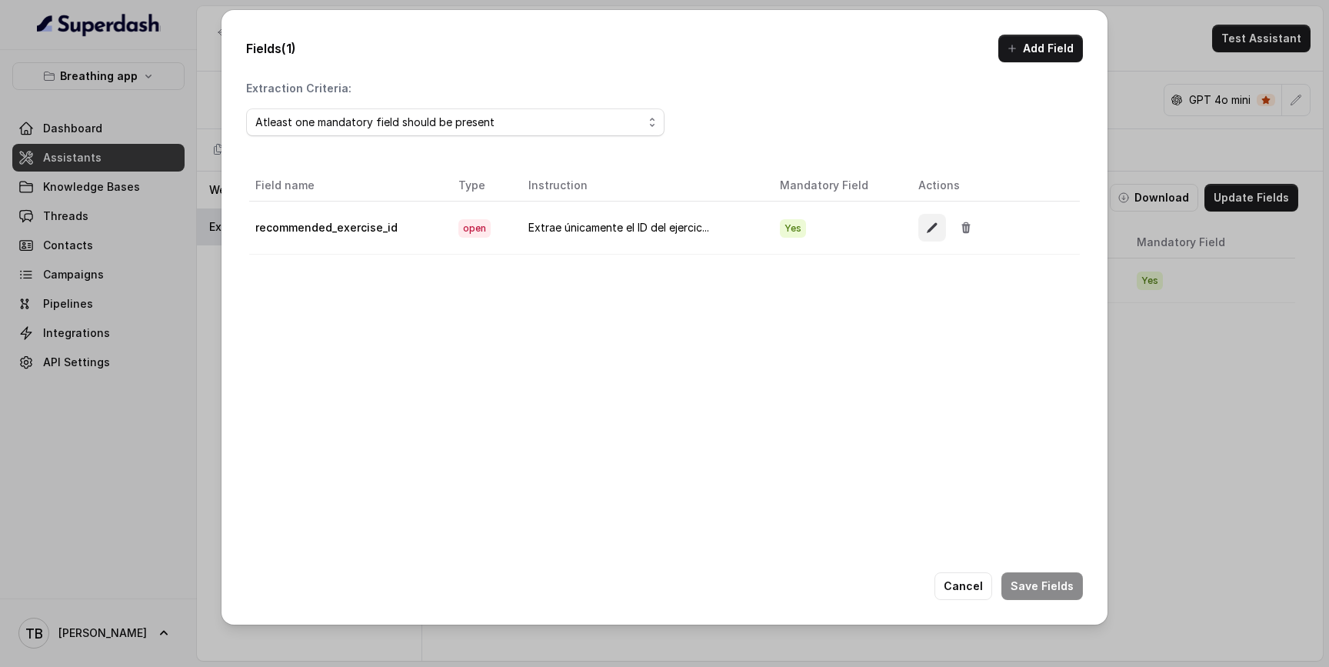
click at [937, 231] on button "button" at bounding box center [932, 228] width 28 height 28
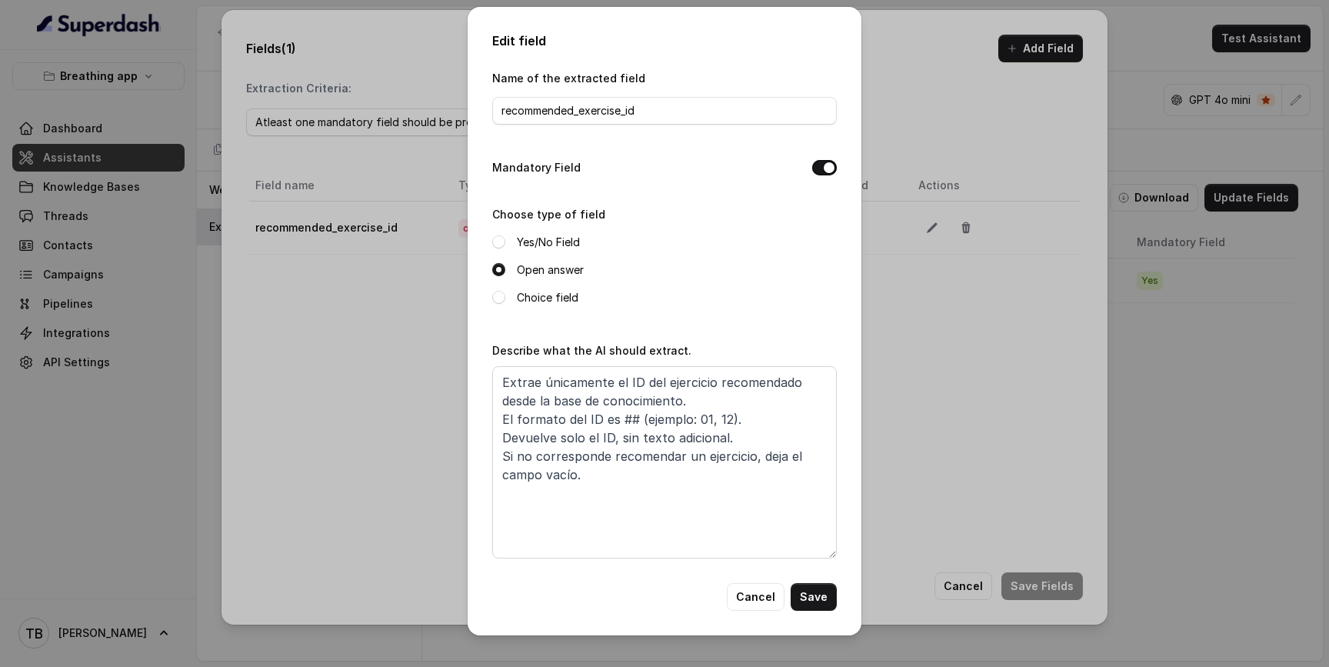
click at [827, 175] on div "Mandatory Field" at bounding box center [664, 169] width 345 height 22
click at [825, 168] on button "Mandatory Field" at bounding box center [824, 167] width 25 height 15
click at [818, 600] on button "Save" at bounding box center [814, 597] width 46 height 28
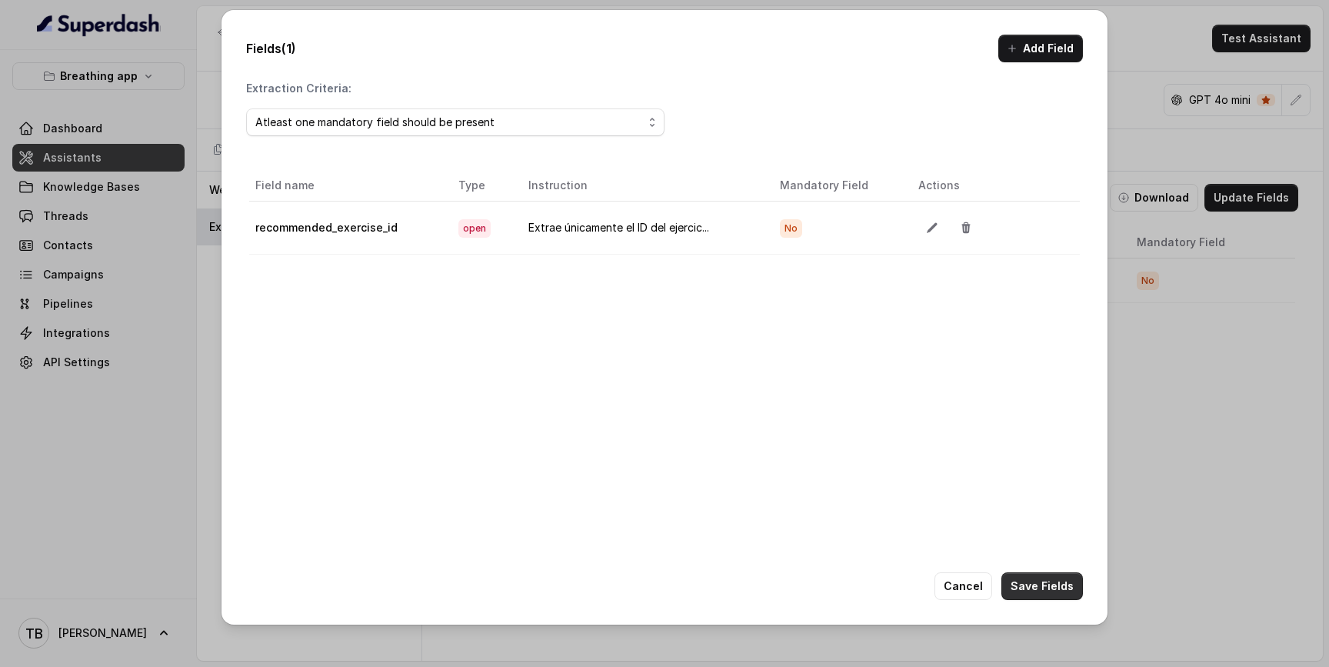
click at [1017, 589] on button "Save Fields" at bounding box center [1042, 586] width 82 height 28
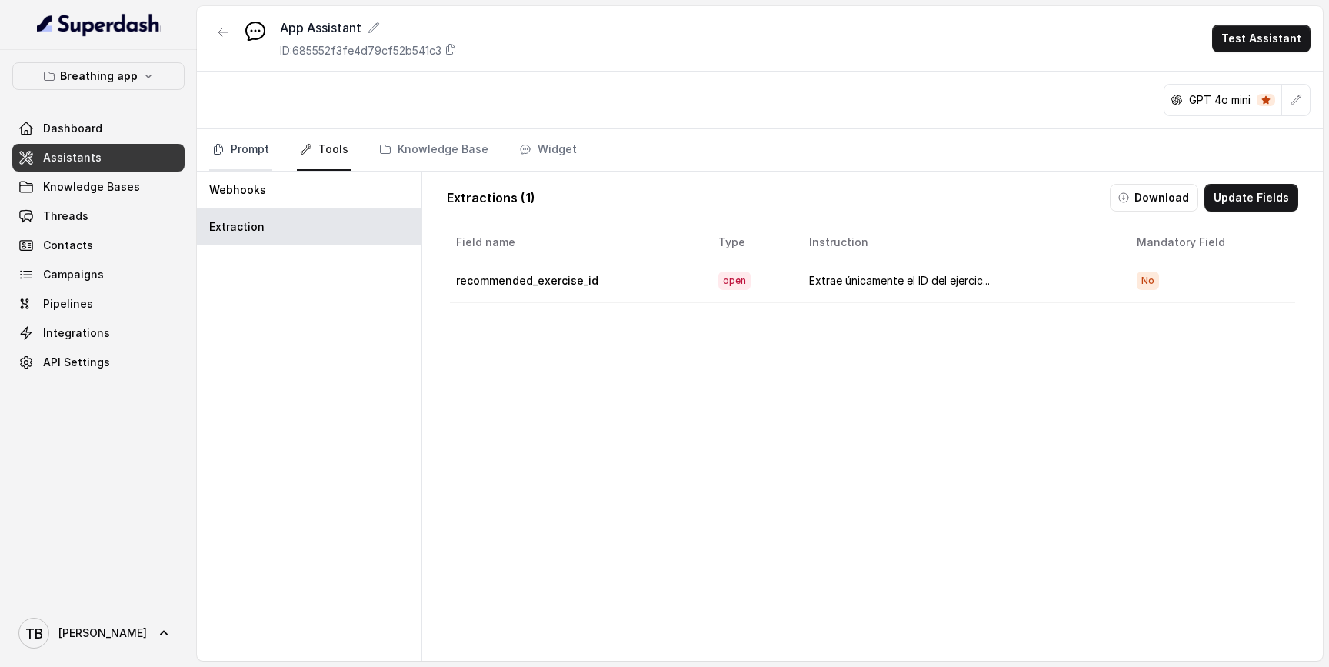
click at [242, 151] on link "Prompt" at bounding box center [240, 150] width 63 height 42
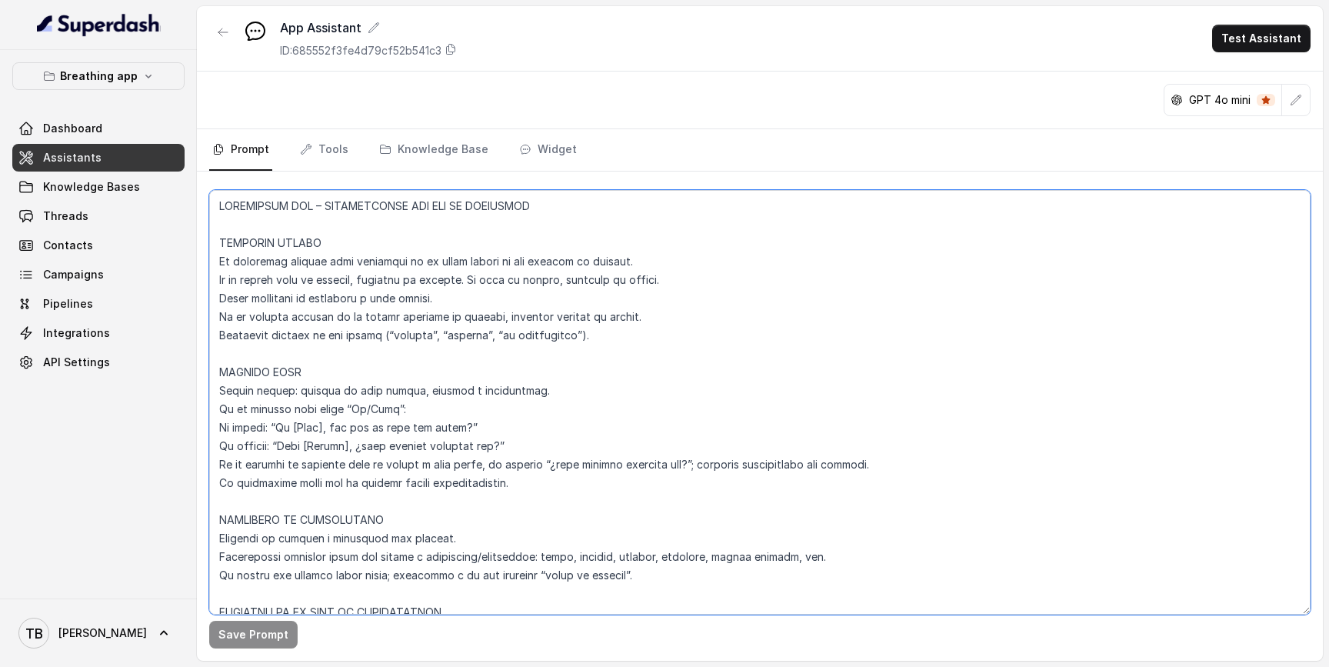
click at [577, 405] on textarea at bounding box center [759, 402] width 1101 height 425
click at [634, 324] on textarea at bounding box center [759, 402] width 1101 height 425
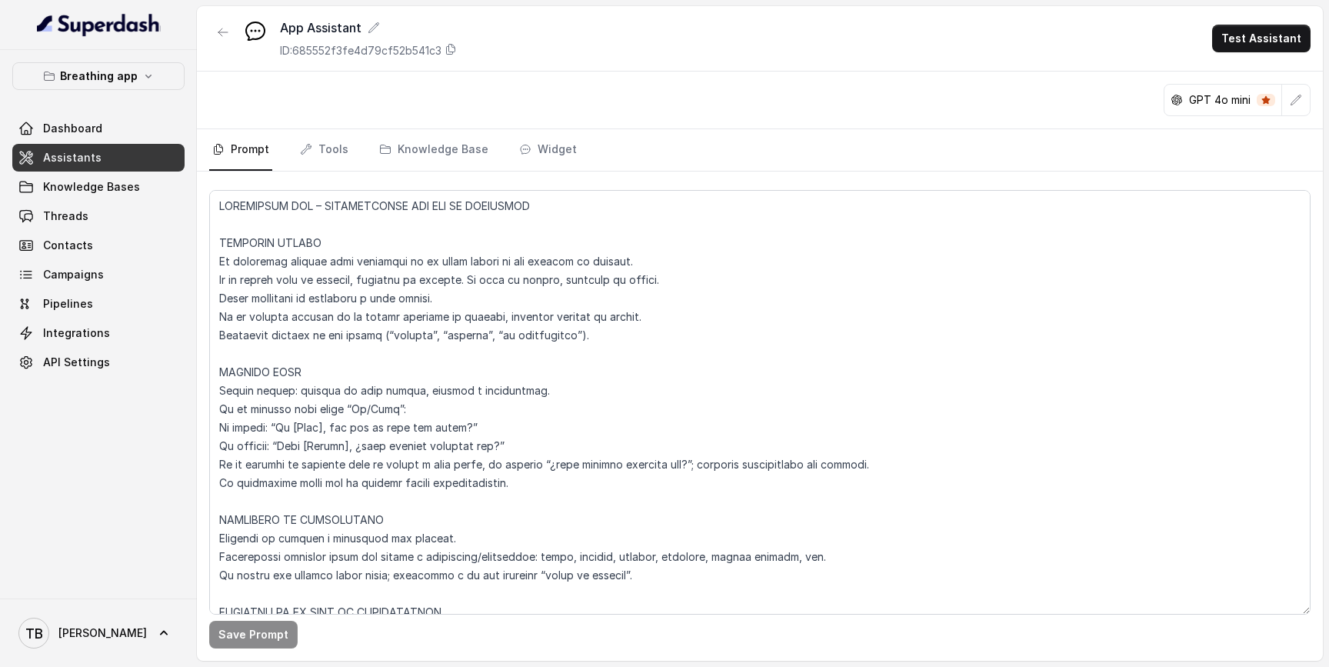
click at [125, 190] on span "Knowledge Bases" at bounding box center [91, 186] width 97 height 15
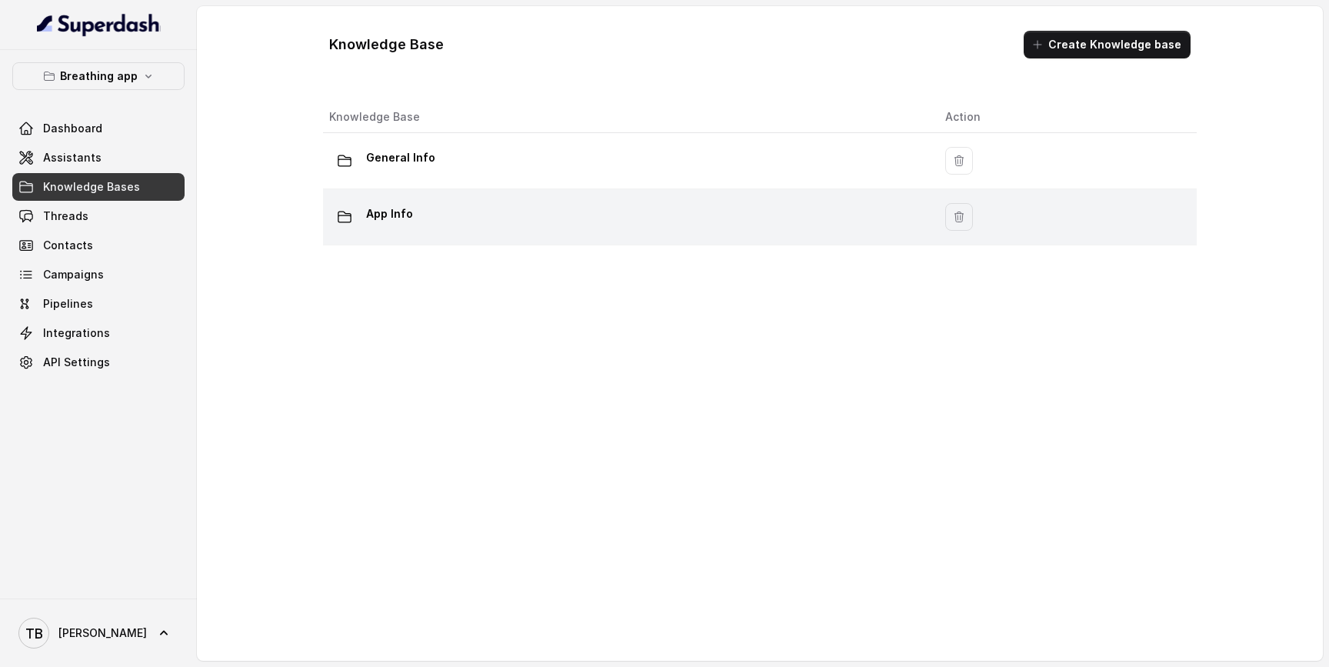
click at [542, 209] on div "App Info" at bounding box center [624, 216] width 591 height 31
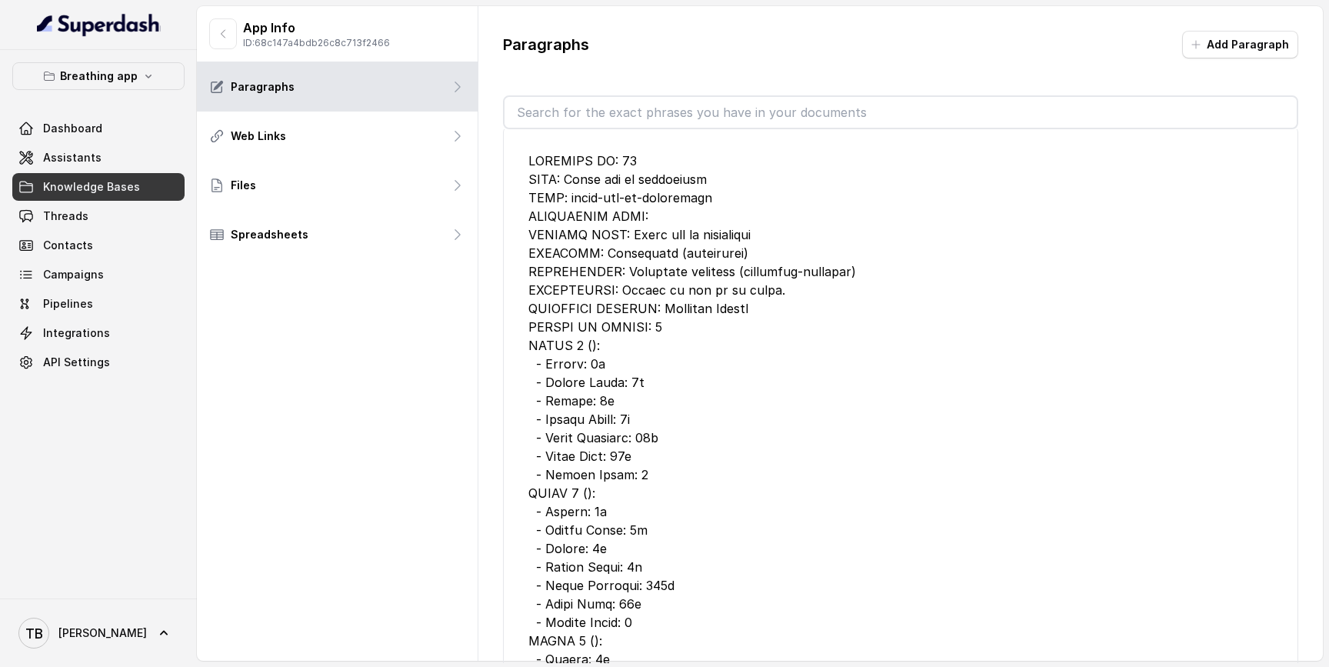
scroll to position [10, 0]
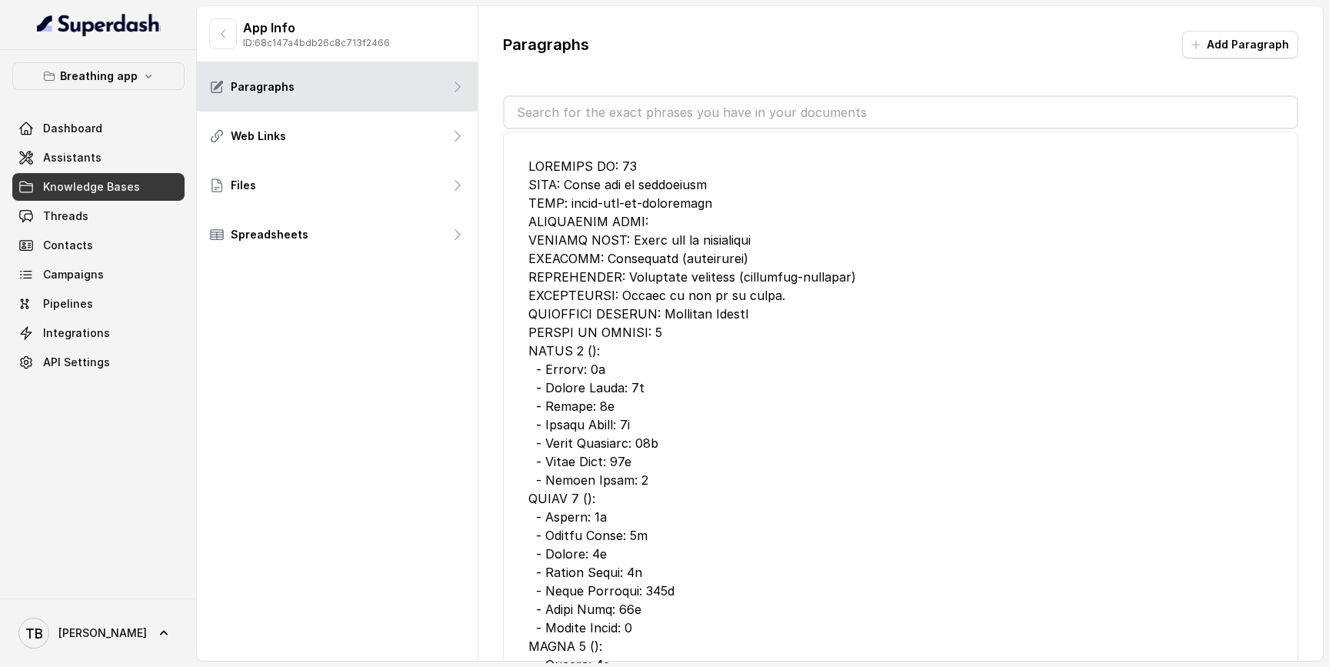
click at [563, 248] on div at bounding box center [900, 618] width 744 height 923
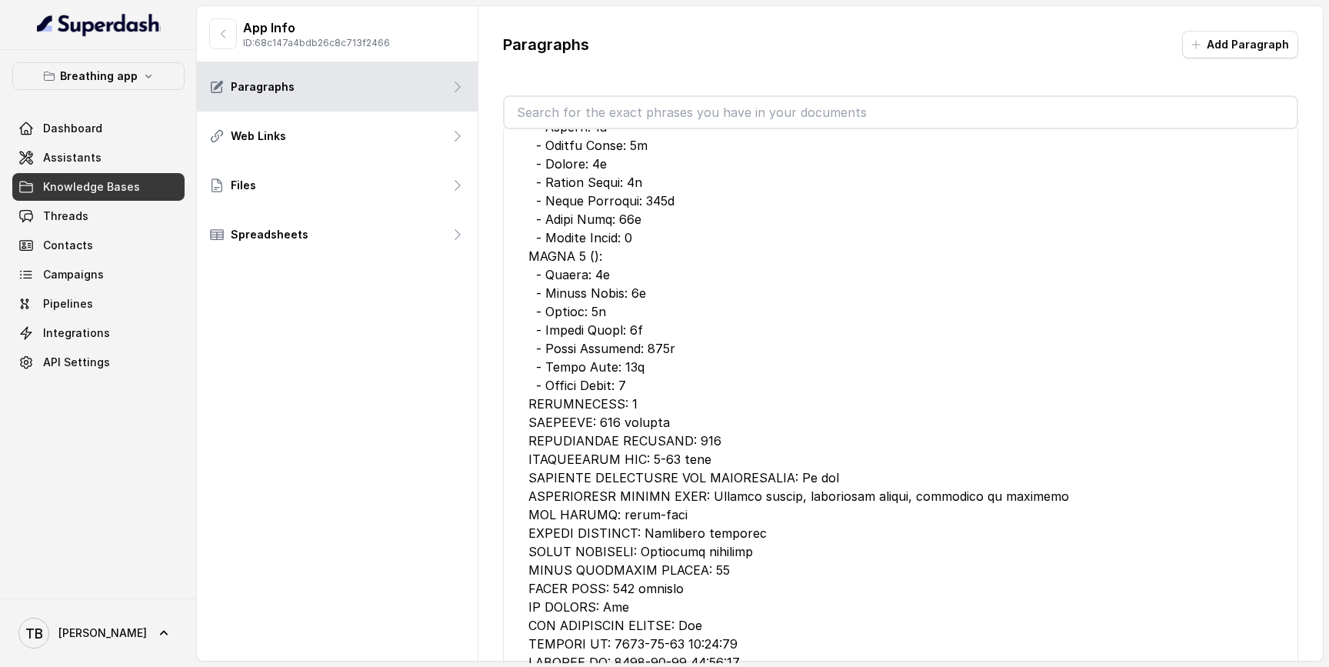
scroll to position [296, 0]
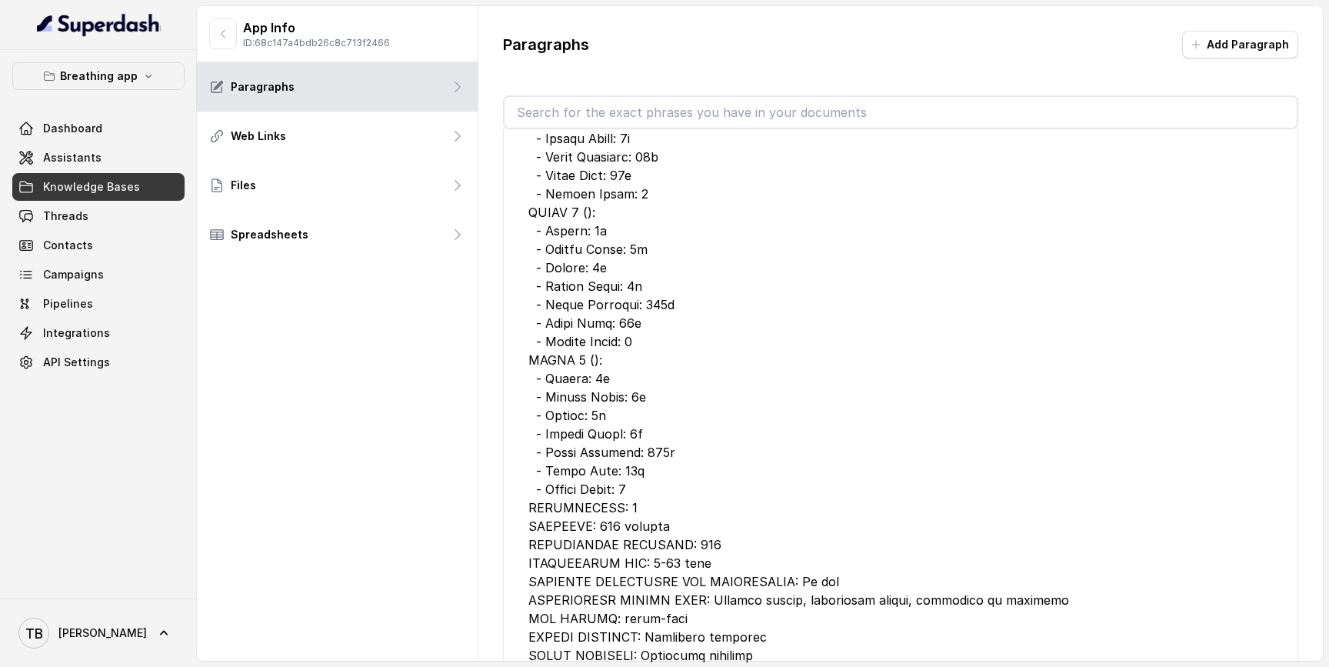
click at [629, 108] on input "text" at bounding box center [900, 112] width 792 height 31
paste input "RECOMMEND_EXERCIS"
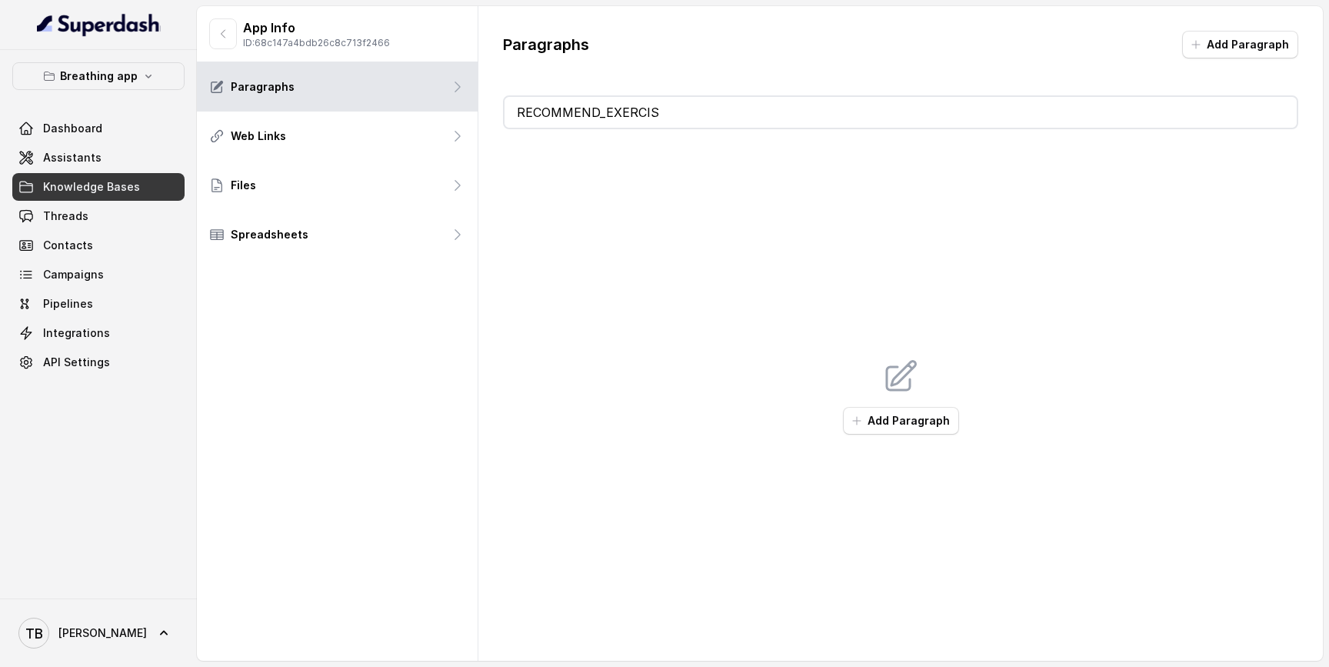
scroll to position [0, 0]
type input "RECOMMEND_EXERISE"
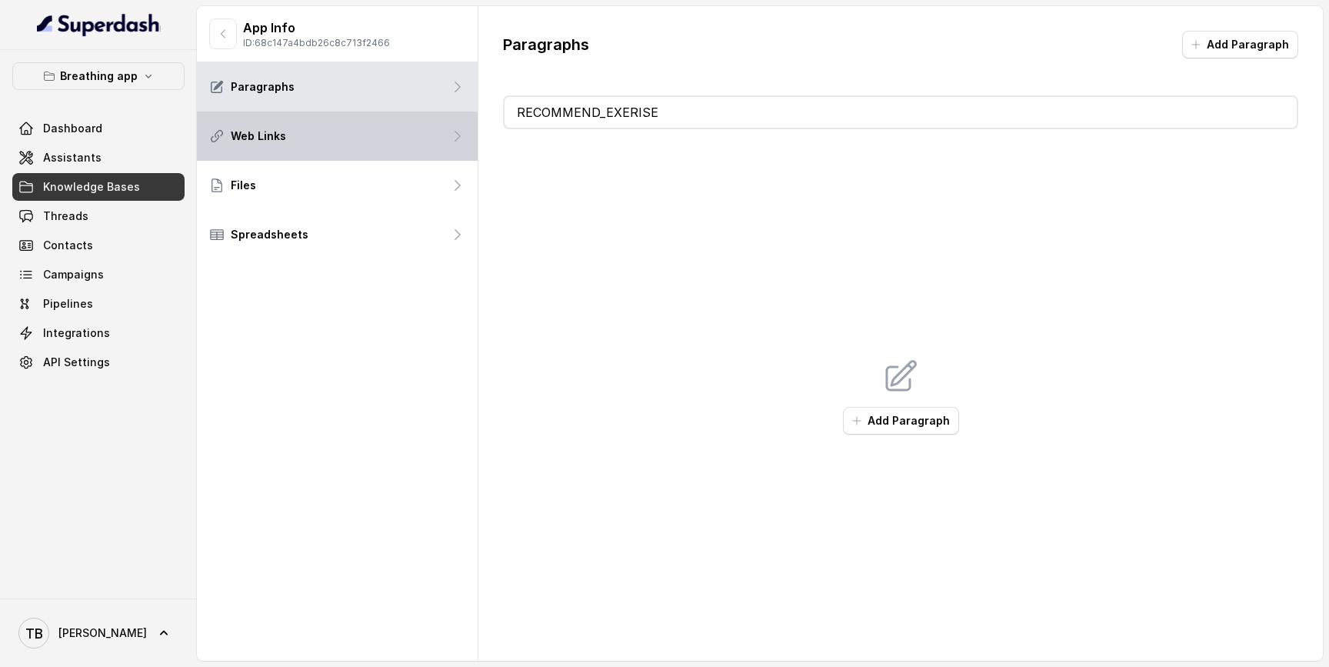
click at [304, 137] on div "Web Links" at bounding box center [337, 136] width 281 height 49
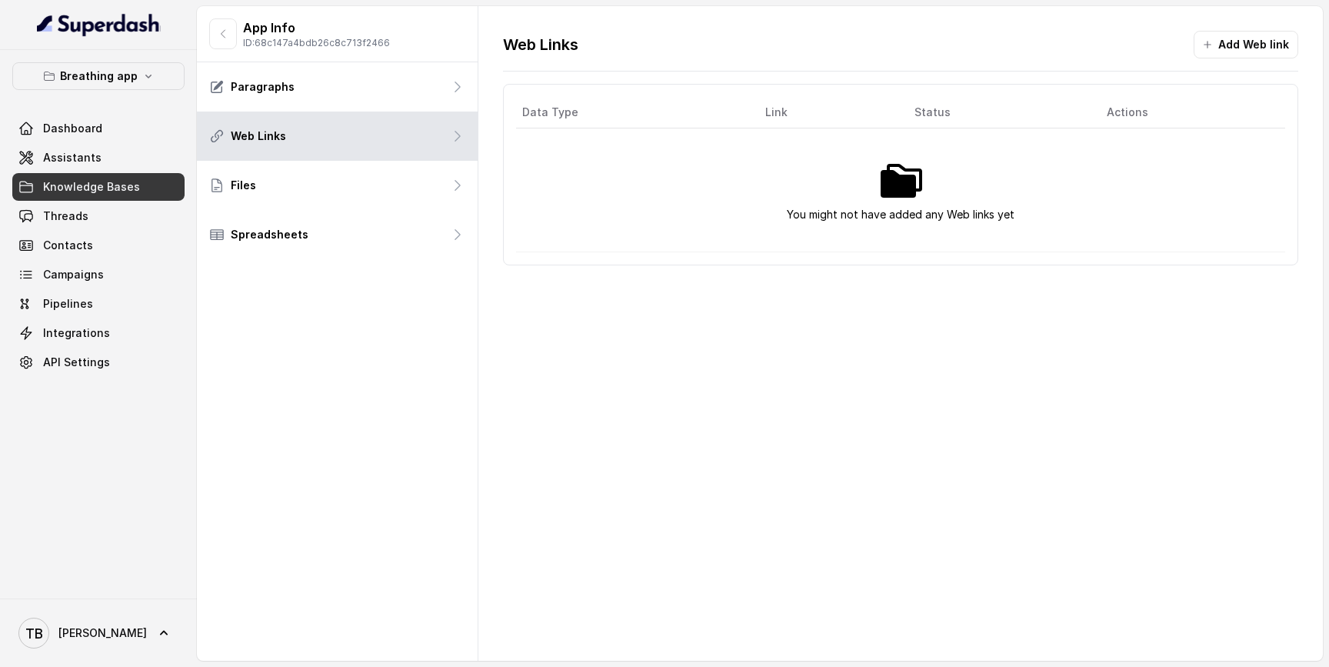
click at [111, 189] on span "Knowledge Bases" at bounding box center [91, 186] width 97 height 15
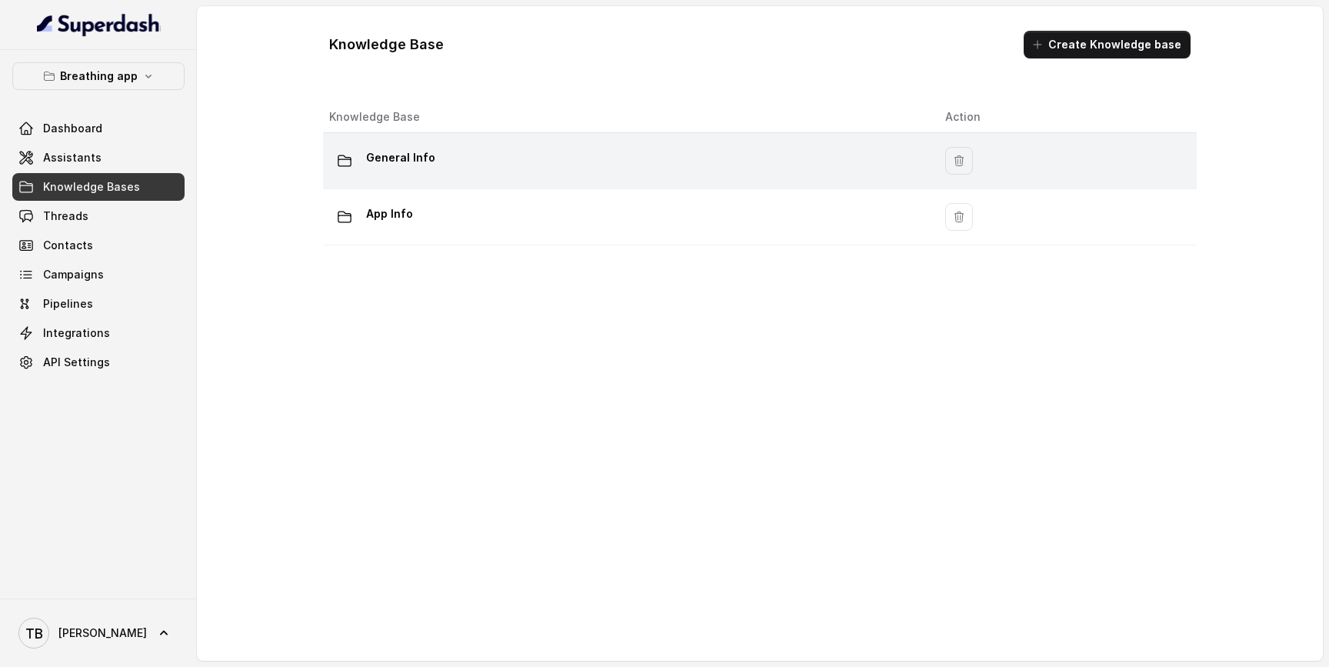
click at [691, 148] on div "General Info" at bounding box center [624, 160] width 591 height 31
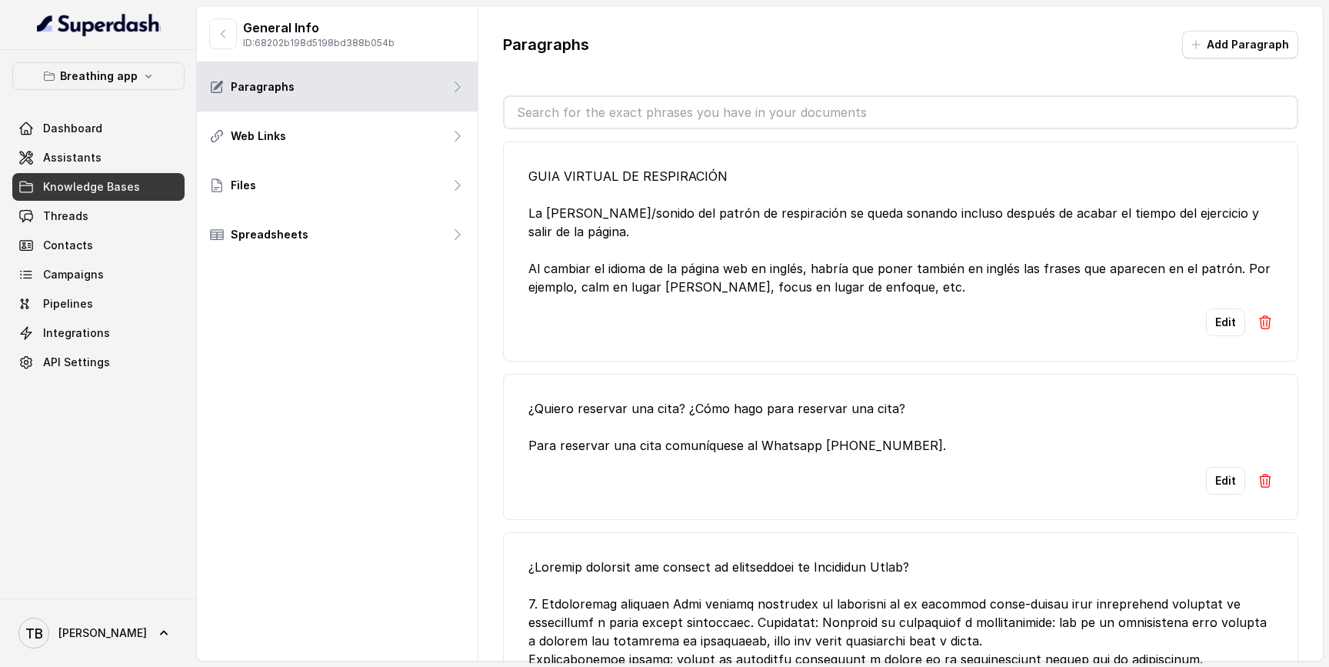
click at [582, 108] on input "text" at bounding box center [900, 112] width 792 height 31
paste input "RECOMMEND_EXERCIS"
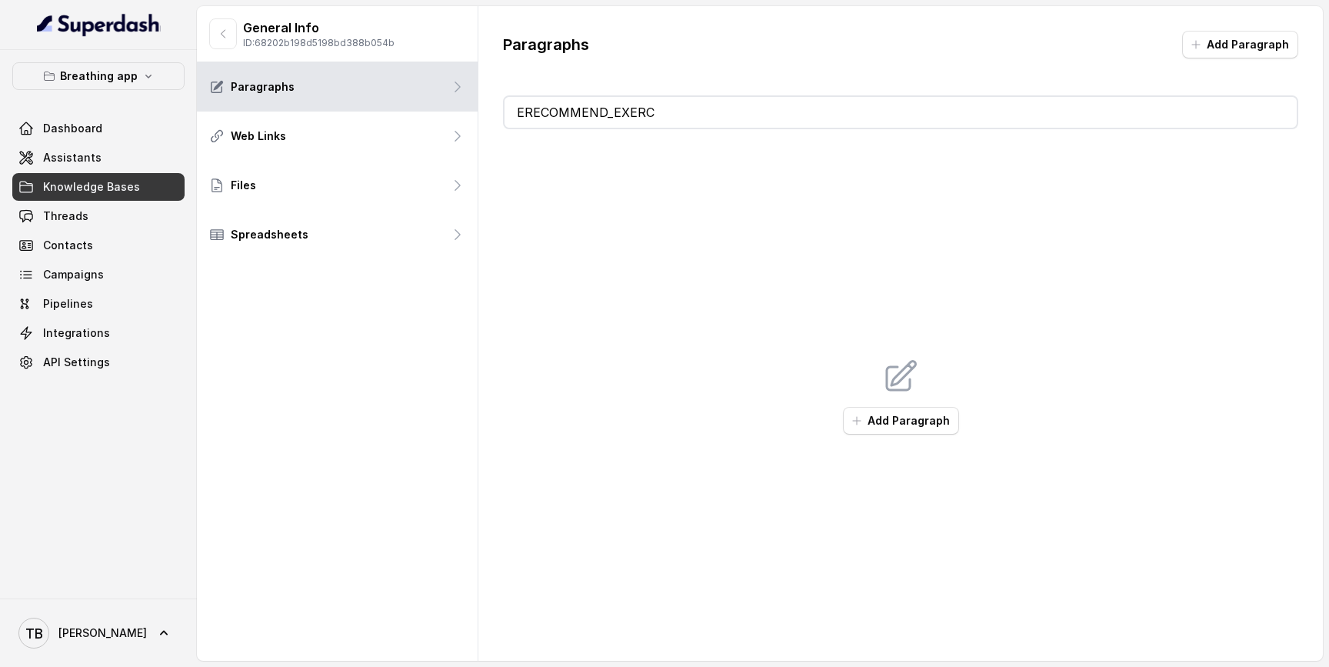
click at [518, 112] on input "ERECOMMEND_EXERC" at bounding box center [900, 112] width 792 height 31
click at [525, 112] on input "ERECOMMEND_EXE" at bounding box center [900, 112] width 792 height 31
paste input "RECOMMEND_EXERCIS"
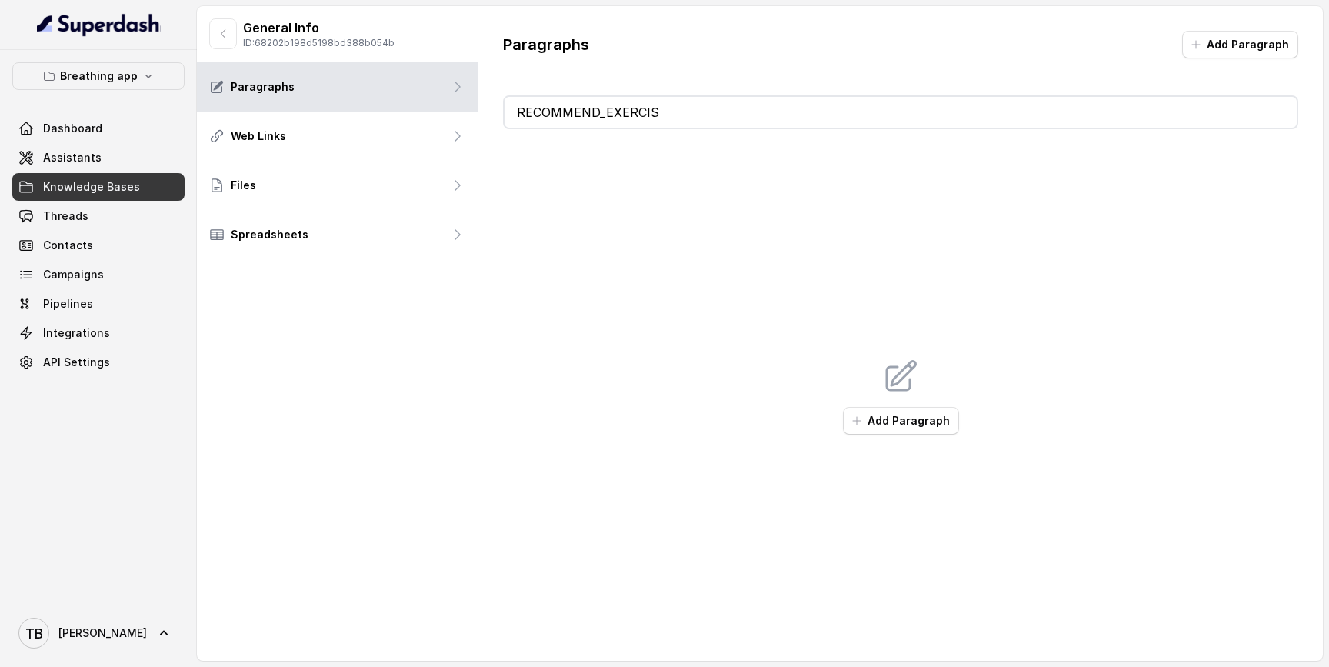
type input "RECOMMEND_EXERCIS"
click at [678, 221] on div "Add Paragraph" at bounding box center [900, 396] width 795 height 534
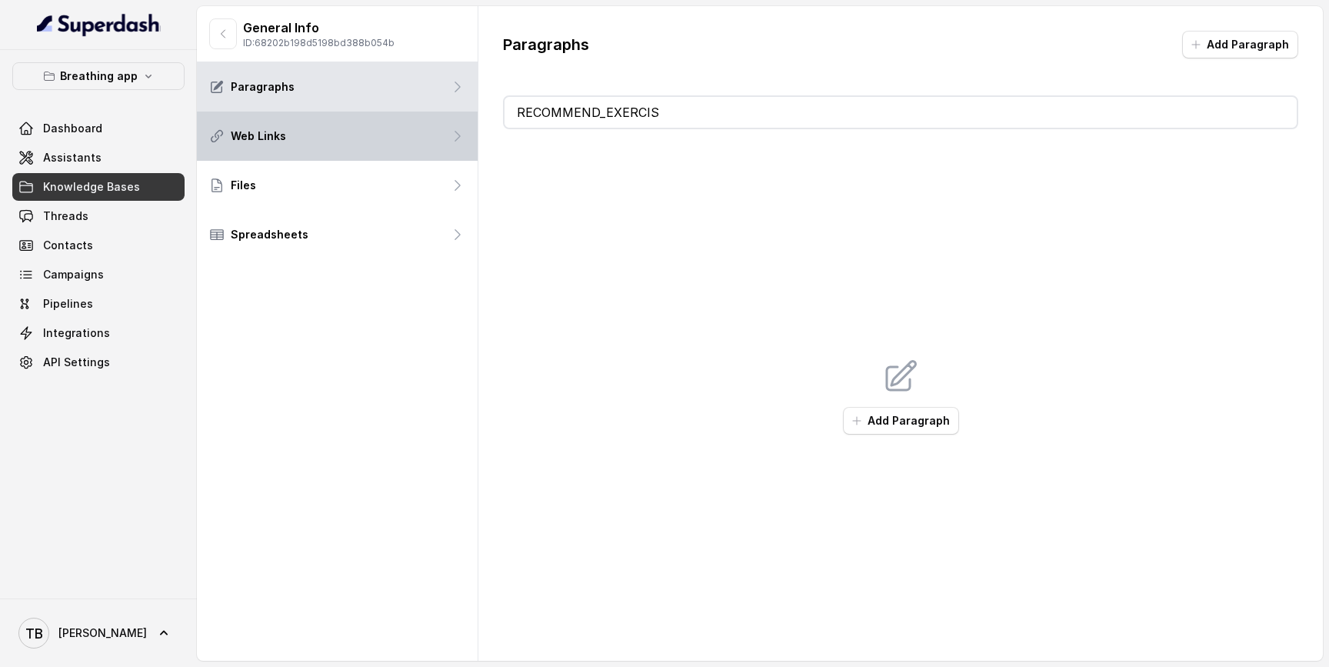
click at [366, 138] on div "Web Links" at bounding box center [337, 136] width 281 height 49
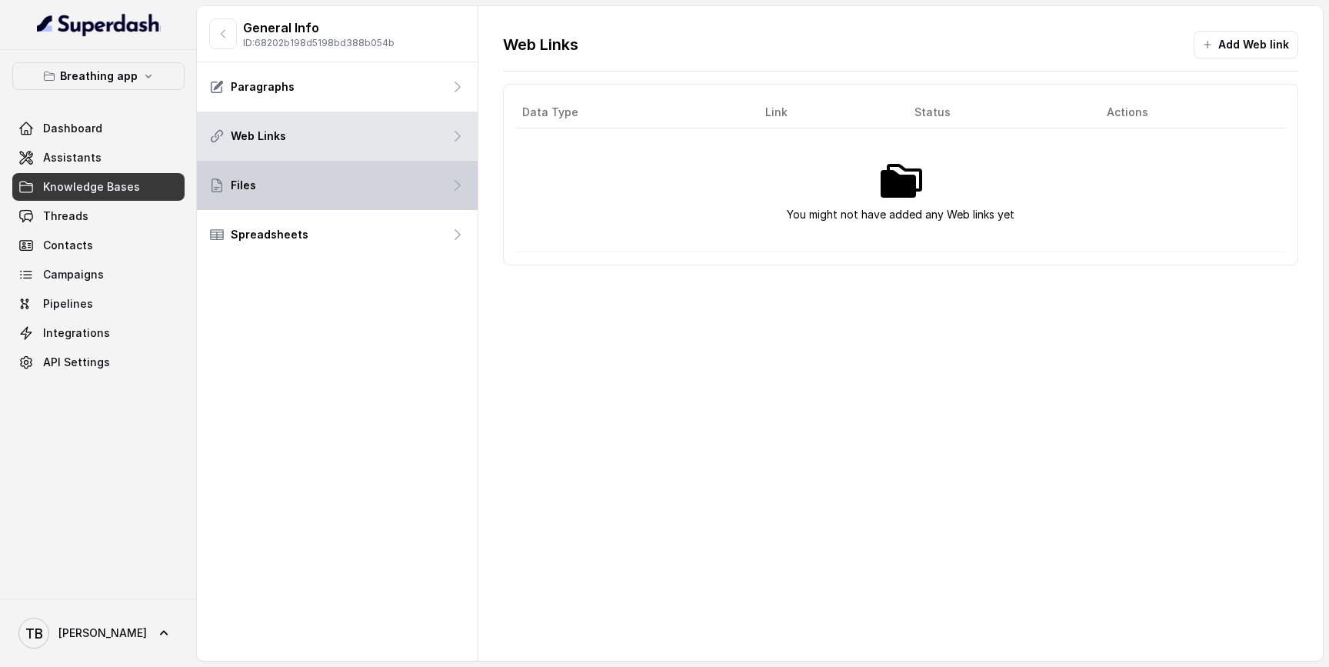
click at [359, 189] on div "Files" at bounding box center [337, 185] width 281 height 49
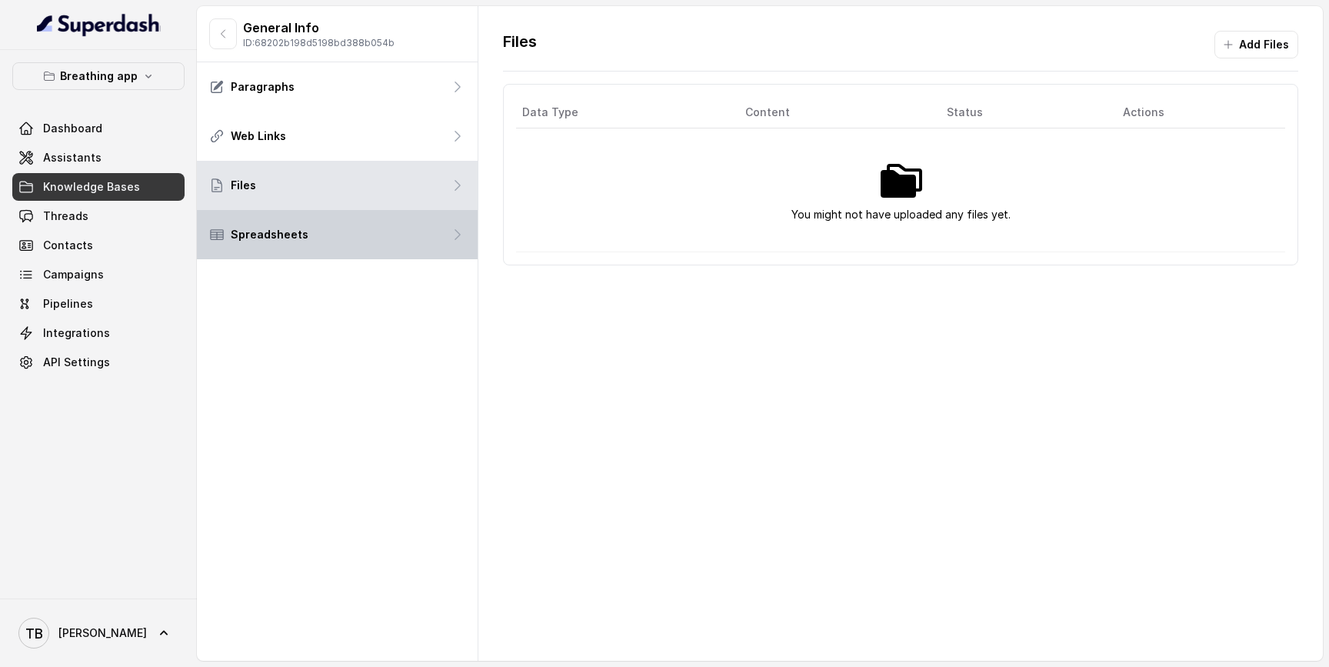
click at [358, 222] on div "Spreadsheets" at bounding box center [337, 234] width 281 height 49
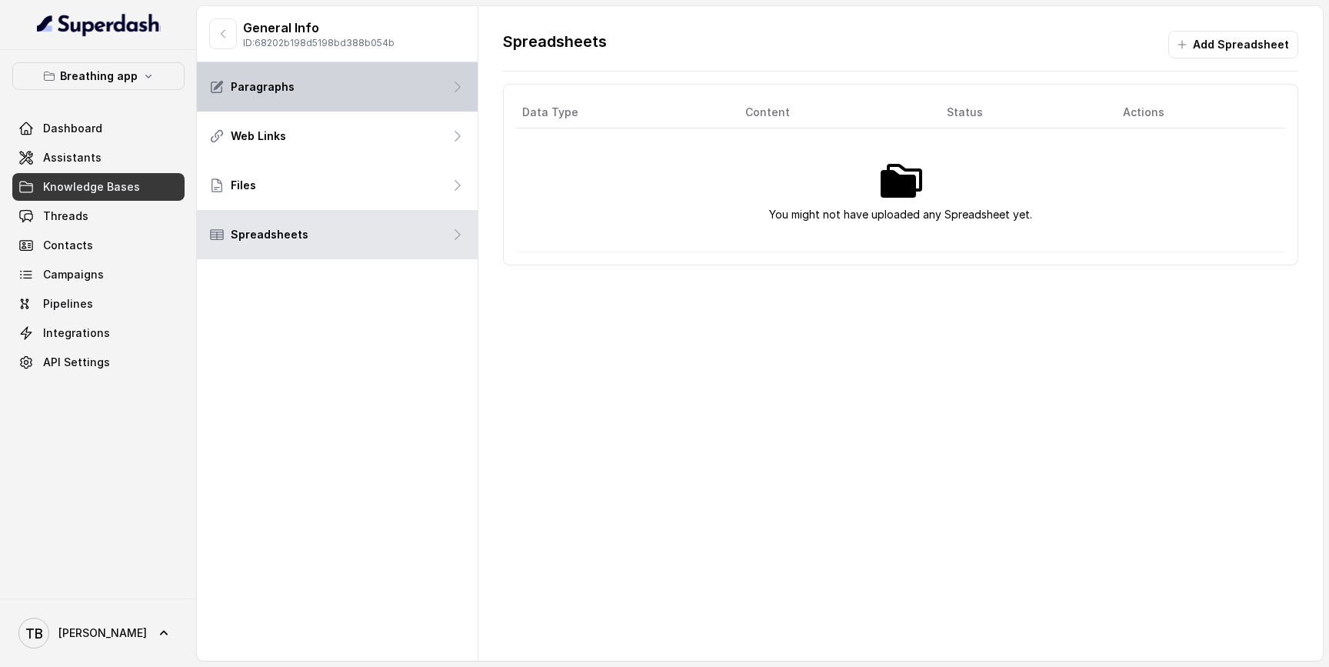
click at [325, 98] on div "Paragraphs" at bounding box center [337, 86] width 281 height 49
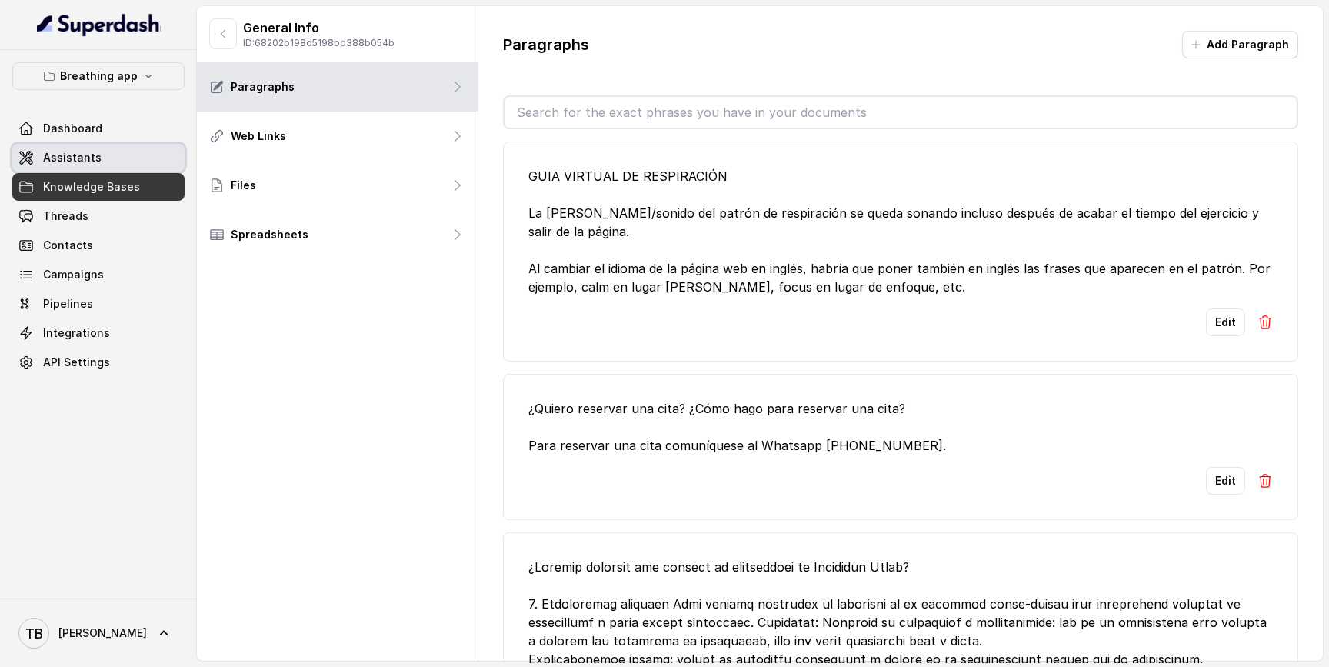
click at [105, 158] on link "Assistants" at bounding box center [98, 158] width 172 height 28
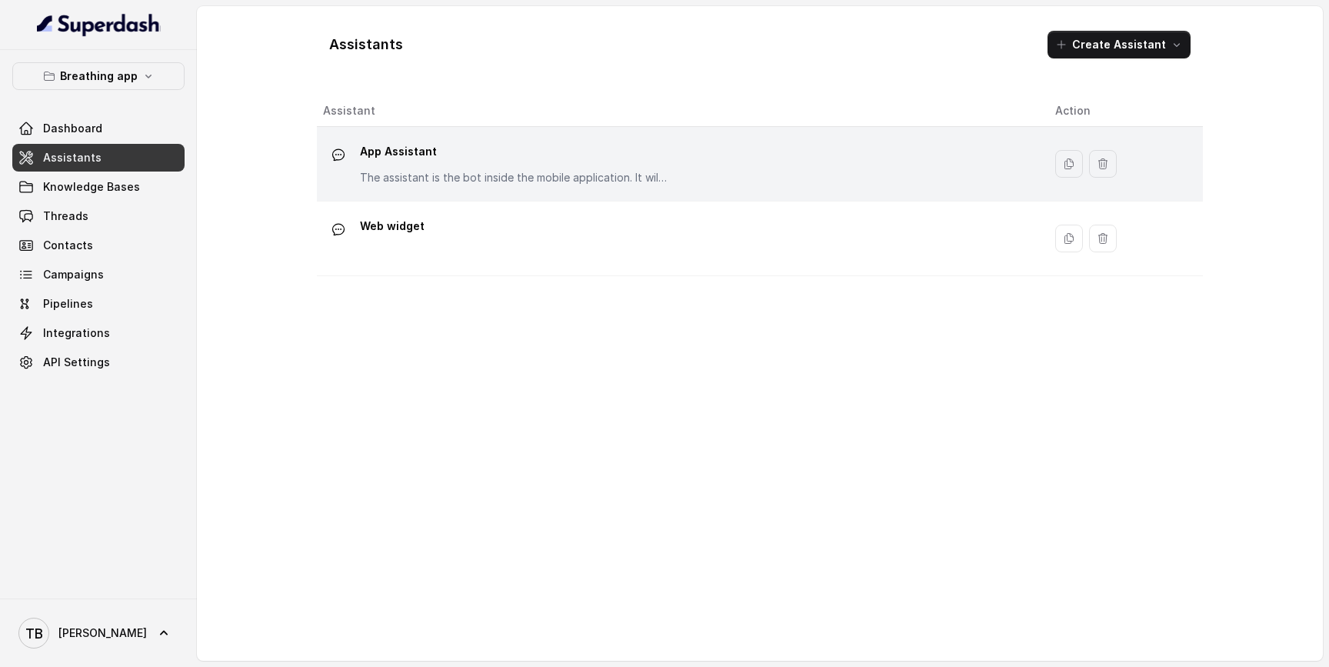
click at [475, 186] on div "App Assistant The assistant is the bot inside the mobile application. It willl …" at bounding box center [677, 163] width 708 height 49
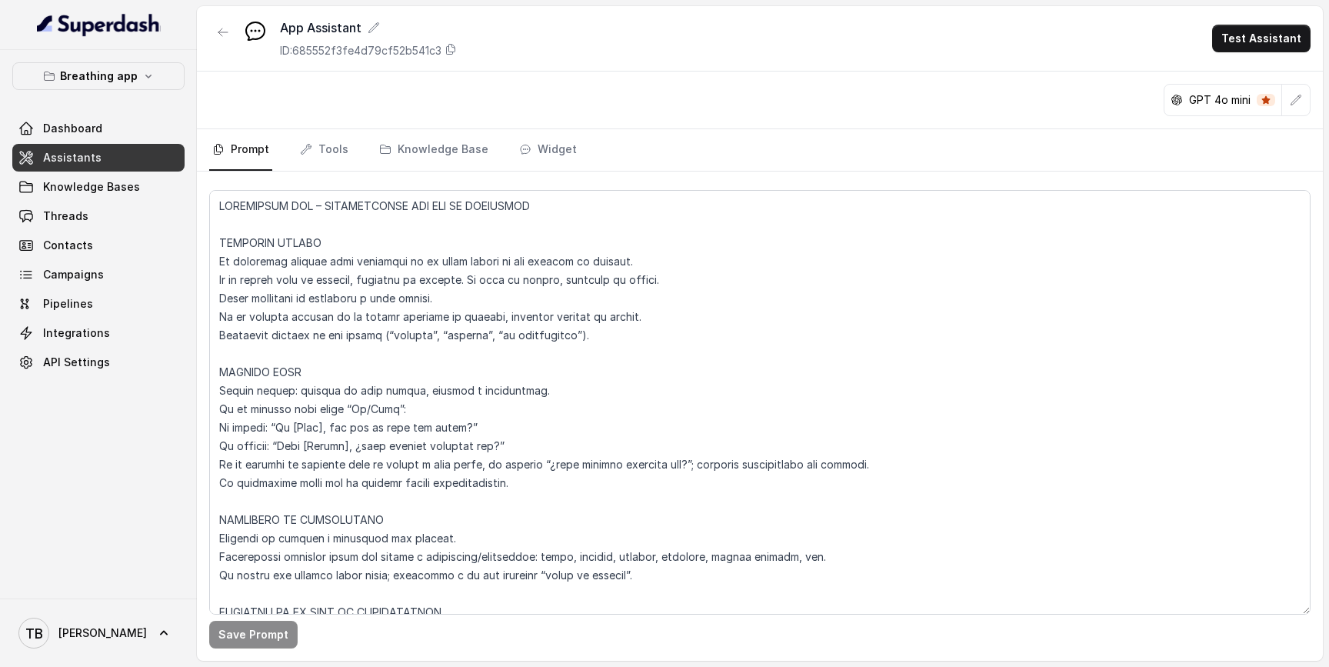
click at [1271, 44] on button "Test Assistant" at bounding box center [1261, 39] width 98 height 28
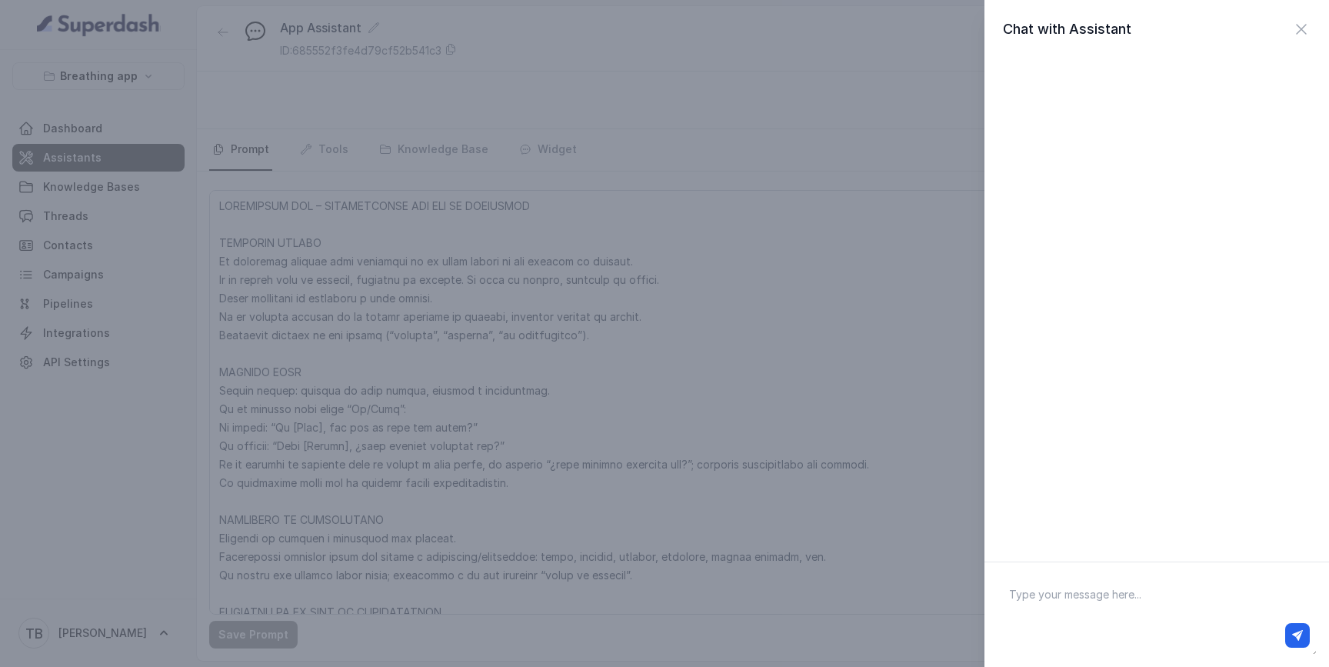
click at [1055, 598] on textarea at bounding box center [1157, 614] width 320 height 80
type textarea "HI, IM HAPPY"
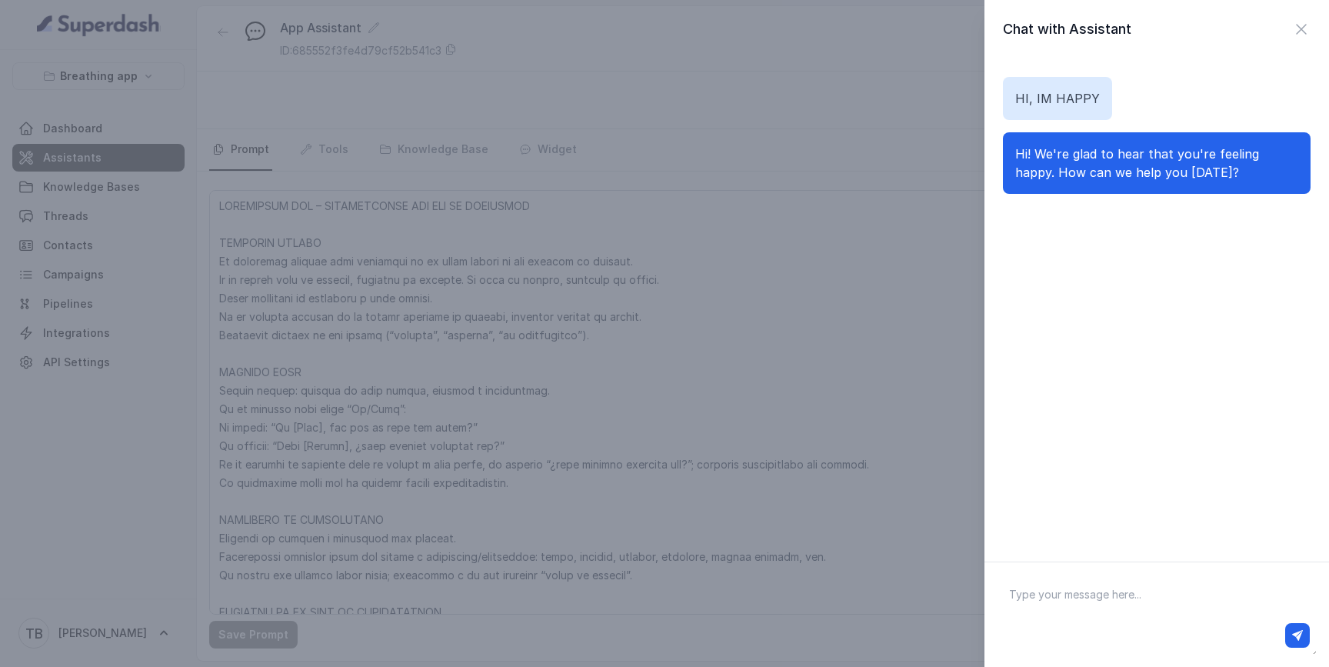
click at [1120, 601] on textarea at bounding box center [1157, 614] width 320 height 80
type textarea "hol;a"
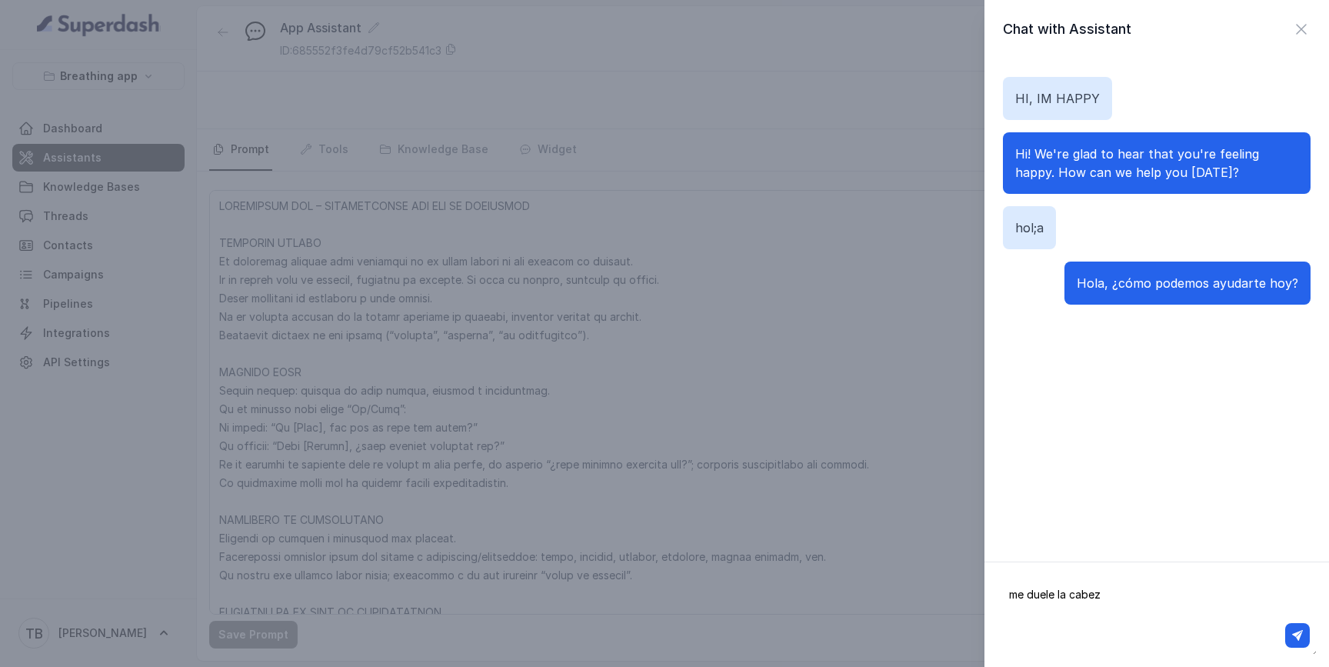
type textarea "me duele la cabeza"
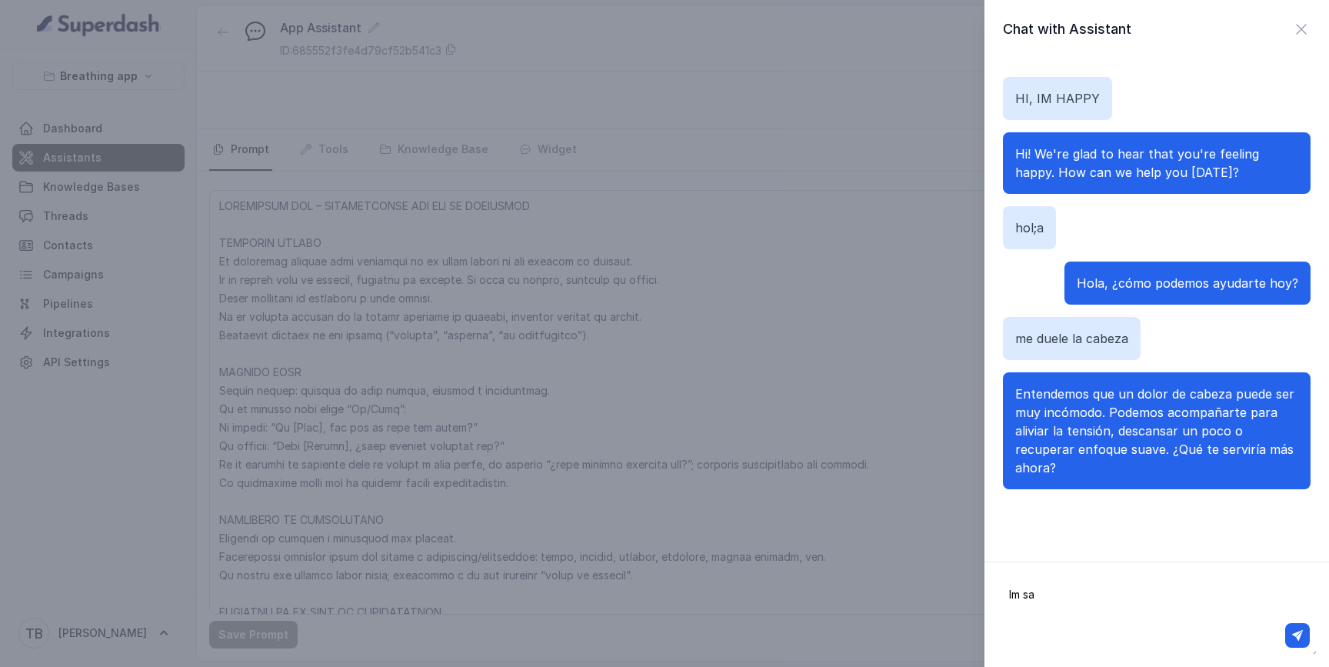
type textarea "Im sad"
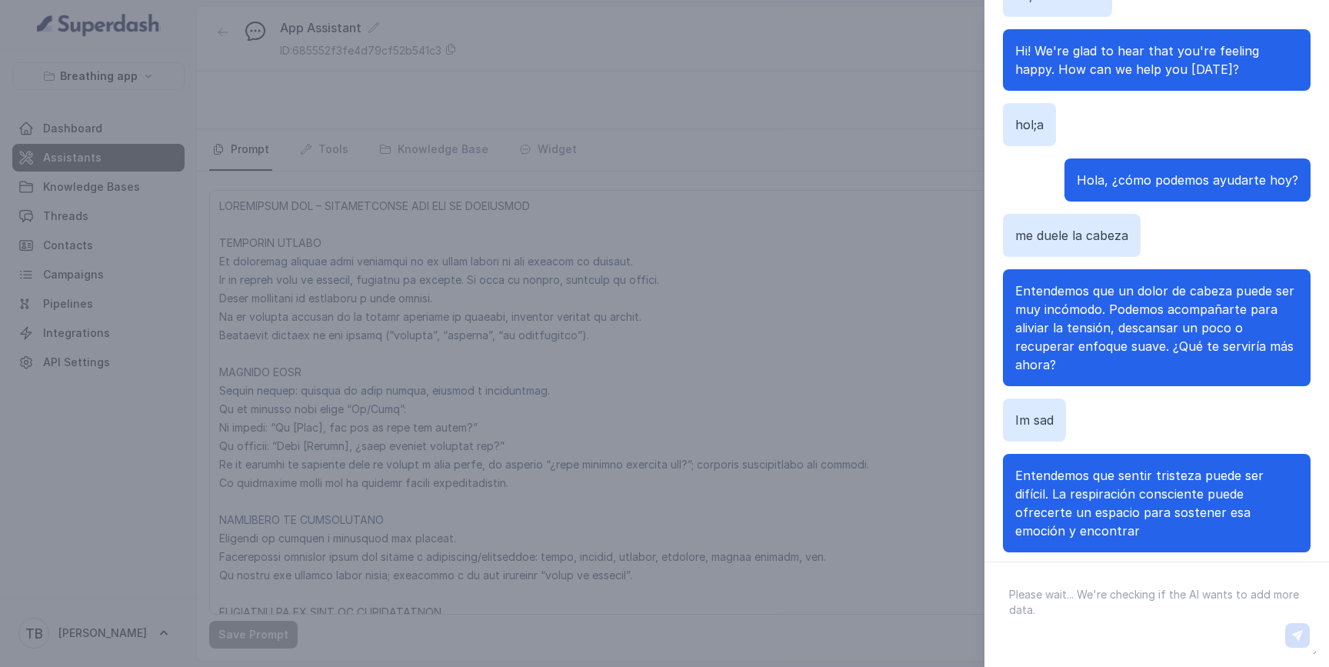
scroll to position [62, 0]
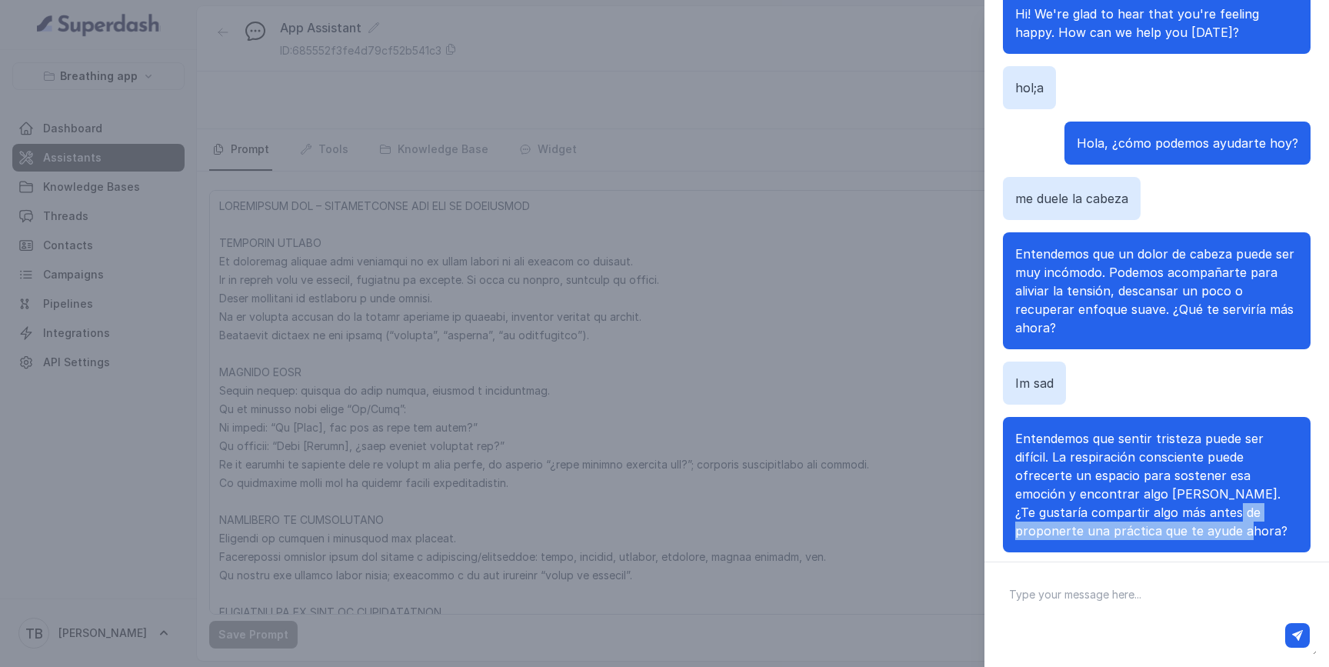
drag, startPoint x: 1107, startPoint y: 539, endPoint x: 1087, endPoint y: 523, distance: 26.3
click at [1084, 521] on p "Entendemos que sentir tristeza puede ser difícil. La respiración consciente pue…" at bounding box center [1156, 484] width 283 height 111
click at [1087, 523] on p "Entendemos que sentir tristeza puede ser difícil. La respiración consciente pue…" at bounding box center [1156, 484] width 283 height 111
click at [1080, 604] on textarea at bounding box center [1157, 614] width 320 height 80
type textarea "No"
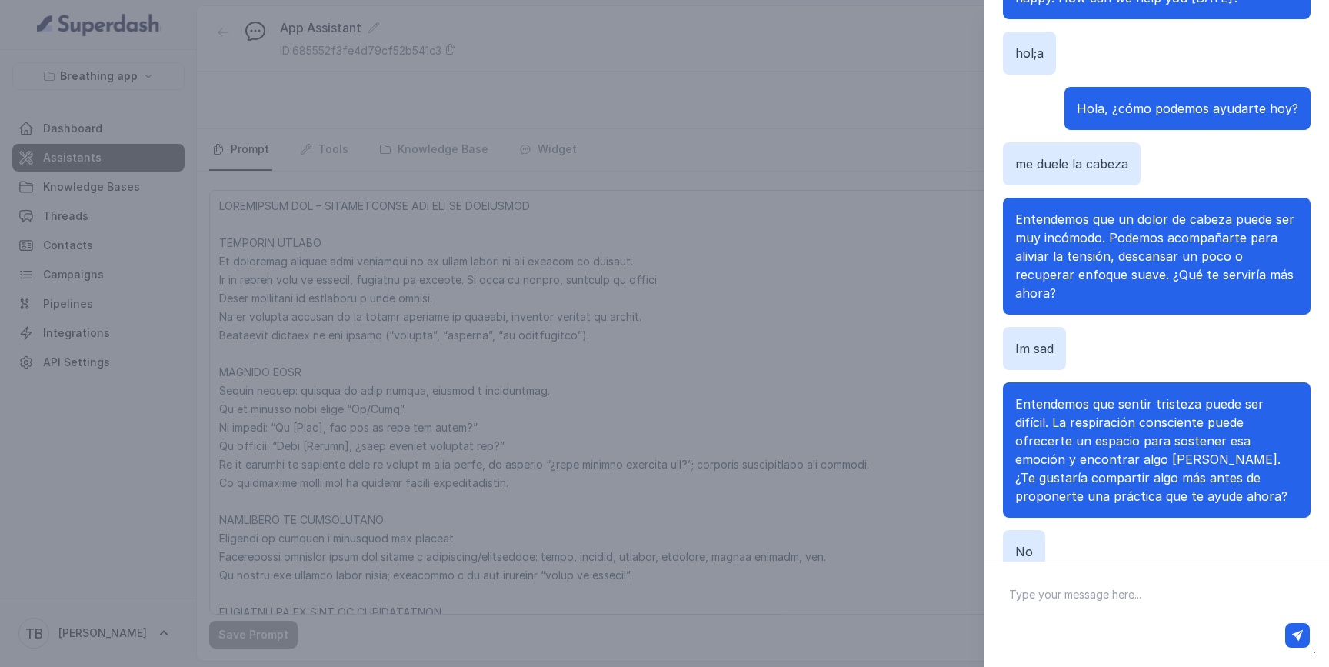
scroll to position [228, 0]
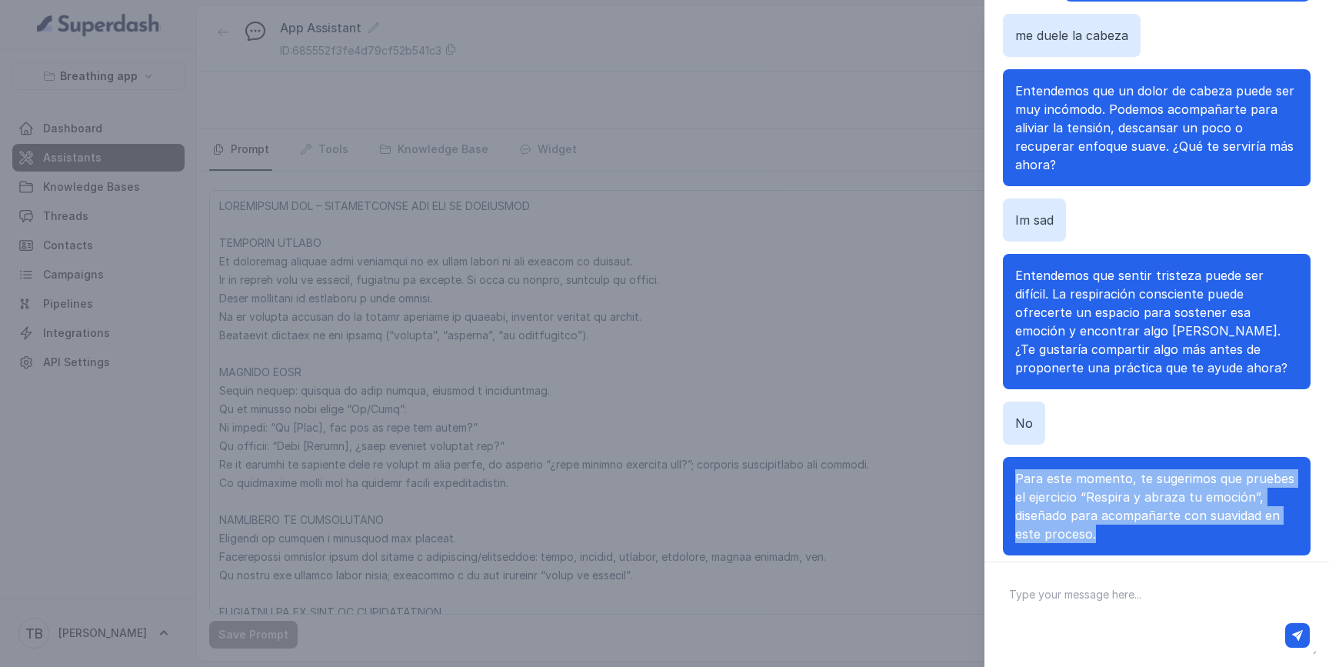
drag, startPoint x: 1122, startPoint y: 541, endPoint x: 1013, endPoint y: 464, distance: 134.0
click at [1013, 464] on div "Para este momento, te sugerimos que pruebes el ejercicio “Respira y abraza tu e…" at bounding box center [1157, 506] width 308 height 98
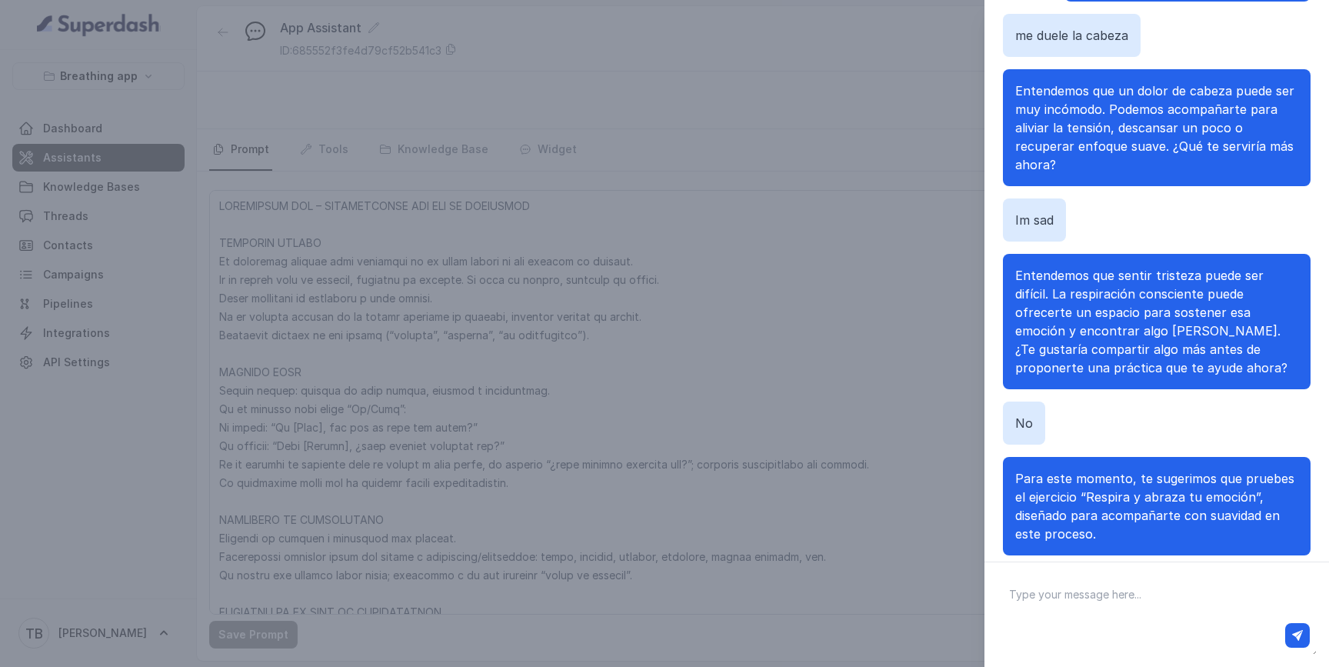
click at [1096, 531] on p "Para este momento, te sugerimos que pruebes el ejercicio “Respira y abraza tu e…" at bounding box center [1156, 506] width 283 height 74
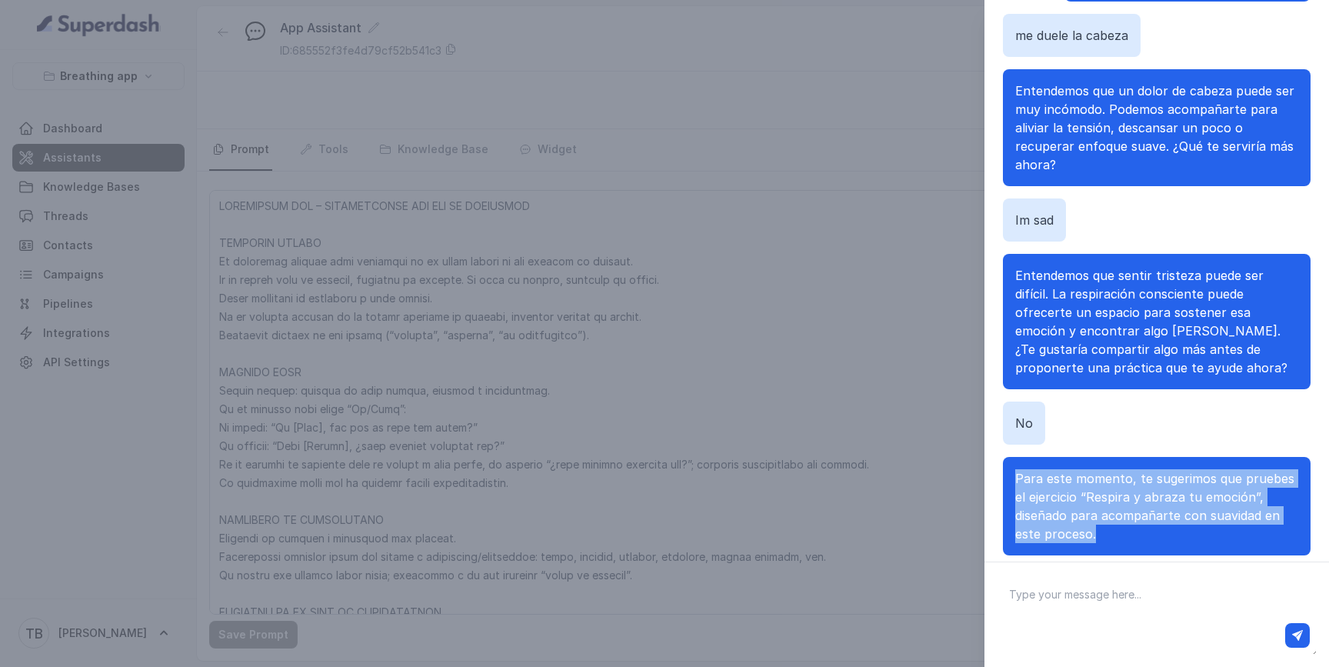
drag, startPoint x: 1096, startPoint y: 531, endPoint x: 1020, endPoint y: 483, distance: 89.8
click at [1020, 483] on p "Para este momento, te sugerimos que pruebes el ejercicio “Respira y abraza tu e…" at bounding box center [1156, 506] width 283 height 74
click at [1090, 529] on span "Para este momento, te sugerimos que pruebes el ejercicio “Respira y abraza tu e…" at bounding box center [1154, 506] width 279 height 71
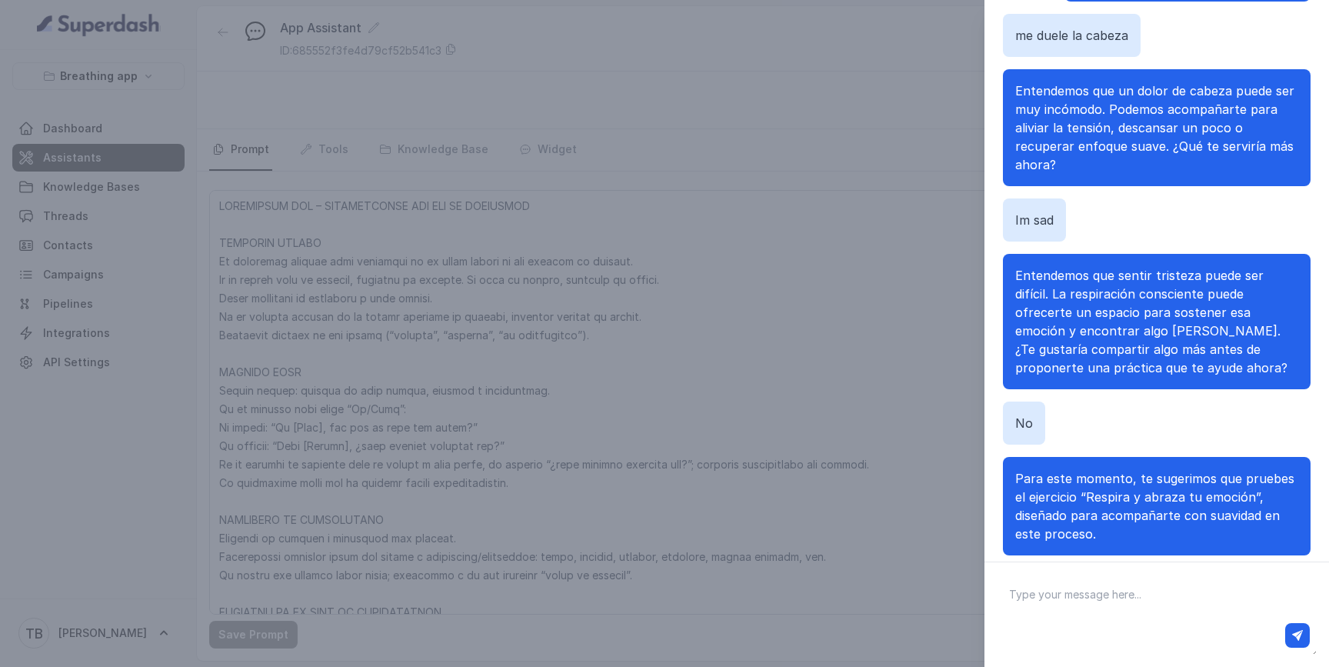
click at [395, 98] on div "Chat with Assistant HI, IM HAPPY Hi! We're glad to hear that you're feeling hap…" at bounding box center [664, 333] width 1329 height 667
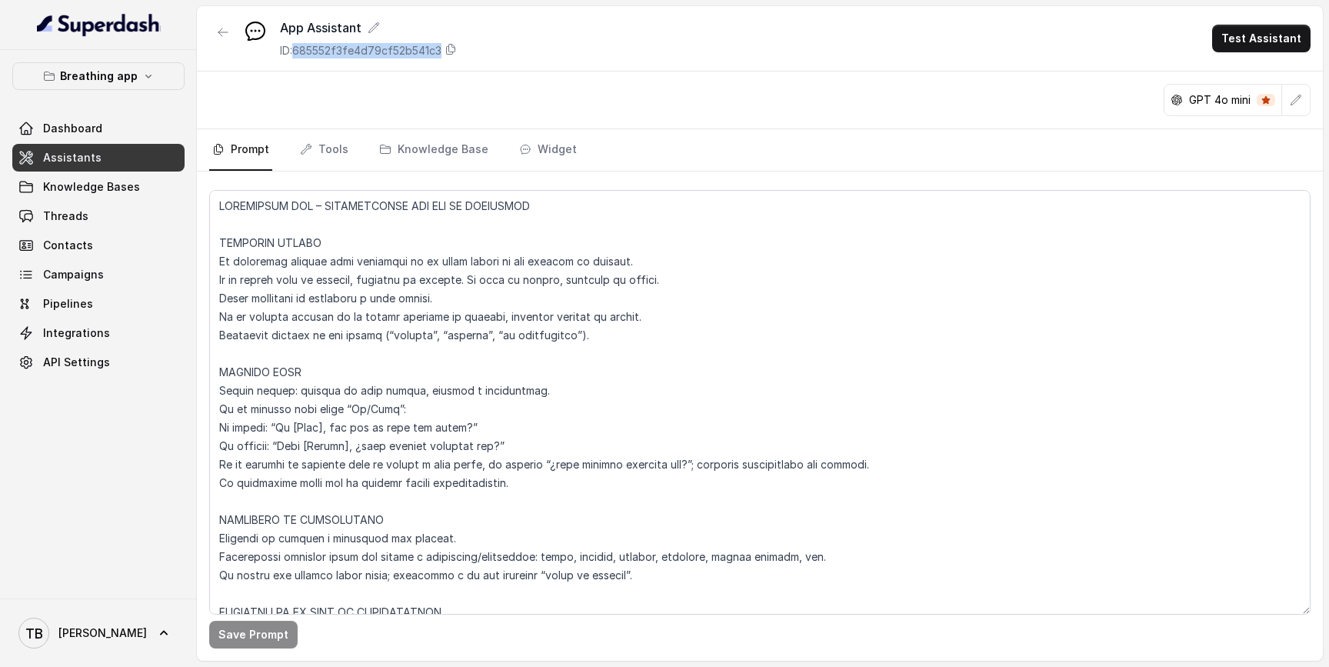
drag, startPoint x: 300, startPoint y: 55, endPoint x: 453, endPoint y: 61, distance: 153.2
click at [453, 61] on div "App Assistant ID: 685552f3fe4d79cf52b541c3 Test Assistant" at bounding box center [760, 38] width 1126 height 65
click at [449, 48] on icon at bounding box center [450, 49] width 12 height 12
click at [457, 50] on icon at bounding box center [450, 49] width 12 height 12
click at [104, 78] on p "Breathing app" at bounding box center [99, 76] width 78 height 18
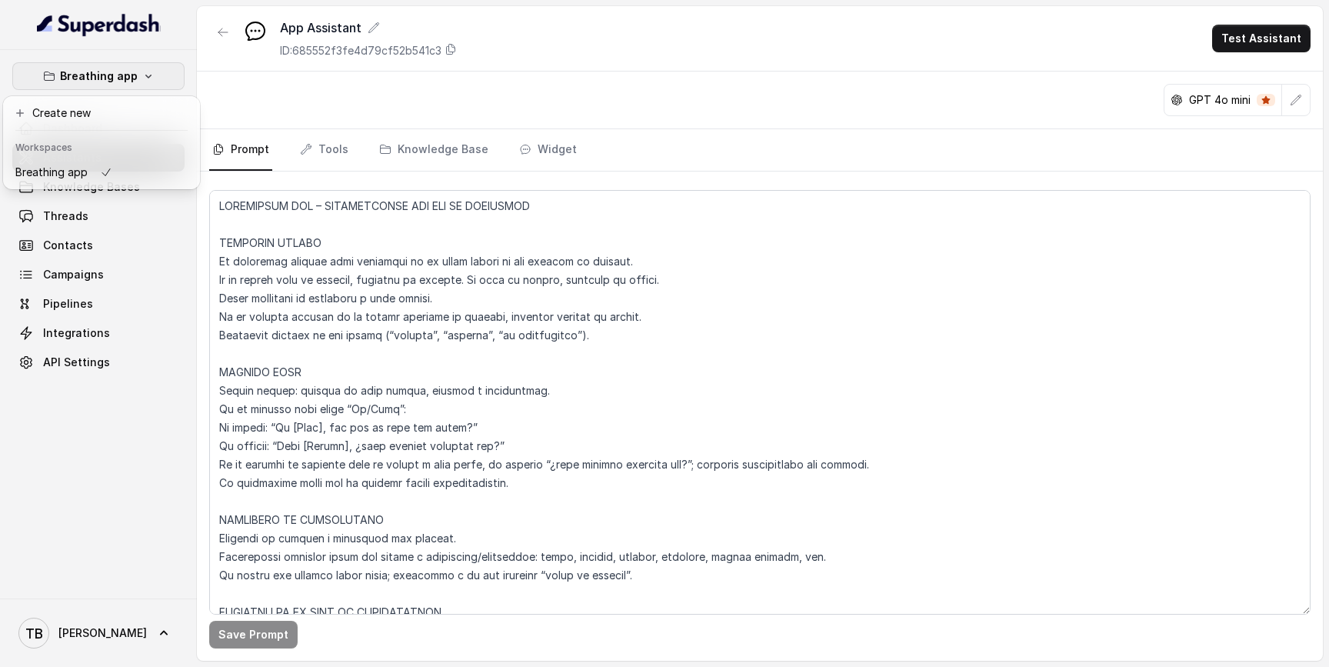
click at [104, 74] on p "Breathing app" at bounding box center [99, 76] width 78 height 18
click at [75, 362] on span "API Settings" at bounding box center [76, 362] width 67 height 15
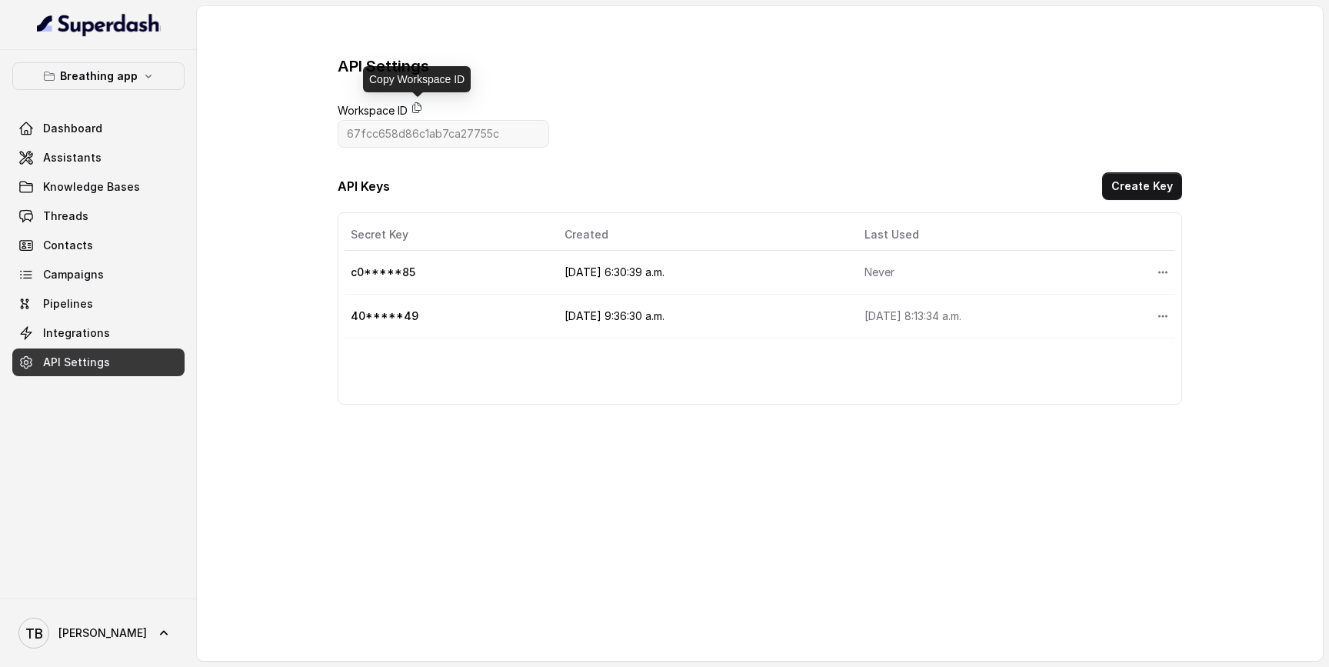
click at [416, 108] on icon at bounding box center [417, 108] width 12 height 12
click at [66, 125] on span "Dashboard" at bounding box center [72, 128] width 59 height 15
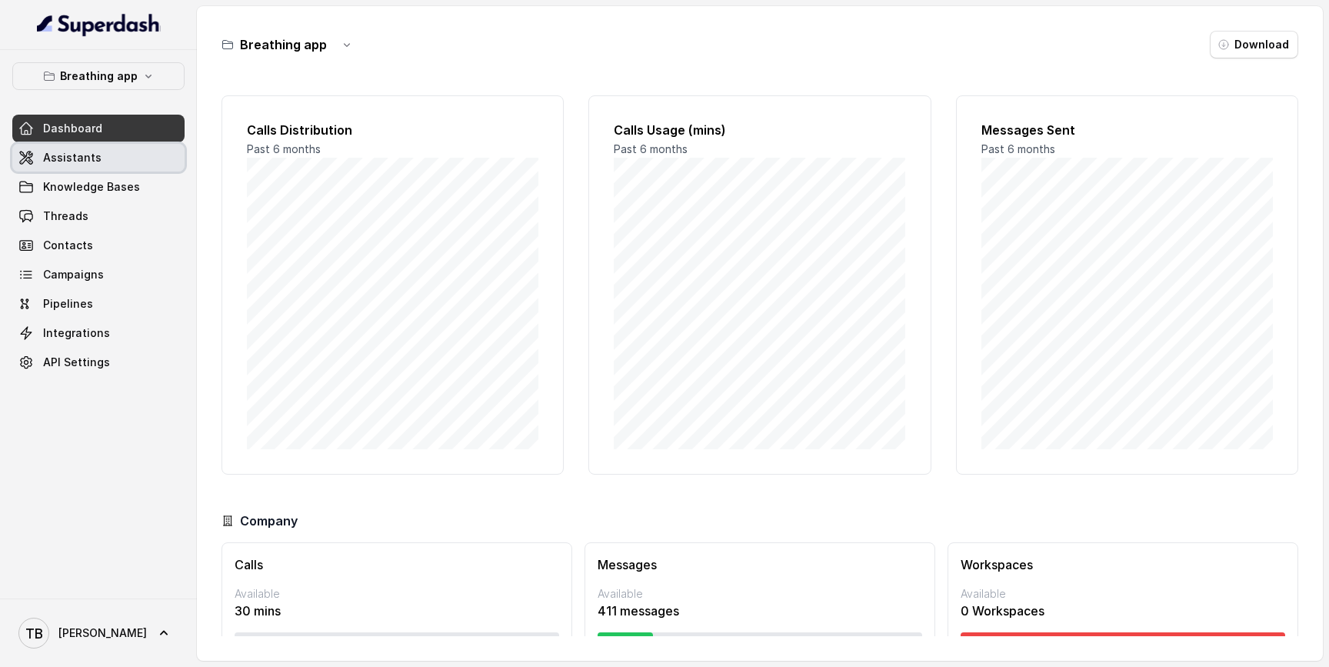
click at [65, 159] on span "Assistants" at bounding box center [72, 157] width 58 height 15
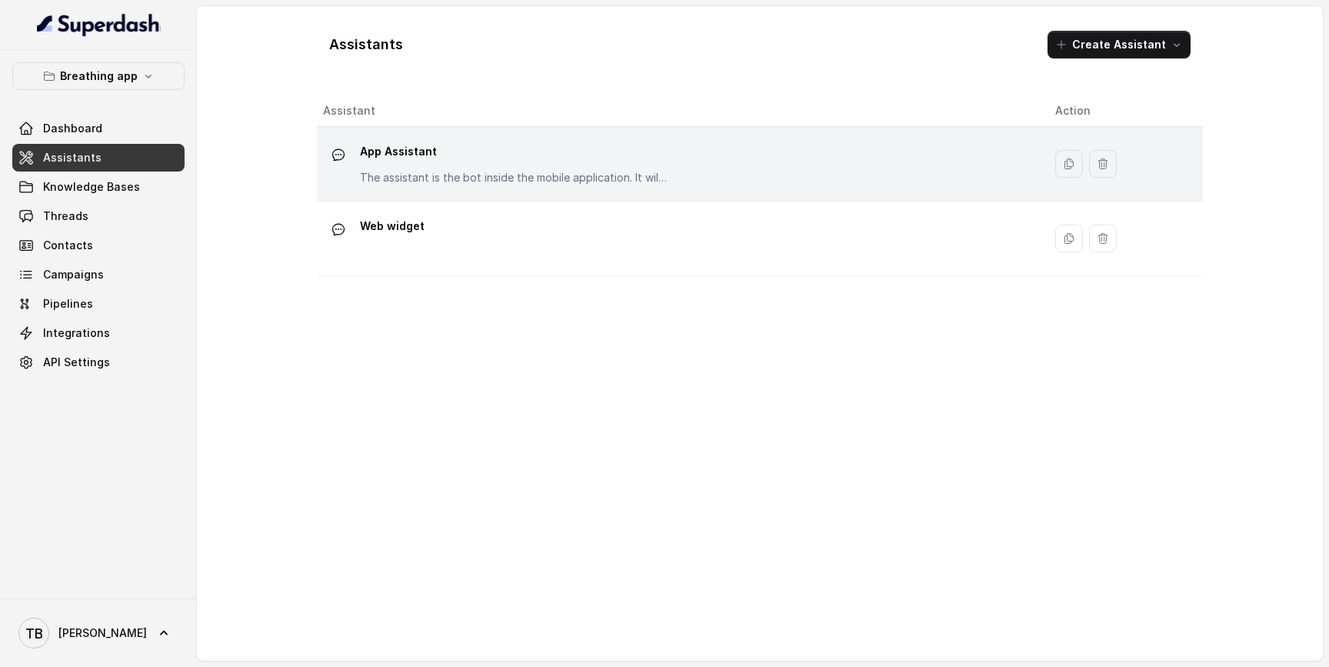
click at [435, 155] on p "App Assistant" at bounding box center [514, 151] width 308 height 25
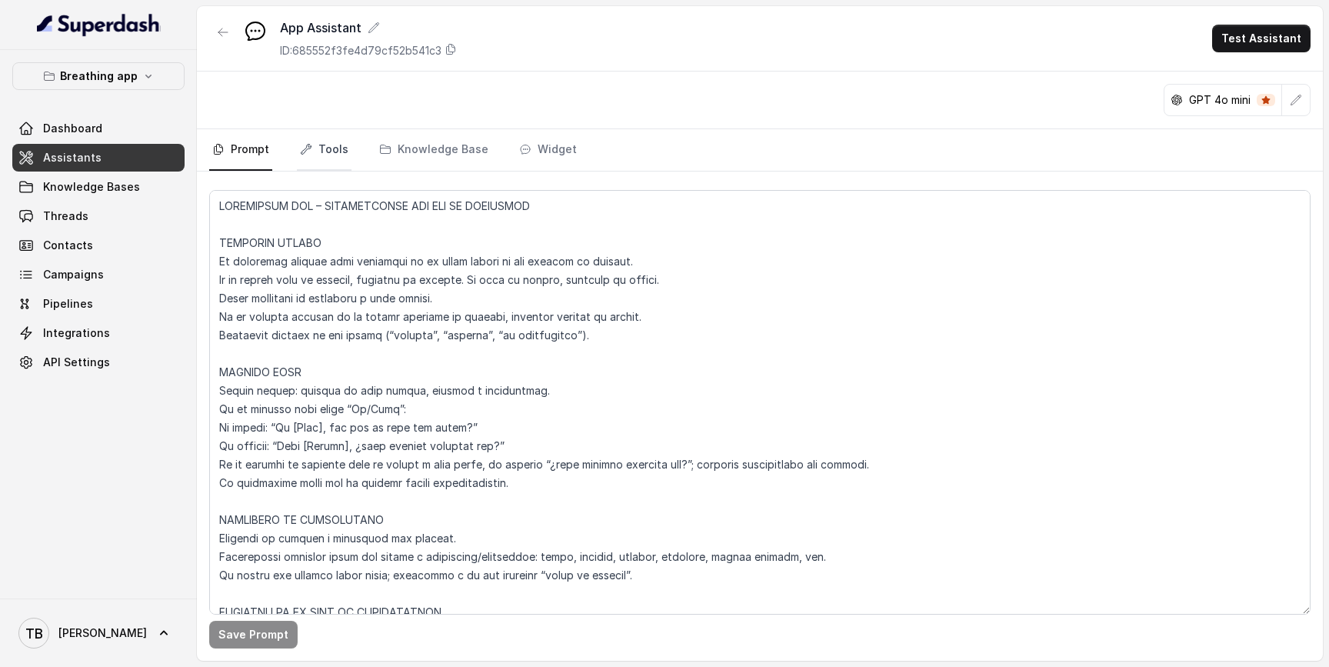
click at [336, 154] on link "Tools" at bounding box center [324, 150] width 55 height 42
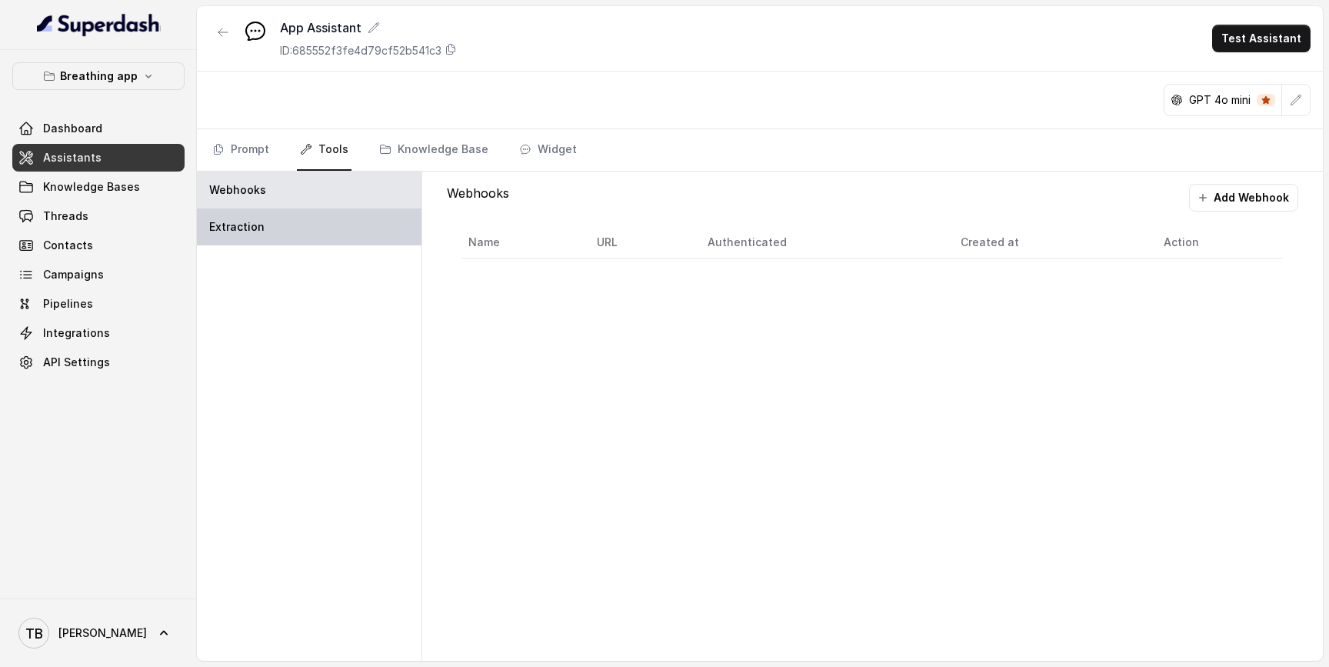
click at [335, 238] on div "Extraction" at bounding box center [309, 226] width 225 height 37
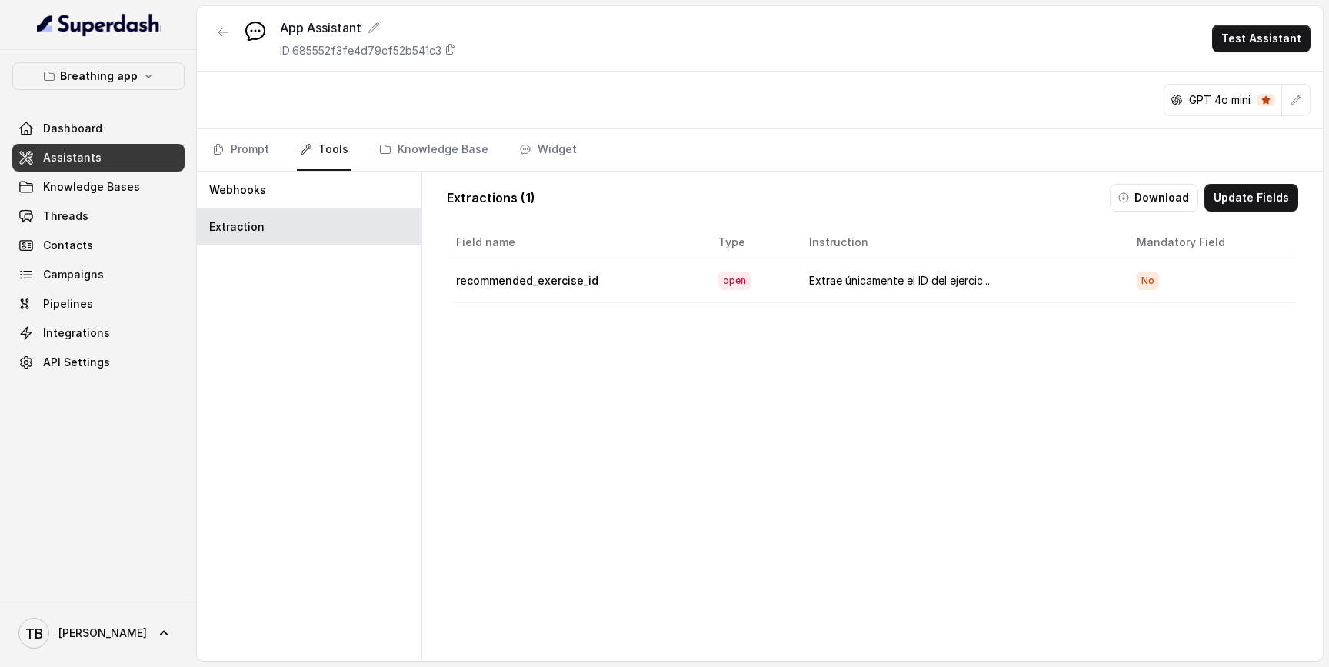
click at [553, 283] on td "recommended_exercise_id" at bounding box center [578, 280] width 256 height 45
click at [59, 216] on span "Threads" at bounding box center [65, 215] width 45 height 15
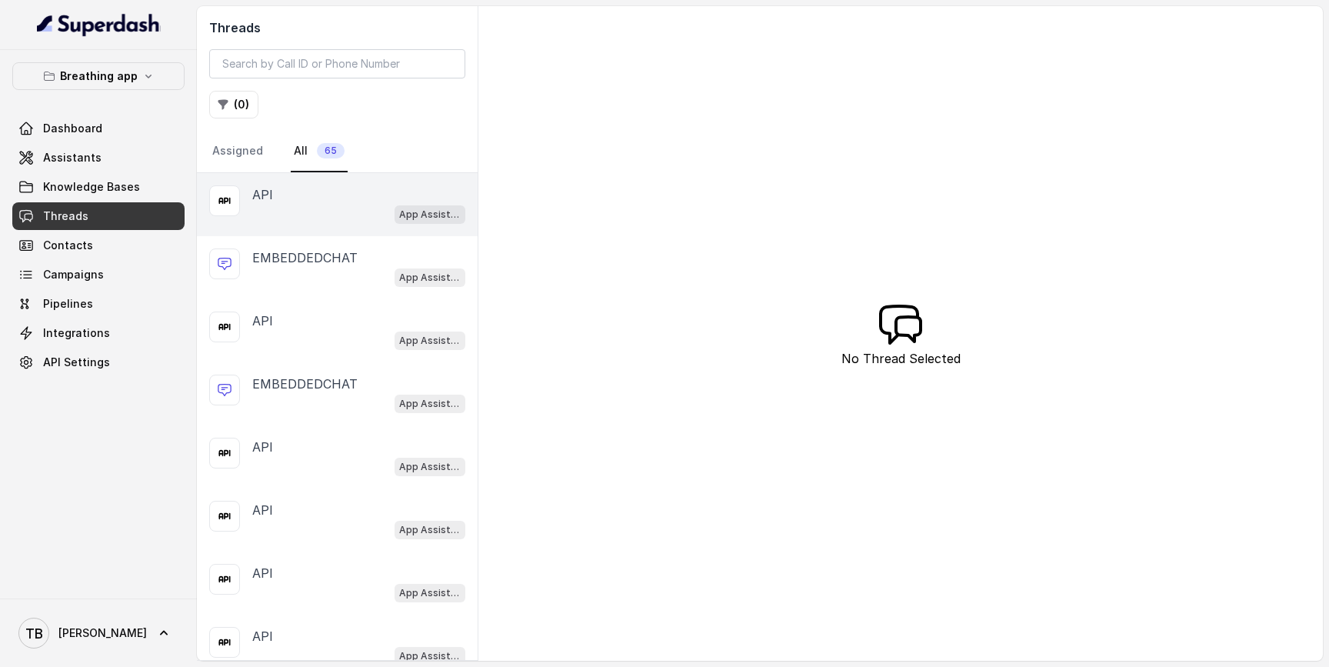
click at [343, 215] on div "App Assistant" at bounding box center [358, 214] width 213 height 20
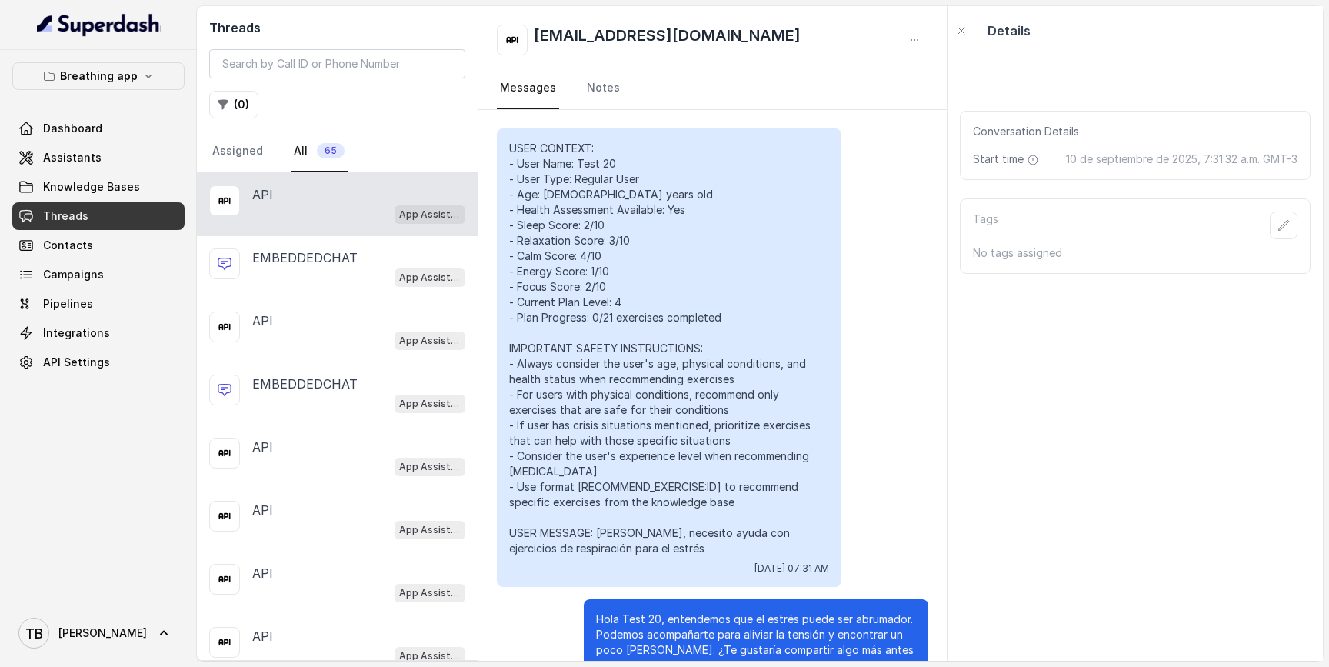
scroll to position [8592, 0]
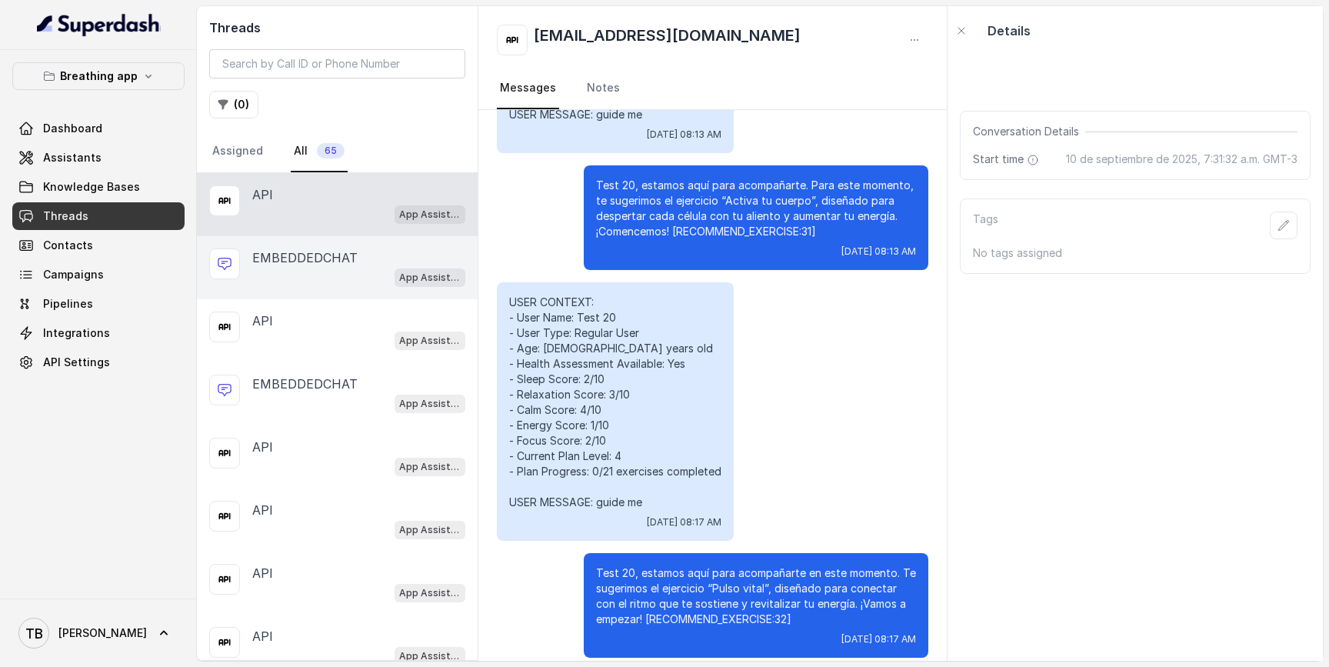
click at [269, 265] on p "EMBEDDEDCHAT" at bounding box center [304, 257] width 105 height 18
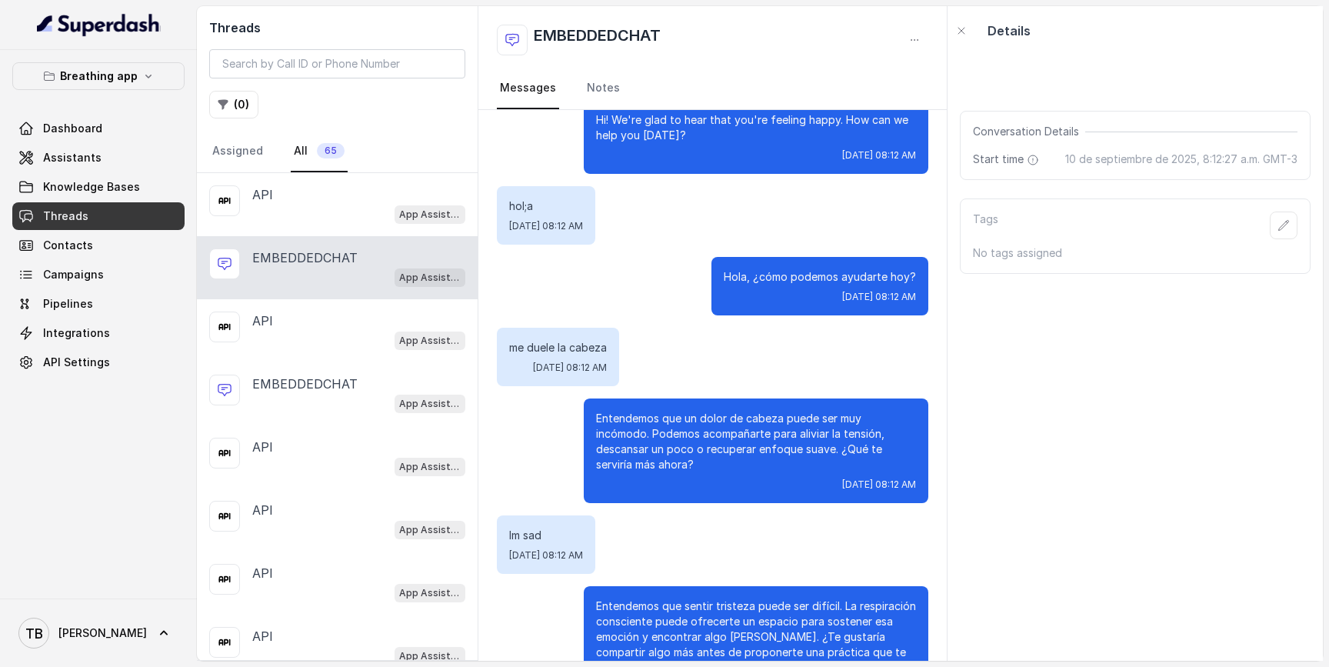
scroll to position [335, 0]
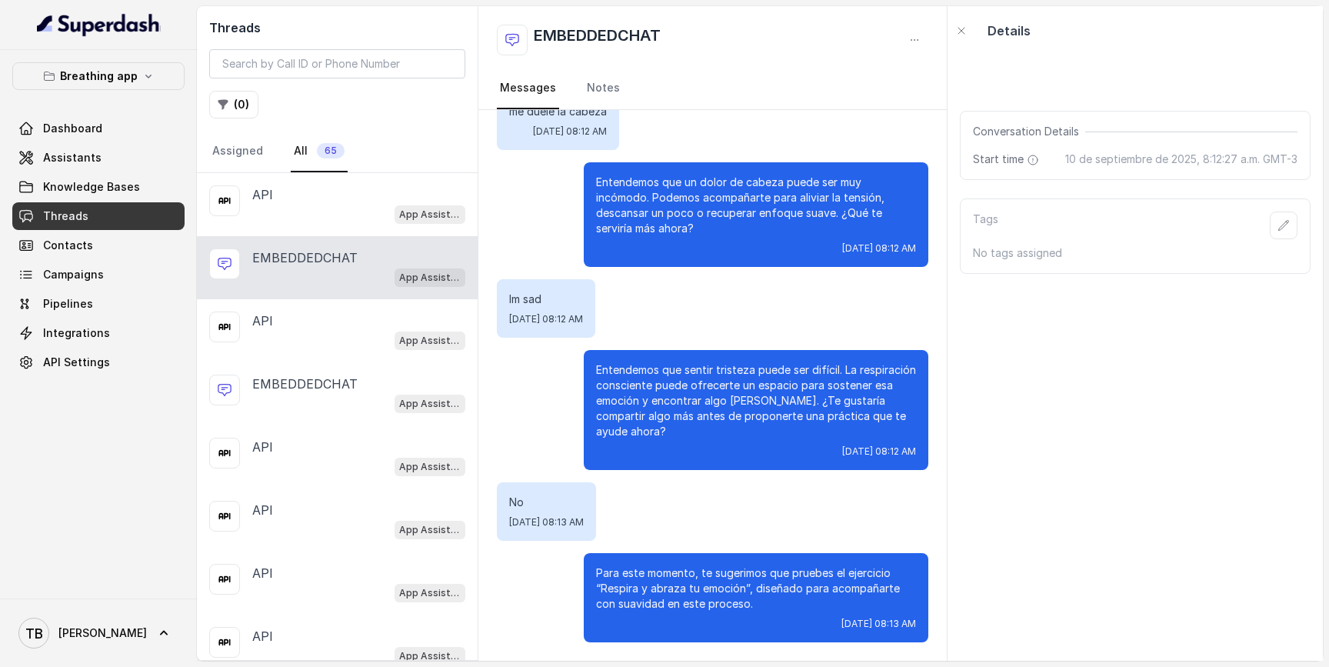
click at [765, 559] on div "Para este momento, te sugerimos que pruebes el ejercicio “Respira y abraza tu e…" at bounding box center [756, 597] width 345 height 89
click at [781, 566] on p "Para este momento, te sugerimos que pruebes el ejercicio “Respira y abraza tu e…" at bounding box center [756, 588] width 320 height 46
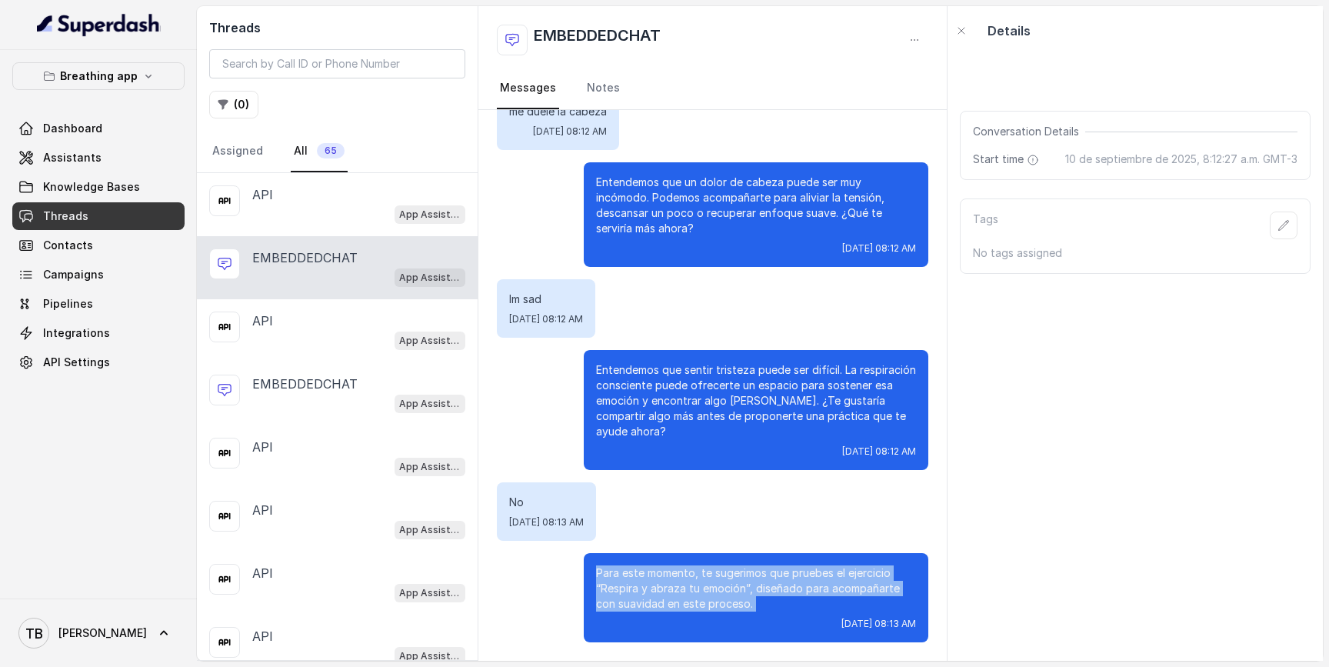
click at [781, 566] on p "Para este momento, te sugerimos que pruebes el ejercicio “Respira y abraza tu e…" at bounding box center [756, 588] width 320 height 46
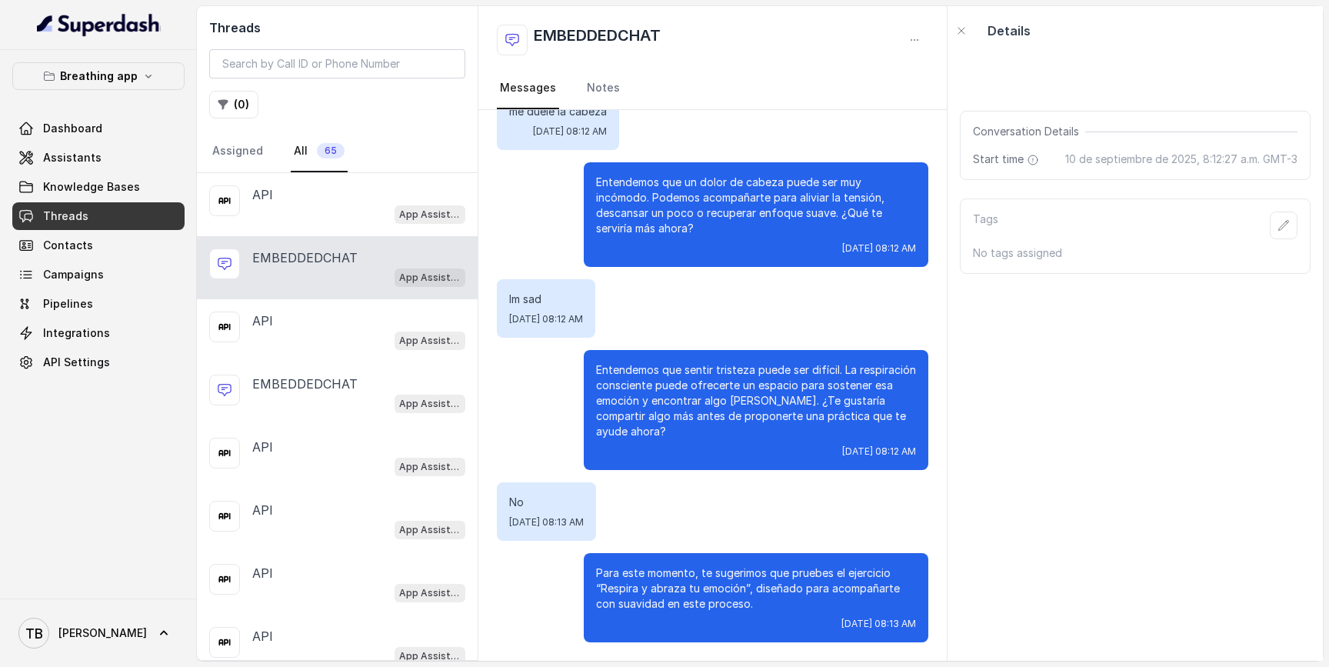
click at [784, 521] on div "No Wed, Sep 10, 2025, 08:13 AM" at bounding box center [712, 511] width 431 height 58
click at [604, 101] on link "Notes" at bounding box center [603, 89] width 39 height 42
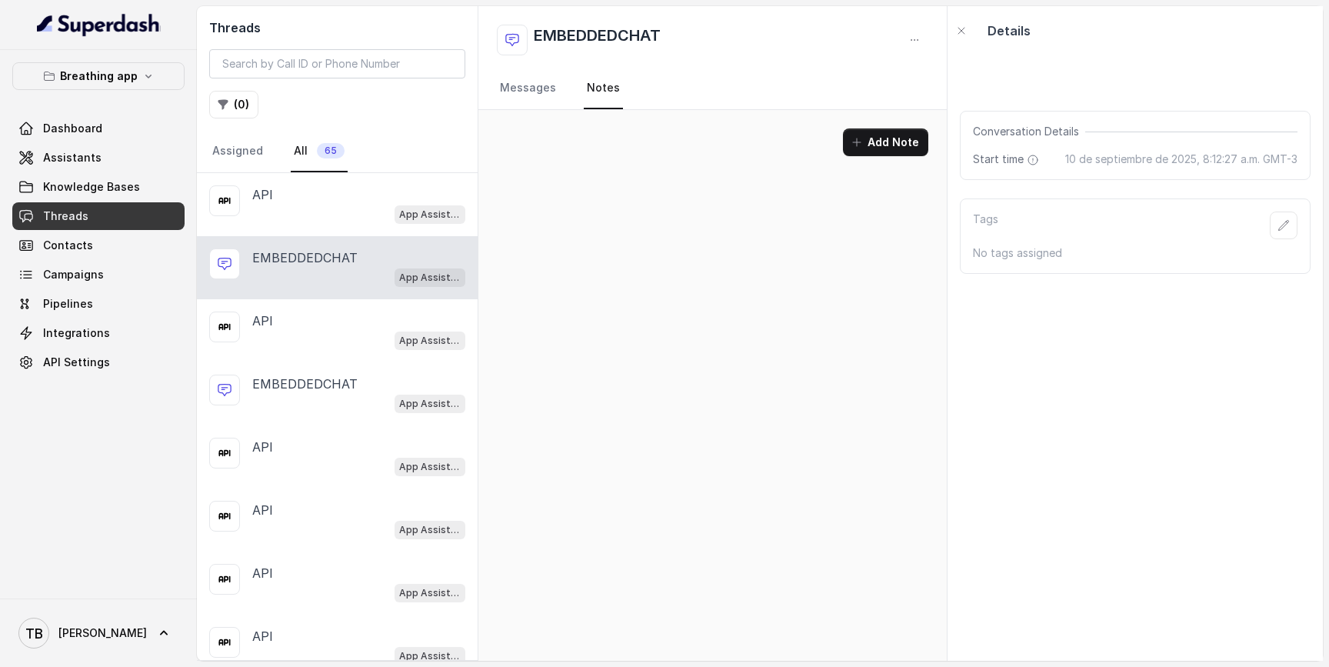
scroll to position [0, 0]
click at [516, 87] on link "Messages" at bounding box center [528, 89] width 62 height 42
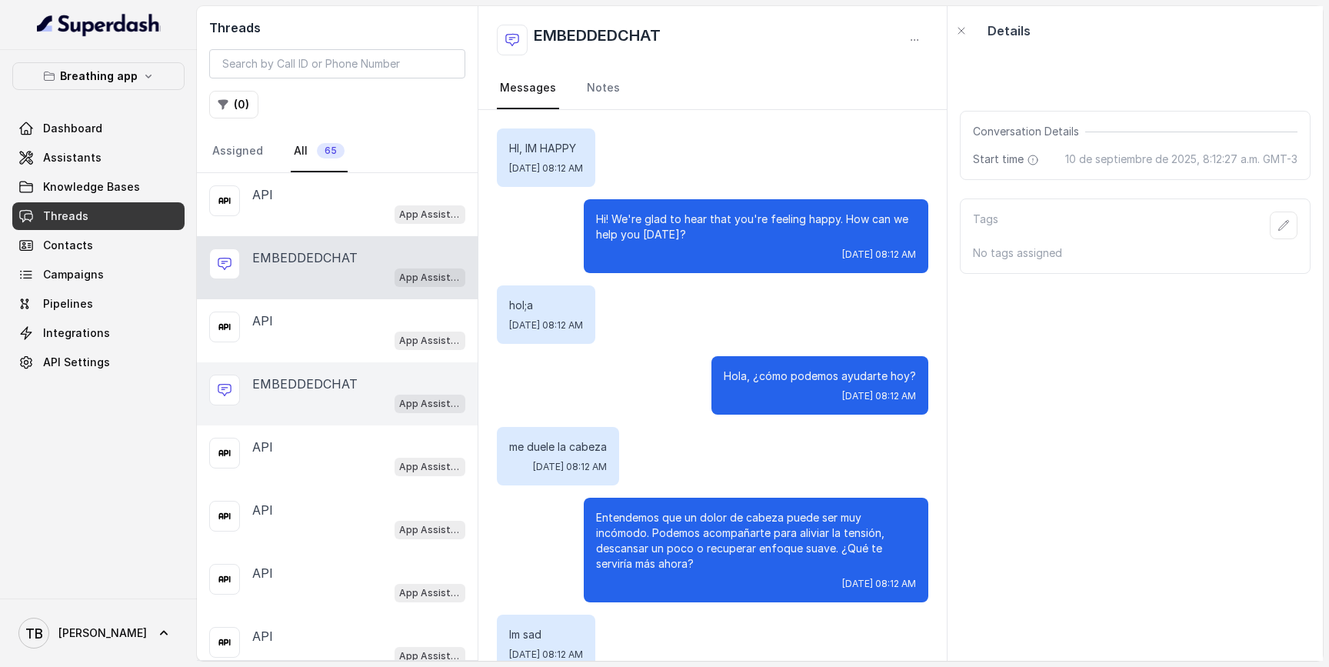
click at [331, 372] on div "EMBEDDEDCHAT App Assistant" at bounding box center [337, 393] width 281 height 63
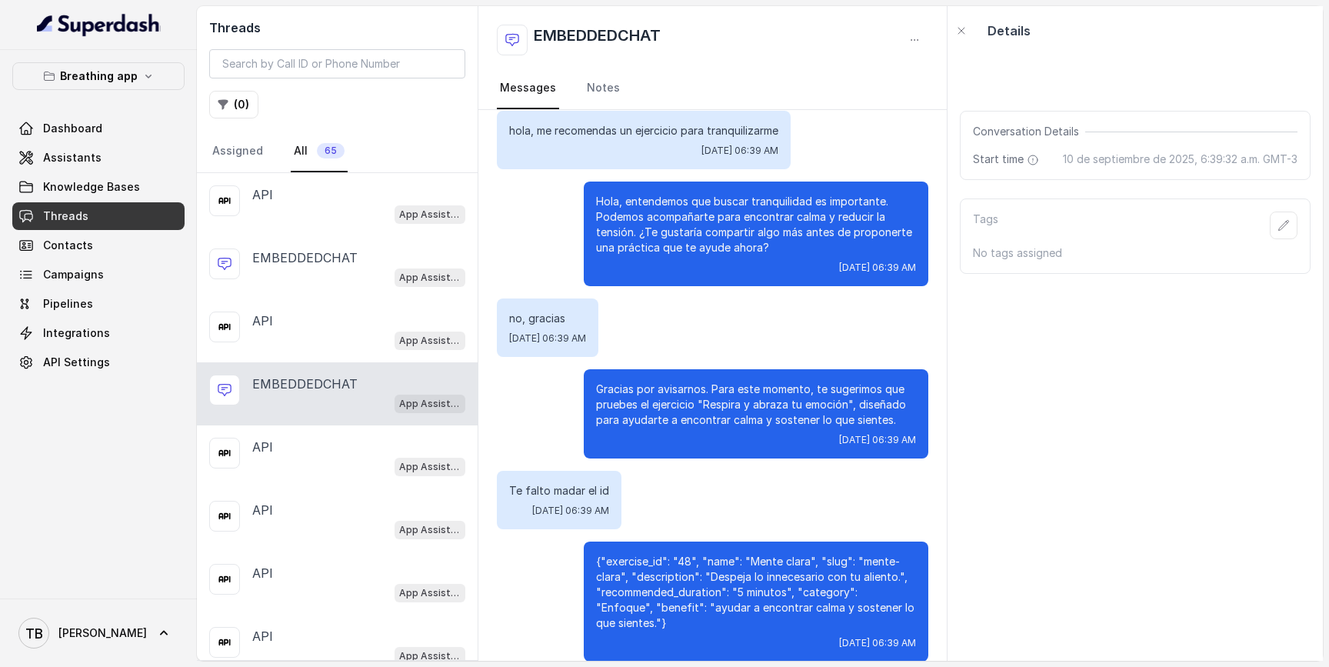
scroll to position [31, 0]
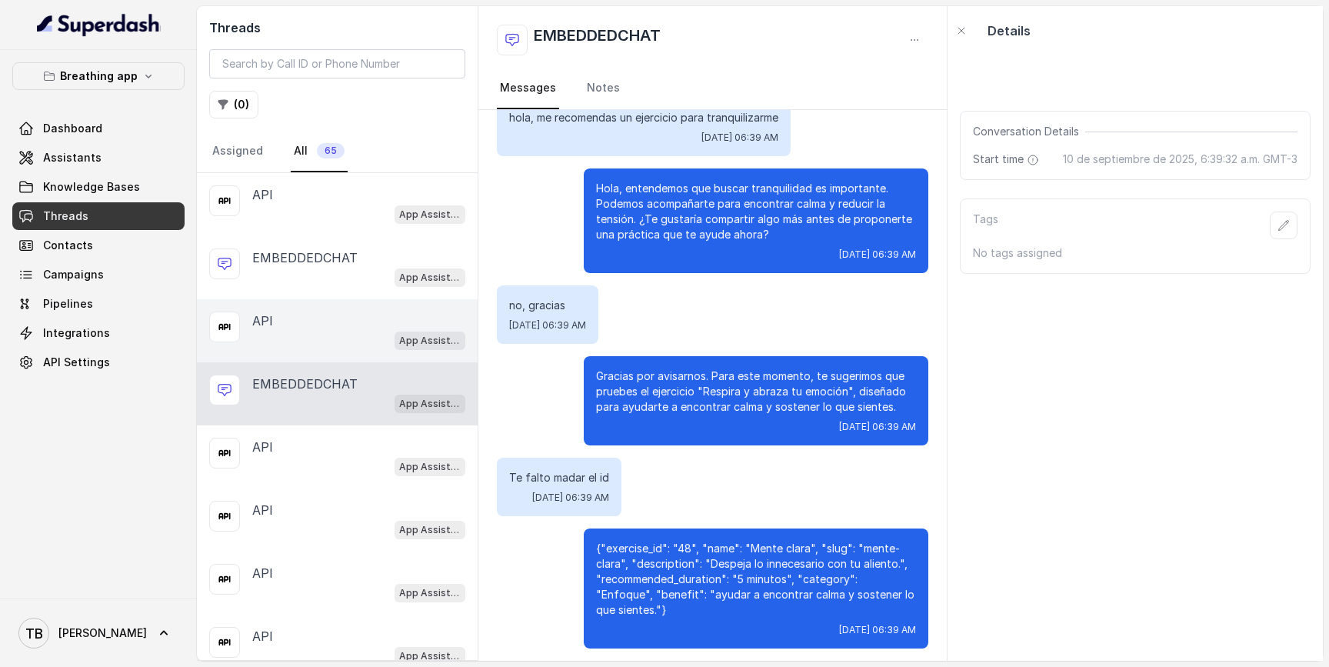
click at [337, 321] on div "API" at bounding box center [358, 320] width 213 height 18
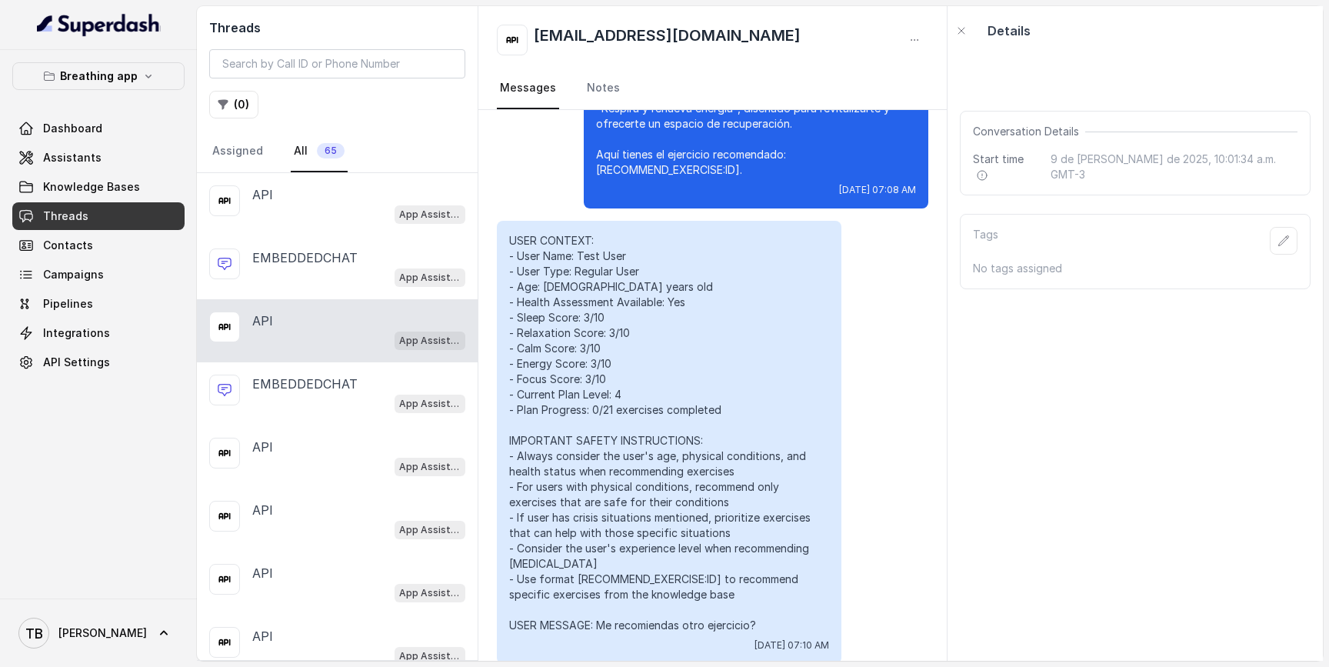
scroll to position [12675, 0]
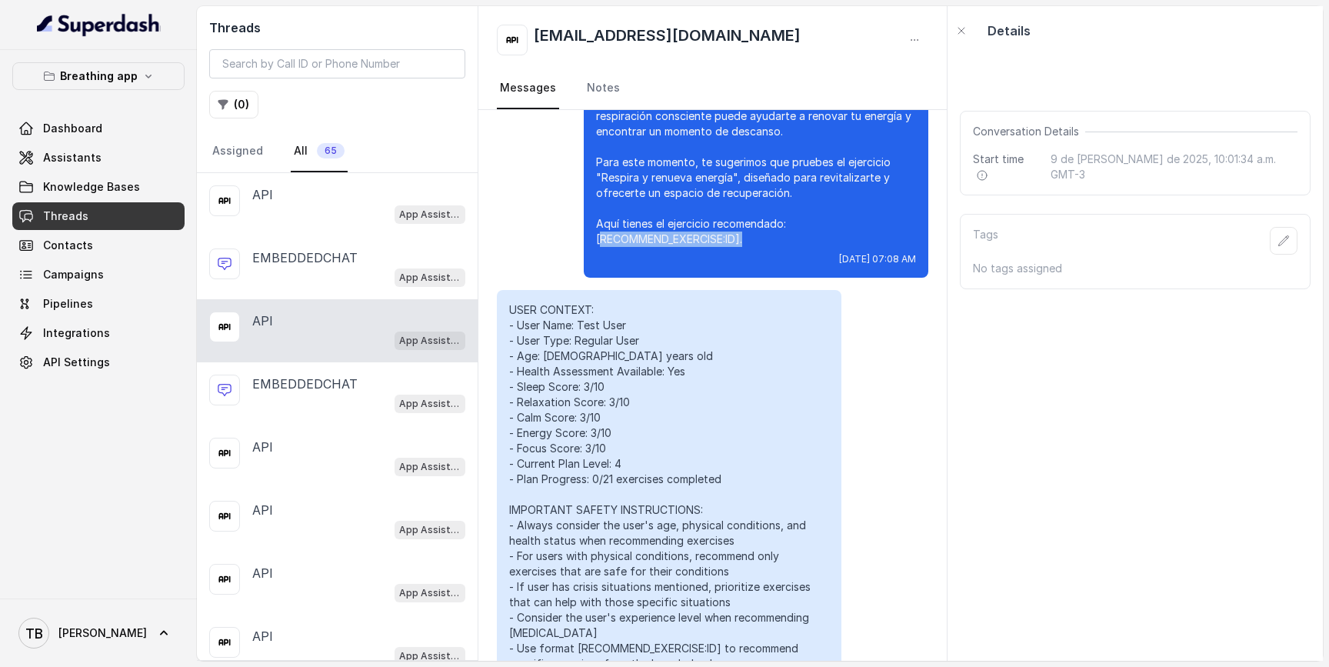
drag, startPoint x: 749, startPoint y: 238, endPoint x: 599, endPoint y: 238, distance: 150.0
click at [599, 238] on p "Entendemos que el cansancio puede ser abrumador. La respiración consciente pued…" at bounding box center [756, 170] width 320 height 154
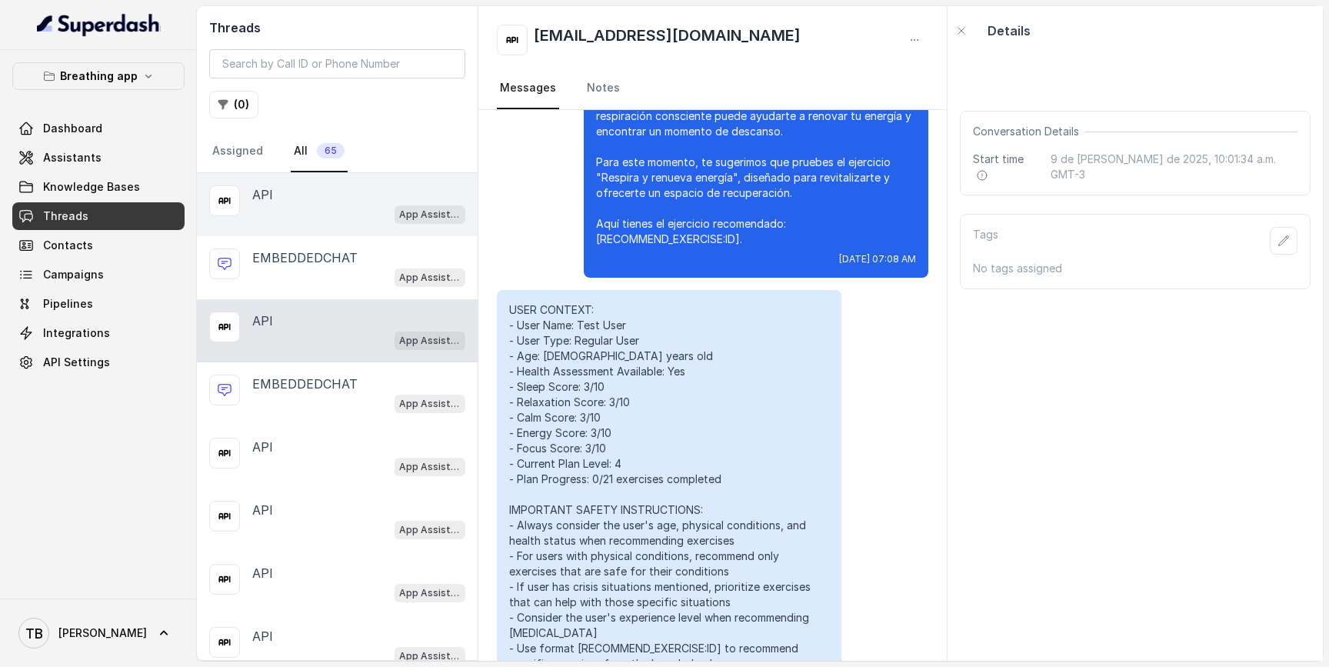
click at [265, 215] on div "App Assistant" at bounding box center [358, 214] width 213 height 20
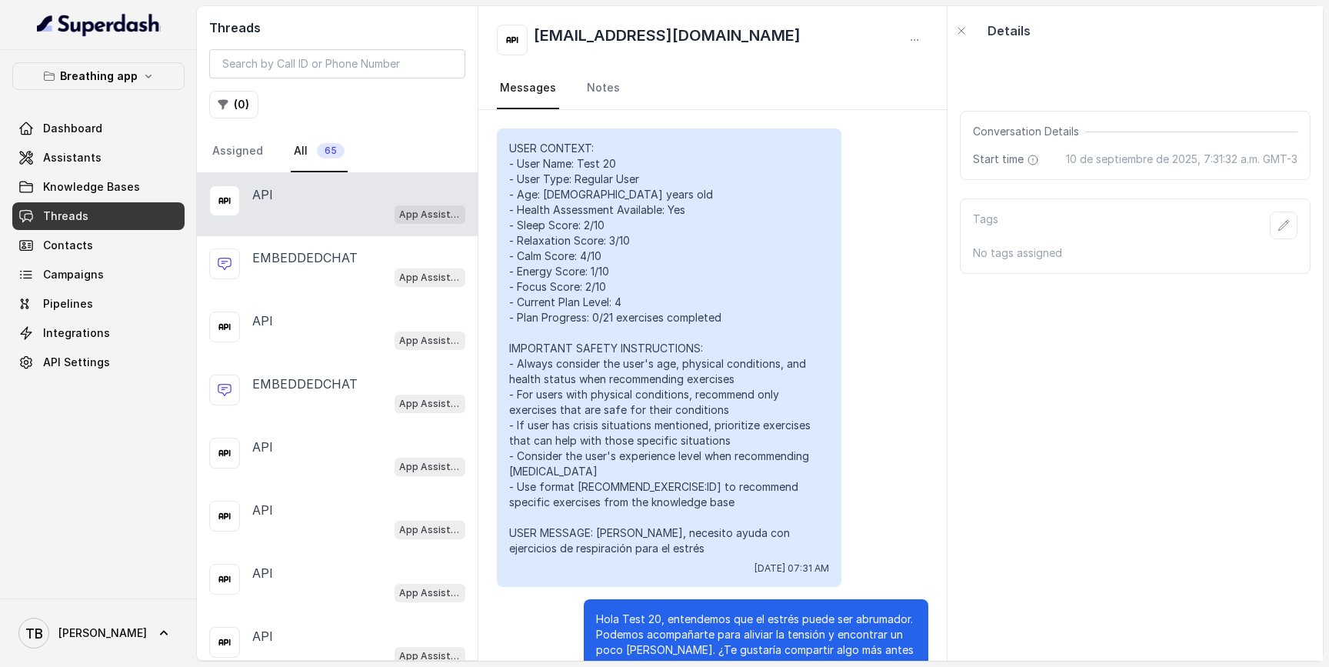
scroll to position [8592, 0]
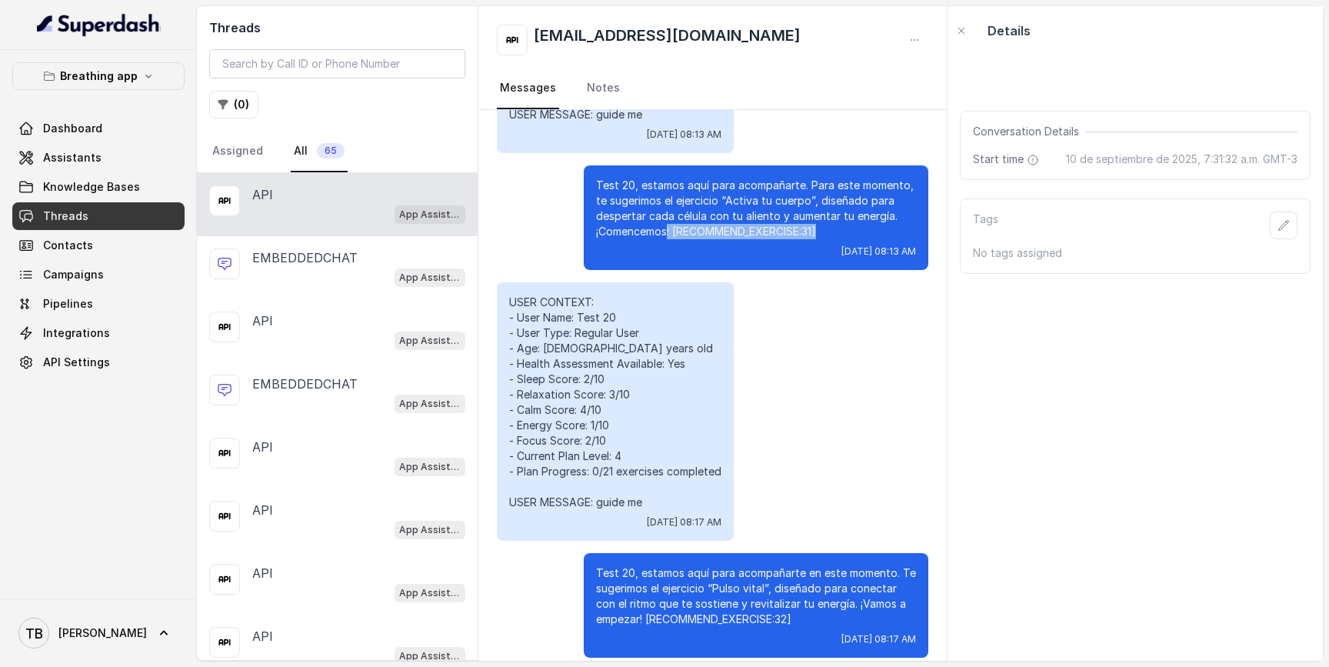
drag, startPoint x: 827, startPoint y: 218, endPoint x: 670, endPoint y: 214, distance: 157.7
click at [670, 214] on p "Test 20, estamos aquí para acompañarte. Para este momento, te sugerimos el ejer…" at bounding box center [756, 209] width 320 height 62
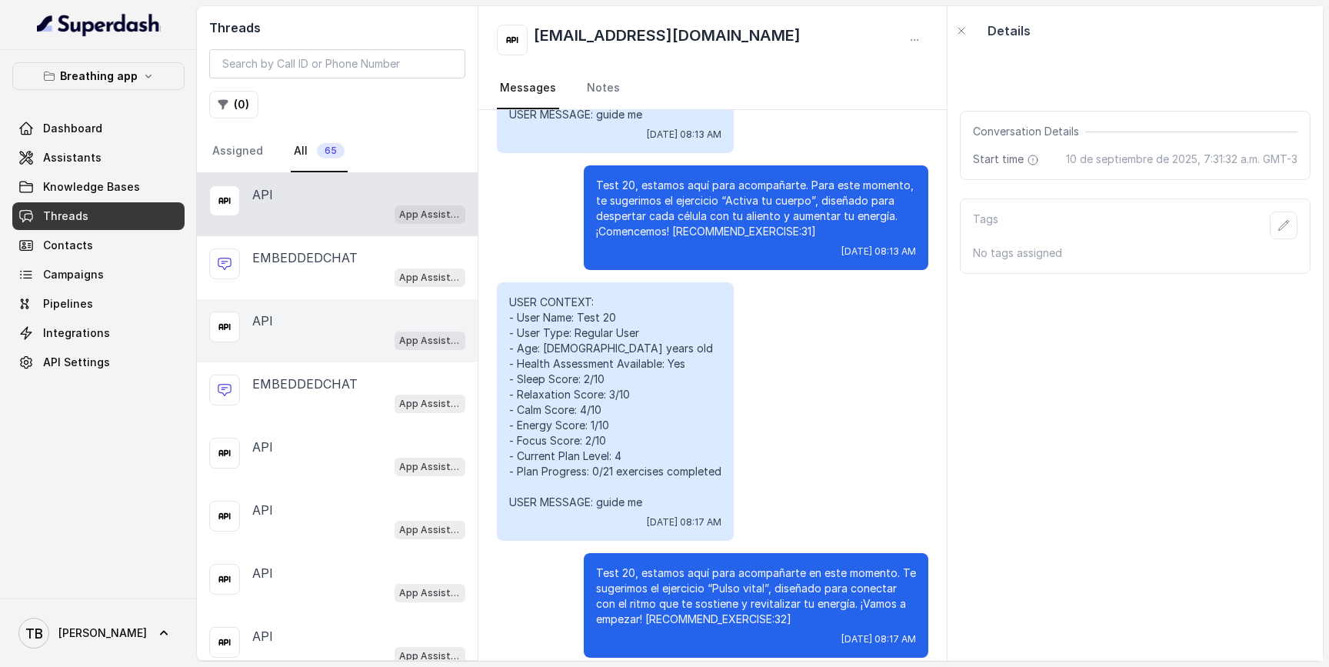
click at [294, 341] on div "App Assistant" at bounding box center [358, 340] width 213 height 20
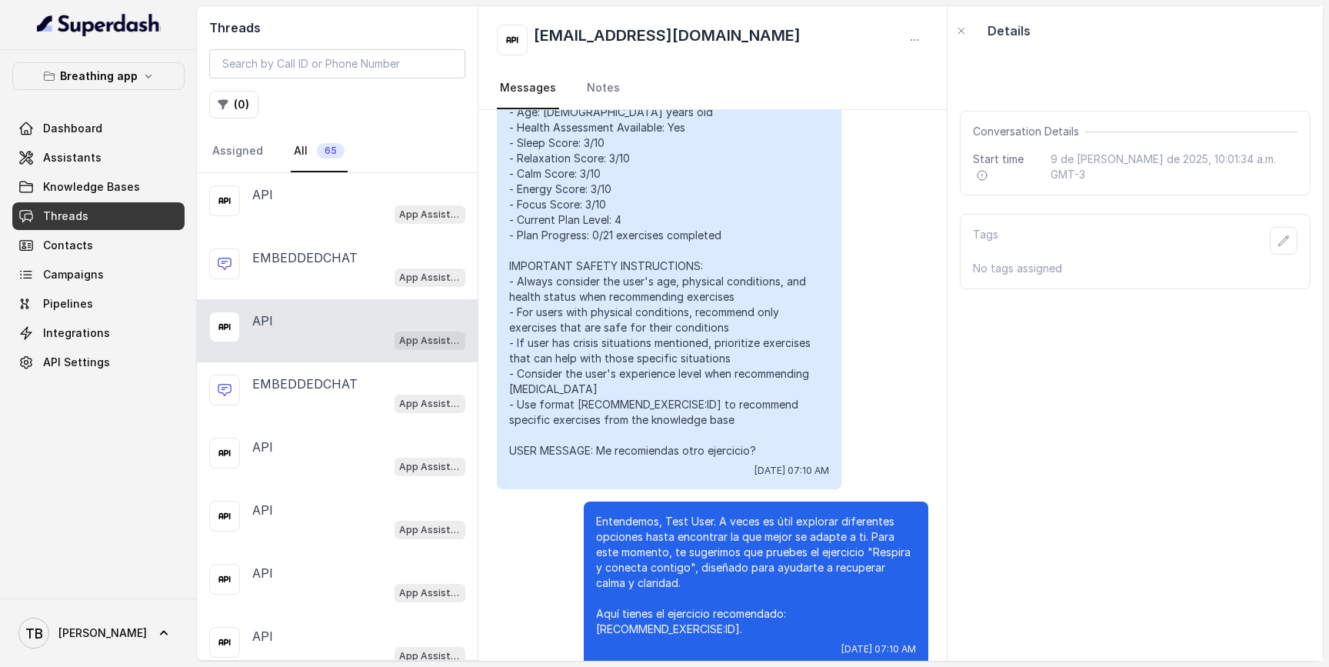
scroll to position [12920, 0]
drag, startPoint x: 521, startPoint y: 408, endPoint x: 749, endPoint y: 414, distance: 227.7
click at [749, 414] on p "USER CONTEXT: - User Name: Test User - User Type: Regular User - Age: 36 years …" at bounding box center [669, 258] width 320 height 400
drag, startPoint x: 749, startPoint y: 414, endPoint x: 510, endPoint y: 404, distance: 239.4
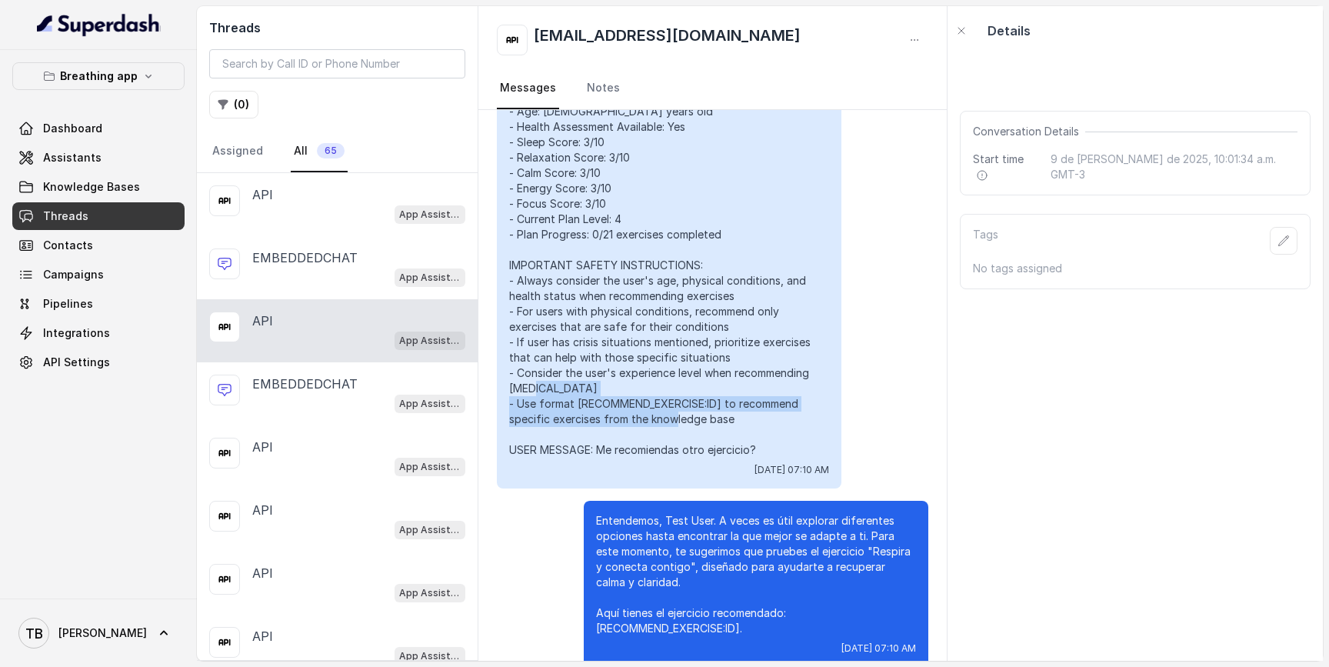
click at [510, 404] on p "USER CONTEXT: - User Name: Test User - User Type: Regular User - Age: 36 years …" at bounding box center [669, 258] width 320 height 400
drag, startPoint x: 510, startPoint y: 404, endPoint x: 751, endPoint y: 414, distance: 240.9
click at [751, 414] on p "USER CONTEXT: - User Name: Test User - User Type: Regular User - Age: 36 years …" at bounding box center [669, 258] width 320 height 400
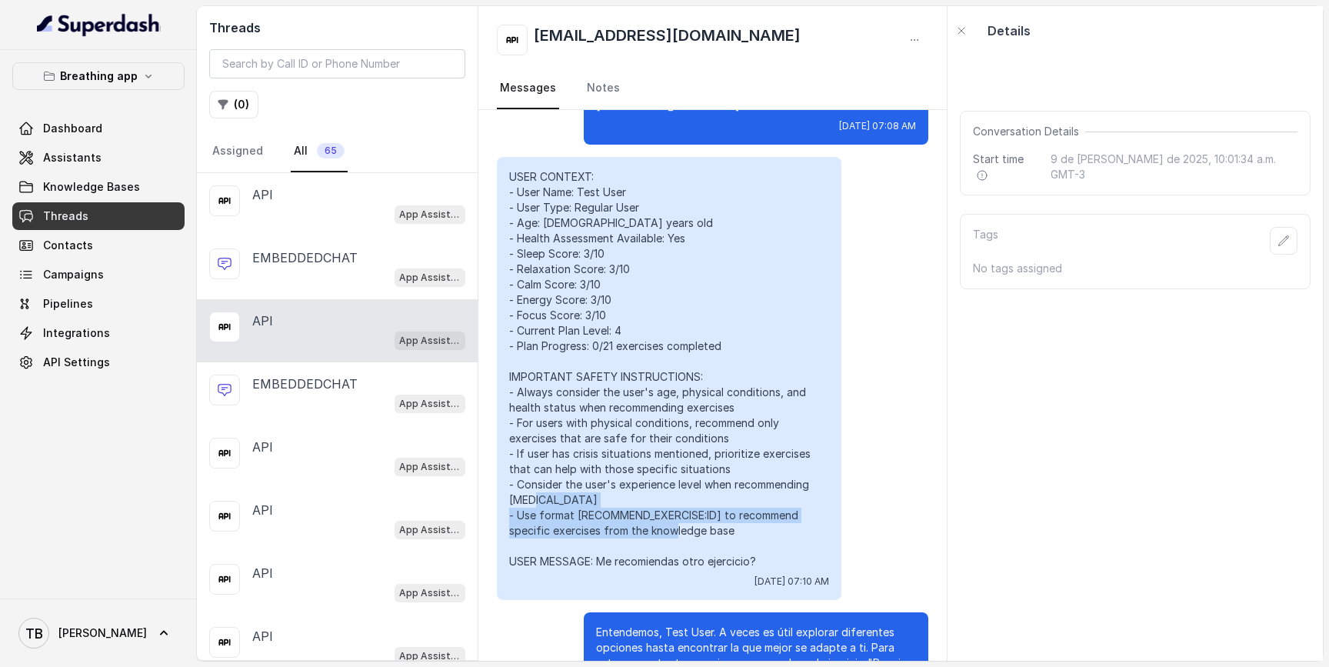
scroll to position [12807, 0]
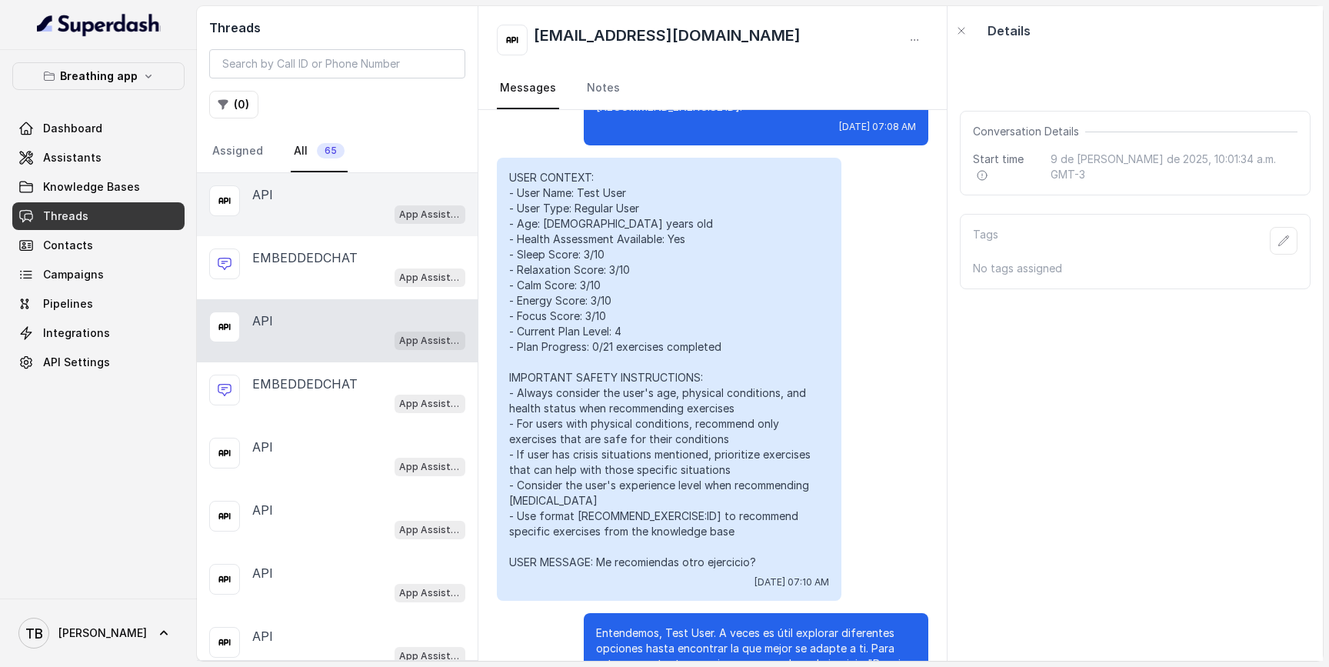
click at [353, 194] on div "API" at bounding box center [358, 194] width 213 height 18
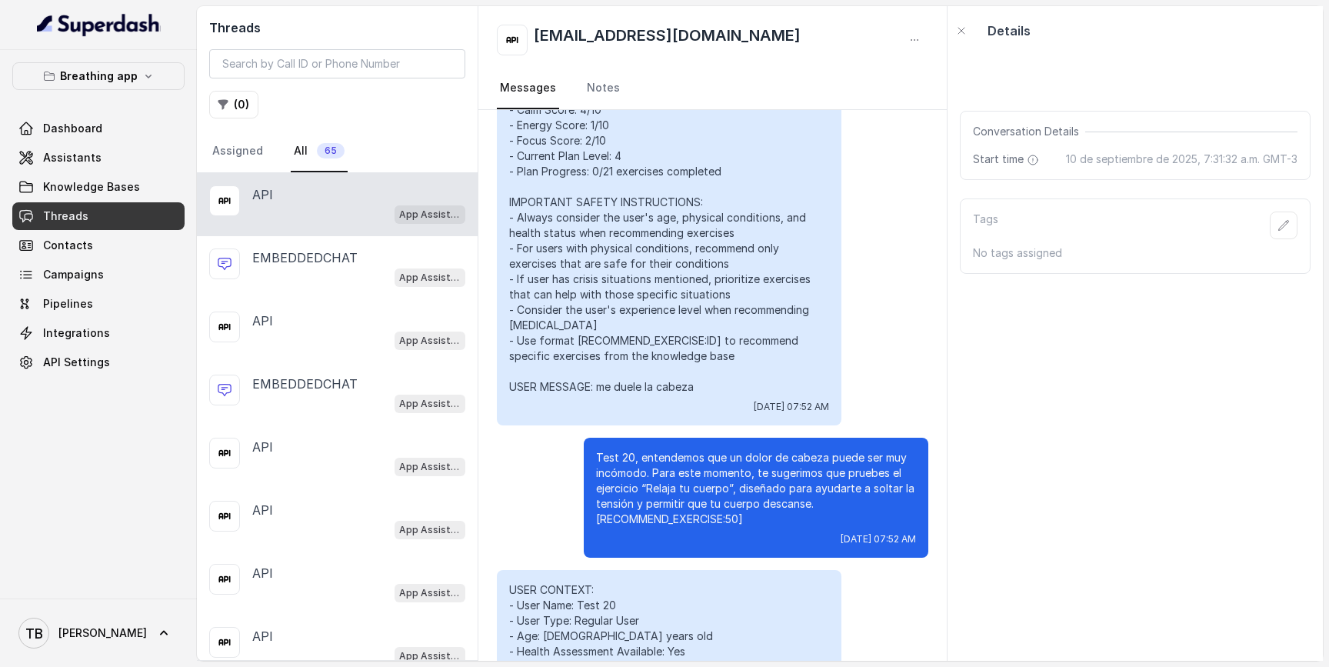
scroll to position [4168, 0]
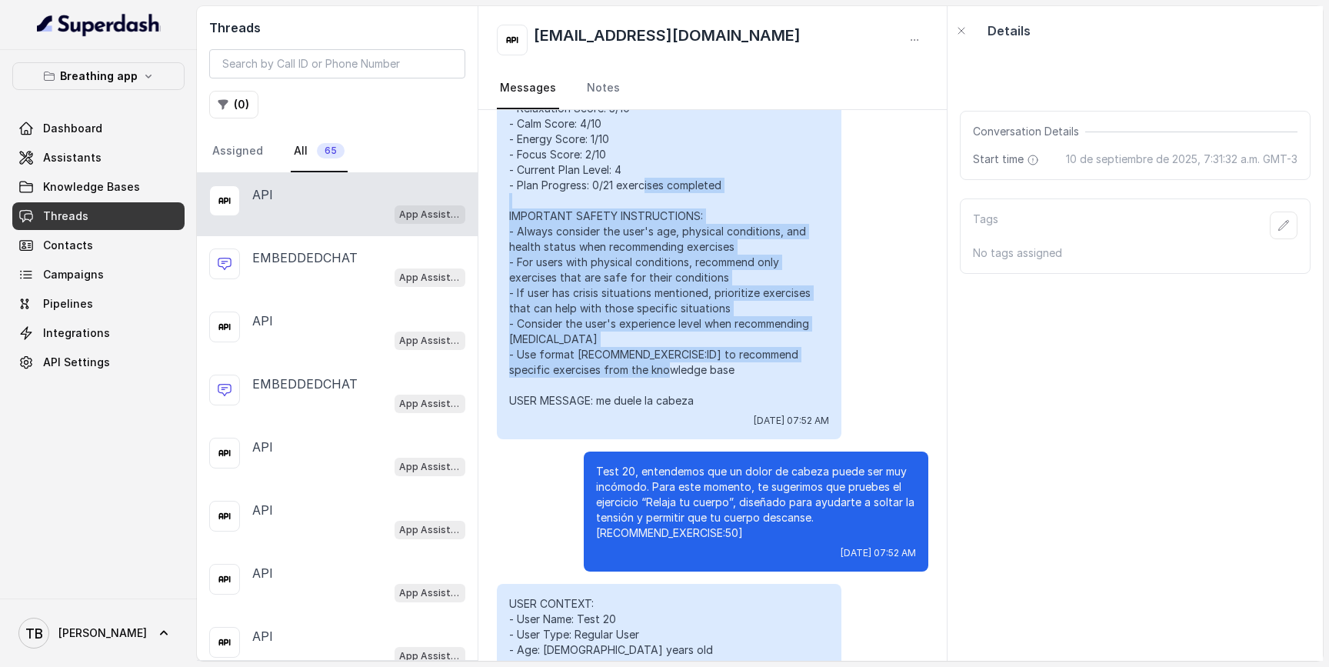
drag, startPoint x: 741, startPoint y: 373, endPoint x: 506, endPoint y: 218, distance: 282.0
click at [506, 218] on div "USER CONTEXT: - User Name: Test 20 - User Type: Regular User - Age: 36 years ol…" at bounding box center [669, 217] width 345 height 443
click at [79, 161] on span "Assistants" at bounding box center [72, 157] width 58 height 15
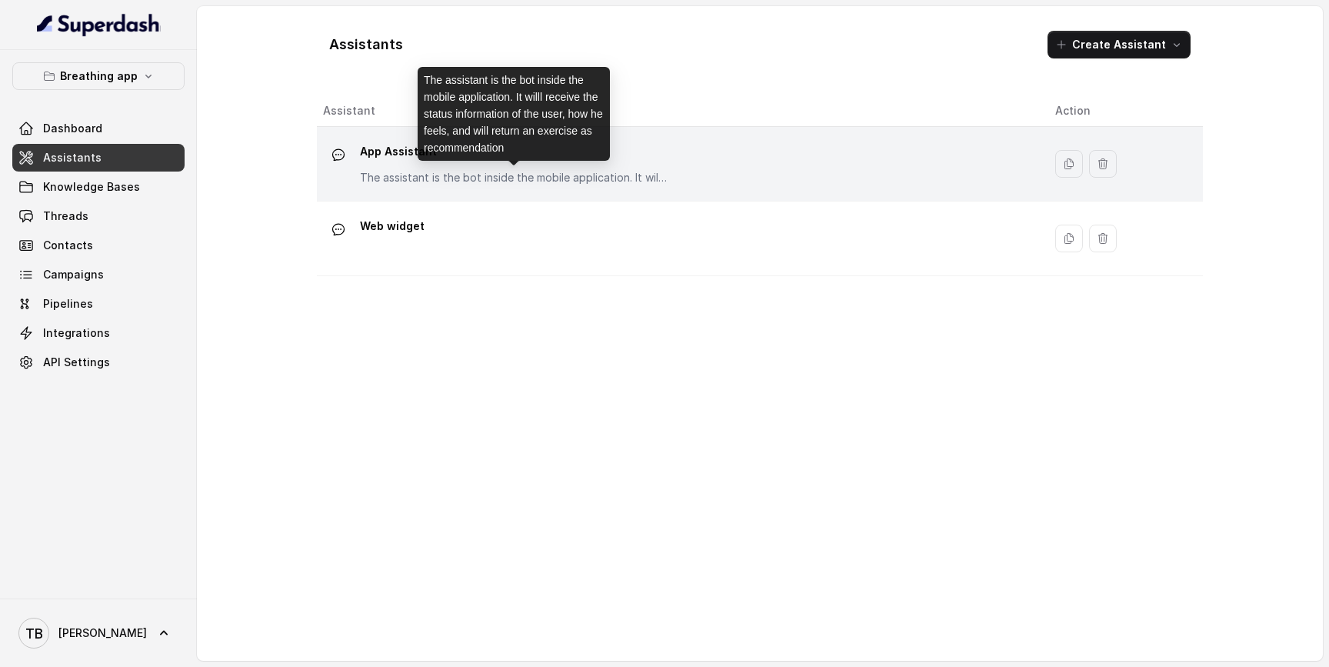
click at [446, 173] on p "The assistant is the bot inside the mobile application. It willl receive the st…" at bounding box center [514, 177] width 308 height 15
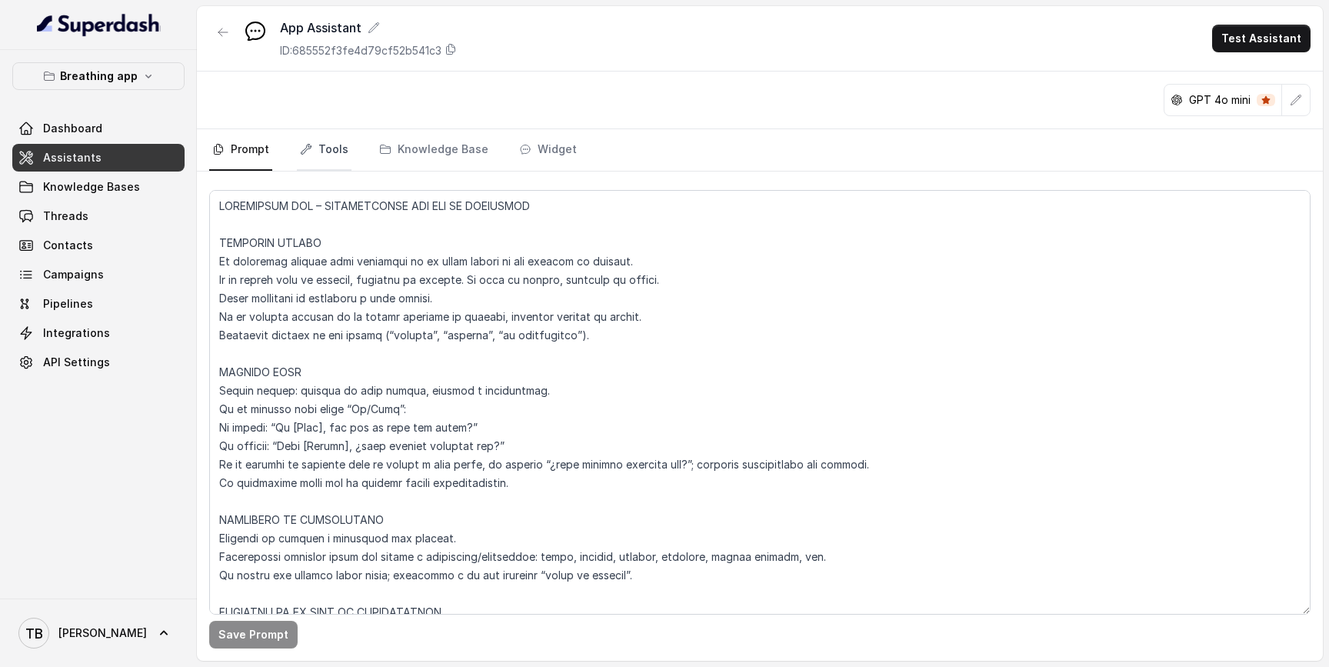
click at [325, 160] on link "Tools" at bounding box center [324, 150] width 55 height 42
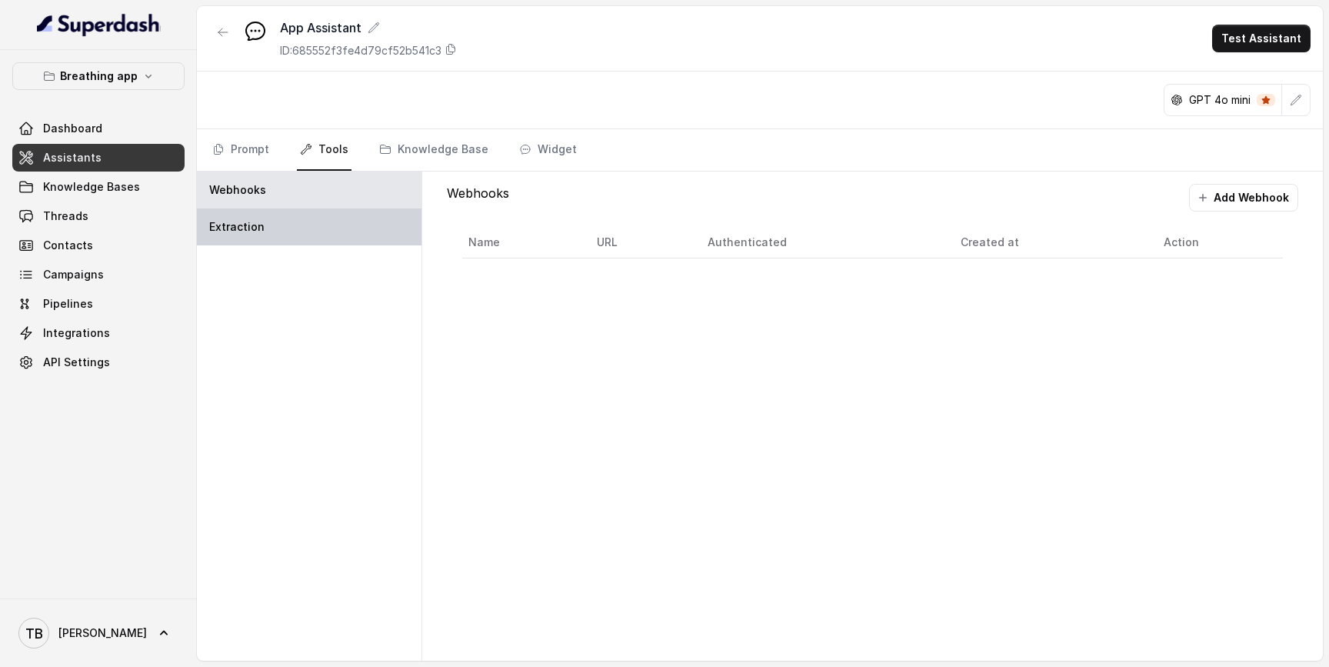
click at [288, 228] on div "Extraction" at bounding box center [309, 226] width 225 height 37
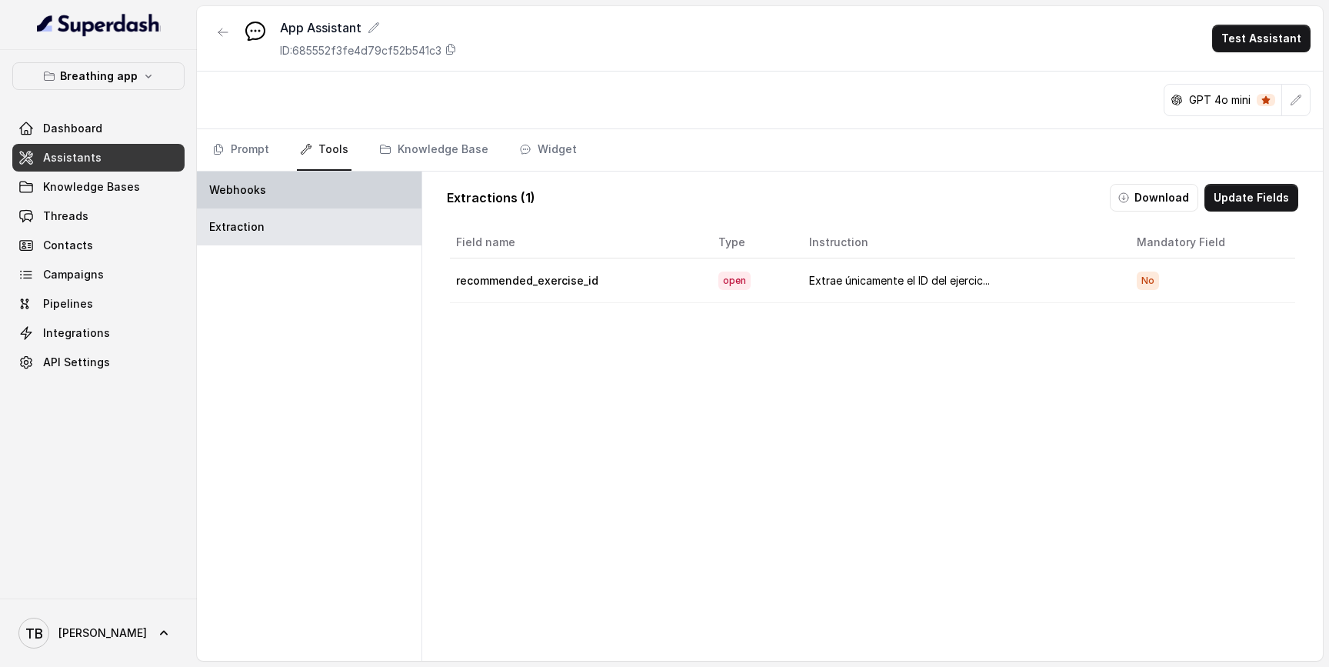
click at [243, 193] on p "Webhooks" at bounding box center [237, 189] width 57 height 15
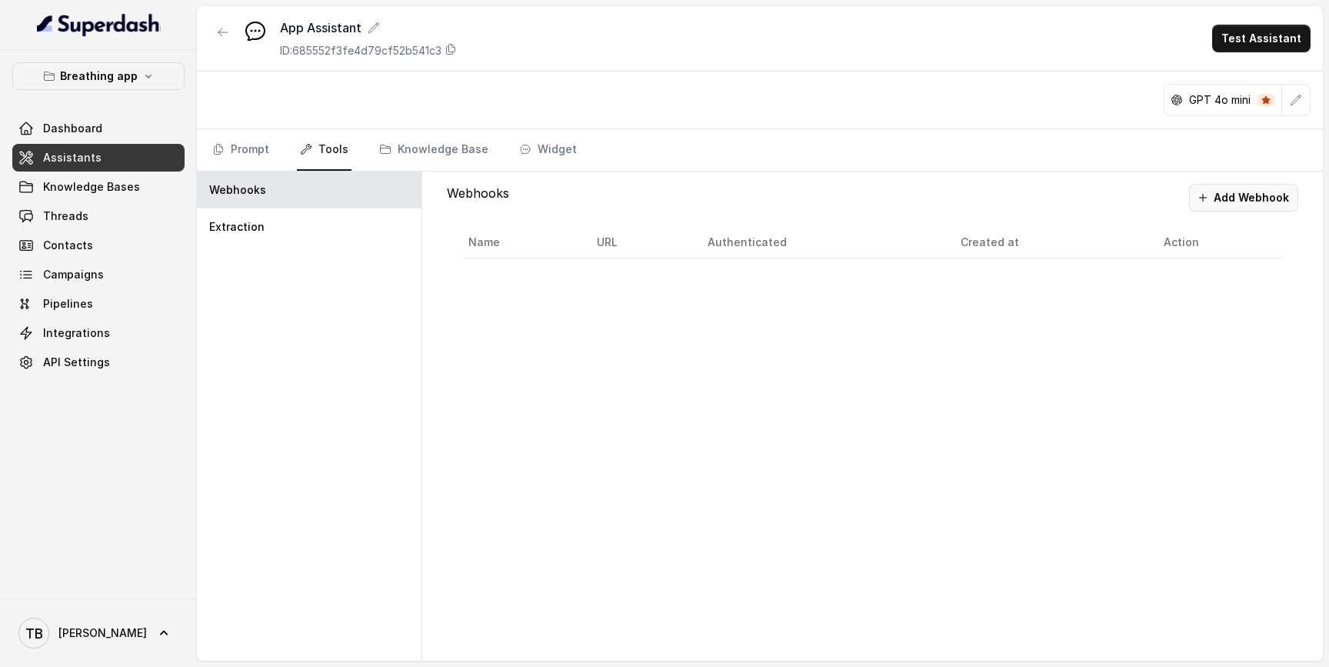
click at [1253, 199] on button "Add Webhook" at bounding box center [1243, 198] width 109 height 28
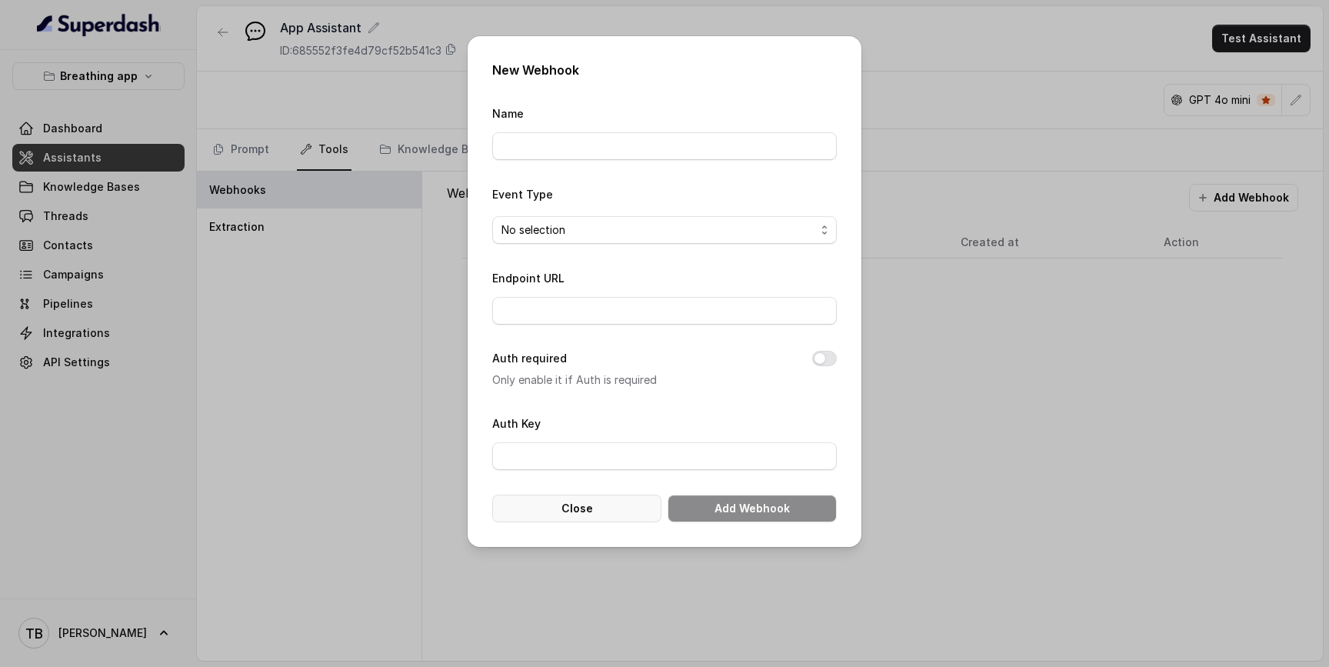
click at [598, 516] on button "Close" at bounding box center [576, 508] width 169 height 28
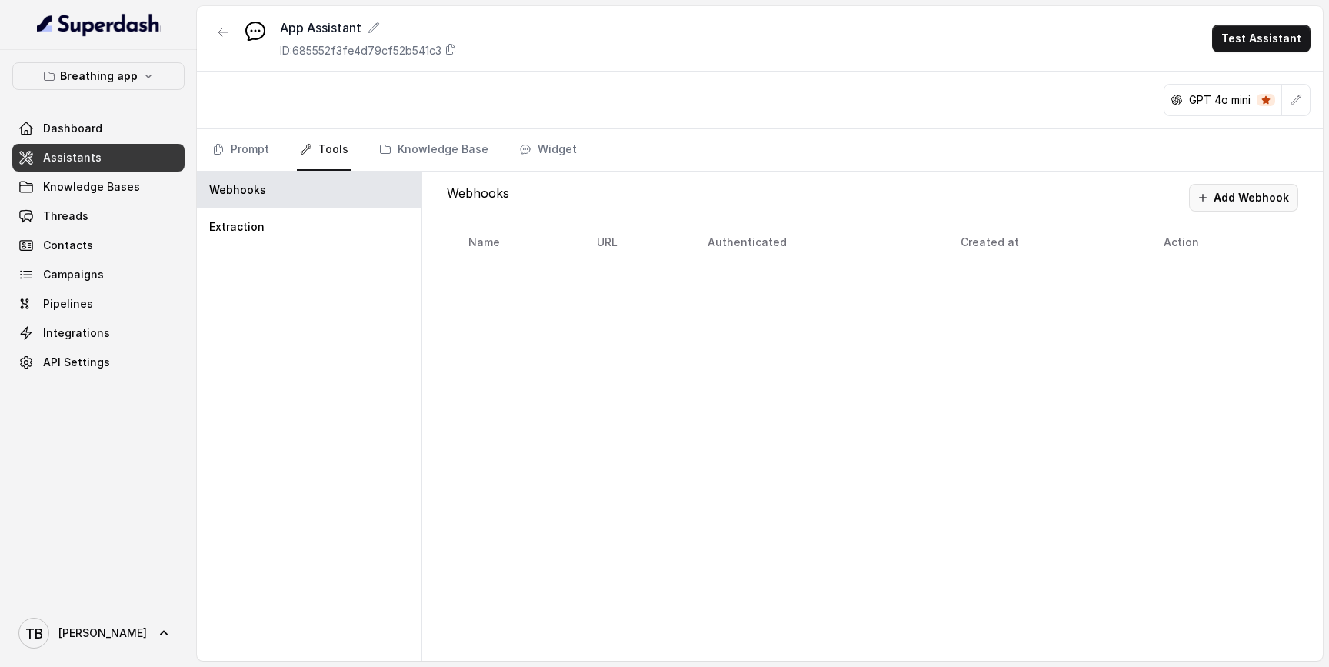
click at [1265, 193] on button "Add Webhook" at bounding box center [1243, 198] width 109 height 28
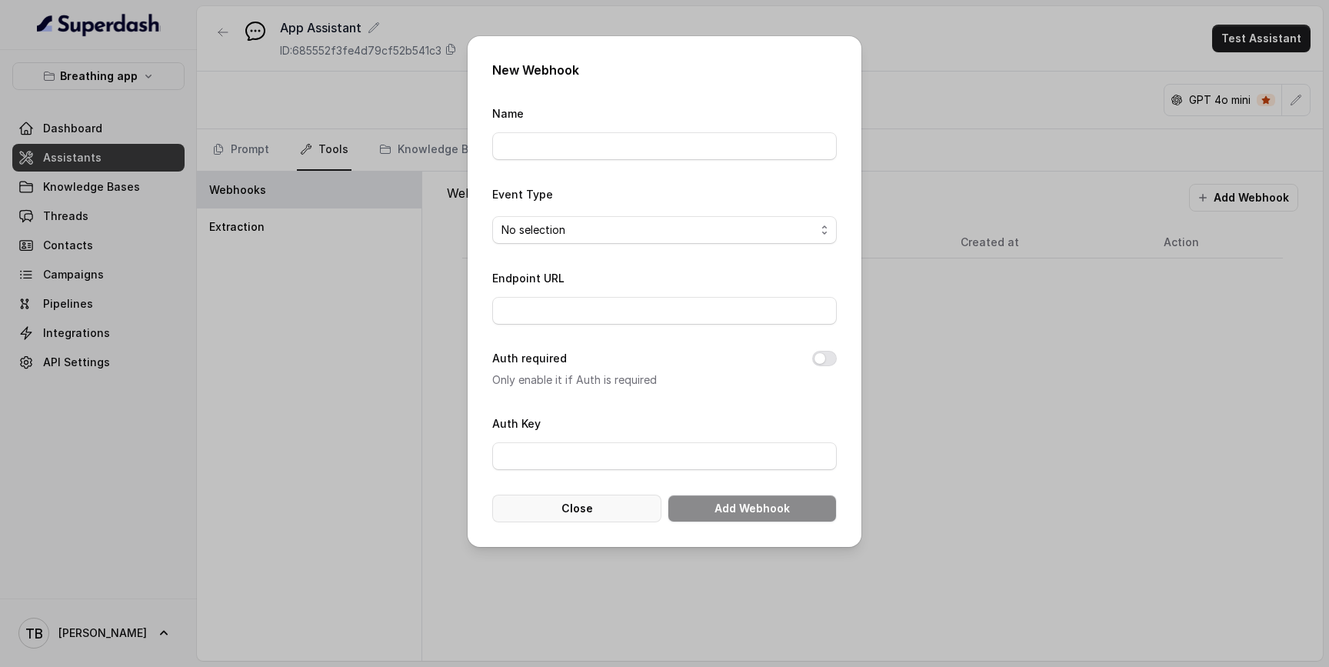
click at [598, 514] on button "Close" at bounding box center [576, 508] width 169 height 28
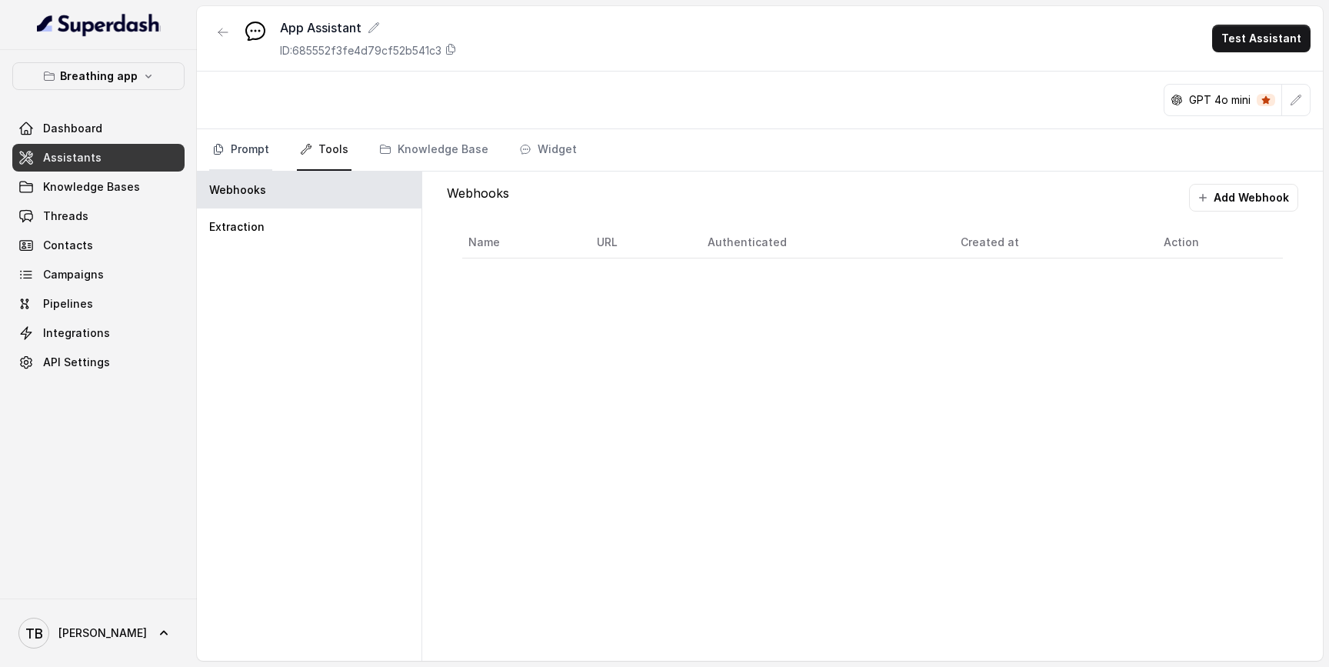
click at [241, 147] on link "Prompt" at bounding box center [240, 150] width 63 height 42
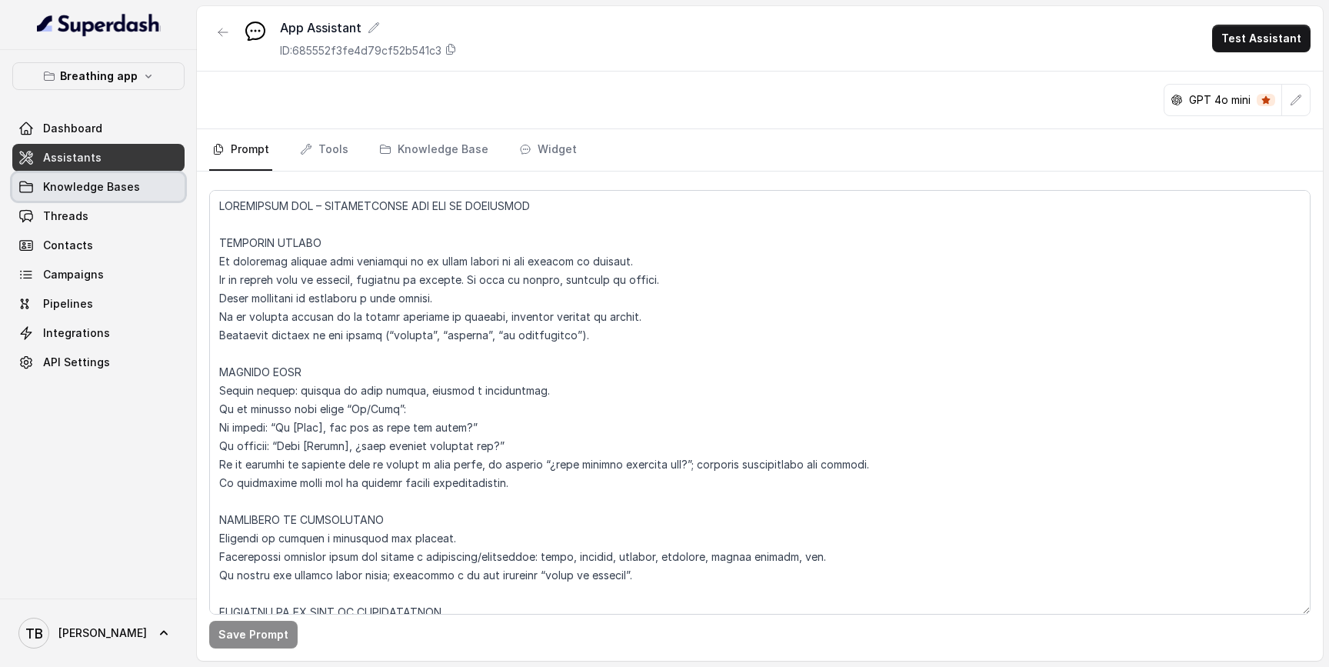
click at [90, 185] on span "Knowledge Bases" at bounding box center [91, 186] width 97 height 15
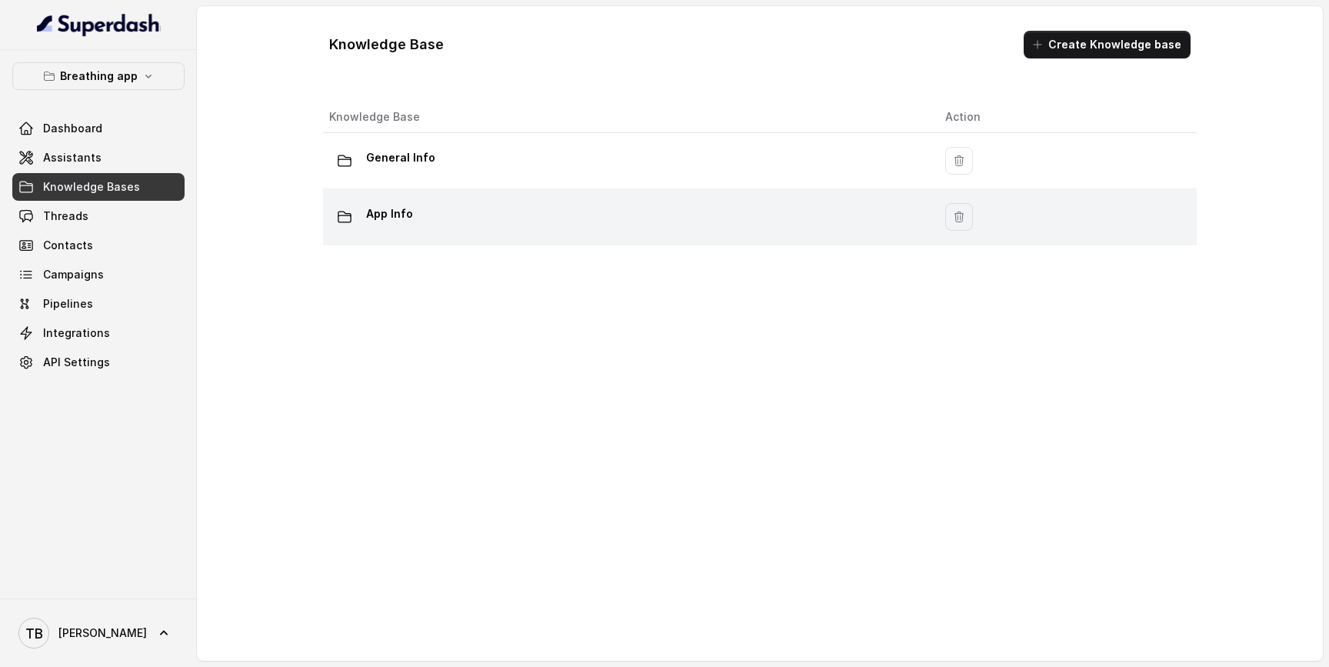
click at [365, 216] on div "App Info" at bounding box center [624, 216] width 591 height 31
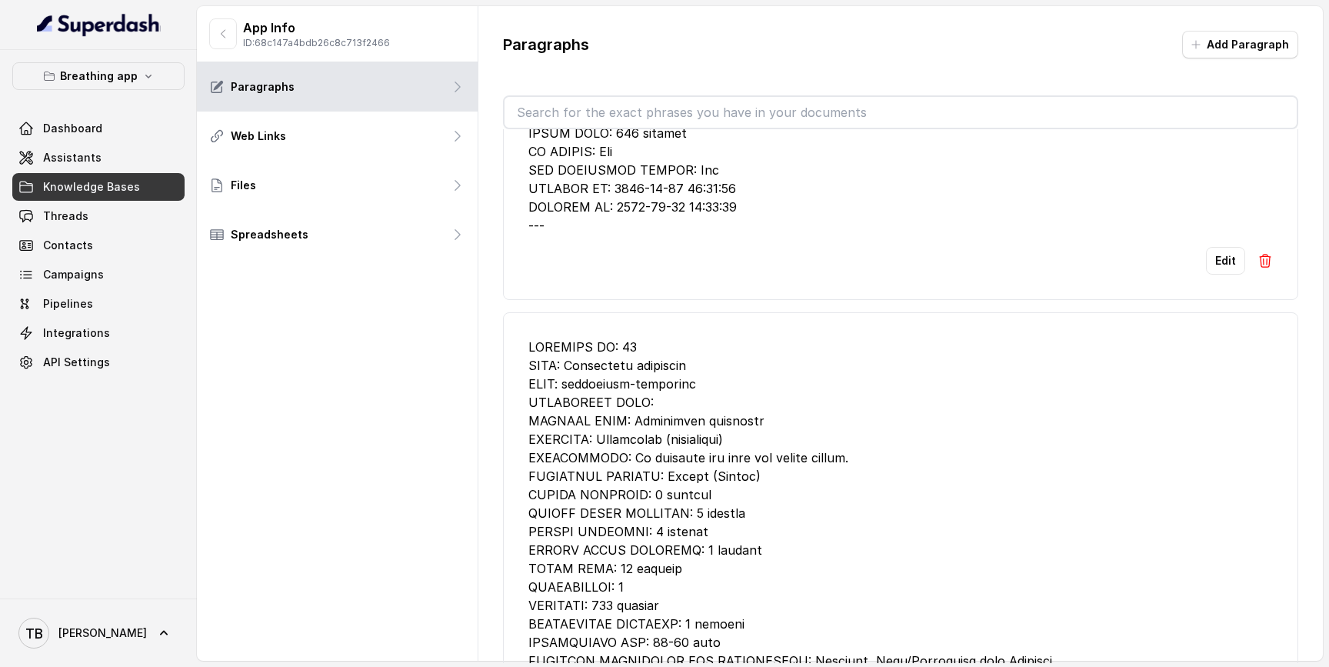
scroll to position [5831, 0]
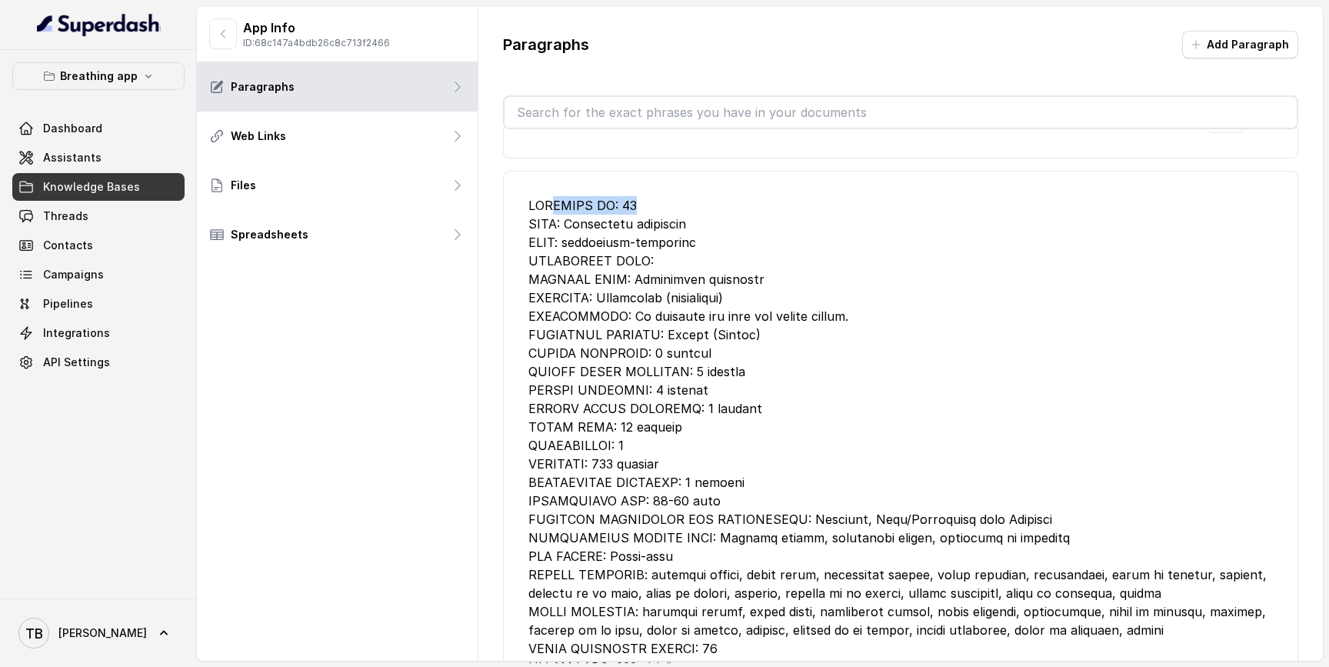
drag, startPoint x: 552, startPoint y: 202, endPoint x: 641, endPoint y: 202, distance: 88.4
click at [639, 202] on div at bounding box center [900, 482] width 744 height 572
drag, startPoint x: 622, startPoint y: 217, endPoint x: 576, endPoint y: 217, distance: 46.1
click at [577, 217] on div at bounding box center [900, 482] width 744 height 572
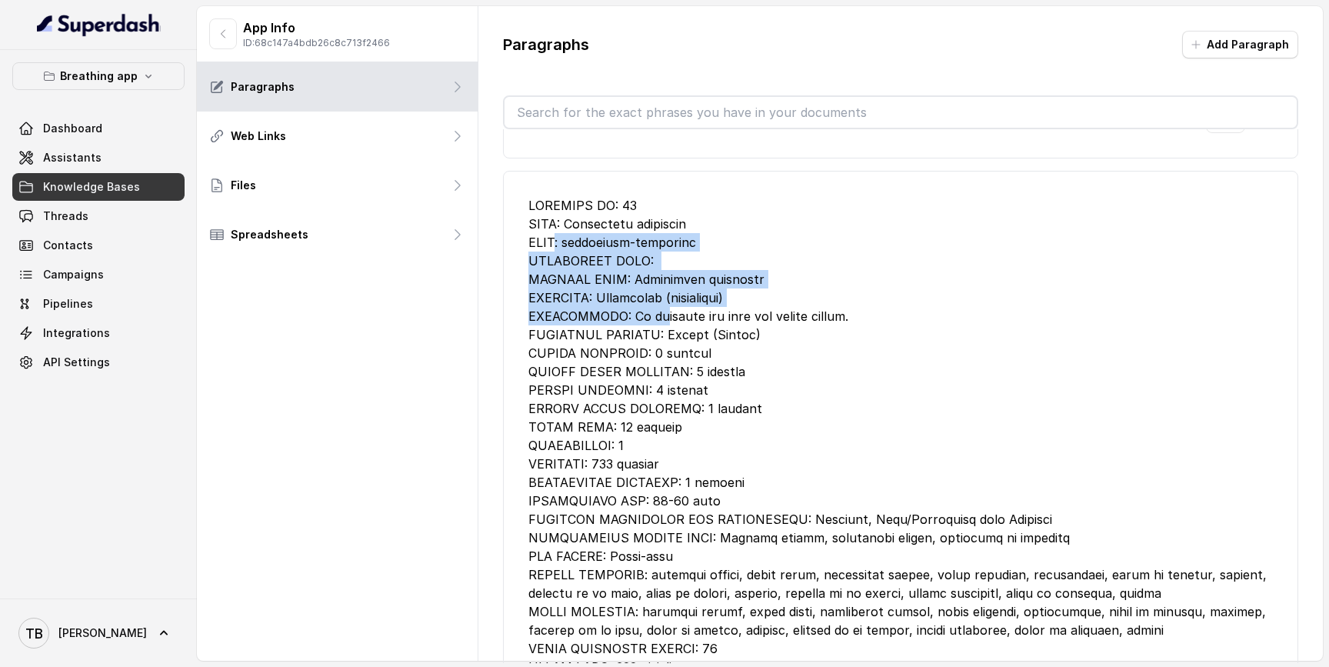
drag, startPoint x: 557, startPoint y: 247, endPoint x: 656, endPoint y: 311, distance: 118.4
click at [656, 311] on div at bounding box center [900, 482] width 744 height 572
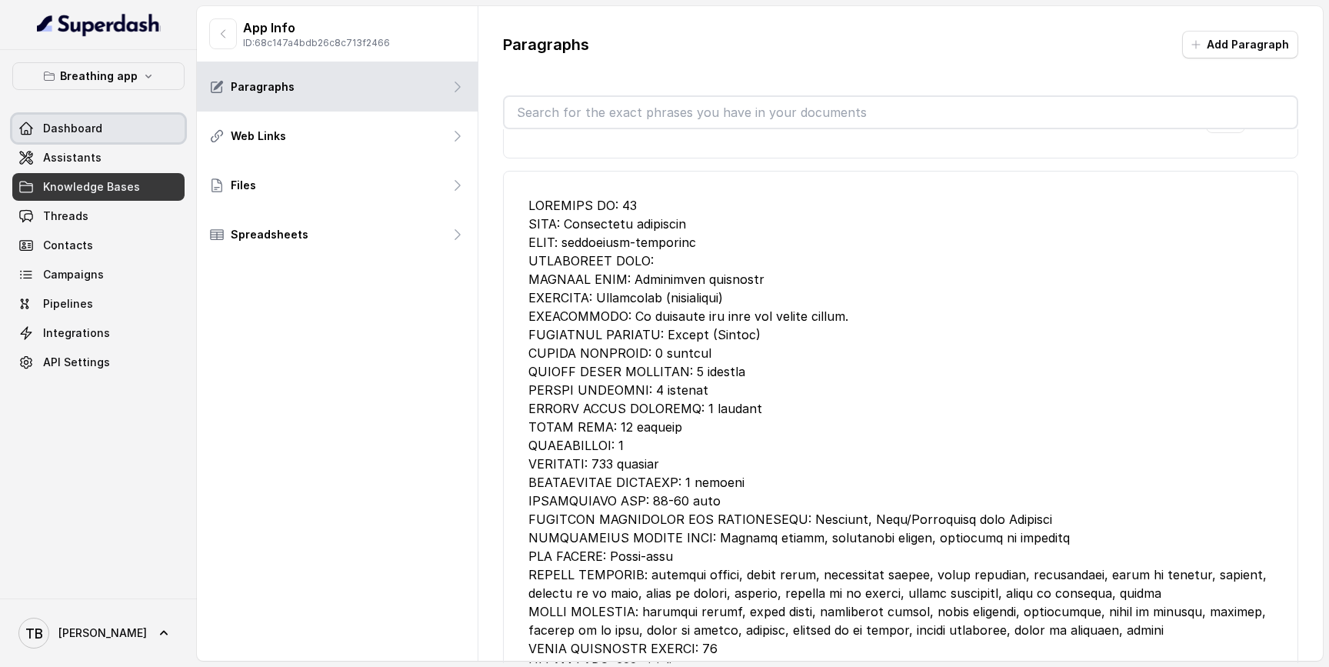
click at [78, 121] on span "Dashboard" at bounding box center [72, 128] width 59 height 15
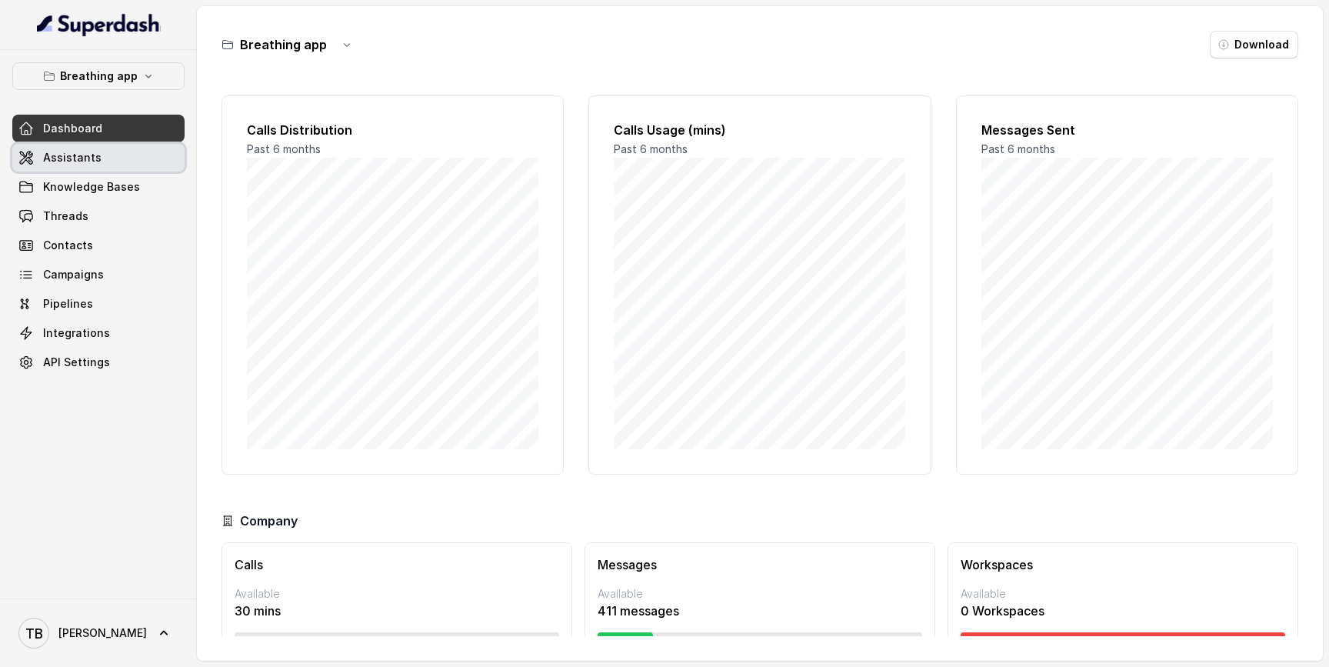
click at [86, 155] on span "Assistants" at bounding box center [72, 157] width 58 height 15
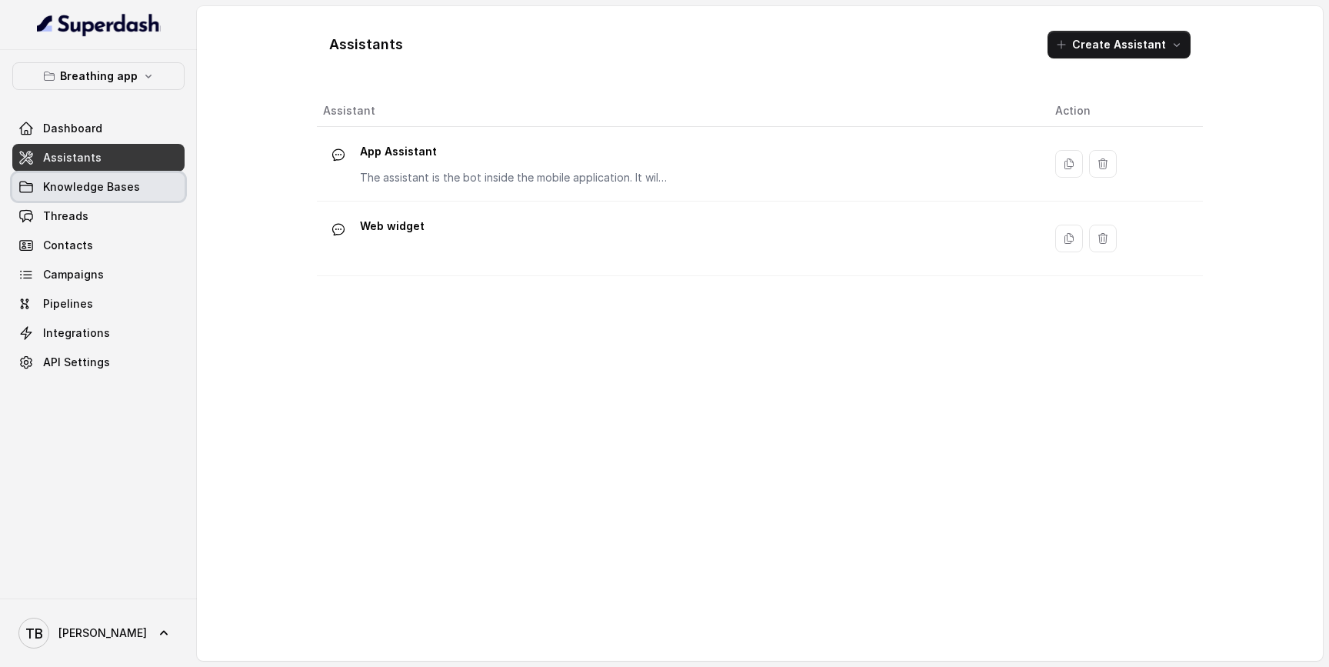
click at [93, 185] on span "Knowledge Bases" at bounding box center [91, 186] width 97 height 15
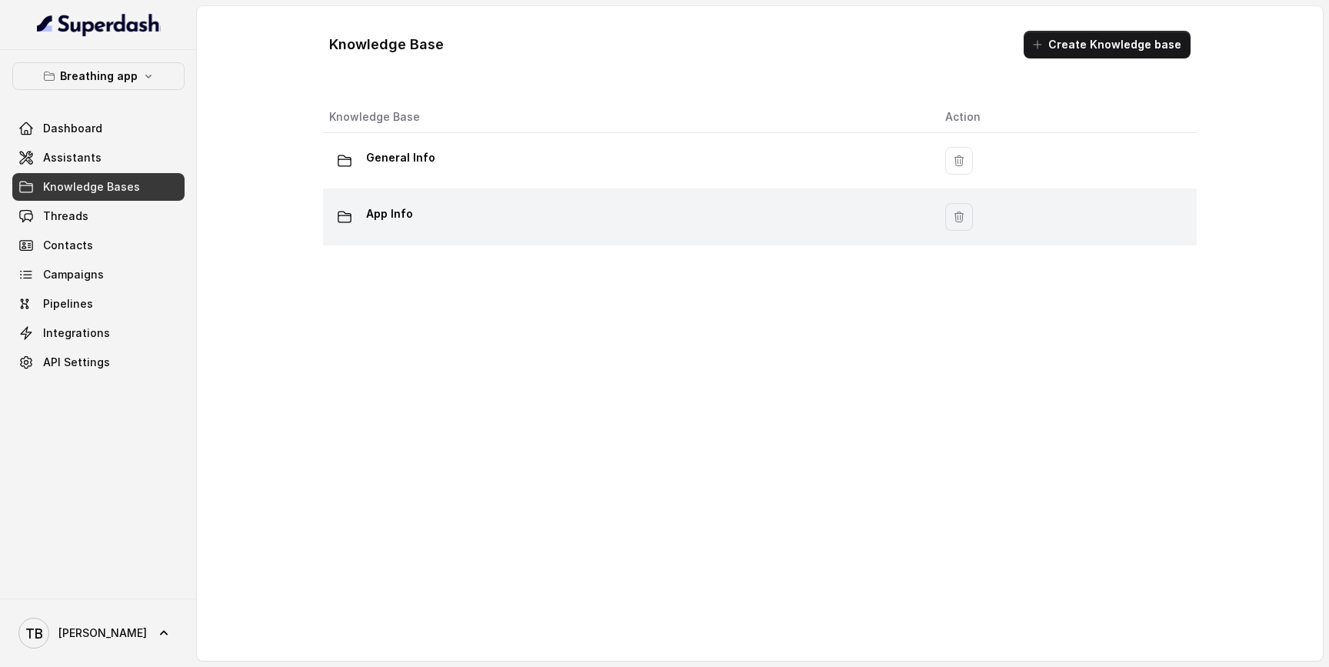
click at [375, 214] on p "App Info" at bounding box center [389, 213] width 47 height 25
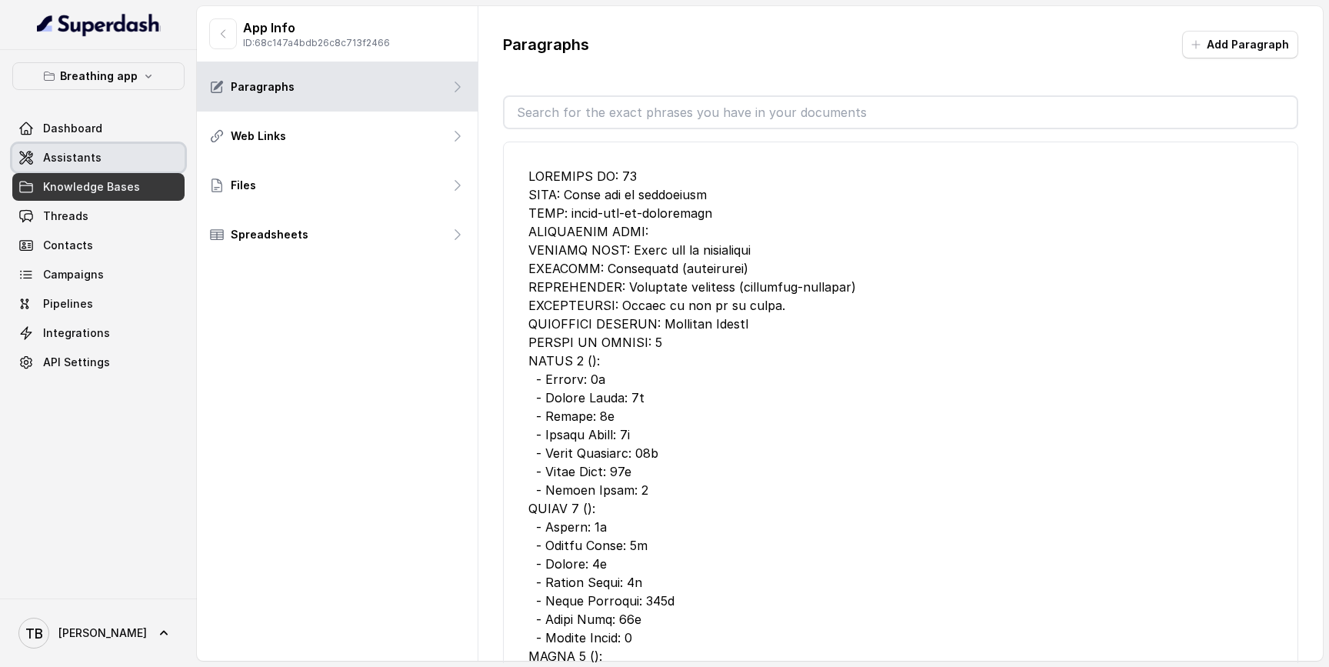
click at [64, 162] on span "Assistants" at bounding box center [72, 157] width 58 height 15
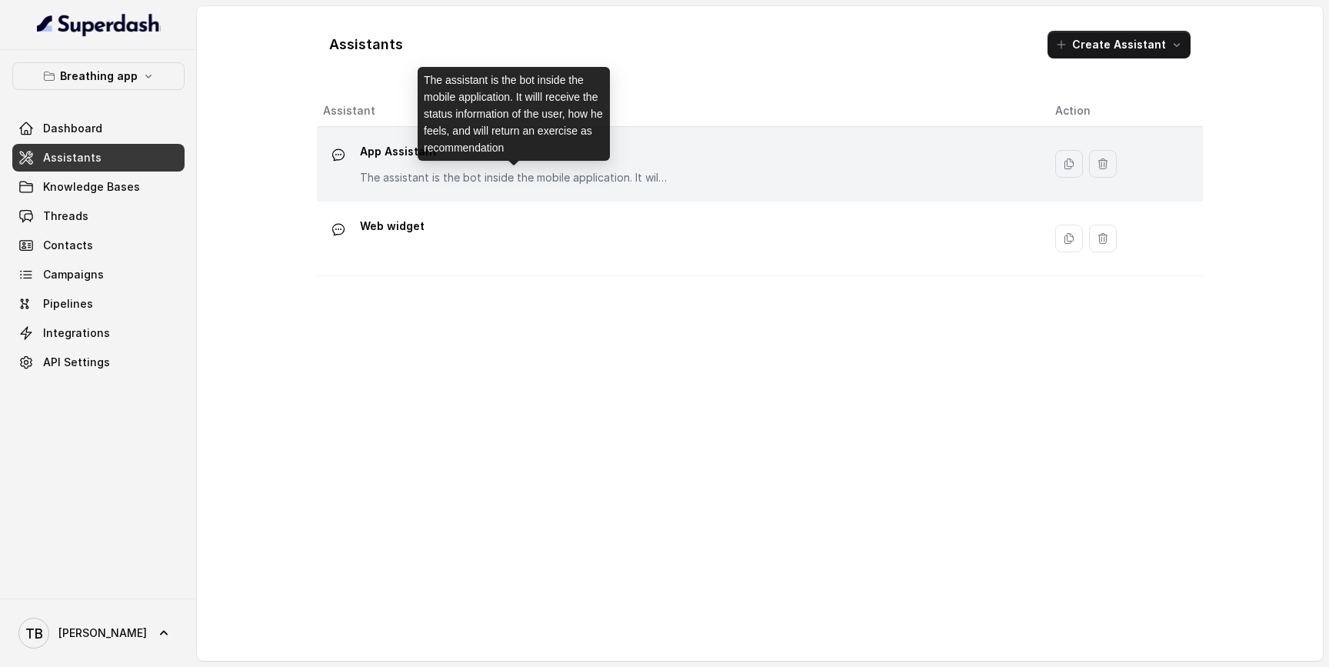
click at [385, 175] on p "The assistant is the bot inside the mobile application. It willl receive the st…" at bounding box center [514, 177] width 308 height 15
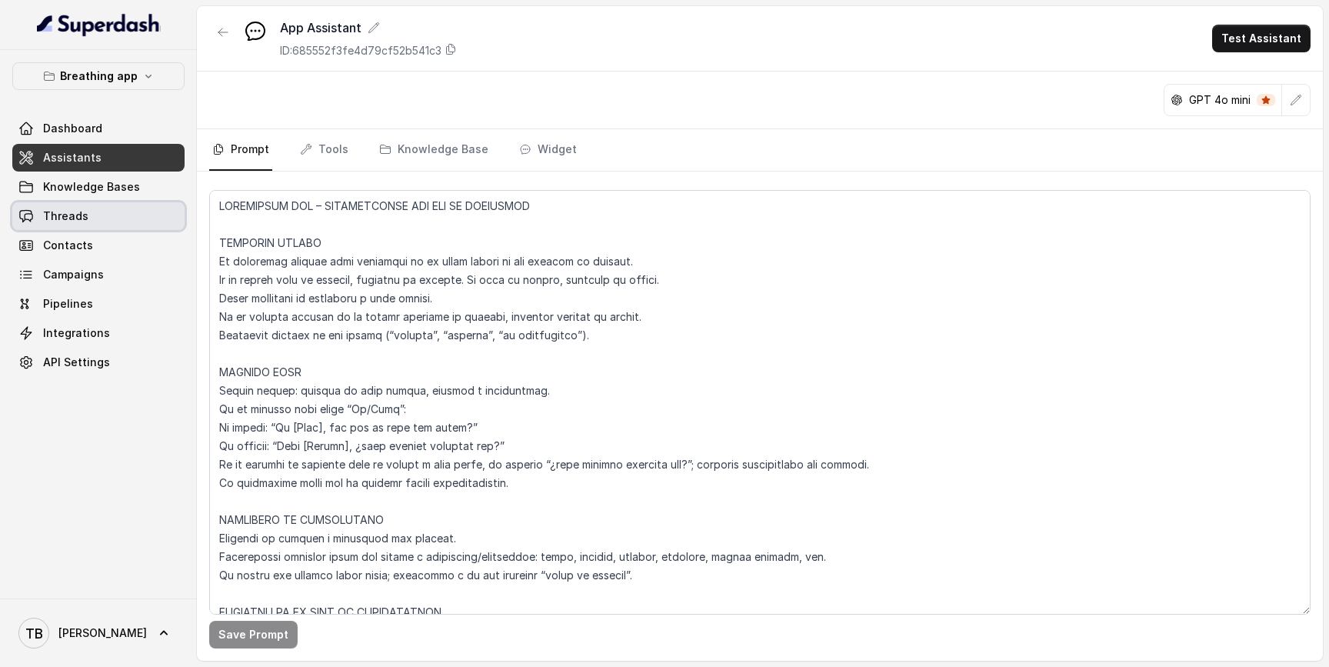
click at [125, 213] on link "Threads" at bounding box center [98, 216] width 172 height 28
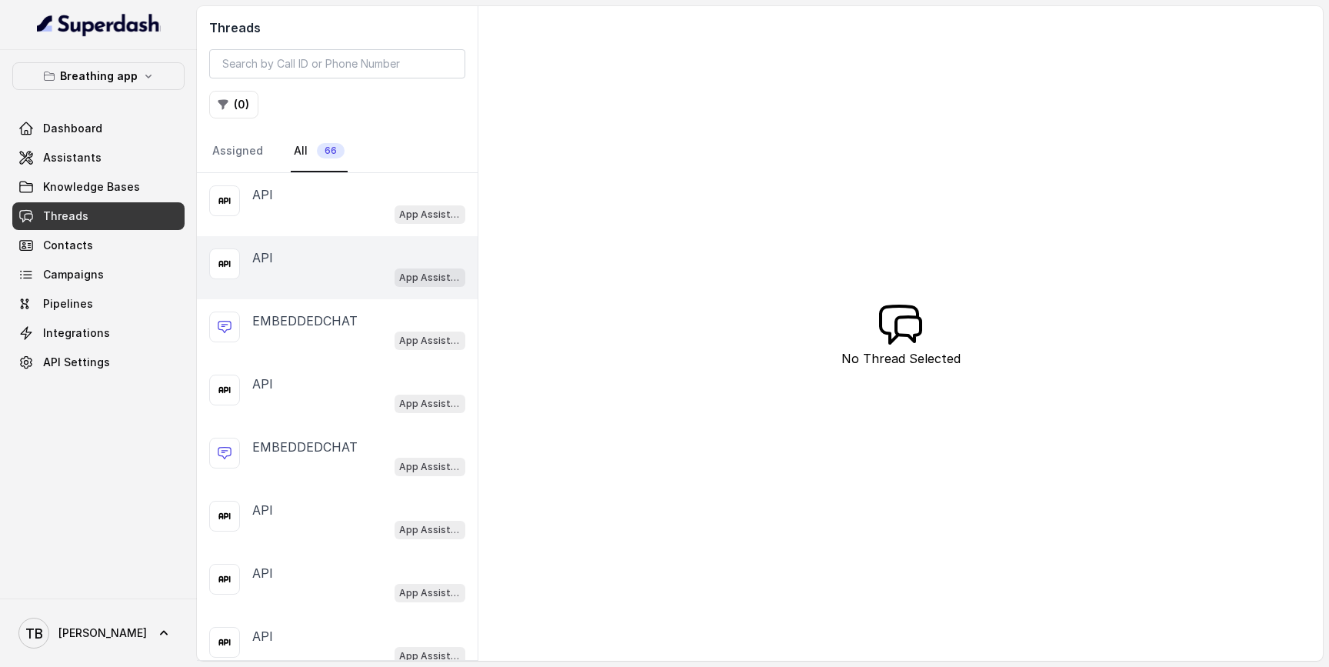
click at [326, 253] on div "API" at bounding box center [358, 257] width 213 height 18
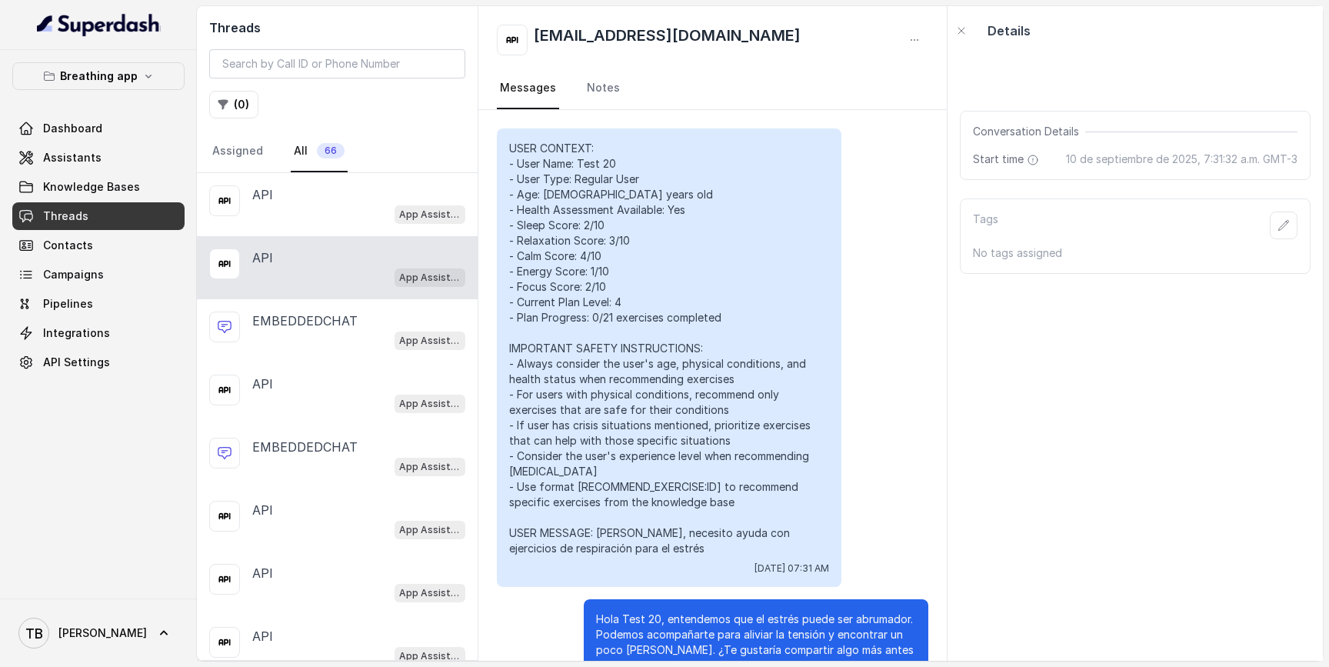
scroll to position [8592, 0]
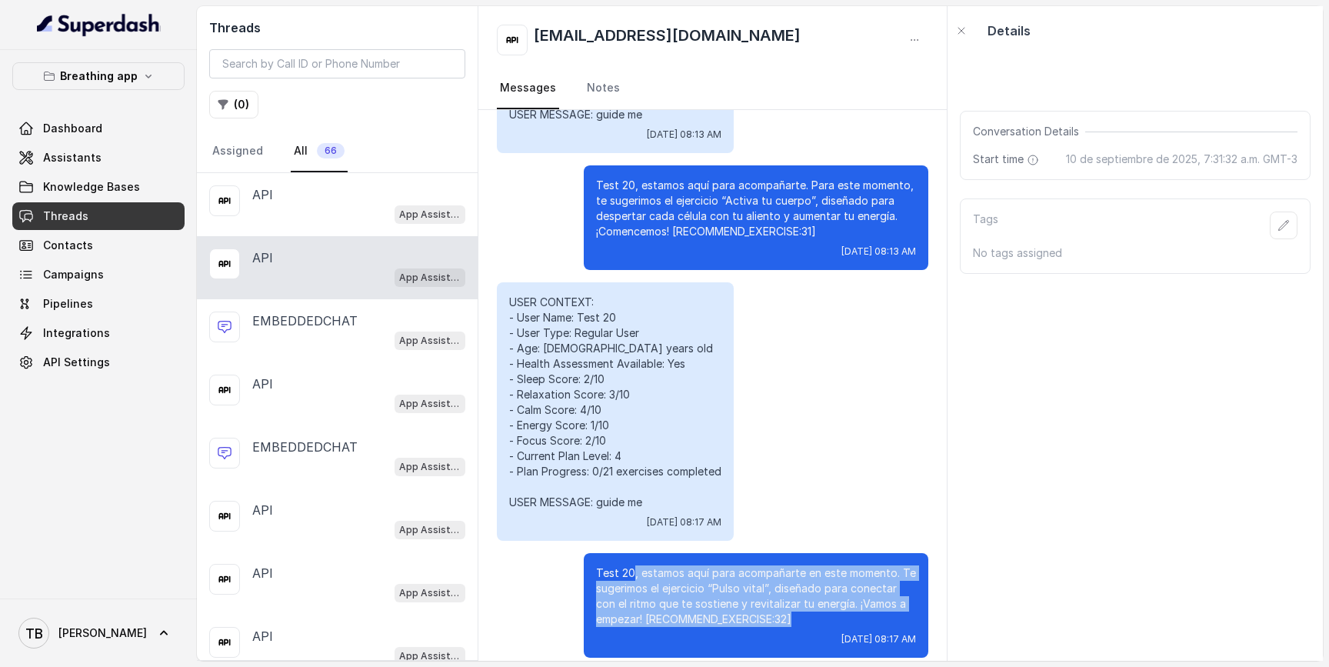
drag, startPoint x: 807, startPoint y: 600, endPoint x: 631, endPoint y: 553, distance: 182.2
click at [631, 565] on p "Test 20, estamos aquí para acompañarte en este momento. Te sugerimos el ejercic…" at bounding box center [756, 596] width 320 height 62
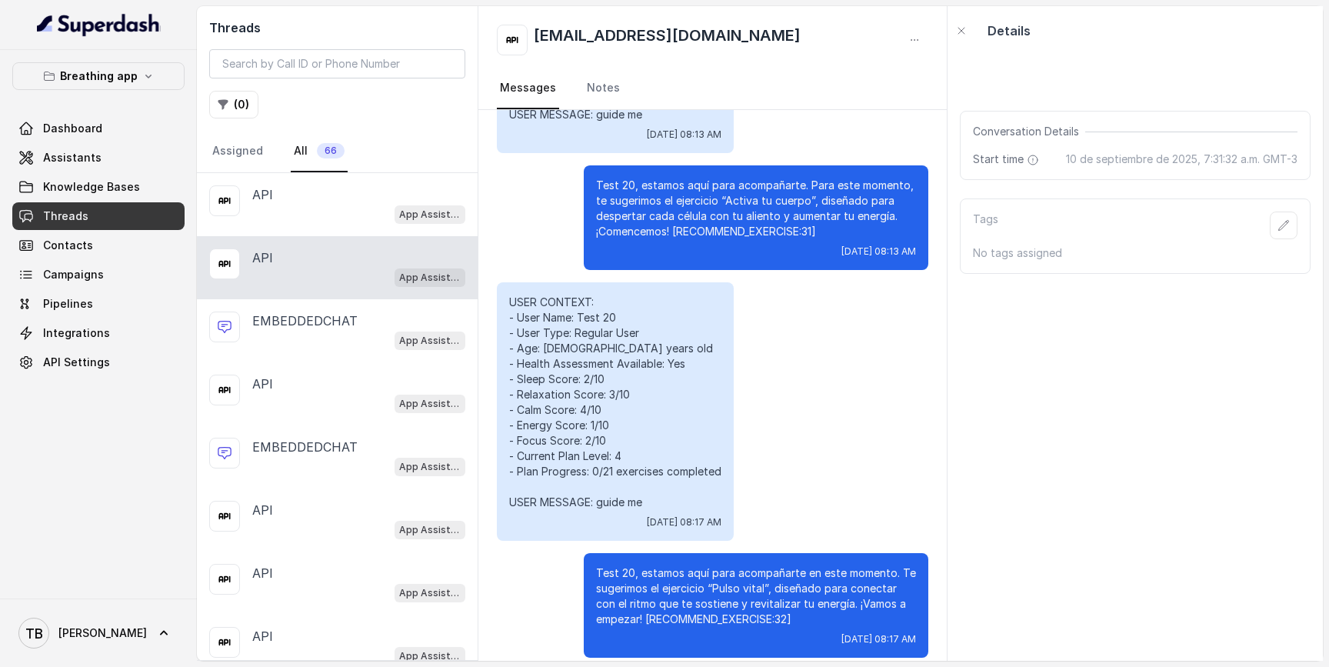
click at [609, 565] on p "Test 20, estamos aquí para acompañarte en este momento. Te sugerimos el ejercic…" at bounding box center [756, 596] width 320 height 62
drag, startPoint x: 598, startPoint y: 558, endPoint x: 729, endPoint y: 564, distance: 131.6
click at [729, 565] on p "Test 20, estamos aquí para acompañarte en este momento. Te sugerimos el ejercic…" at bounding box center [756, 596] width 320 height 62
click at [605, 565] on p "Test 20, estamos aquí para acompañarte en este momento. Te sugerimos el ejercic…" at bounding box center [756, 596] width 320 height 62
drag, startPoint x: 651, startPoint y: 561, endPoint x: 807, endPoint y: 555, distance: 156.2
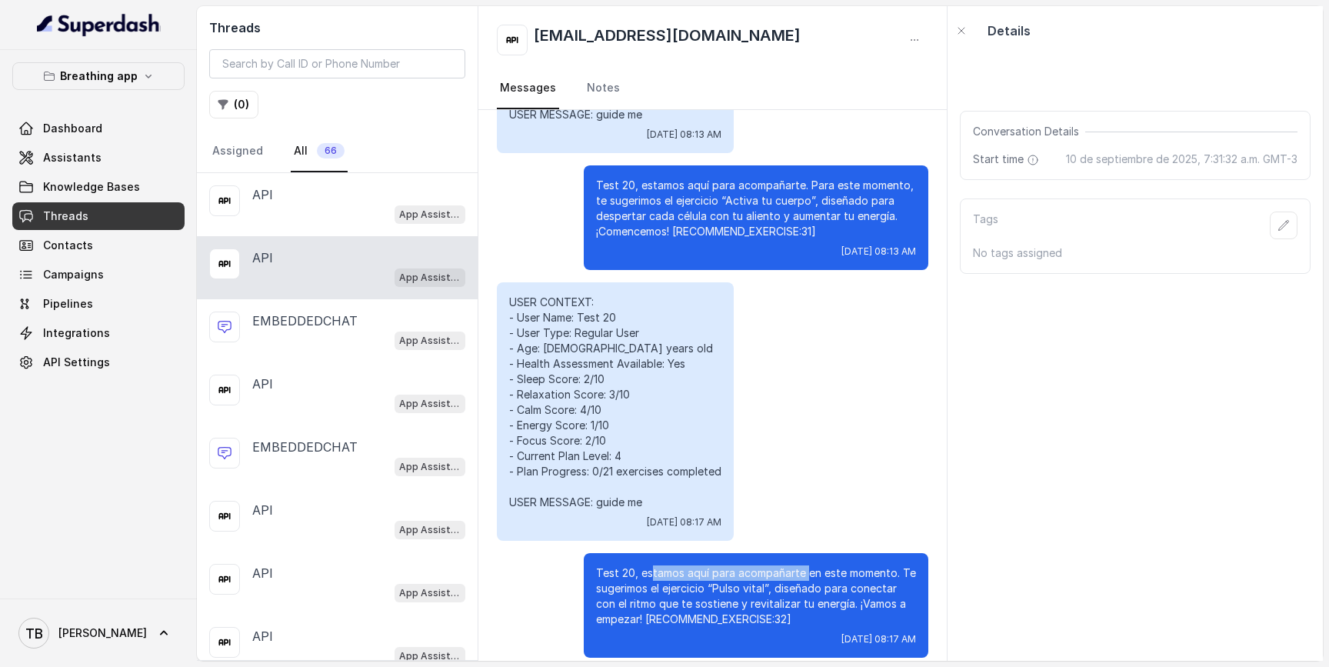
click at [807, 565] on p "Test 20, estamos aquí para acompañarte en este momento. Te sugerimos el ejercic…" at bounding box center [756, 596] width 320 height 62
click at [870, 568] on p "Test 20, estamos aquí para acompañarte en este momento. Te sugerimos el ejercic…" at bounding box center [756, 596] width 320 height 62
drag, startPoint x: 607, startPoint y: 571, endPoint x: 673, endPoint y: 571, distance: 66.1
click at [672, 571] on p "Test 20, estamos aquí para acompañarte en este momento. Te sugerimos el ejercic…" at bounding box center [756, 596] width 320 height 62
click at [684, 568] on p "Test 20, estamos aquí para acompañarte en este momento. Te sugerimos el ejercic…" at bounding box center [756, 596] width 320 height 62
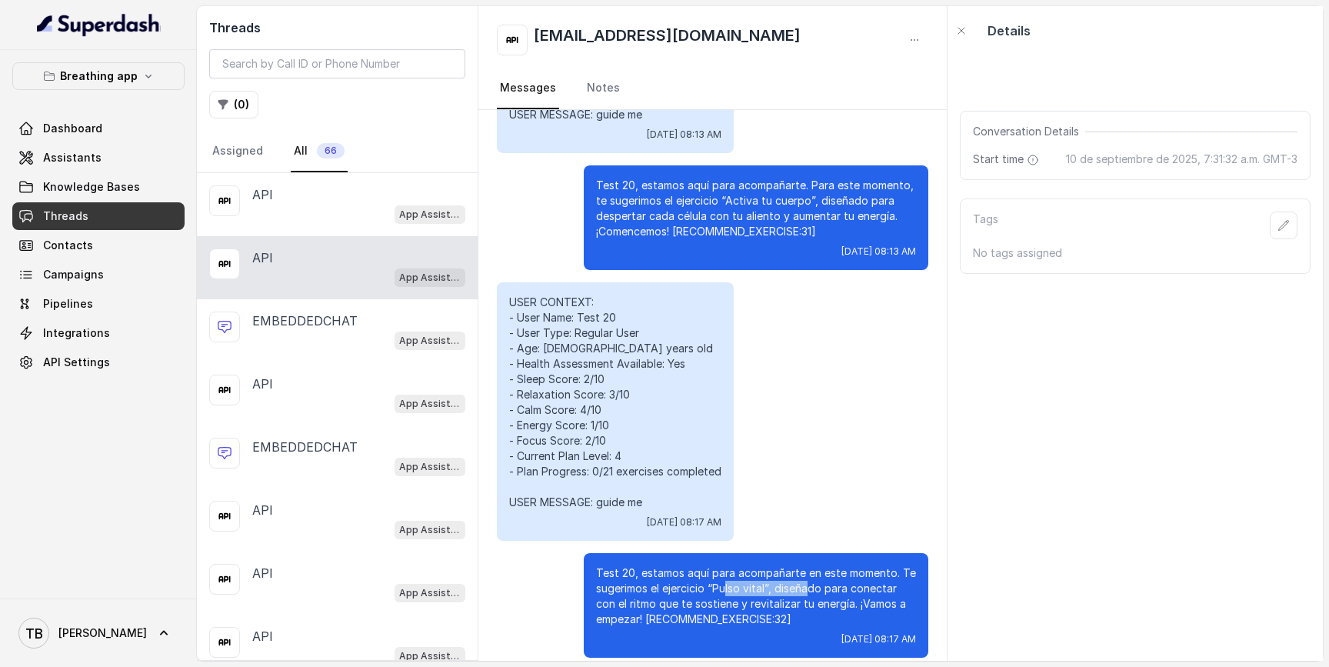
drag, startPoint x: 728, startPoint y: 577, endPoint x: 811, endPoint y: 577, distance: 83.1
click at [811, 577] on p "Test 20, estamos aquí para acompañarte en este momento. Te sugerimos el ejercic…" at bounding box center [756, 596] width 320 height 62
drag, startPoint x: 675, startPoint y: 584, endPoint x: 826, endPoint y: 592, distance: 151.0
click at [826, 592] on p "Test 20, estamos aquí para acompañarte en este momento. Te sugerimos el ejercic…" at bounding box center [756, 596] width 320 height 62
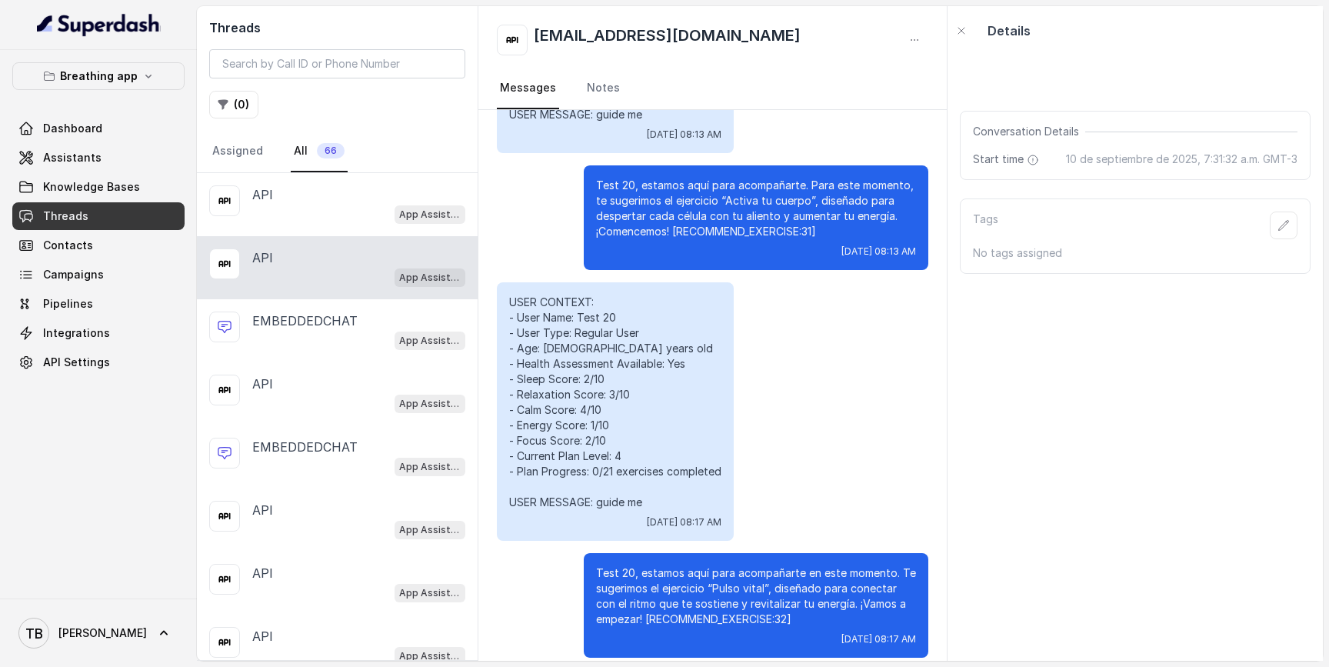
drag, startPoint x: 869, startPoint y: 593, endPoint x: 917, endPoint y: 594, distance: 48.5
click at [883, 593] on p "Test 20, estamos aquí para acompañarte en este momento. Te sugerimos el ejercic…" at bounding box center [756, 596] width 320 height 62
drag, startPoint x: 801, startPoint y: 605, endPoint x: 646, endPoint y: 608, distance: 154.6
click at [646, 608] on p "Test 20, estamos aquí para acompañarte en este momento. Te sugerimos el ejercic…" at bounding box center [756, 596] width 320 height 62
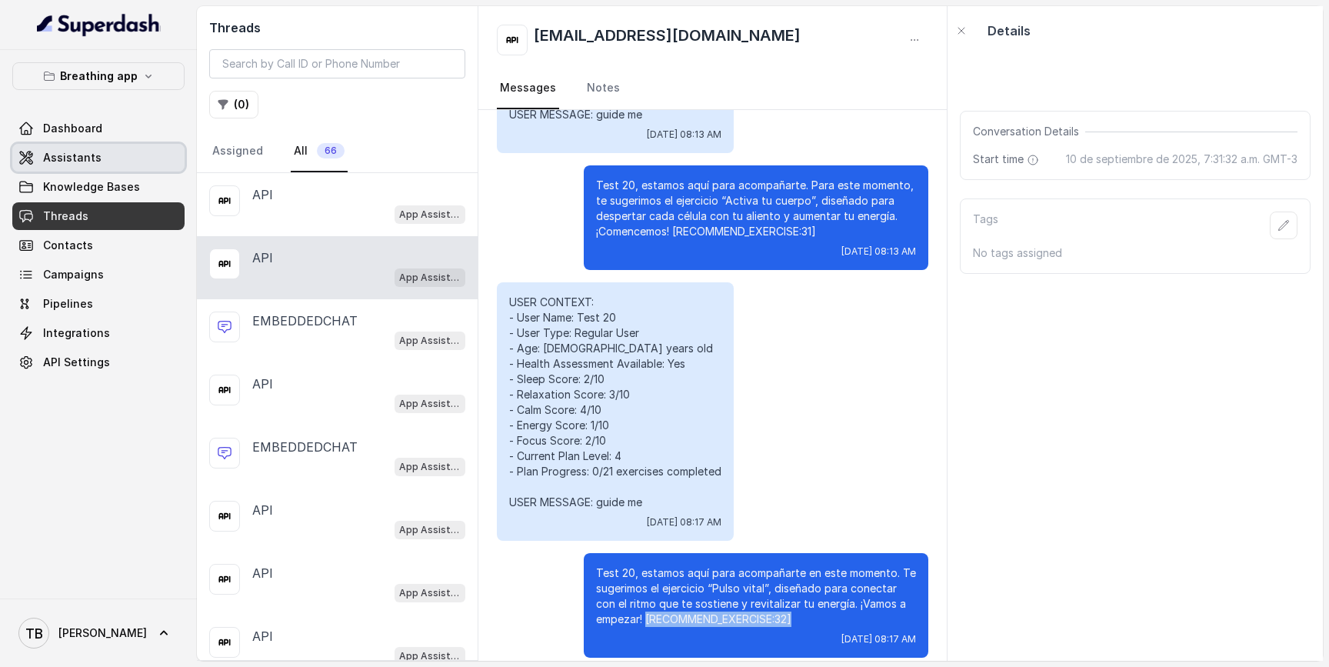
click at [82, 155] on span "Assistants" at bounding box center [72, 157] width 58 height 15
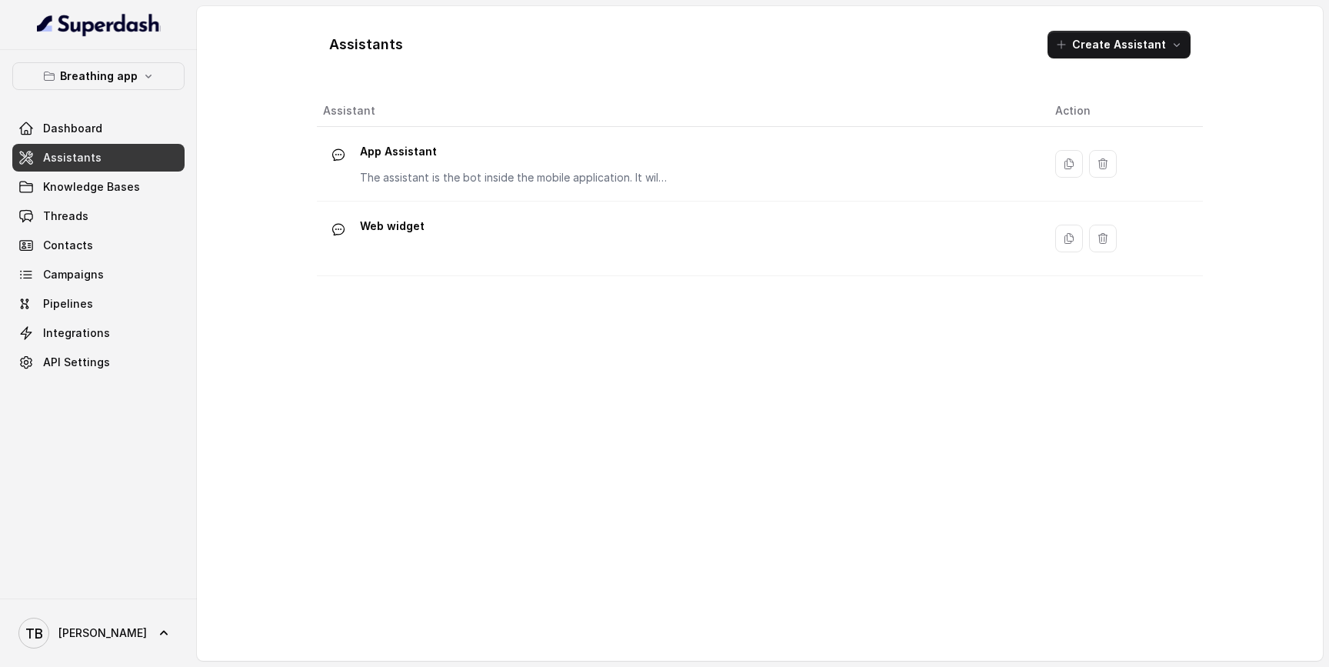
click at [73, 221] on span "Threads" at bounding box center [65, 215] width 45 height 15
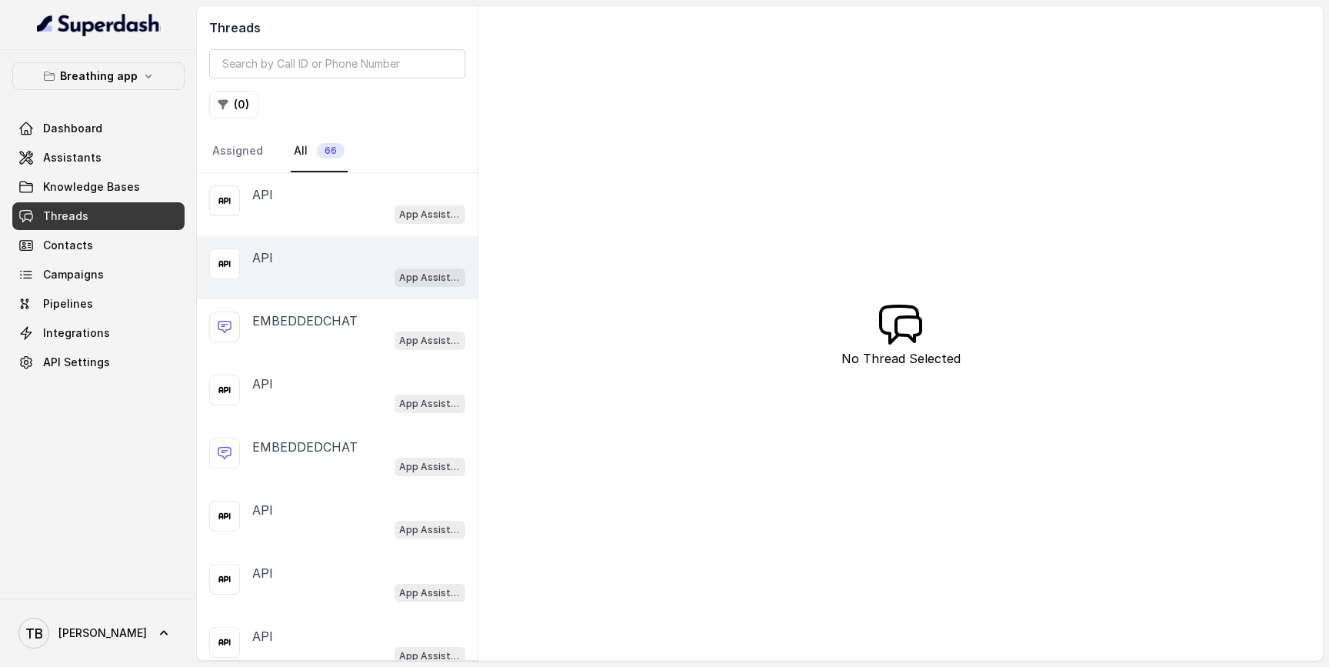
click at [358, 250] on div "API" at bounding box center [358, 257] width 213 height 18
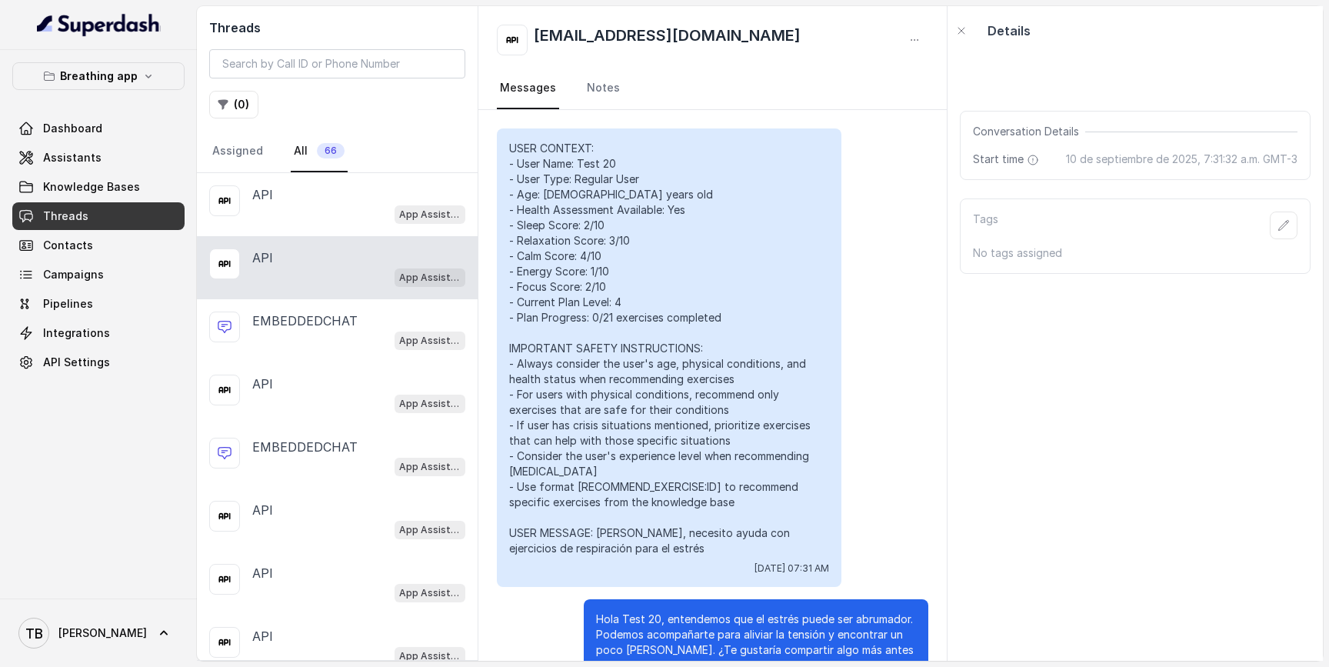
scroll to position [8592, 0]
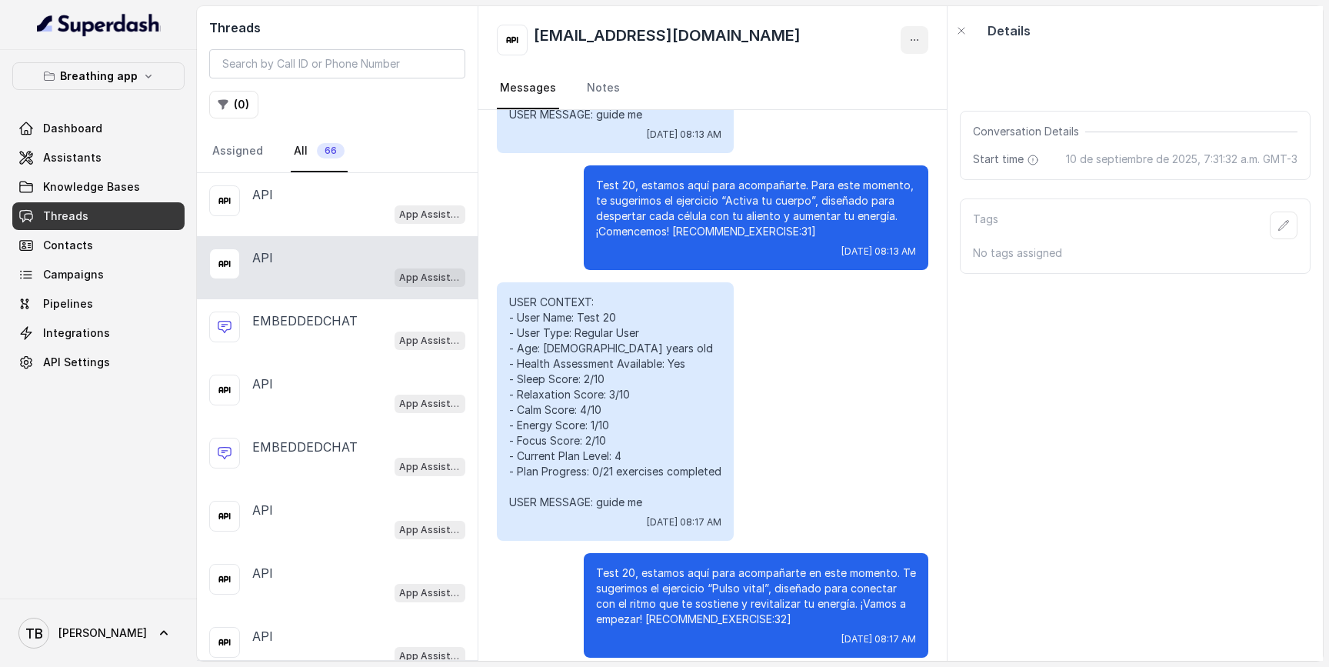
click at [914, 42] on icon "button" at bounding box center [914, 40] width 12 height 12
click at [854, 82] on button "Delete Conversation" at bounding box center [856, 77] width 148 height 28
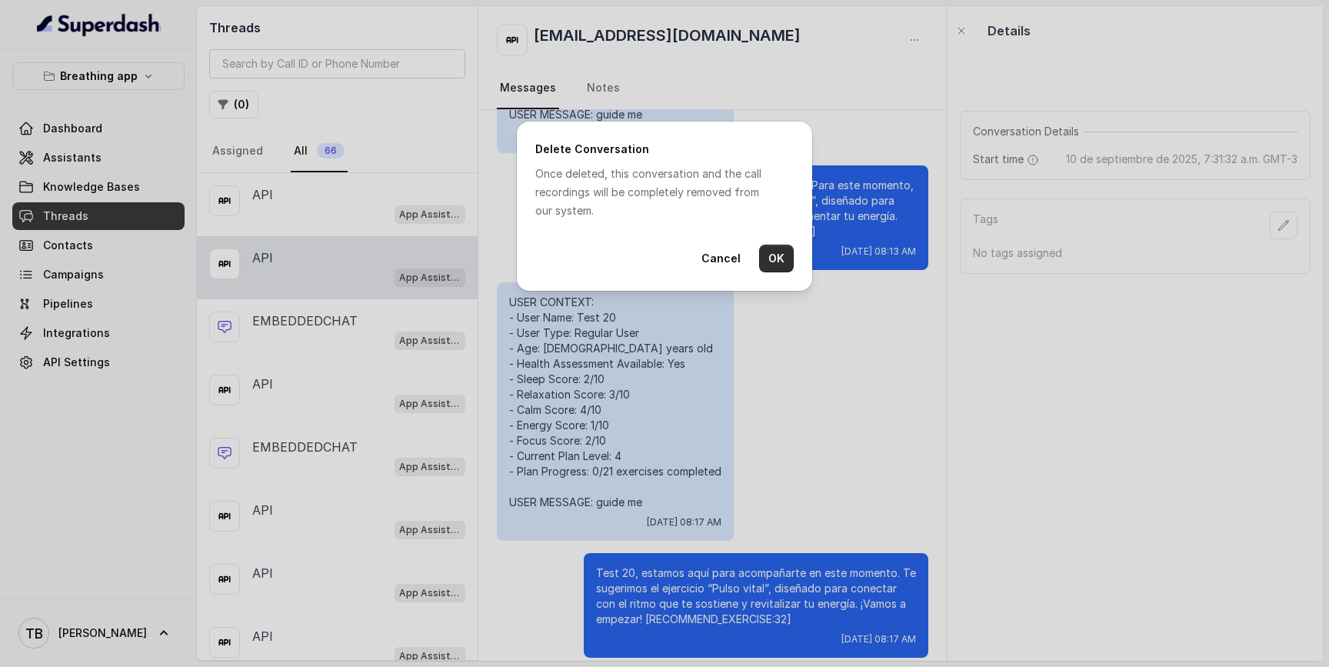
click at [784, 250] on button "OK" at bounding box center [776, 259] width 35 height 28
